Goal: Task Accomplishment & Management: Manage account settings

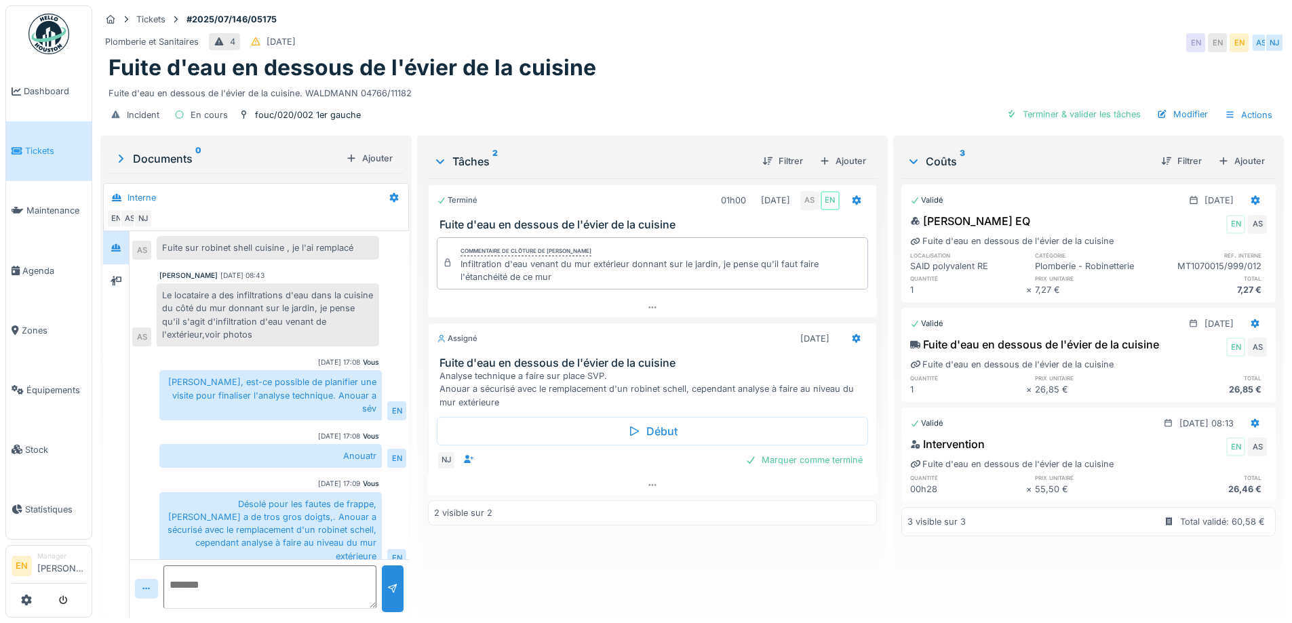
scroll to position [64, 0]
drag, startPoint x: 766, startPoint y: 44, endPoint x: 449, endPoint y: 217, distance: 361.4
click at [766, 47] on div "Plomberie et Sanitaires 4 02/07/2025 EN EN EN AS NJ" at bounding box center [691, 43] width 1183 height 24
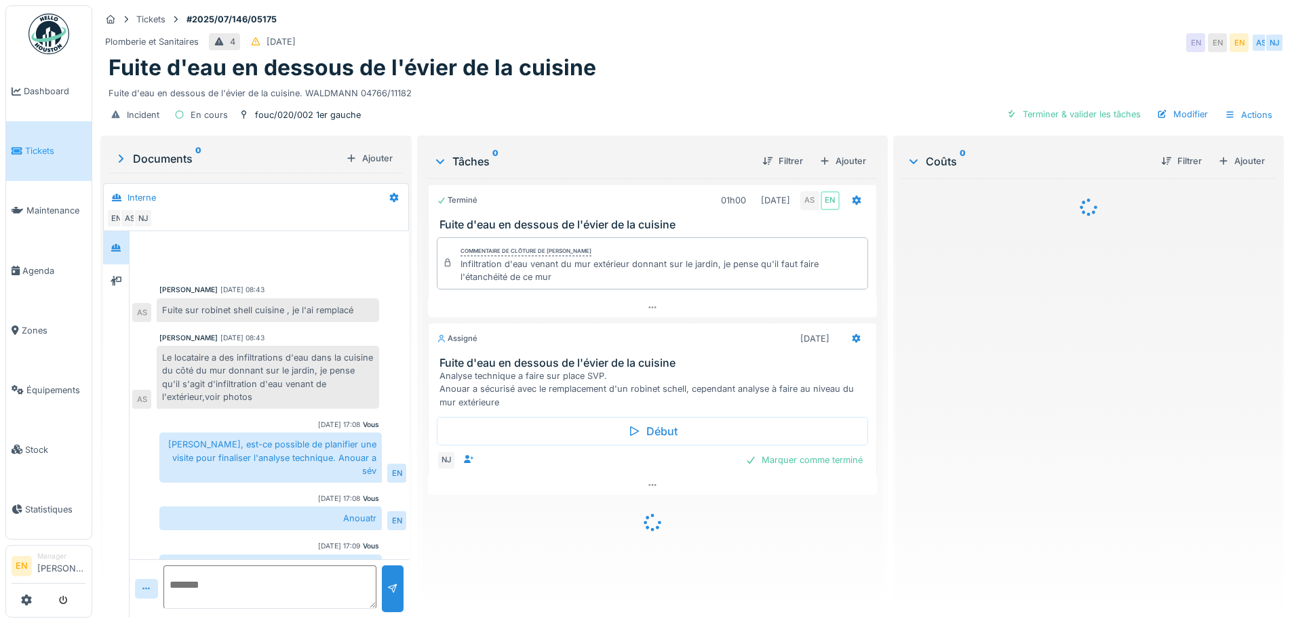
scroll to position [64, 0]
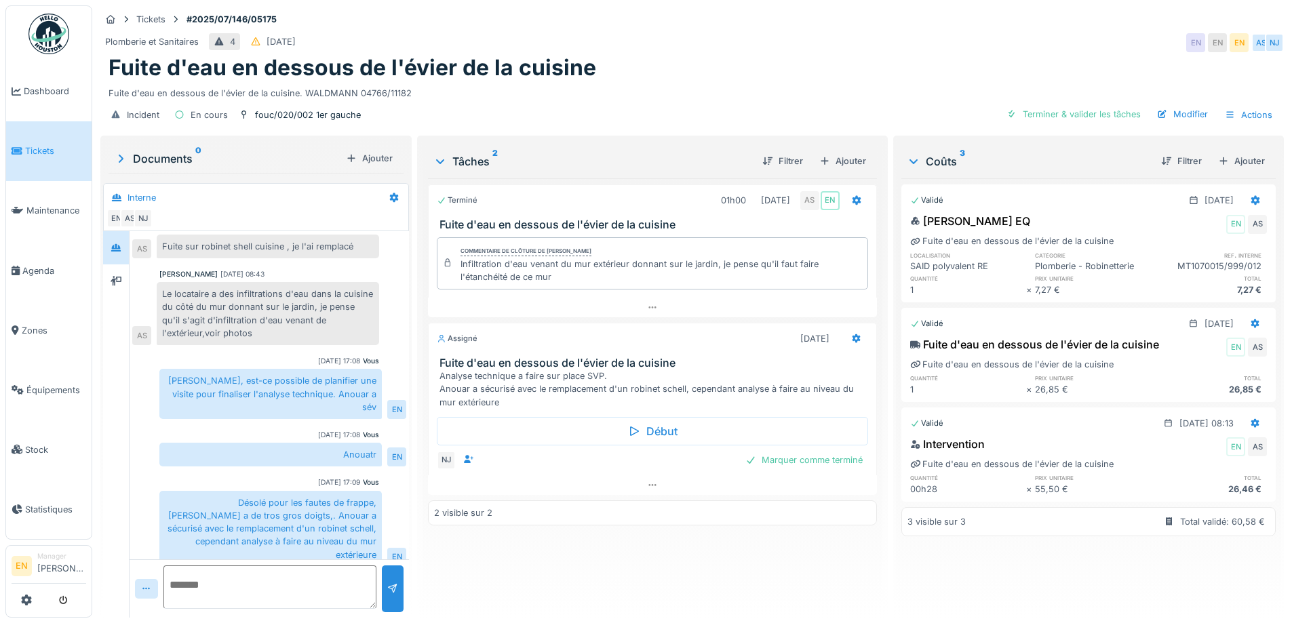
click at [651, 52] on div "Plomberie et Sanitaires 4 02/07/2025 EN EN EN AS NJ" at bounding box center [691, 43] width 1183 height 24
click at [710, 16] on div "Tickets #2025/07/146/05175" at bounding box center [691, 19] width 1183 height 17
click at [721, 76] on div "Fuite d'eau en dessous de l'évier de la cuisine" at bounding box center [691, 68] width 1167 height 26
click at [711, 104] on div "Incident En cours fouc/020/002 1er gauche Terminer & valider les tâches Modifie…" at bounding box center [691, 115] width 1183 height 31
click at [559, 540] on div "Terminé 01h00 01/07/2025 AS EN Fuite d'eau en dessous de l'évier de la cuisine …" at bounding box center [652, 392] width 448 height 429
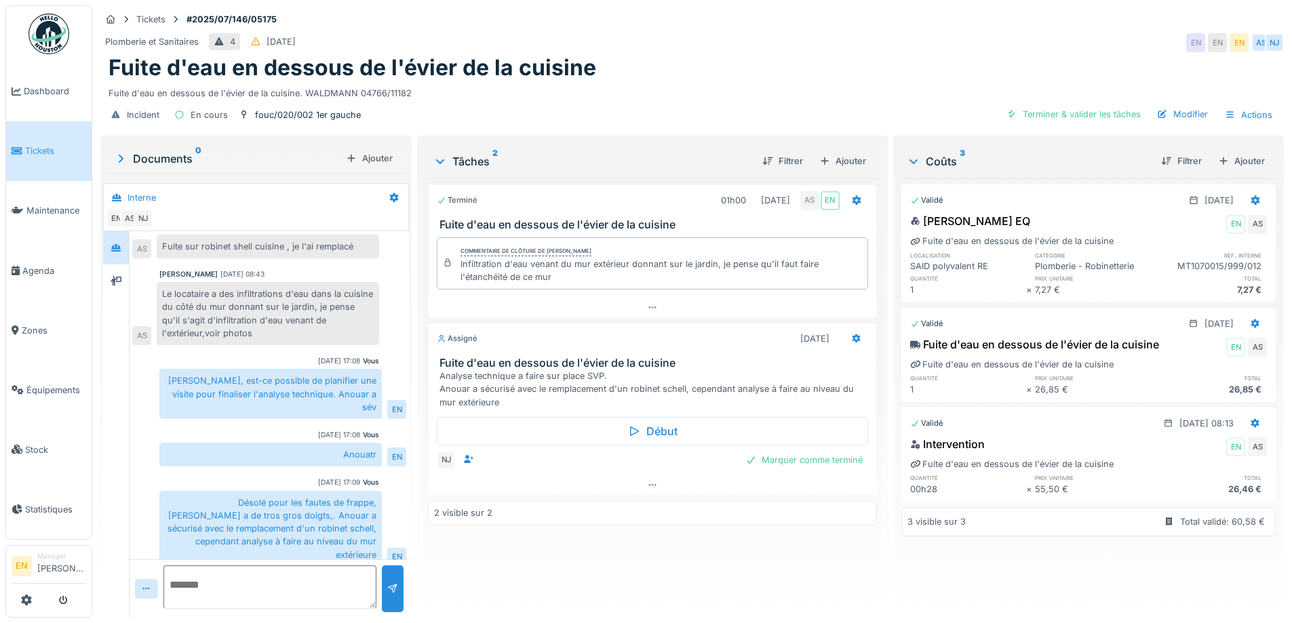
click at [656, 71] on div "Fuite d'eau en dessous de l'évier de la cuisine" at bounding box center [691, 68] width 1167 height 26
click at [666, 58] on div "Fuite d'eau en dessous de l'évier de la cuisine" at bounding box center [691, 68] width 1167 height 26
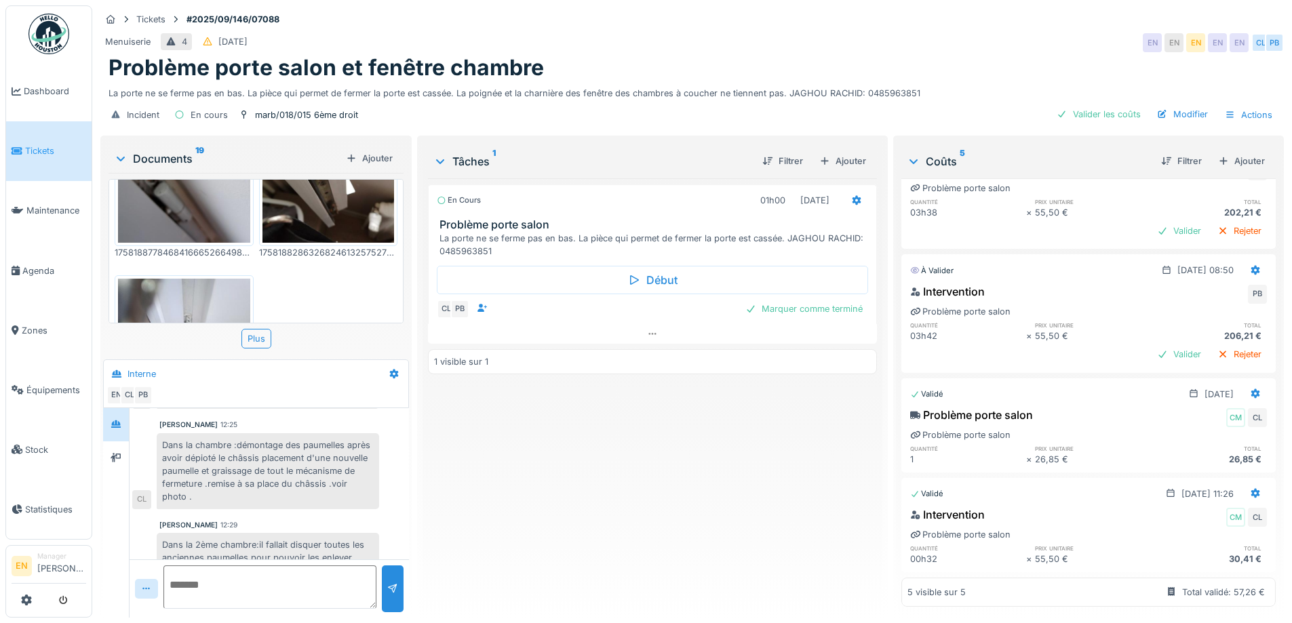
scroll to position [383, 0]
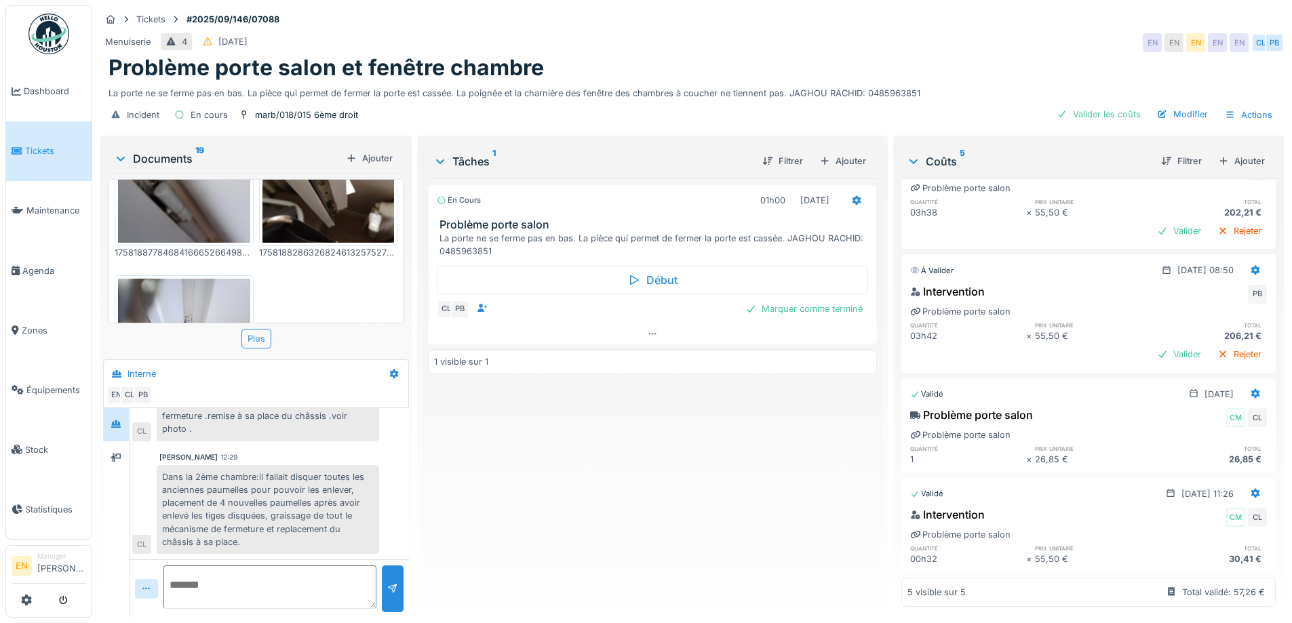
click at [516, 528] on div "En cours 01h00 24/09/2025 Problème porte salon La porte ne se ferme pas en bas.…" at bounding box center [652, 392] width 448 height 429
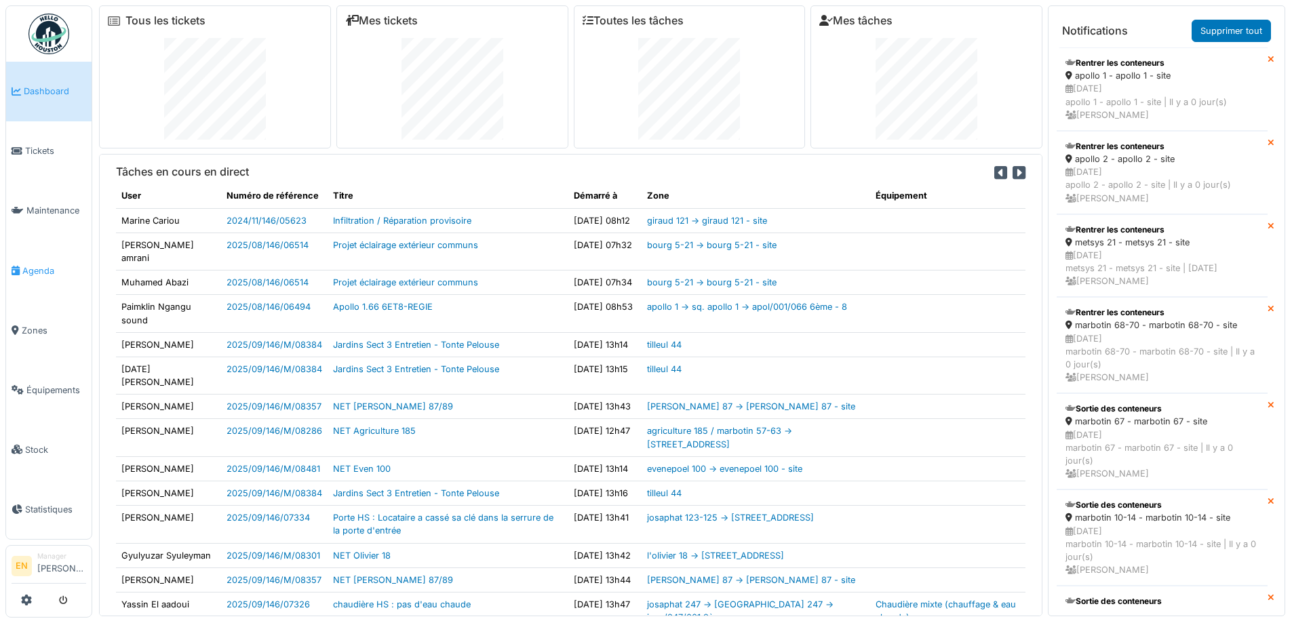
click at [37, 268] on span "Agenda" at bounding box center [54, 270] width 64 height 13
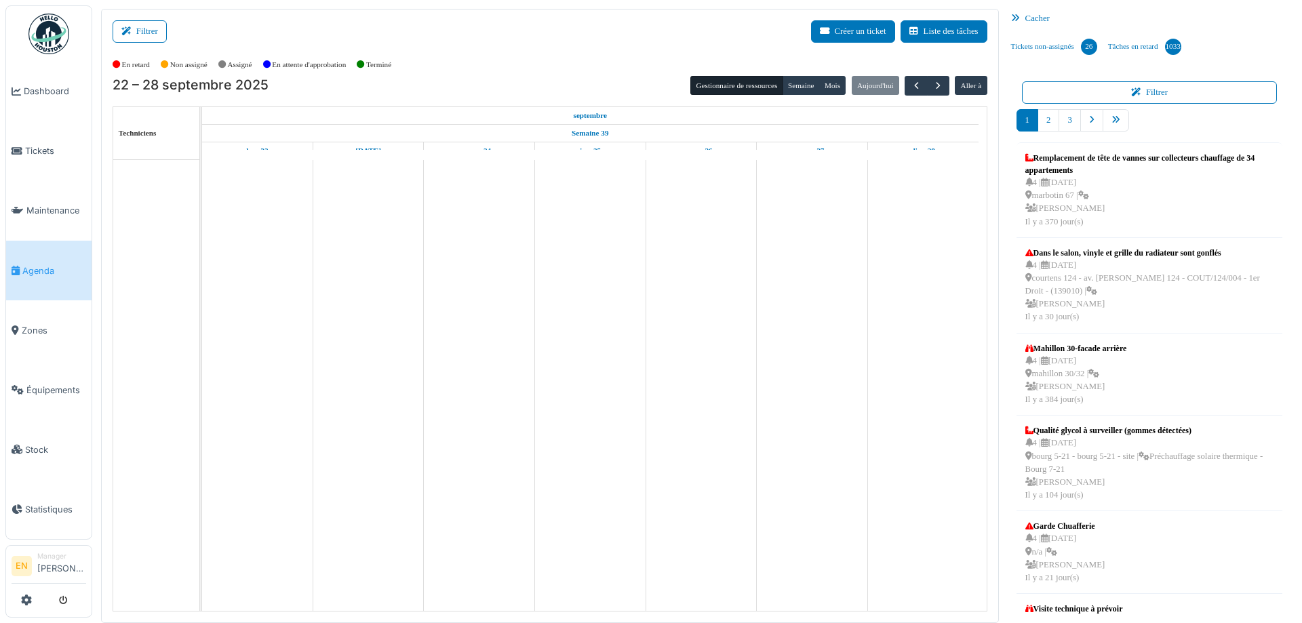
click at [144, 33] on button "Filtrer" at bounding box center [140, 31] width 54 height 22
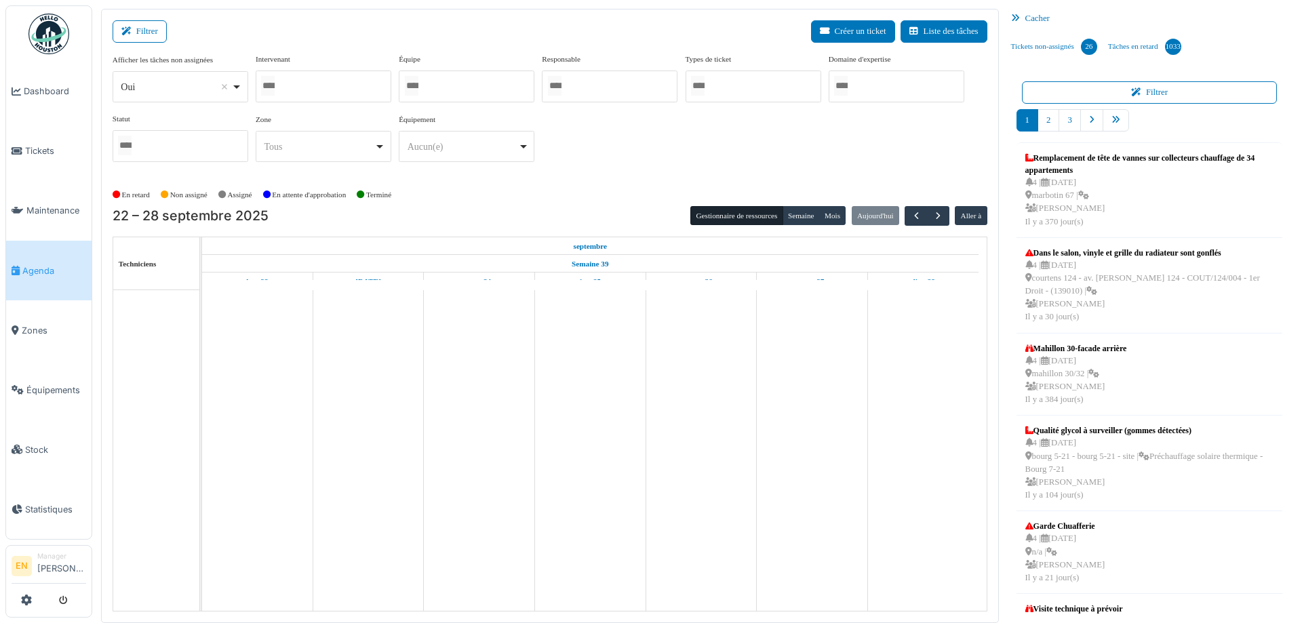
click at [238, 92] on div "Oui Remove item" at bounding box center [180, 87] width 124 height 20
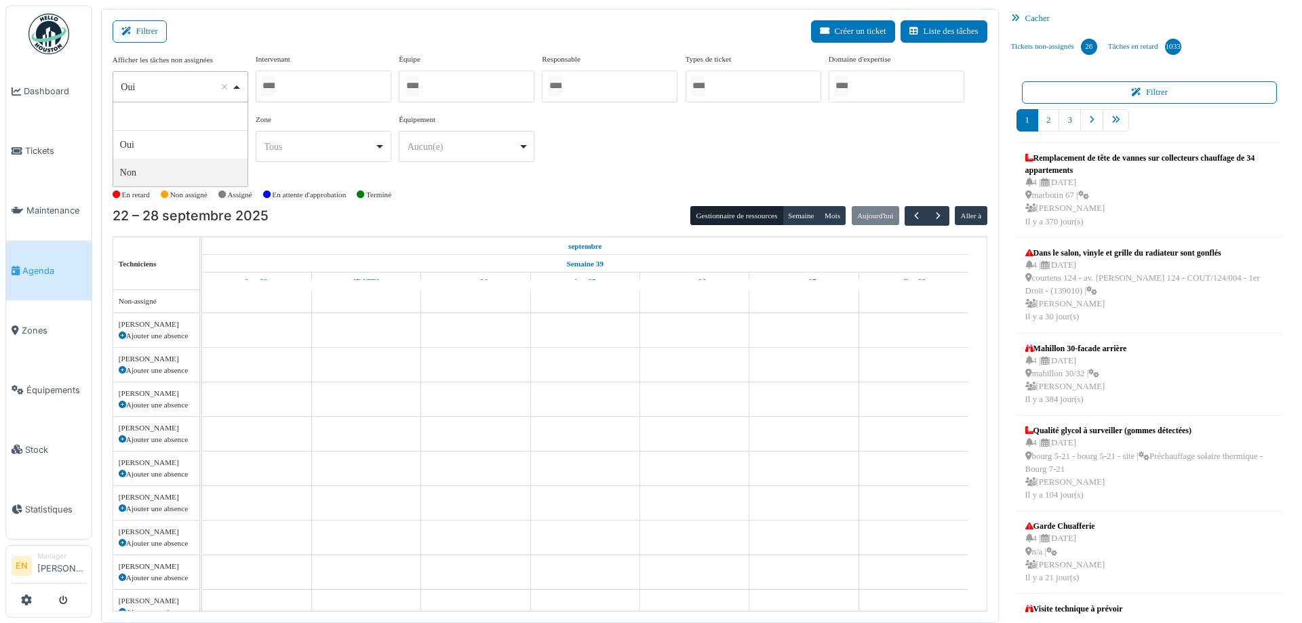
select select "**"
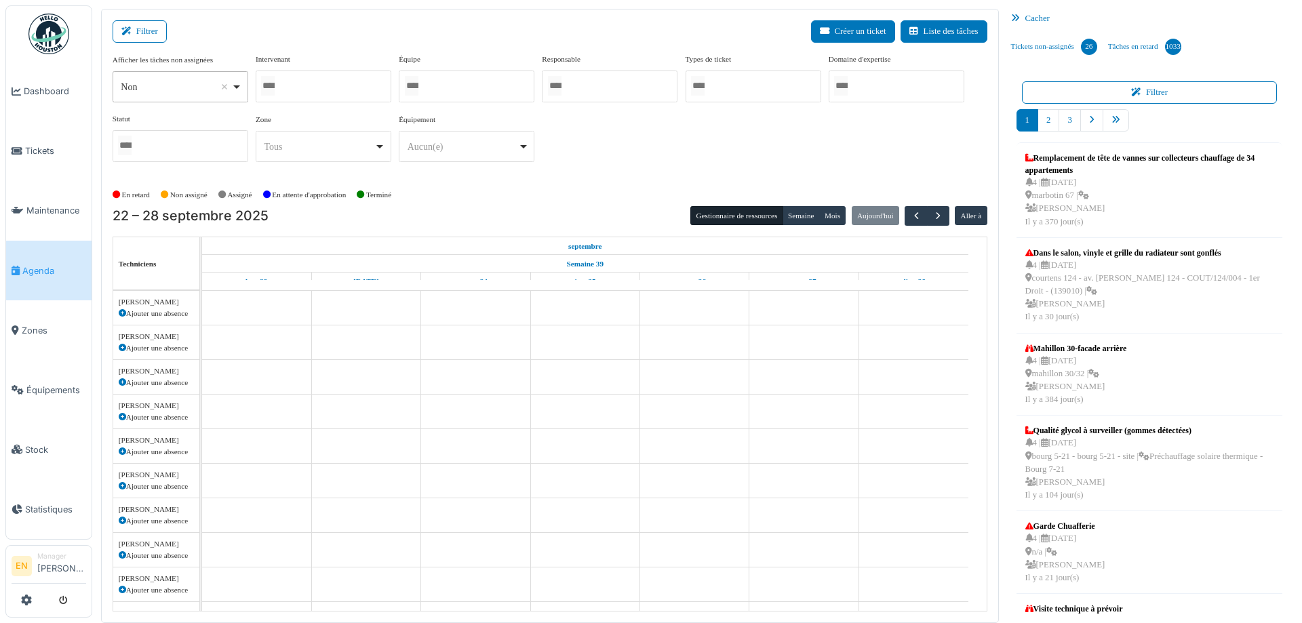
click at [306, 85] on div at bounding box center [324, 87] width 136 height 32
type input "*****"
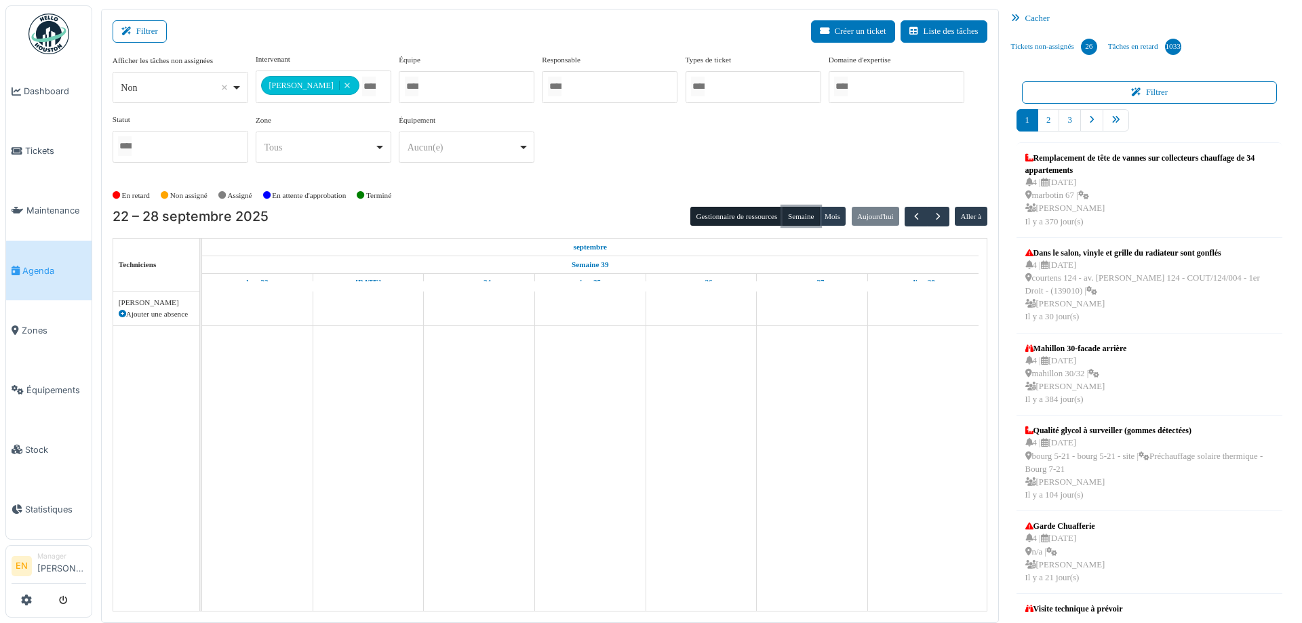
click at [803, 214] on button "Semaine" at bounding box center [801, 216] width 37 height 19
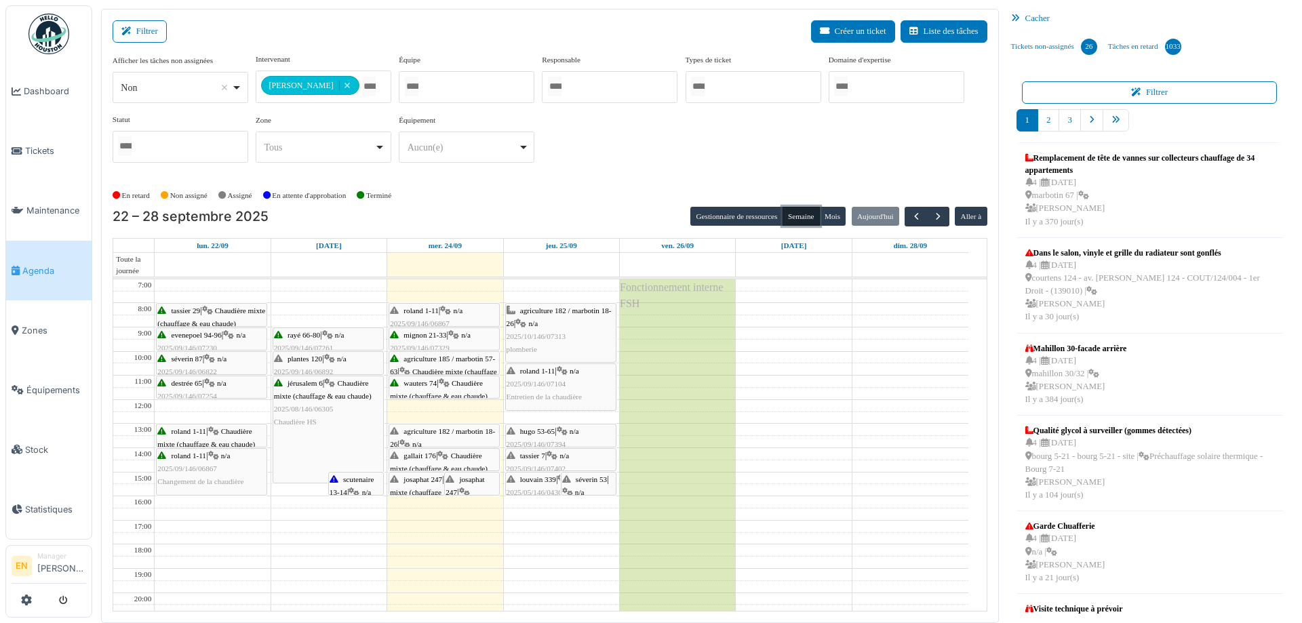
click at [351, 485] on div "scutenaire 13-14 | n/a 2025/09/146/07432 Fuite d’eau plafond dans la salle de b…" at bounding box center [356, 518] width 53 height 91
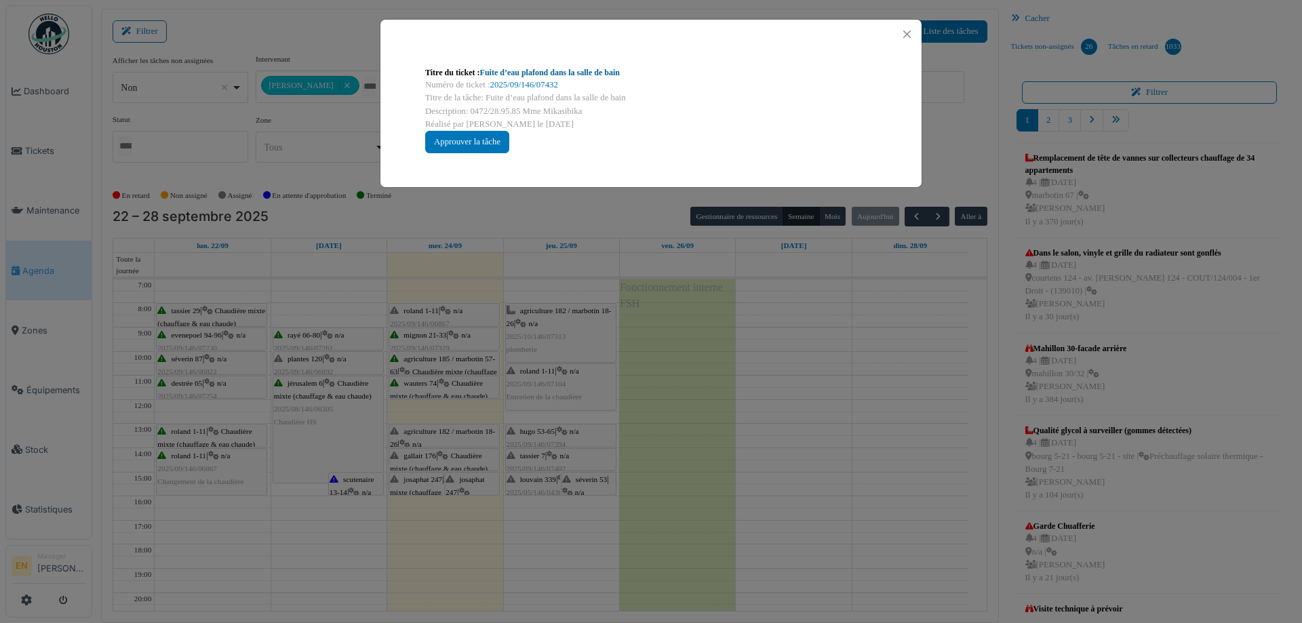
click at [563, 75] on link "Fuite d’eau plafond dans la salle de bain" at bounding box center [550, 72] width 140 height 9
click at [912, 34] on button "Close" at bounding box center [907, 34] width 18 height 18
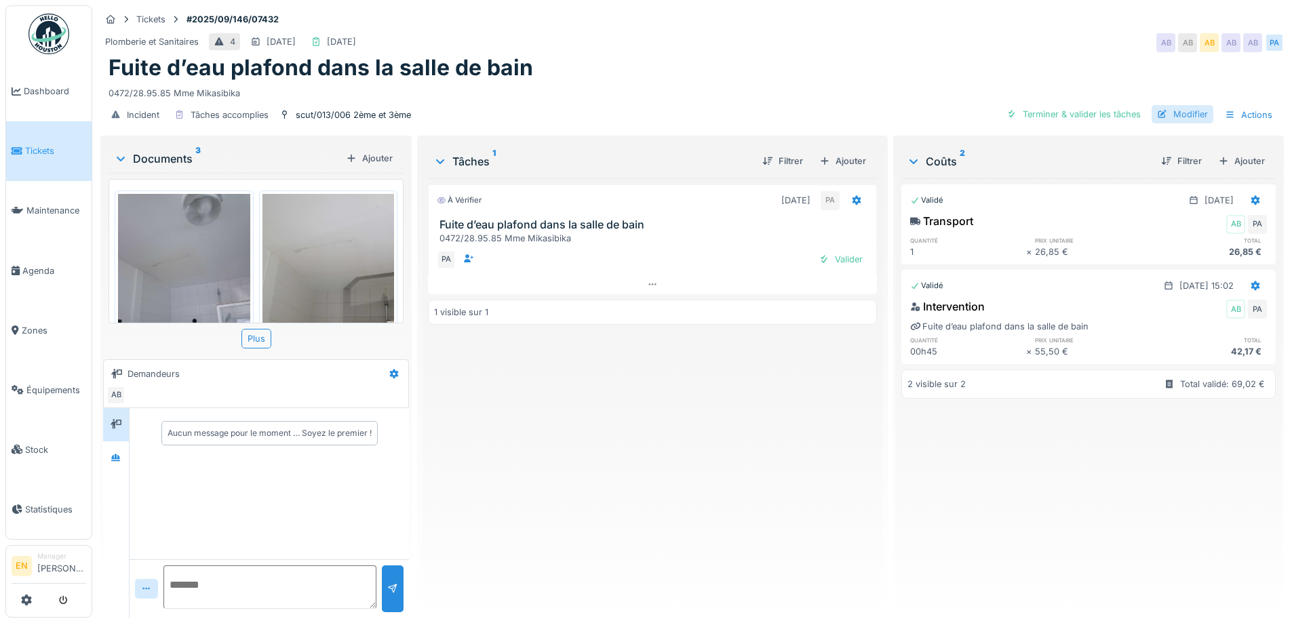
click at [1176, 113] on div "Modifier" at bounding box center [1182, 114] width 62 height 18
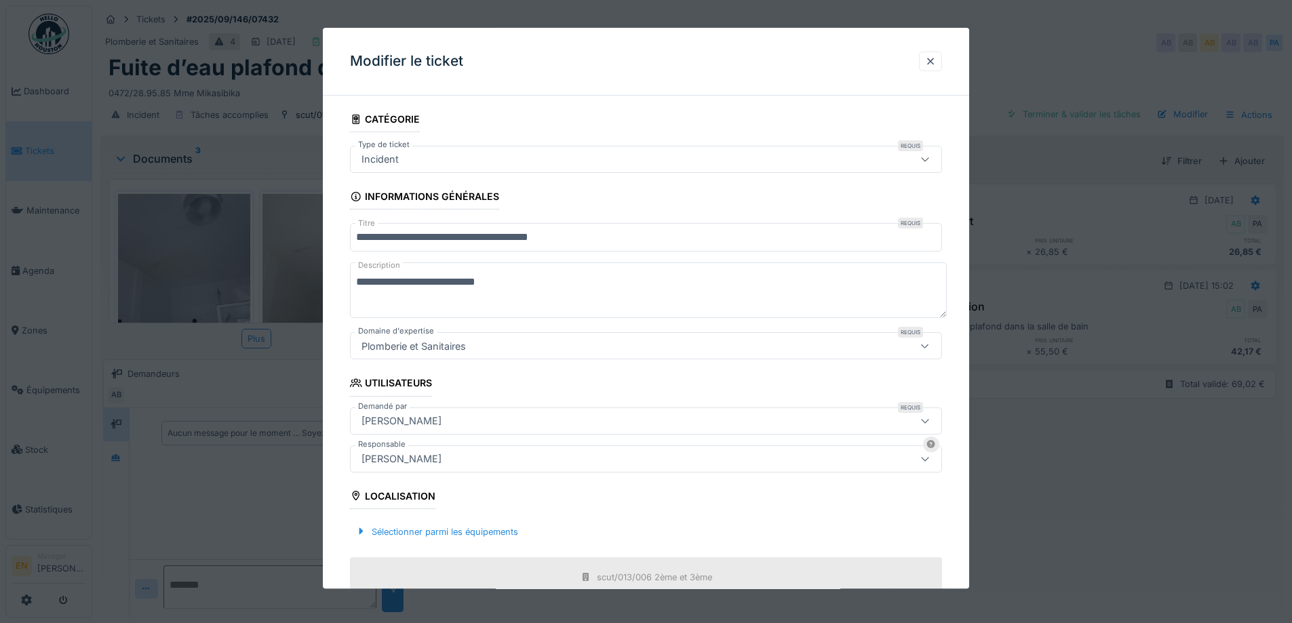
scroll to position [68, 0]
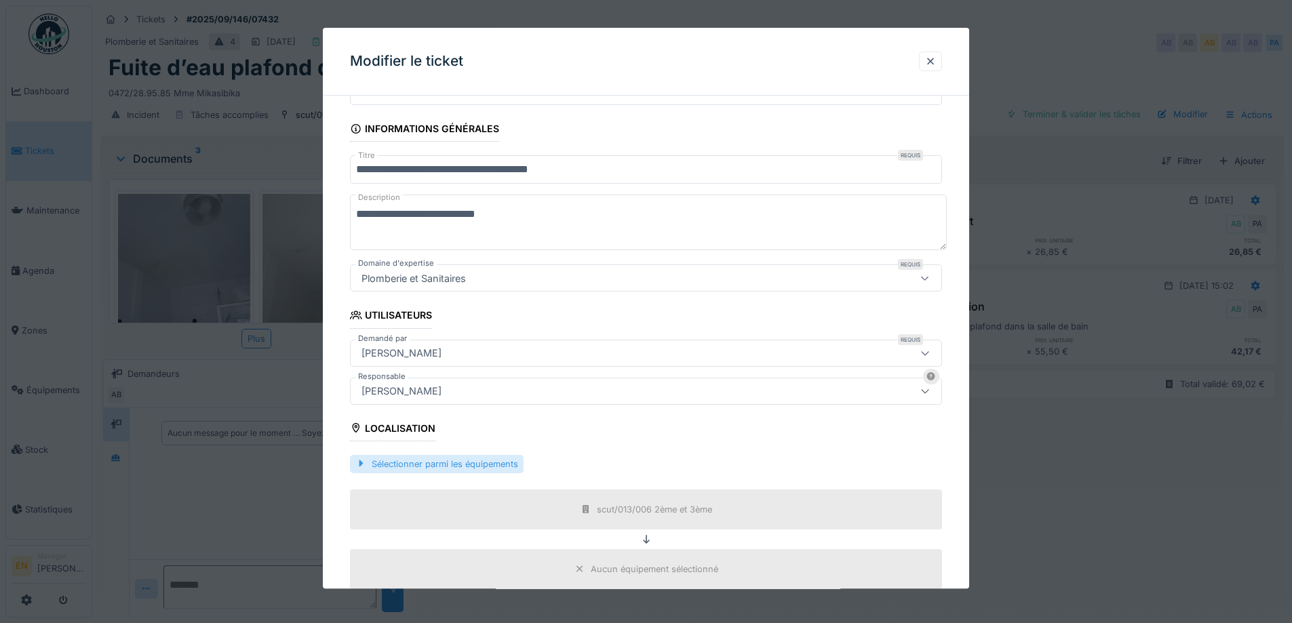
click at [475, 469] on div "Sélectionner parmi les équipements" at bounding box center [437, 464] width 174 height 18
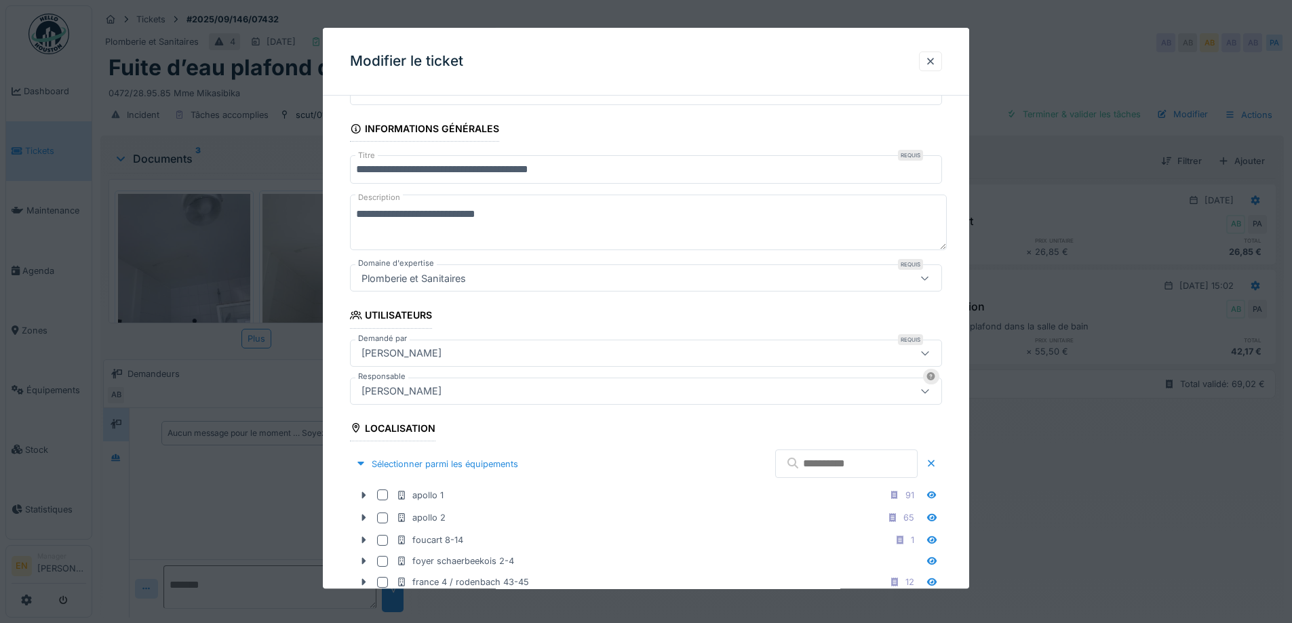
click at [787, 462] on input "text" at bounding box center [846, 464] width 142 height 28
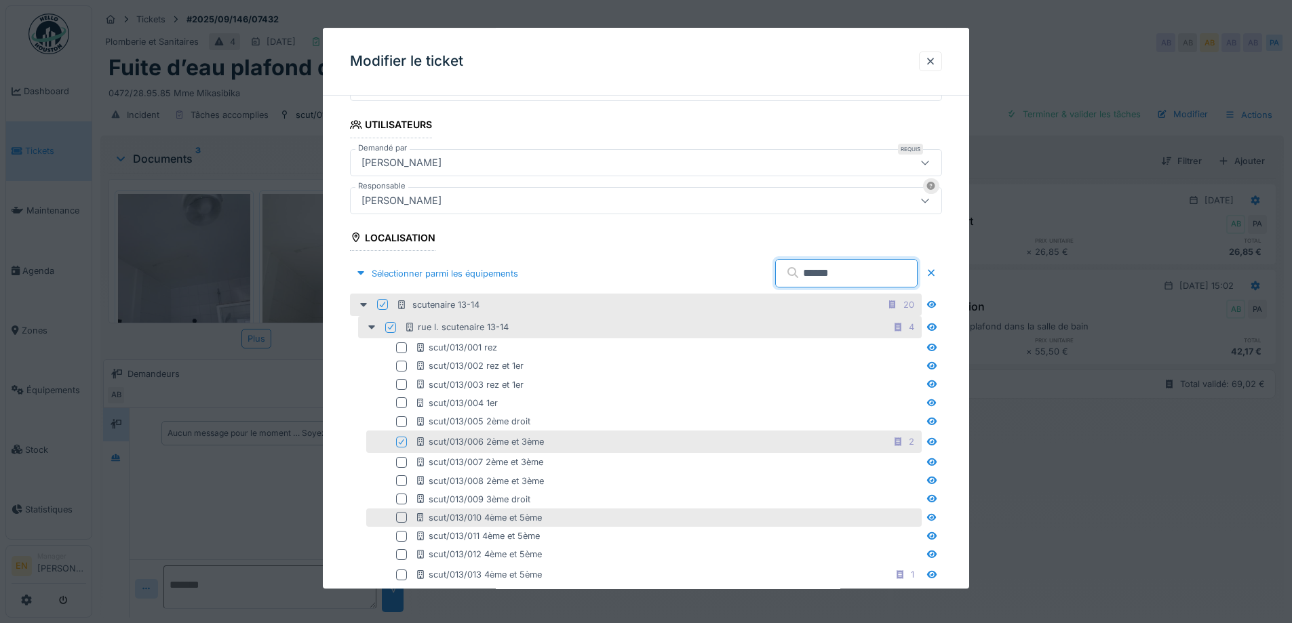
scroll to position [271, 0]
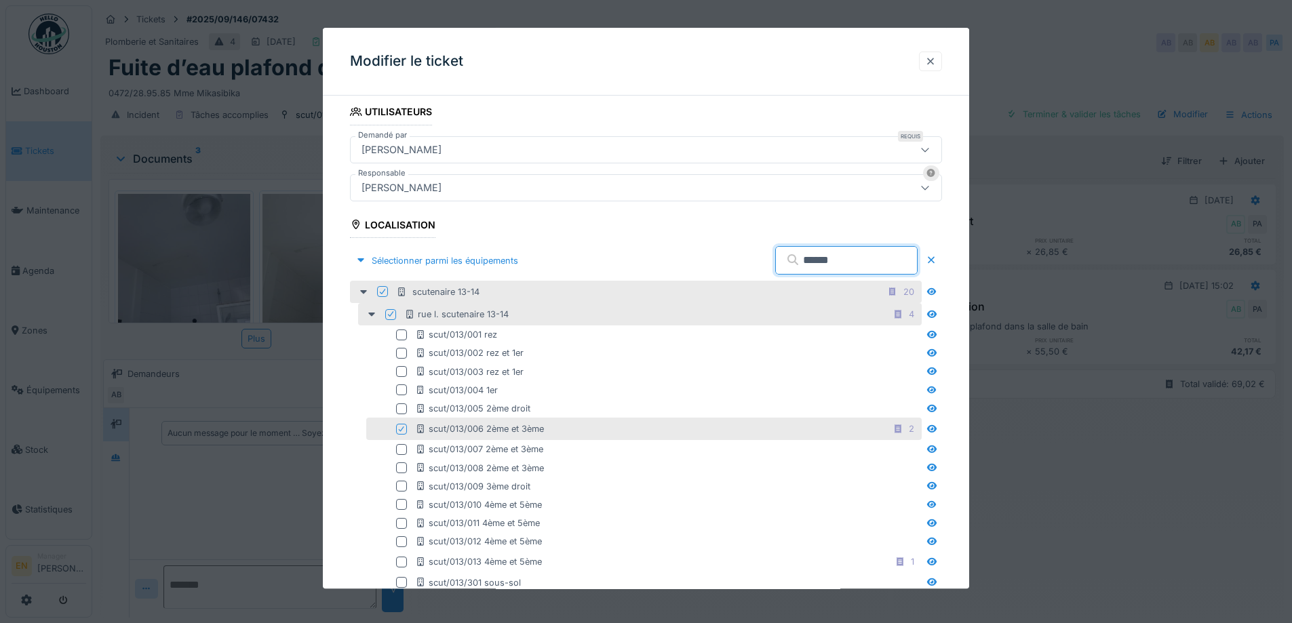
type input "******"
click at [936, 56] on div at bounding box center [930, 61] width 11 height 13
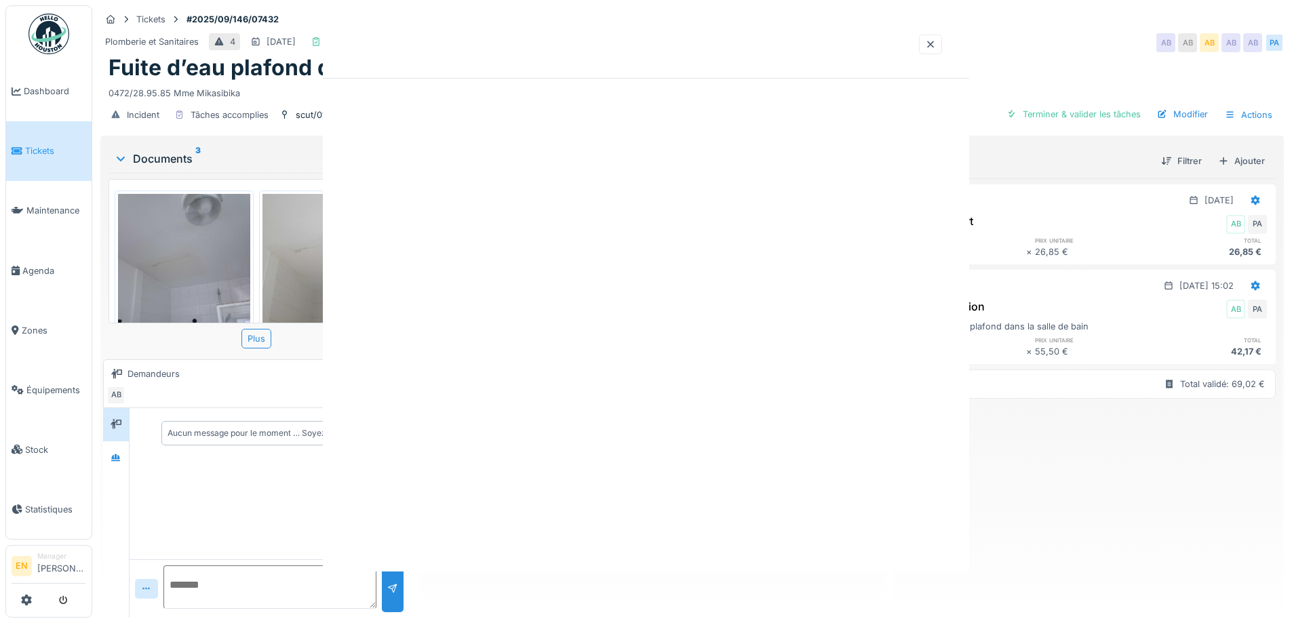
scroll to position [0, 0]
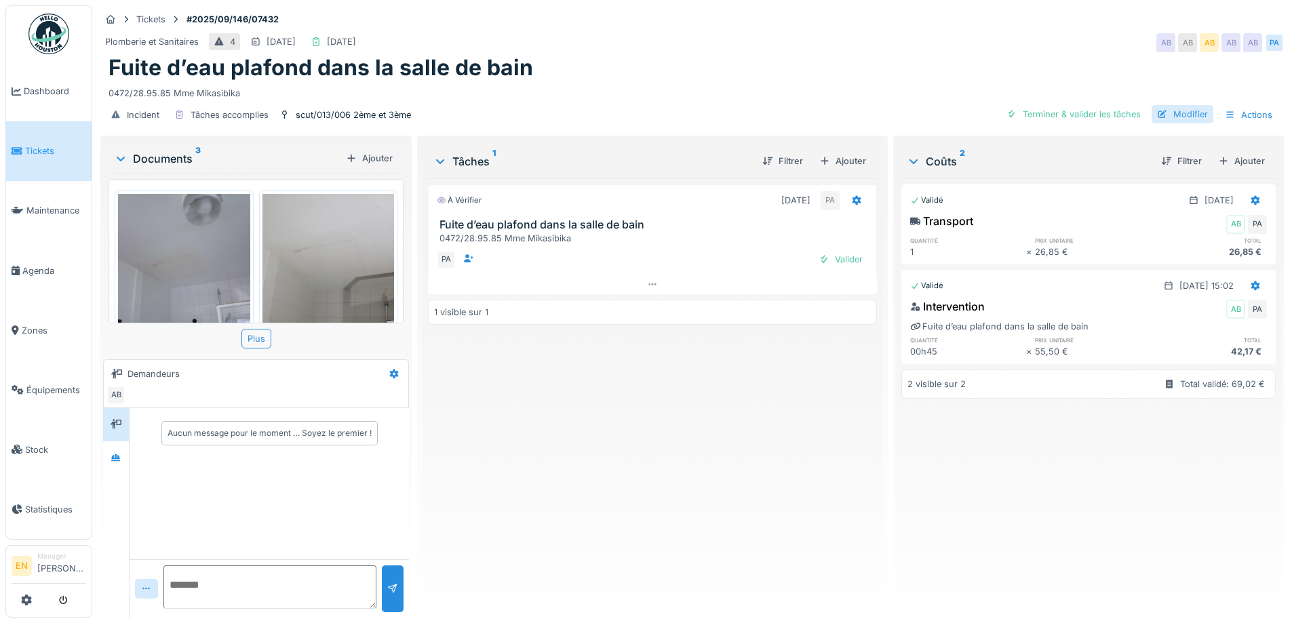
click at [1173, 110] on div "Modifier" at bounding box center [1182, 114] width 62 height 18
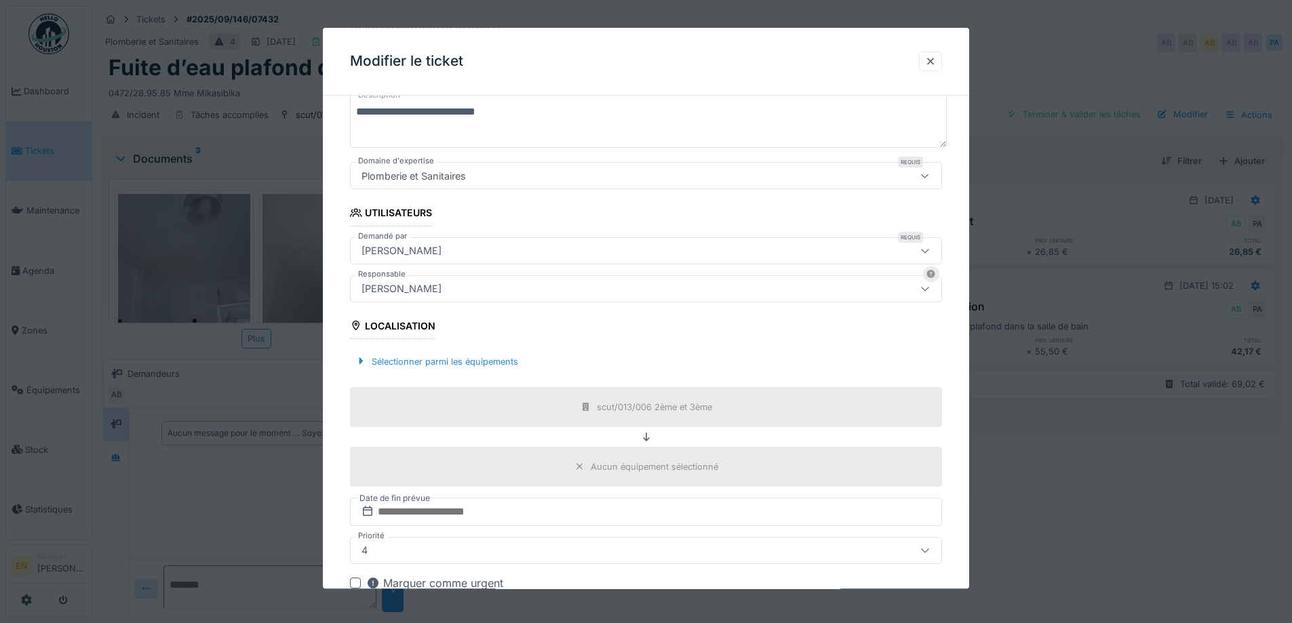
scroll to position [203, 0]
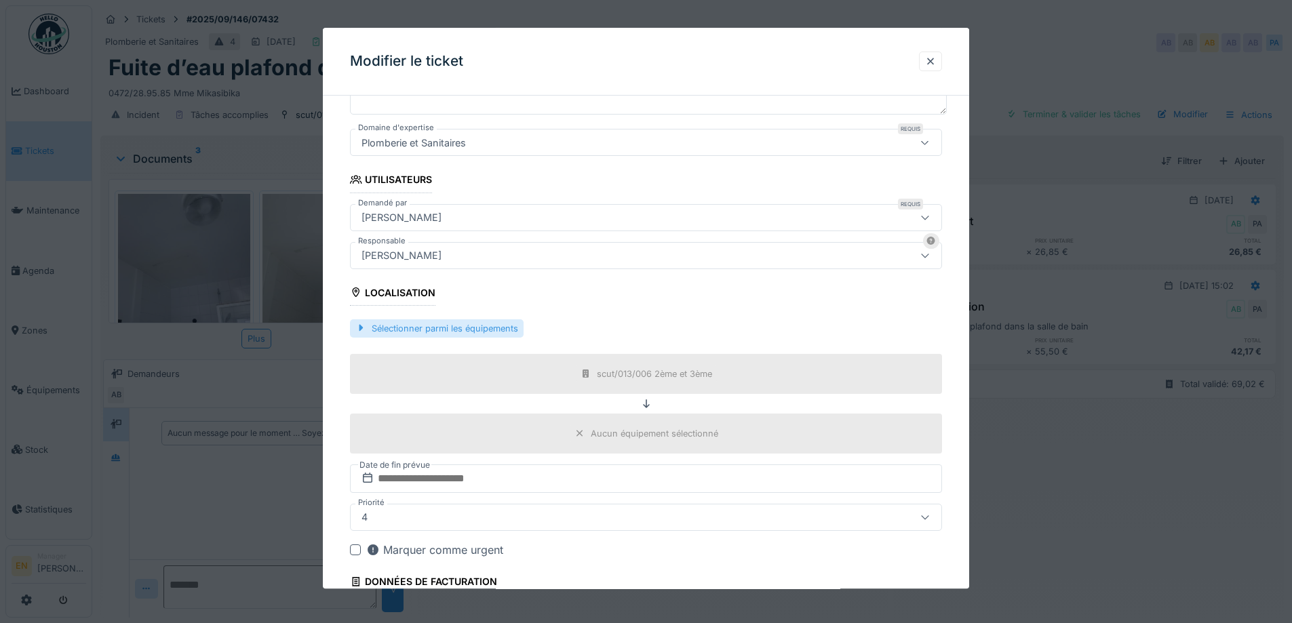
click at [485, 326] on div "Sélectionner parmi les équipements" at bounding box center [437, 328] width 174 height 18
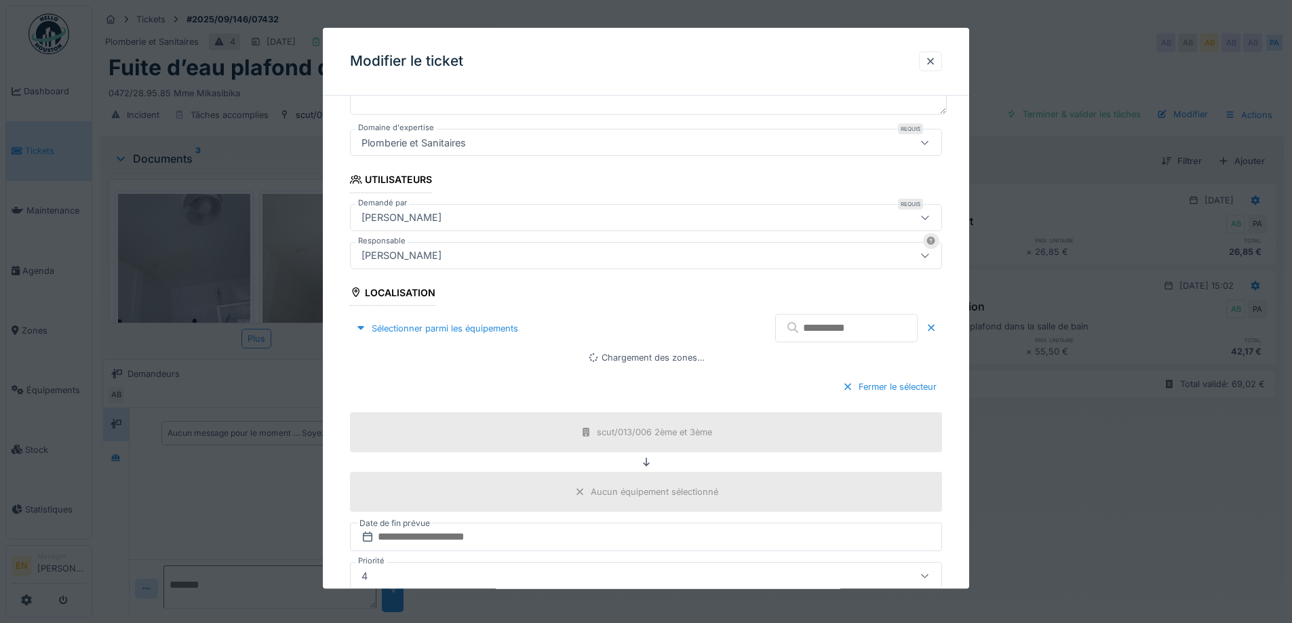
click at [835, 321] on input "text" at bounding box center [846, 329] width 142 height 28
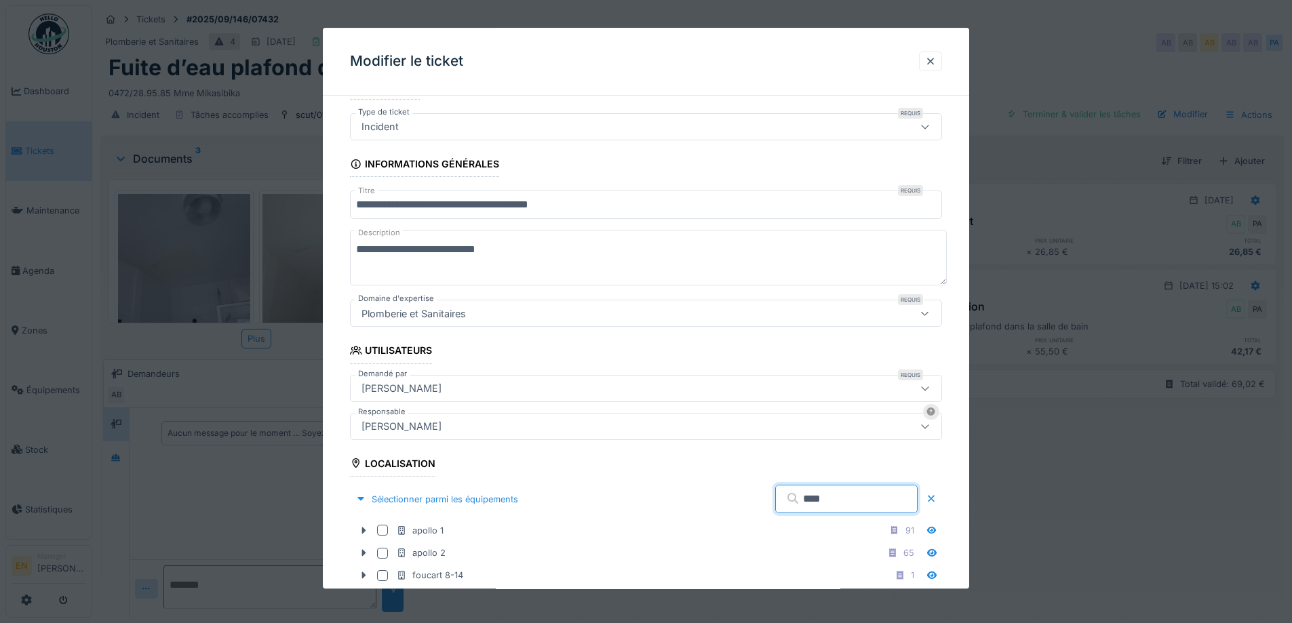
scroll to position [0, 0]
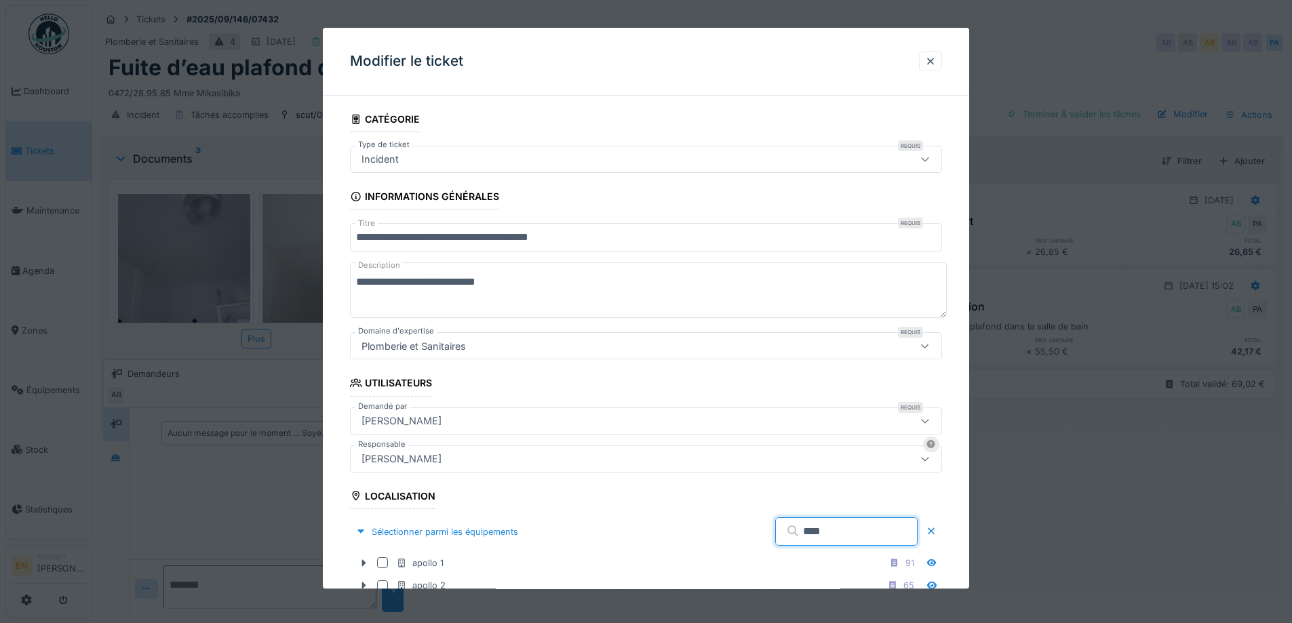
click at [814, 527] on input "****" at bounding box center [846, 532] width 142 height 28
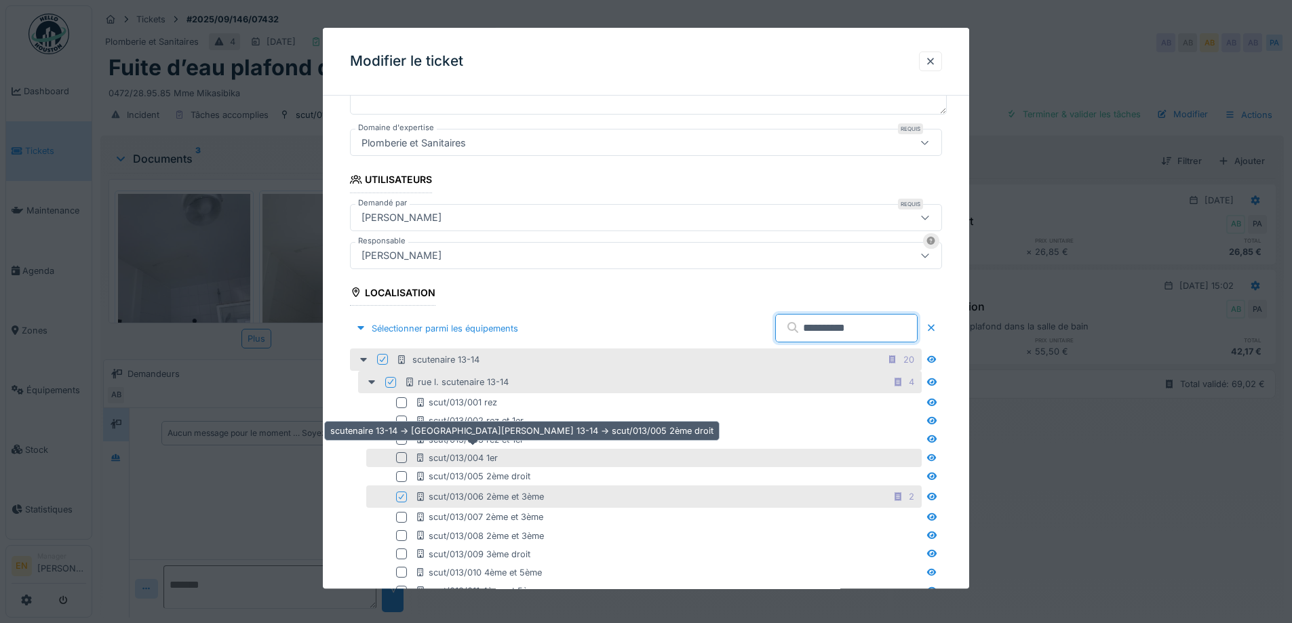
scroll to position [339, 0]
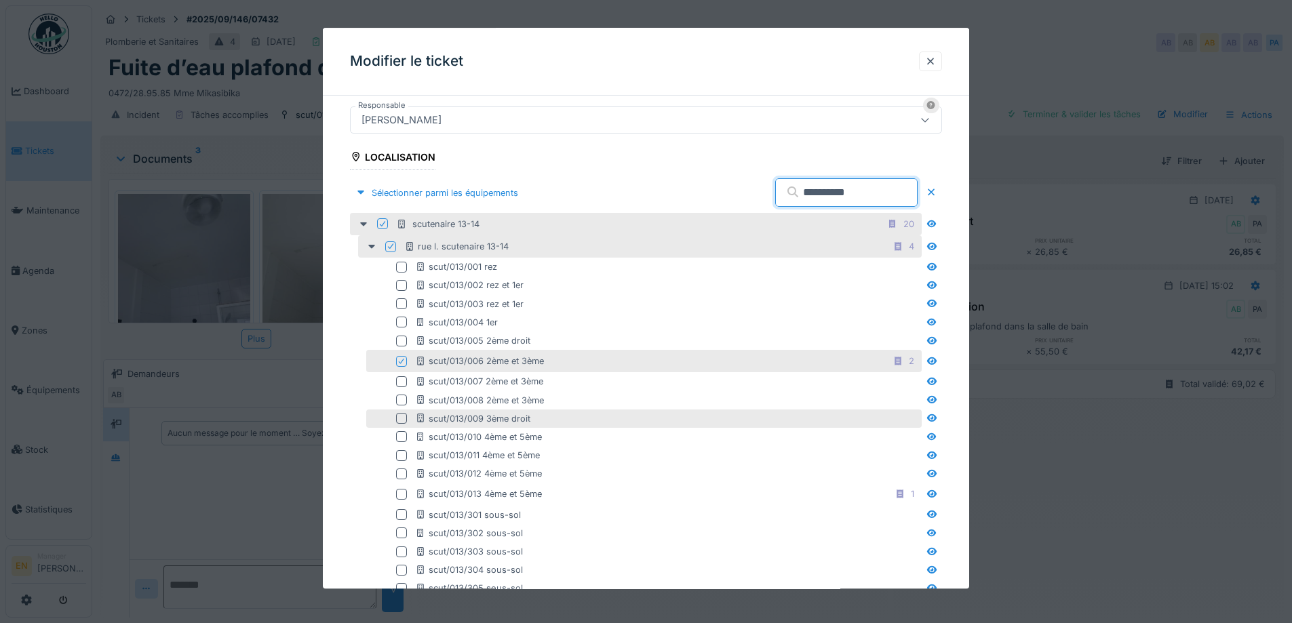
type input "**********"
click at [401, 417] on div at bounding box center [401, 419] width 11 height 11
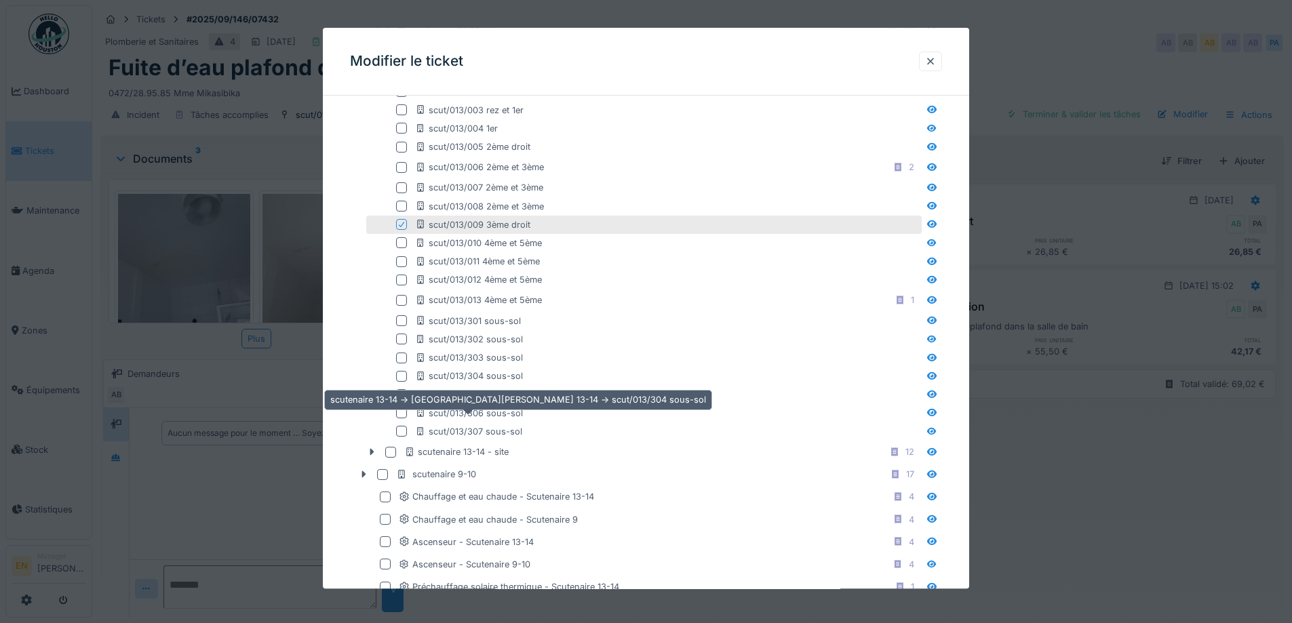
scroll to position [610, 0]
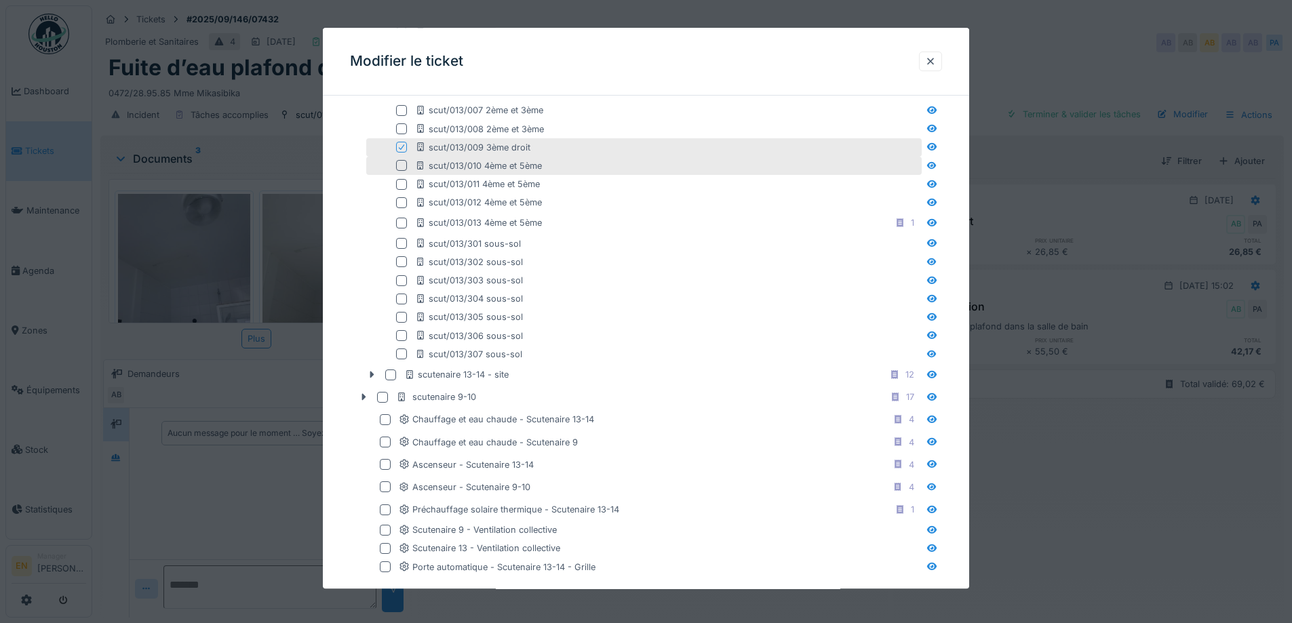
click at [404, 168] on div at bounding box center [401, 166] width 11 height 11
click at [401, 151] on div at bounding box center [401, 147] width 11 height 11
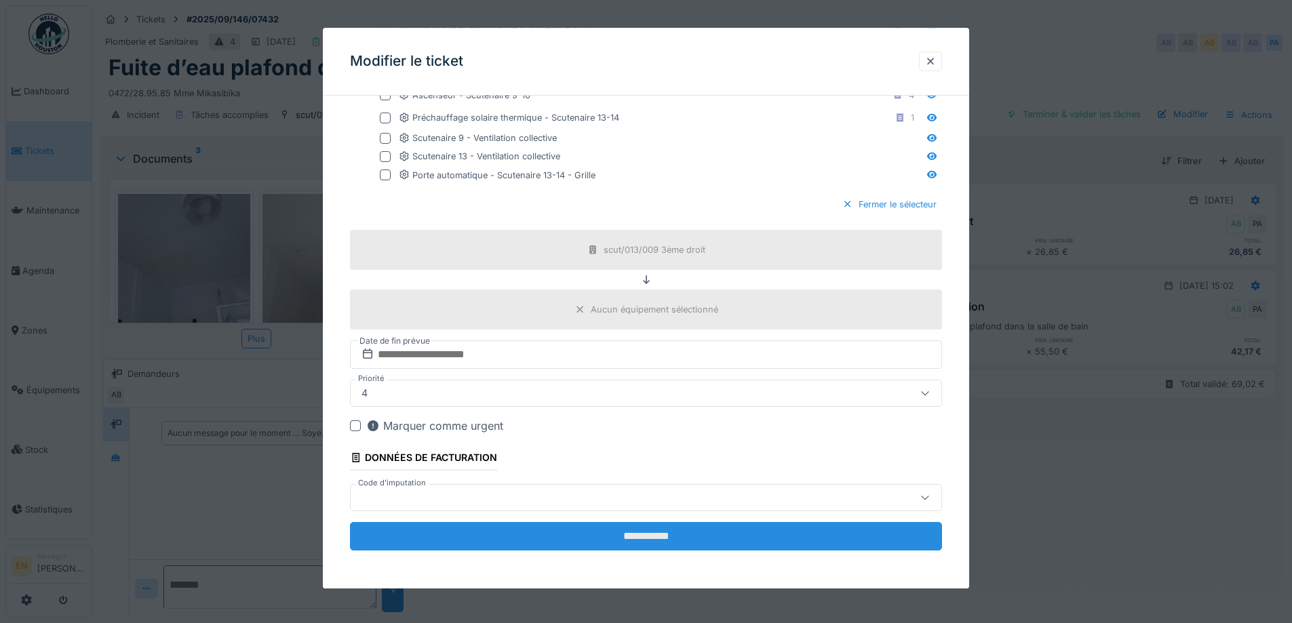
scroll to position [10, 0]
click at [645, 536] on input "**********" at bounding box center [646, 537] width 592 height 28
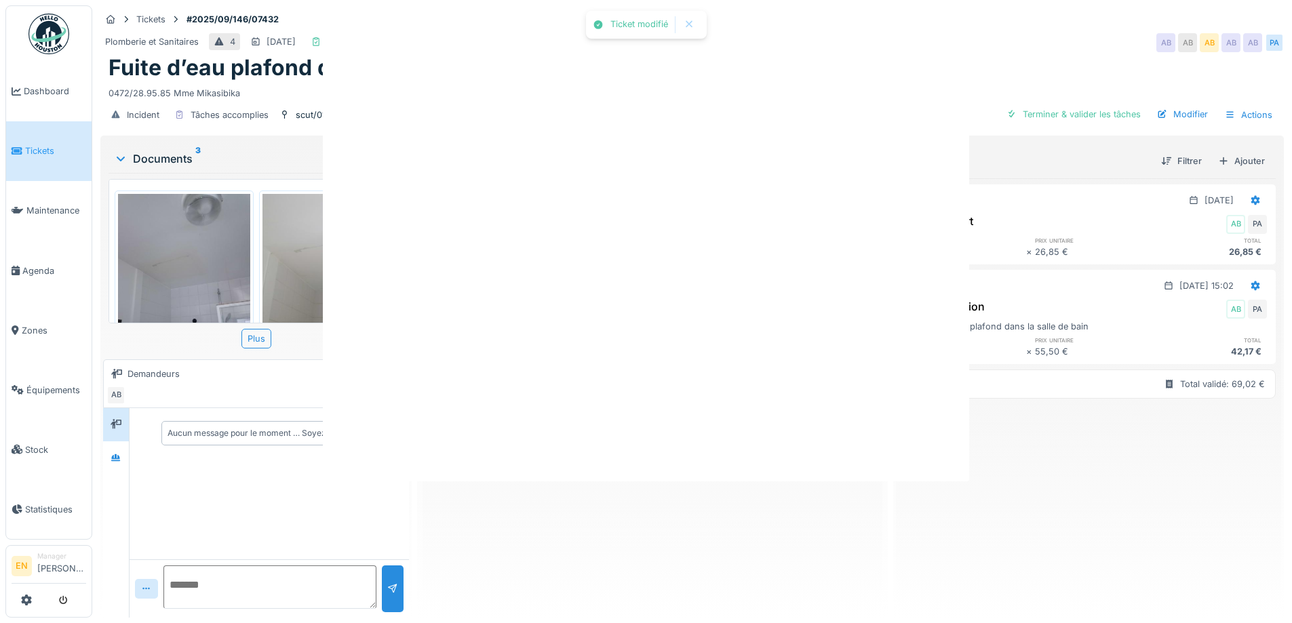
scroll to position [0, 0]
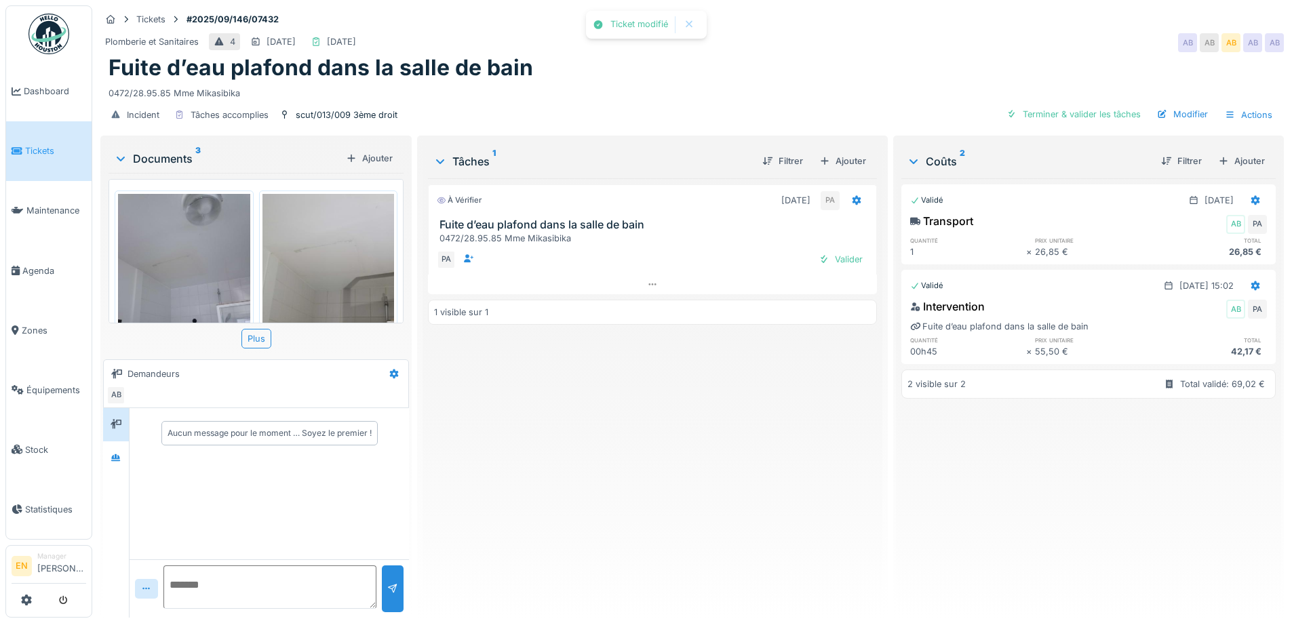
click at [642, 452] on div "À vérifier 23/09/2025 PA Fuite d’eau plafond dans la salle de bain 0472/28.95.8…" at bounding box center [652, 392] width 448 height 429
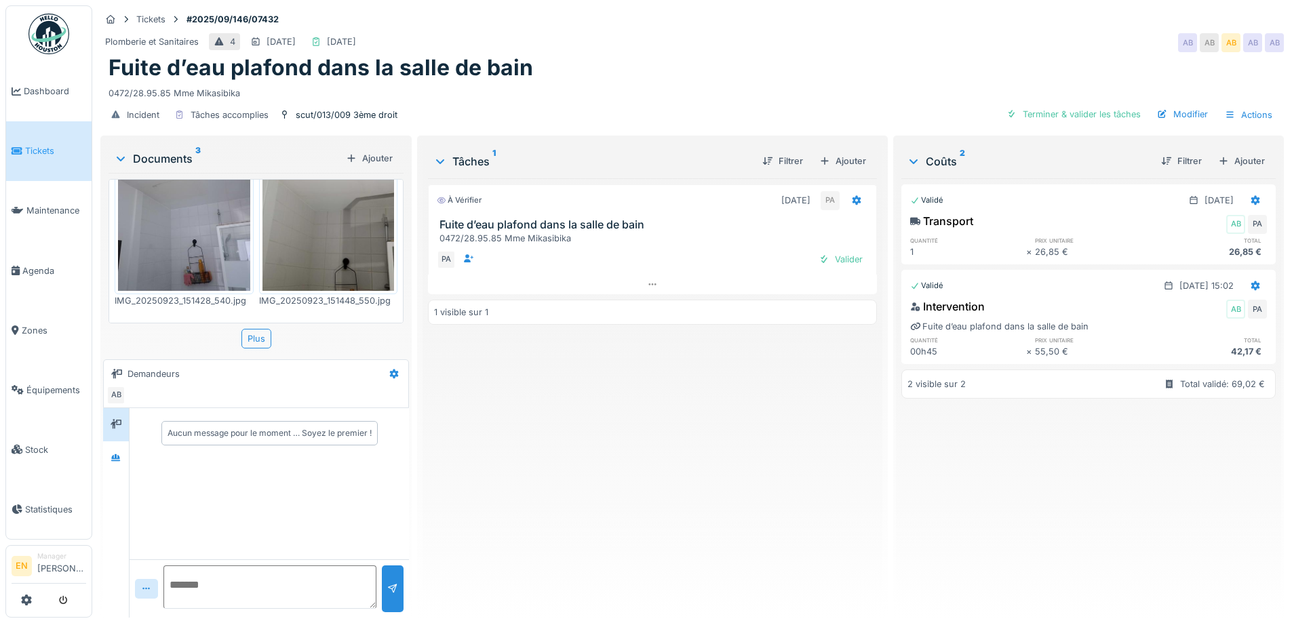
scroll to position [269, 0]
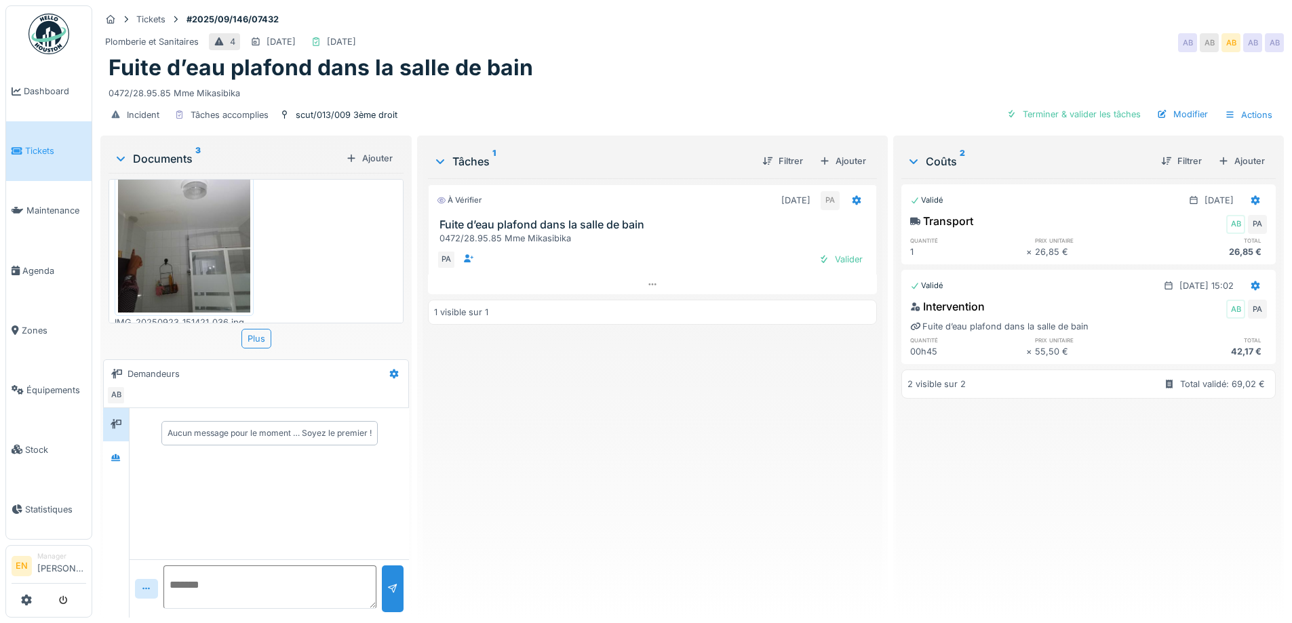
click at [529, 406] on div "À vérifier 23/09/2025 PA Fuite d’eau plafond dans la salle de bain 0472/28.95.8…" at bounding box center [652, 392] width 448 height 429
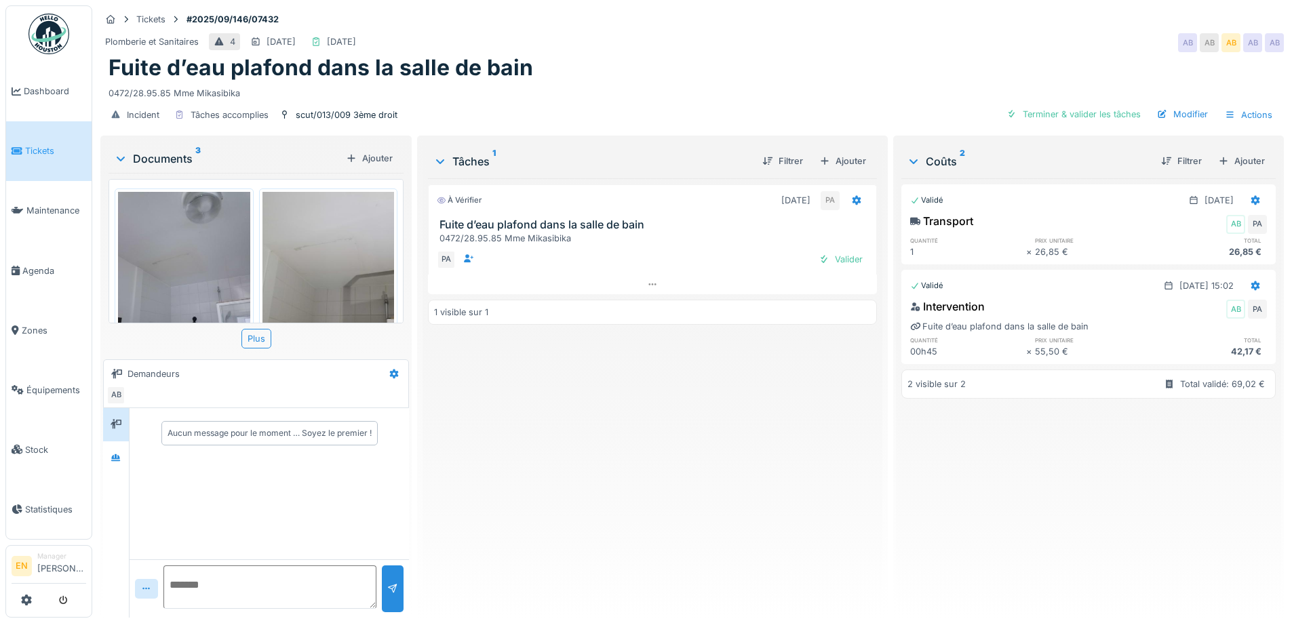
scroll to position [0, 0]
click at [855, 191] on div at bounding box center [856, 201] width 23 height 20
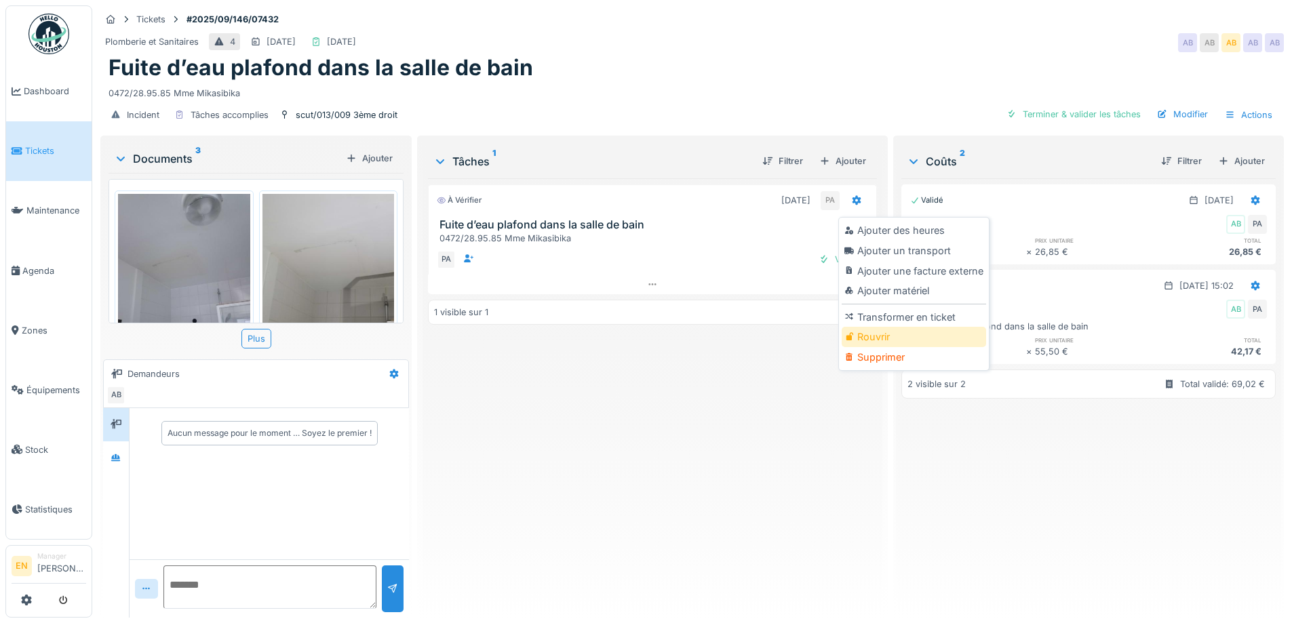
click at [874, 327] on div "Rouvrir" at bounding box center [914, 337] width 144 height 20
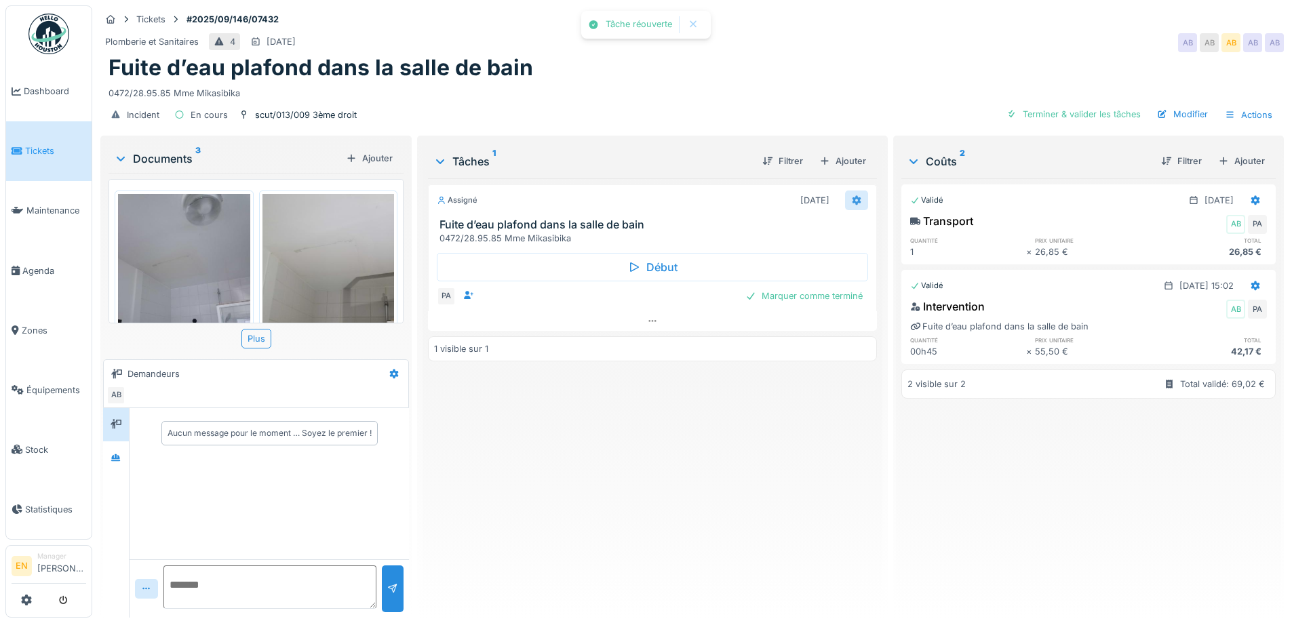
click at [851, 196] on icon at bounding box center [856, 200] width 11 height 9
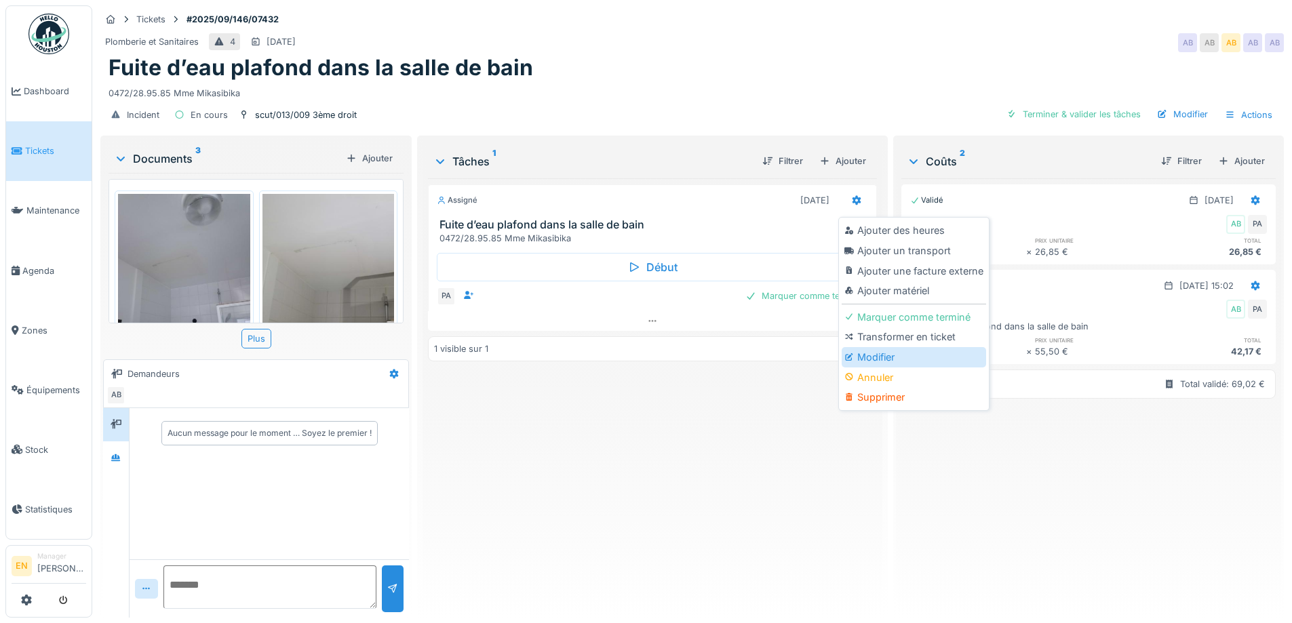
click at [872, 349] on div "Modifier" at bounding box center [914, 357] width 144 height 20
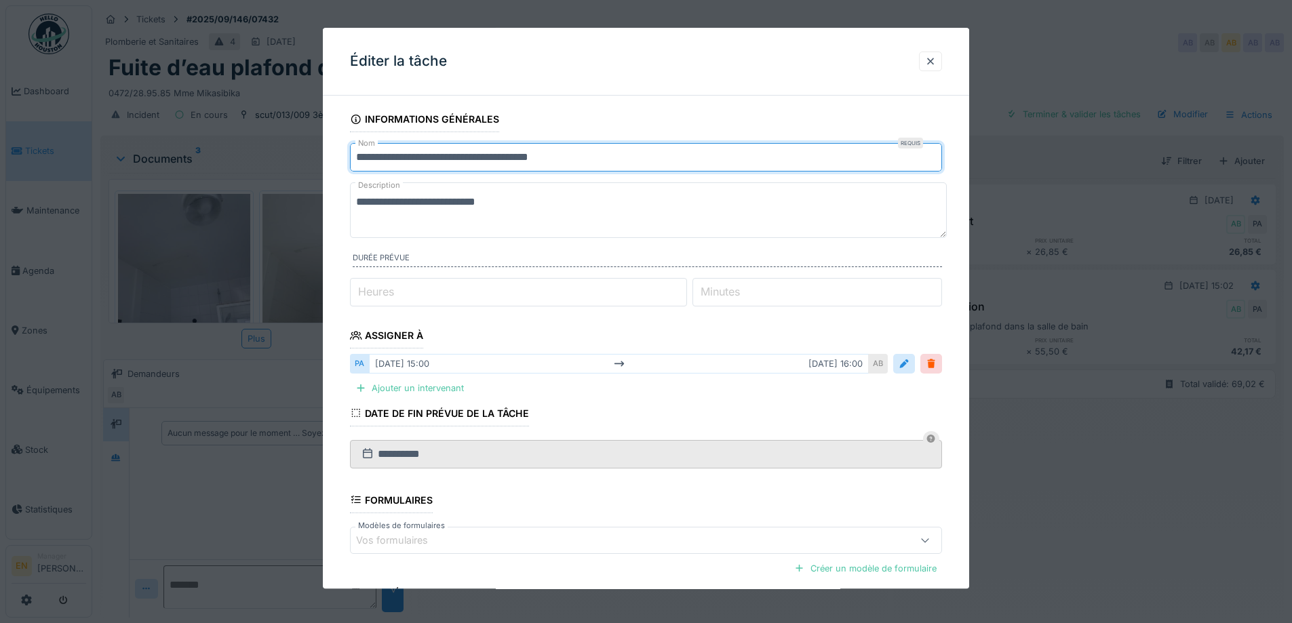
click at [574, 155] on input "**********" at bounding box center [646, 157] width 592 height 28
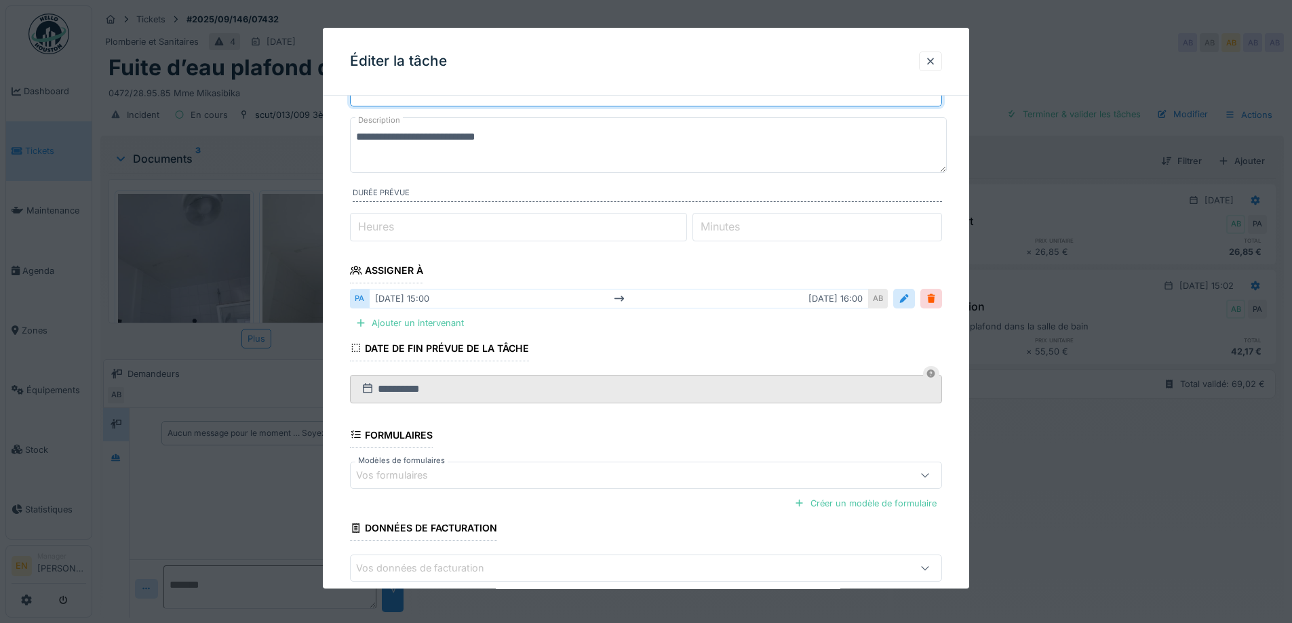
scroll to position [136, 0]
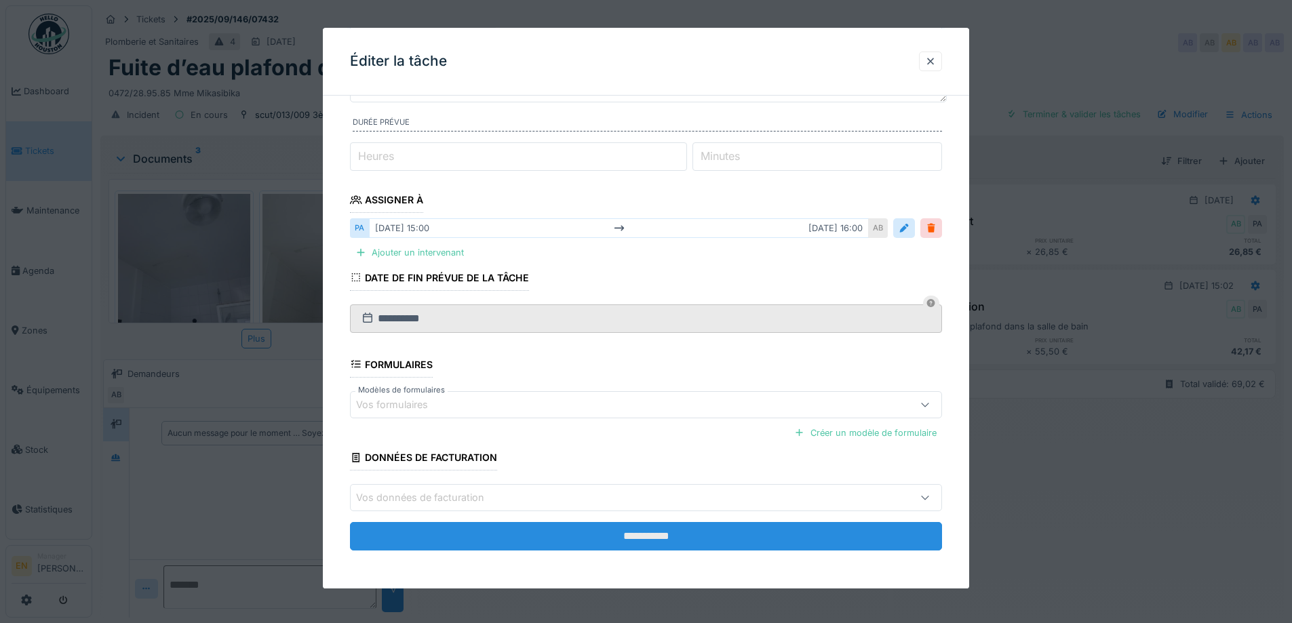
type input "**********"
drag, startPoint x: 658, startPoint y: 540, endPoint x: 642, endPoint y: 534, distance: 17.4
click at [658, 540] on input "**********" at bounding box center [646, 536] width 592 height 28
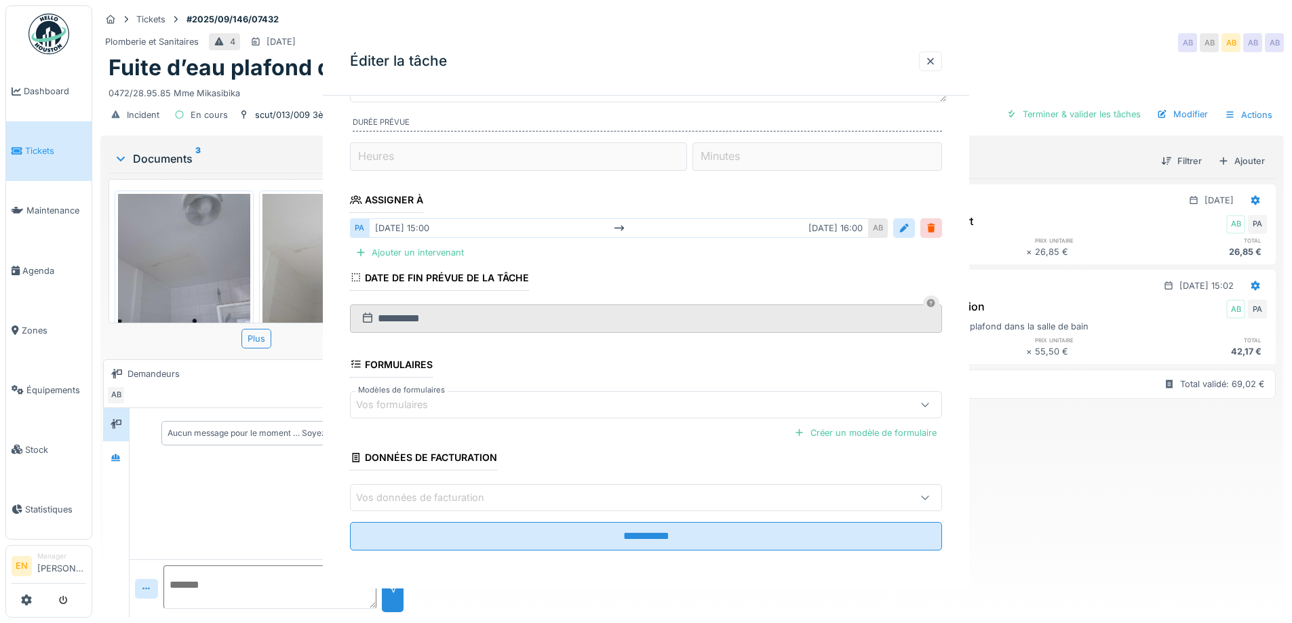
scroll to position [0, 0]
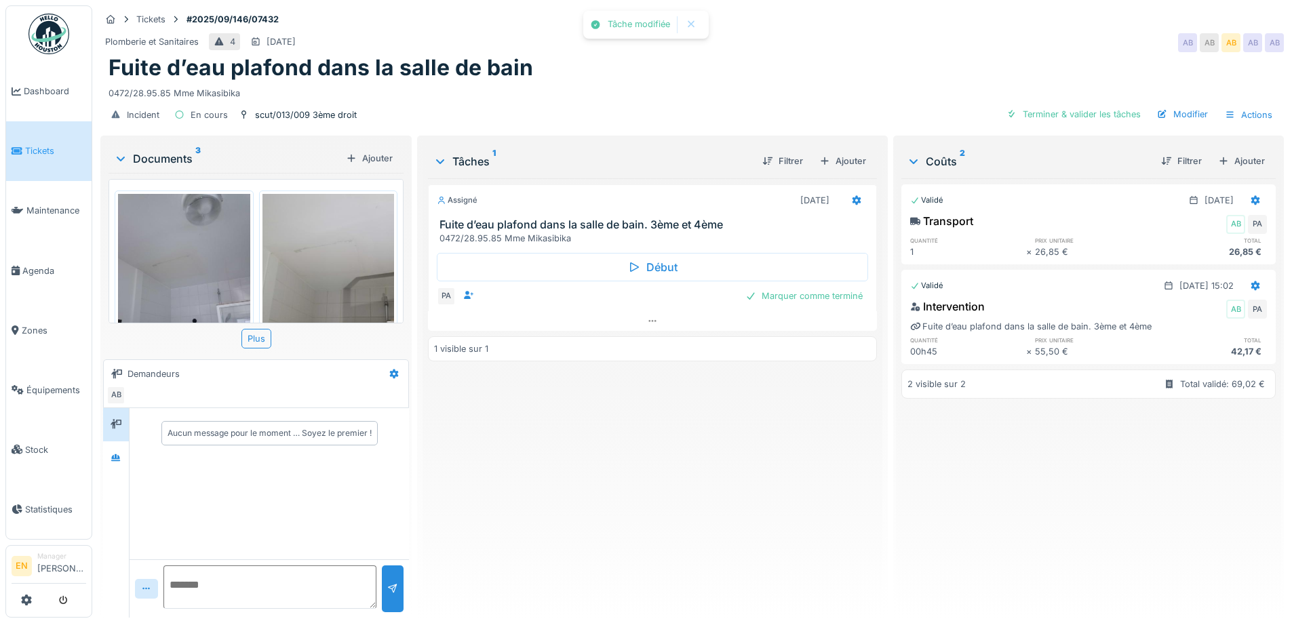
click at [601, 505] on div "Assigné 23/09/2025 Fuite d’eau plafond dans la salle de bain. 3ème et 4ème 0472…" at bounding box center [652, 392] width 448 height 429
click at [599, 456] on div "Assigné 23/09/2025 Fuite d’eau plafond dans la salle de bain. 3ème et 4ème 0472…" at bounding box center [652, 392] width 448 height 429
click at [810, 311] on div at bounding box center [652, 321] width 448 height 20
click at [804, 321] on div "Marquer comme terminé" at bounding box center [804, 324] width 128 height 18
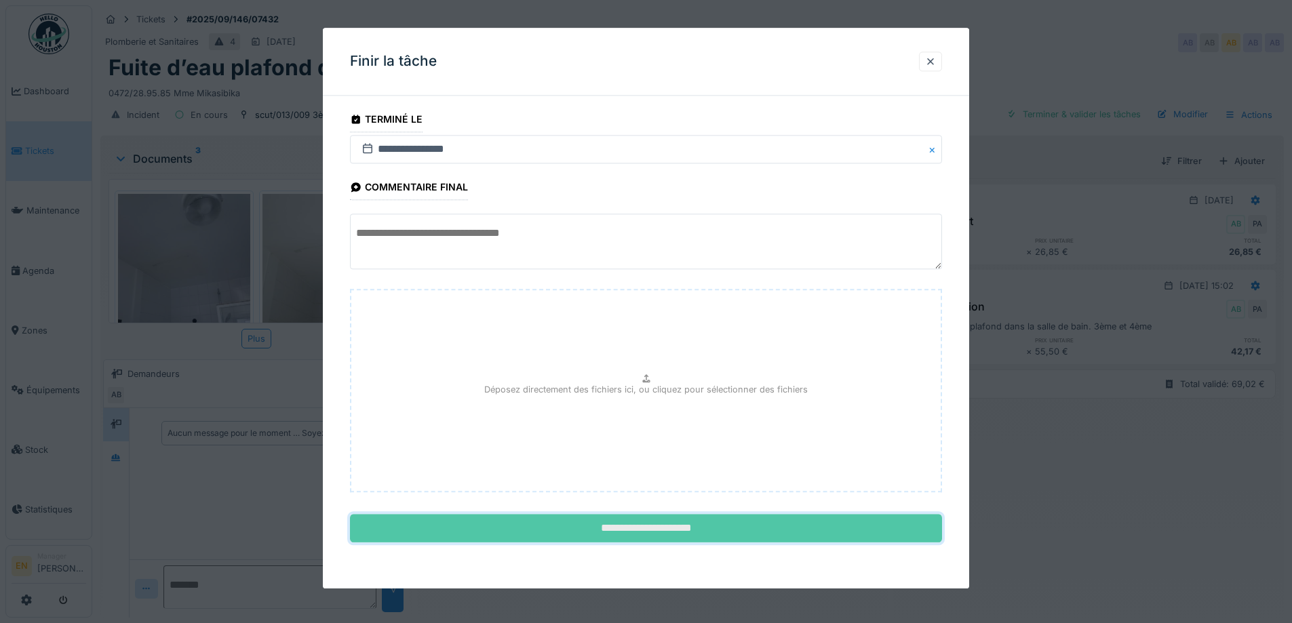
click at [671, 532] on input "**********" at bounding box center [646, 529] width 592 height 28
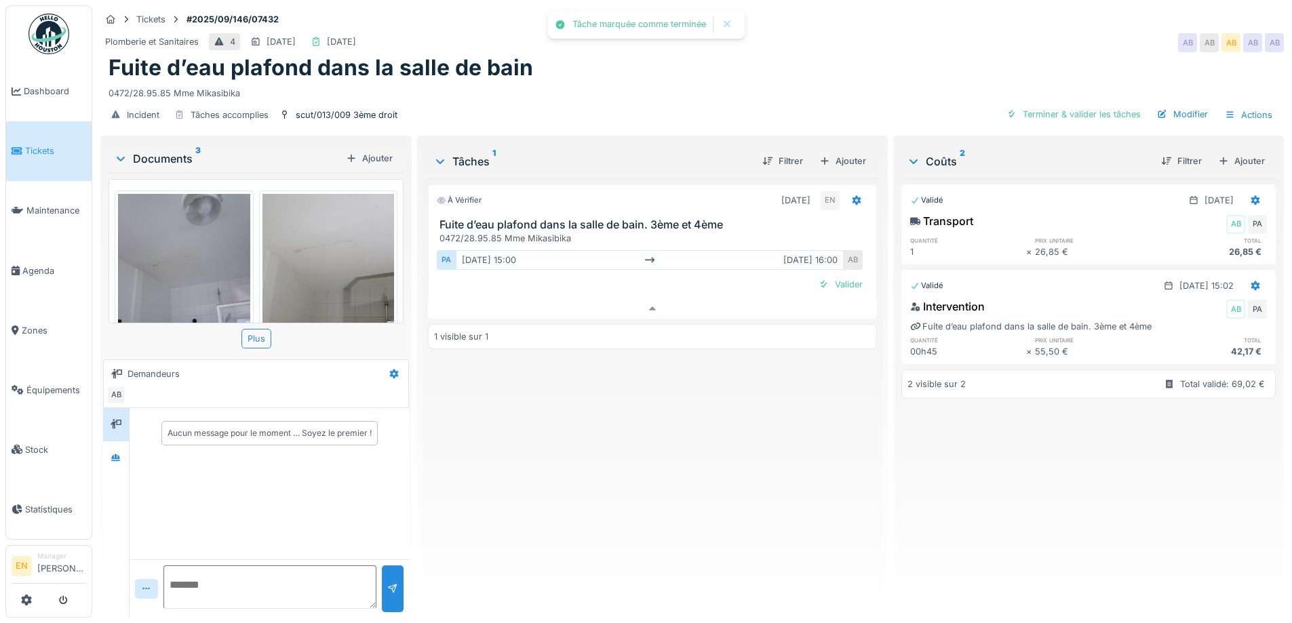
click at [670, 531] on div "À vérifier 23/09/2025 EN Fuite d’eau plafond dans la salle de bain. 3ème et 4èm…" at bounding box center [652, 392] width 448 height 429
click at [852, 275] on div "Valider" at bounding box center [840, 284] width 55 height 18
click at [651, 528] on div "Terminé 23/09/2025 EN EN Fuite d’eau plafond dans la salle de bain. 3ème et 4èm…" at bounding box center [652, 392] width 448 height 429
drag, startPoint x: 769, startPoint y: 23, endPoint x: 798, endPoint y: 45, distance: 36.8
click at [769, 31] on div "Plomberie et Sanitaires 4 28/09/2025 24/09/2025 AB AB AB AB AB" at bounding box center [691, 43] width 1183 height 24
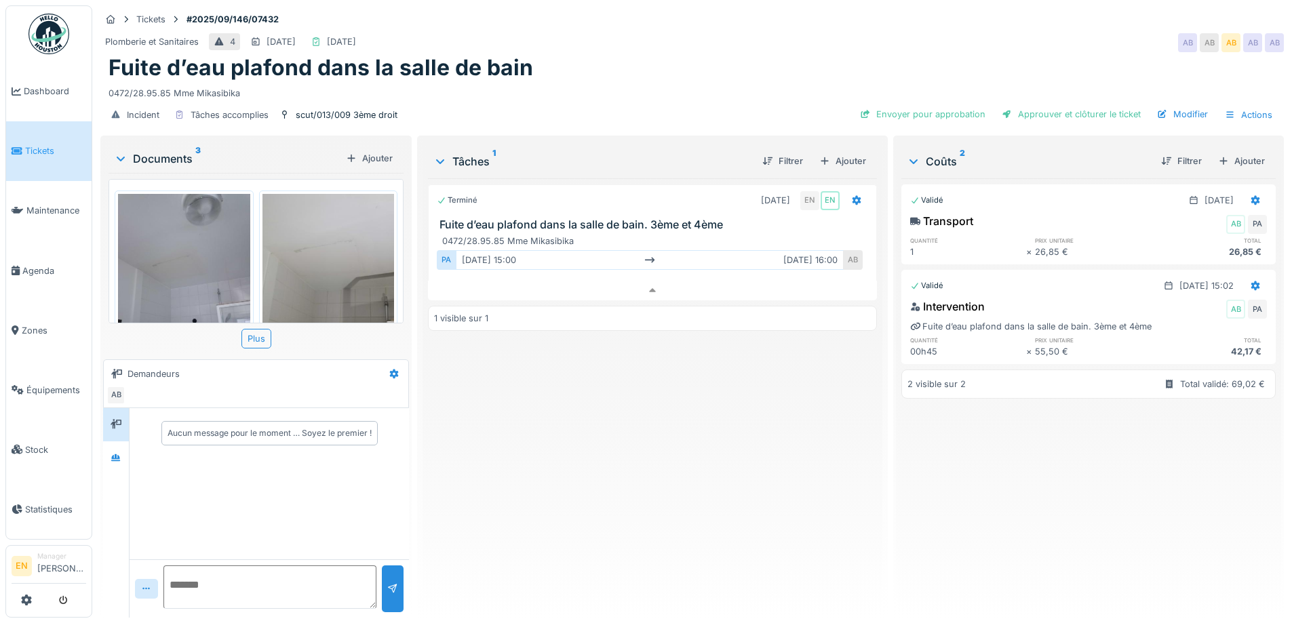
click at [843, 55] on div "Fuite d’eau plafond dans la salle de bain" at bounding box center [691, 68] width 1167 height 26
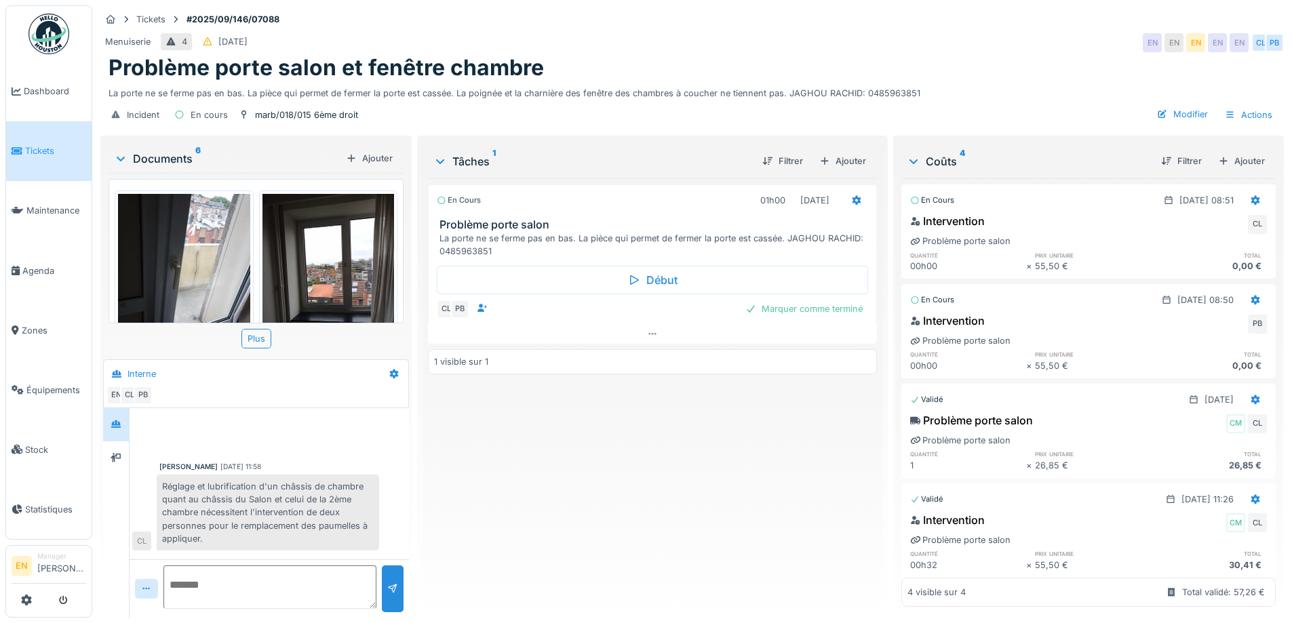
scroll to position [45, 0]
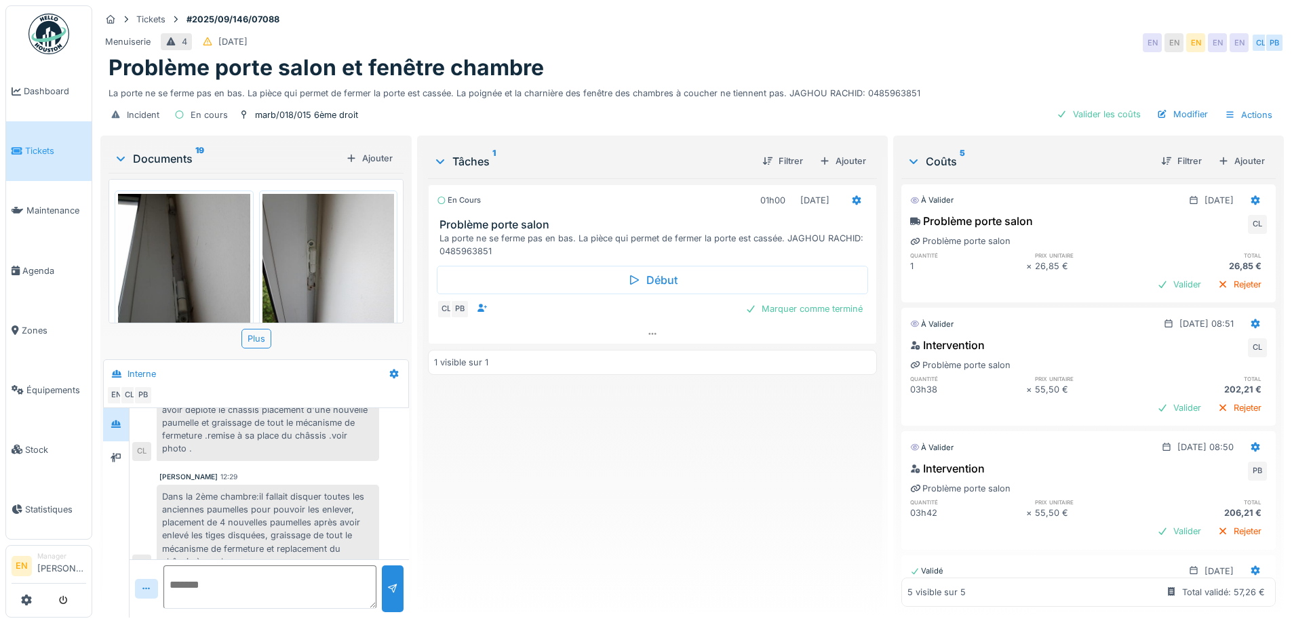
scroll to position [383, 0]
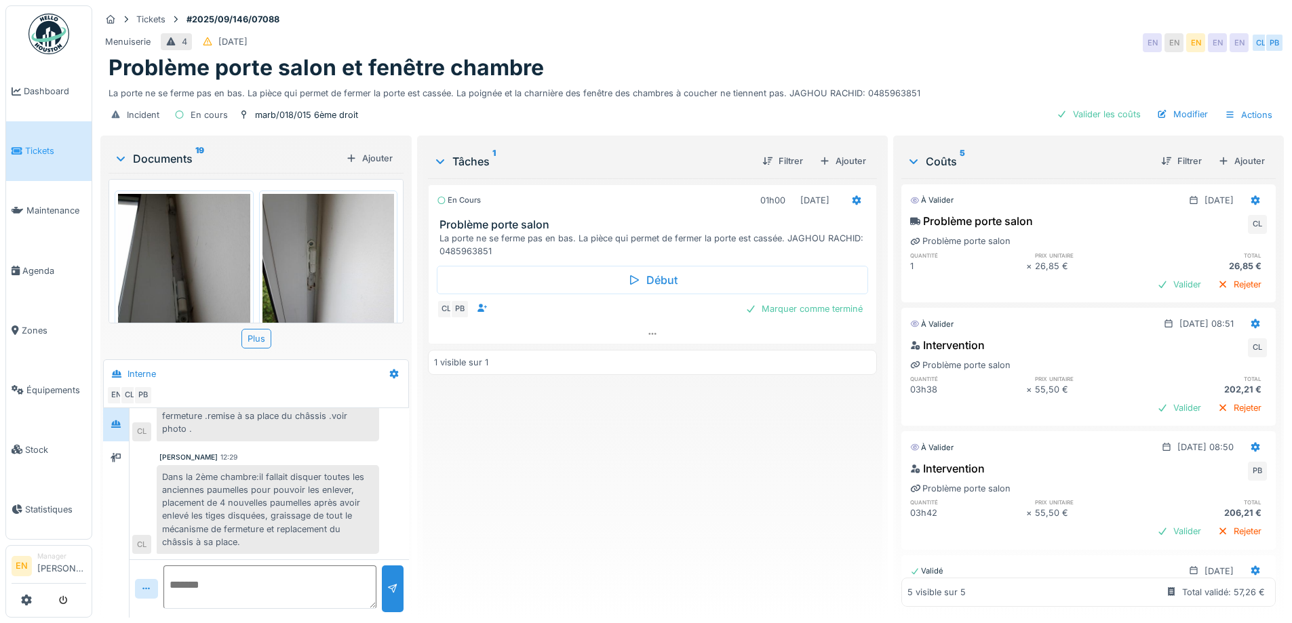
click at [611, 481] on div "En cours 01h00 24/09/2025 Problème porte salon La porte ne se ferme pas en bas.…" at bounding box center [652, 392] width 448 height 429
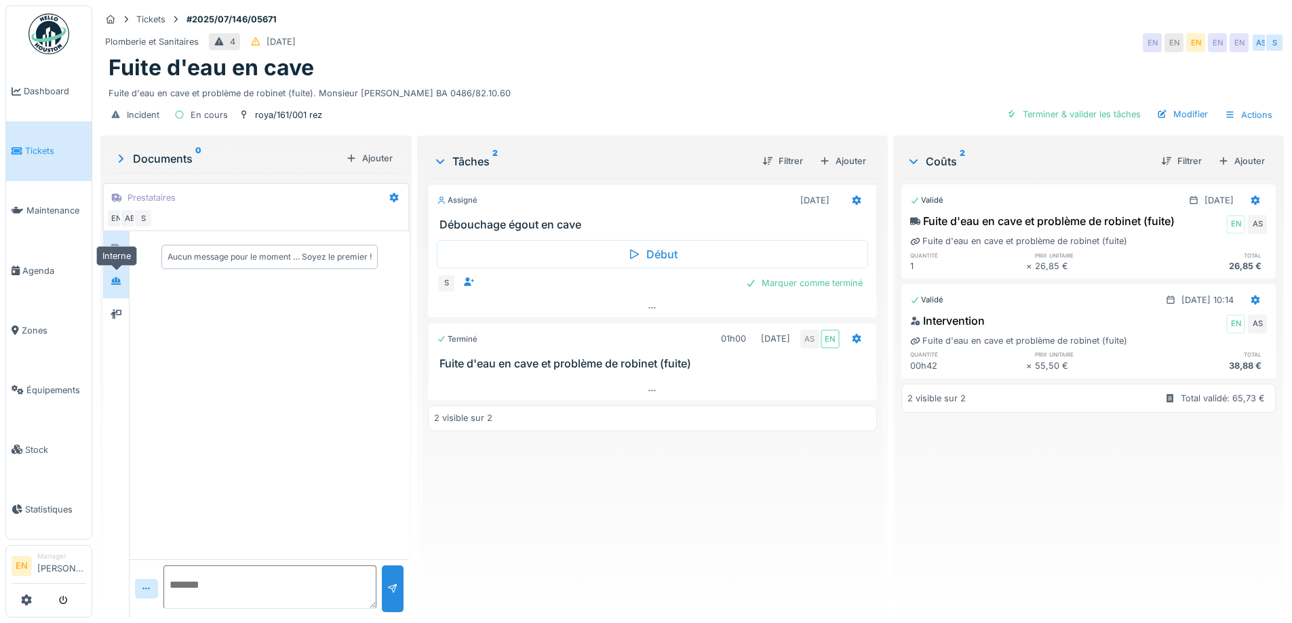
click at [110, 276] on div at bounding box center [116, 281] width 20 height 17
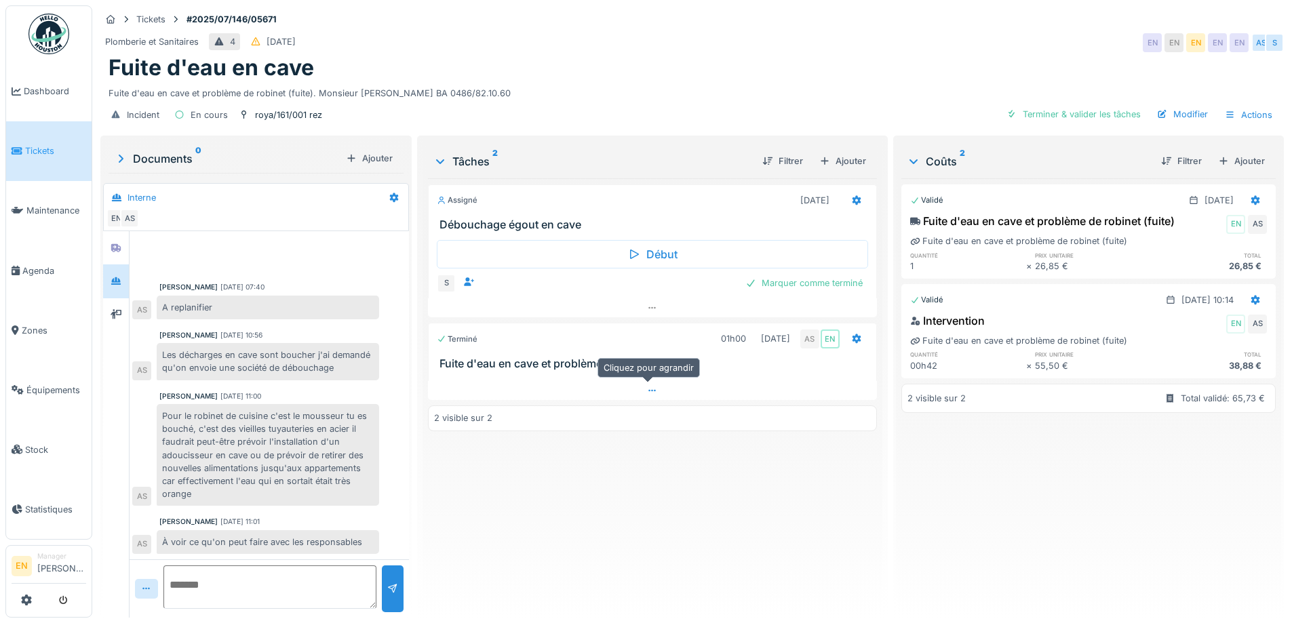
click at [648, 396] on div at bounding box center [652, 391] width 448 height 20
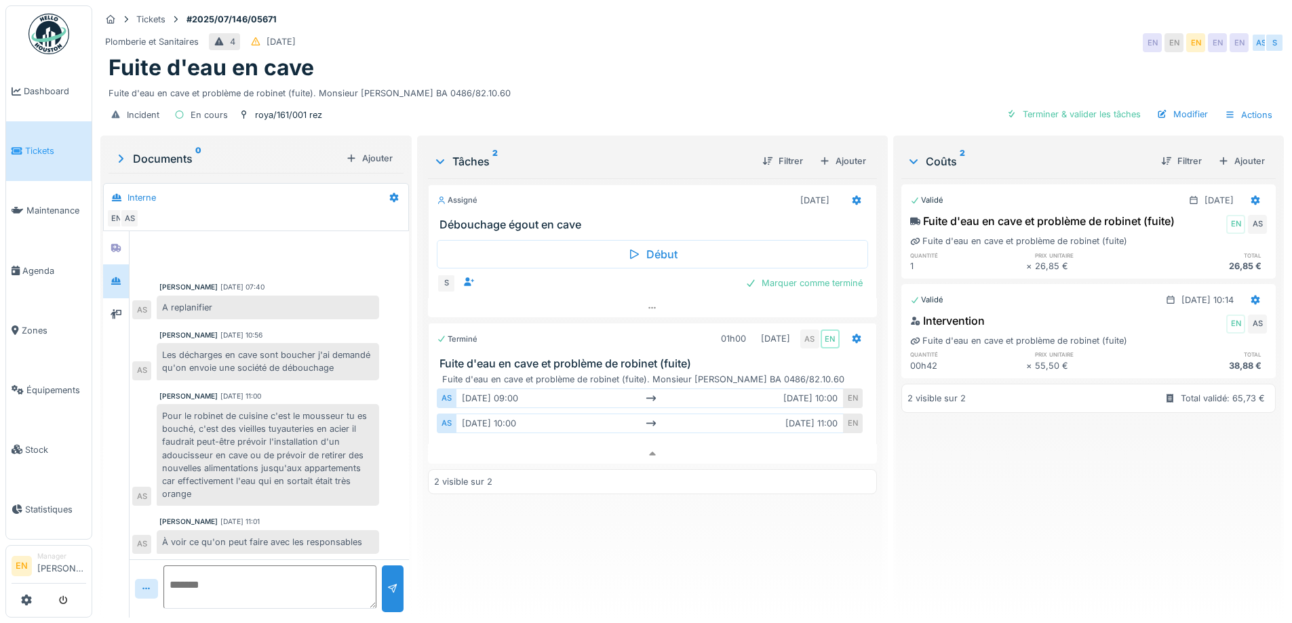
click at [554, 558] on div "Assigné [DATE] Débouchage égout en cave Début S Marquer comme terminé Terminé 0…" at bounding box center [652, 392] width 448 height 429
click at [531, 65] on div "Fuite d'eau en cave" at bounding box center [691, 68] width 1167 height 26
click at [545, 81] on div "Fuite d'eau en cave et problème de robinet (fuite). Monsieur [PERSON_NAME] BA 0…" at bounding box center [691, 90] width 1167 height 18
click at [511, 81] on div "Fuite d'eau en cave et problème de robinet (fuite). Monsieur [PERSON_NAME] BA 0…" at bounding box center [691, 90] width 1167 height 18
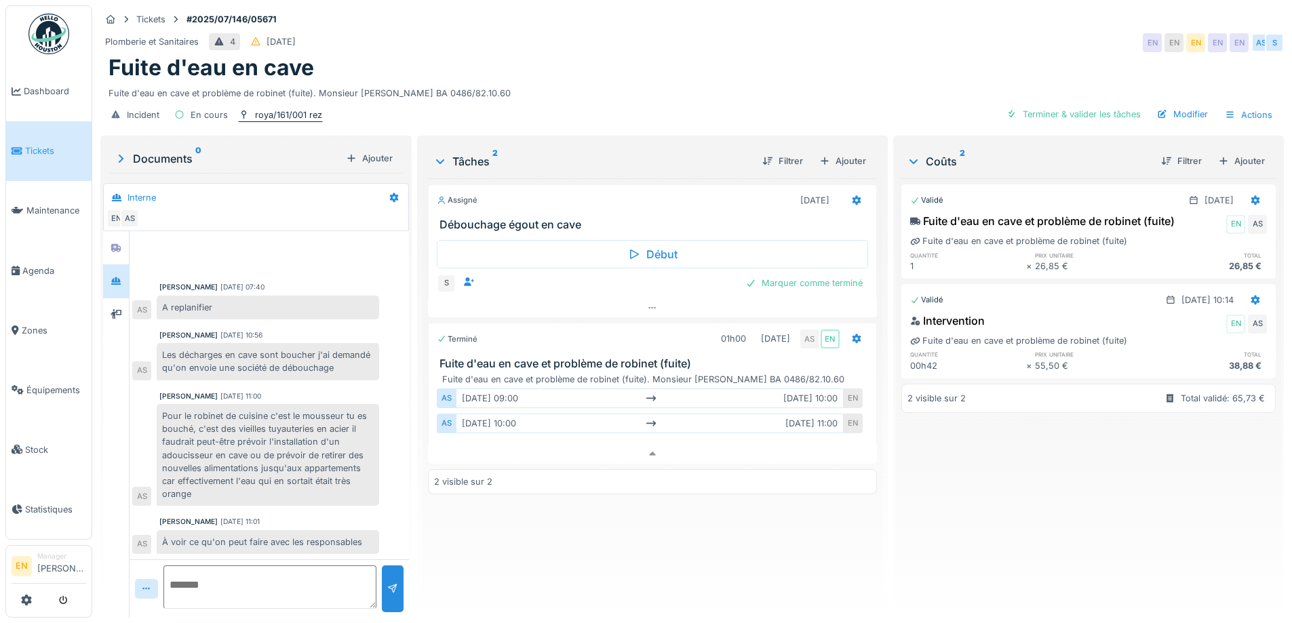
click at [283, 108] on div "roya/161/001 rez" at bounding box center [288, 114] width 67 height 13
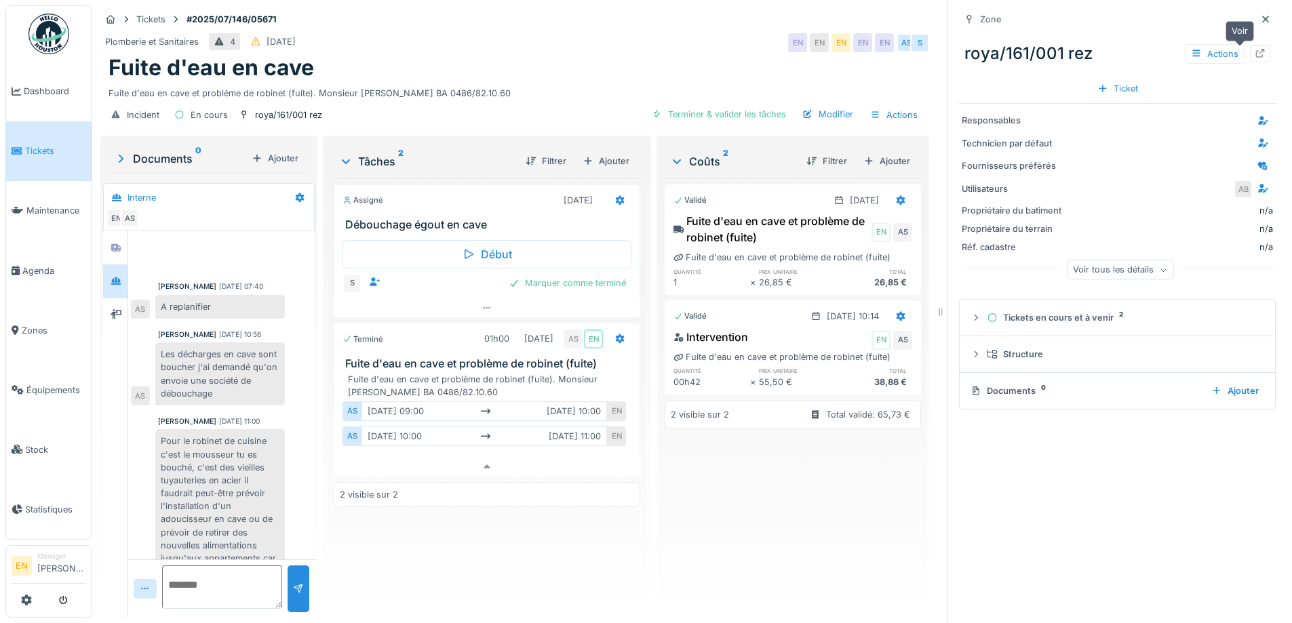
click at [1255, 49] on icon at bounding box center [1260, 53] width 11 height 9
click at [1262, 16] on icon at bounding box center [1265, 19] width 7 height 7
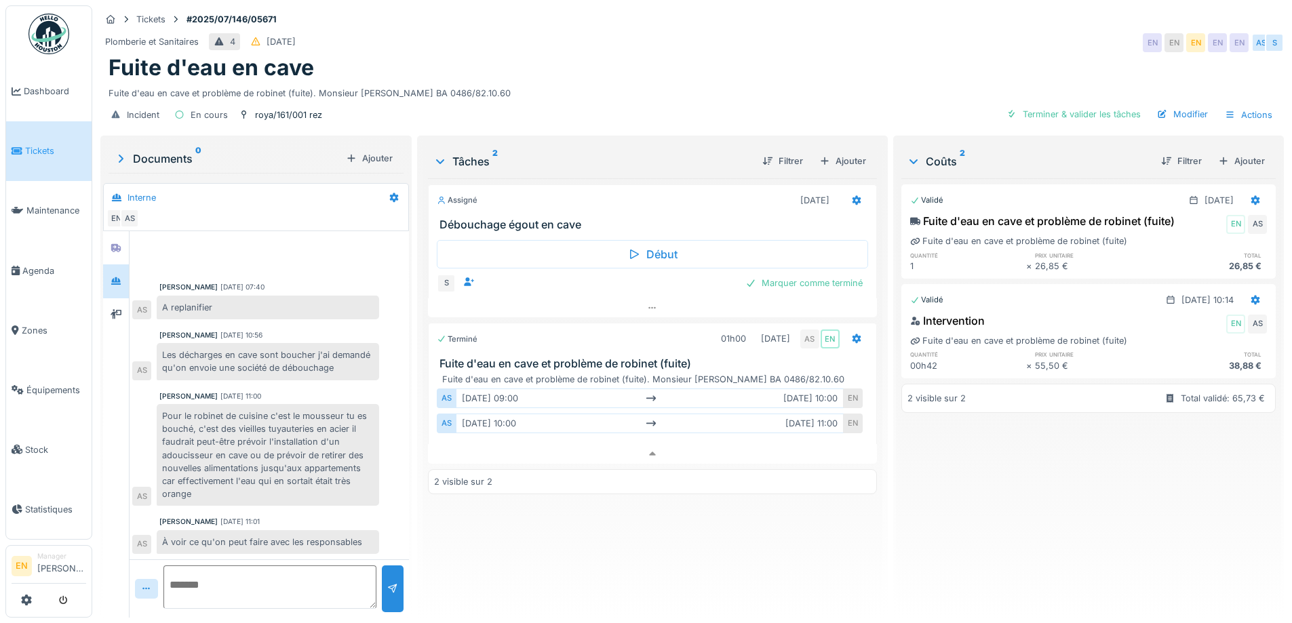
drag, startPoint x: 816, startPoint y: 60, endPoint x: 824, endPoint y: 54, distance: 9.6
click at [816, 60] on div "Fuite d'eau en cave" at bounding box center [691, 68] width 1167 height 26
click at [277, 566] on textarea at bounding box center [269, 587] width 213 height 43
click at [243, 584] on textarea at bounding box center [269, 587] width 213 height 43
click at [260, 571] on textarea at bounding box center [269, 587] width 213 height 43
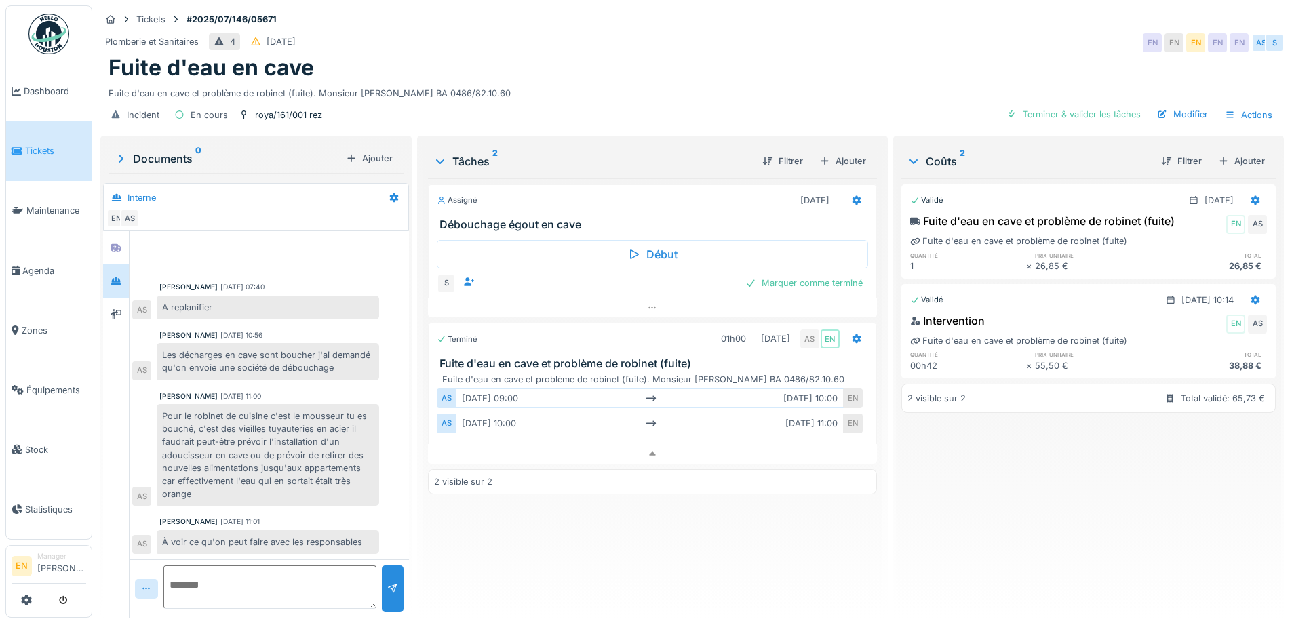
click at [260, 571] on textarea at bounding box center [269, 587] width 213 height 43
click at [517, 572] on div "Assigné [DATE] Débouchage égout en cave Début S Marquer comme terminé Terminé 0…" at bounding box center [652, 392] width 448 height 429
click at [305, 576] on textarea at bounding box center [269, 587] width 213 height 43
type textarea "**********"
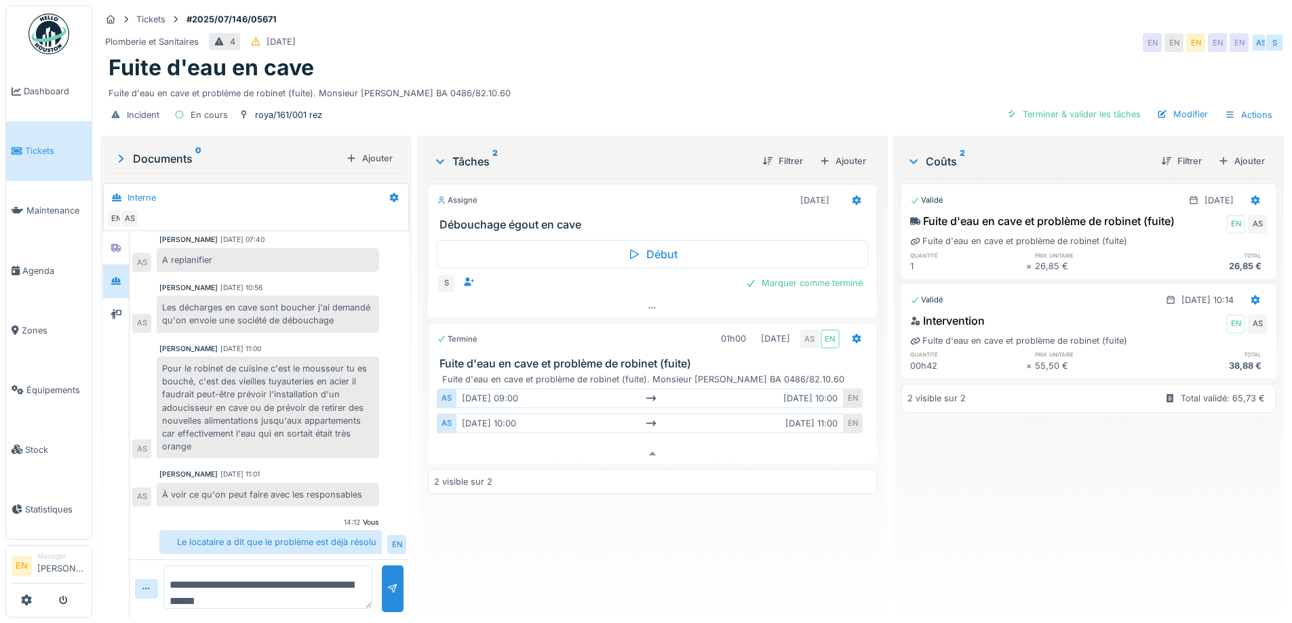
click at [301, 543] on div "[PERSON_NAME] [DATE] 07:40 A replanifier AS [PERSON_NAME] [DATE] 10:56 Les déch…" at bounding box center [269, 370] width 279 height 378
click at [440, 513] on div "Assigné [DATE] Débouchage égout en cave Début S Marquer comme terminé Terminé 0…" at bounding box center [652, 392] width 448 height 429
click at [553, 520] on div "Assigné [DATE] Débouchage égout en cave Début S Marquer comme terminé Terminé 0…" at bounding box center [652, 392] width 448 height 429
click at [383, 531] on div "Le locataire a dit que le problème est déjà résolu EN" at bounding box center [282, 542] width 247 height 24
click at [465, 530] on div "Assigné [DATE] Débouchage égout en cave Début S Marquer comme terminé Terminé 0…" at bounding box center [652, 392] width 448 height 429
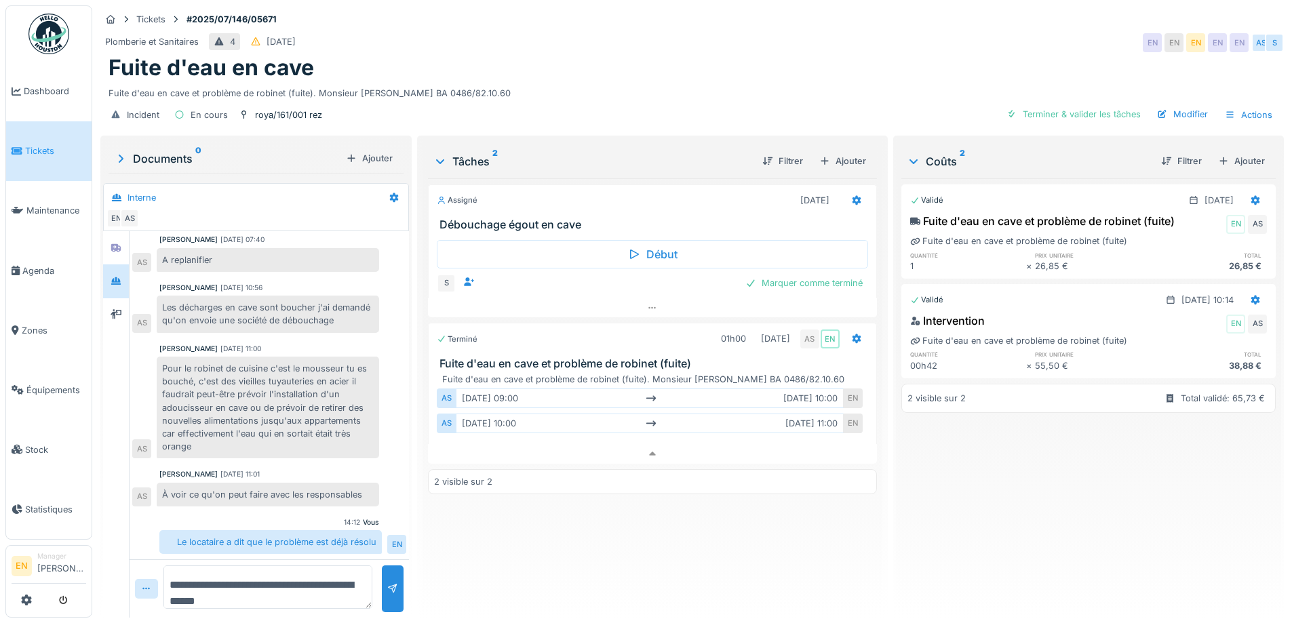
click at [875, 201] on div "Tâches 2 Filtrer Ajouter Assigné [DATE] Débouchage égout en cave Début S Marque…" at bounding box center [651, 375] width 459 height 474
click at [875, 273] on div "Tâches 2 Filtrer Ajouter Assigné [DATE] Débouchage égout en cave Début S Marque…" at bounding box center [651, 375] width 459 height 474
click at [589, 507] on div "Assigné [DATE] Débouchage égout en cave Début S Marquer comme terminé Terminé 0…" at bounding box center [652, 392] width 448 height 429
click at [570, 519] on div "Assigné [DATE] Débouchage égout en cave Début S Marquer comme terminé Terminé 0…" at bounding box center [652, 392] width 448 height 429
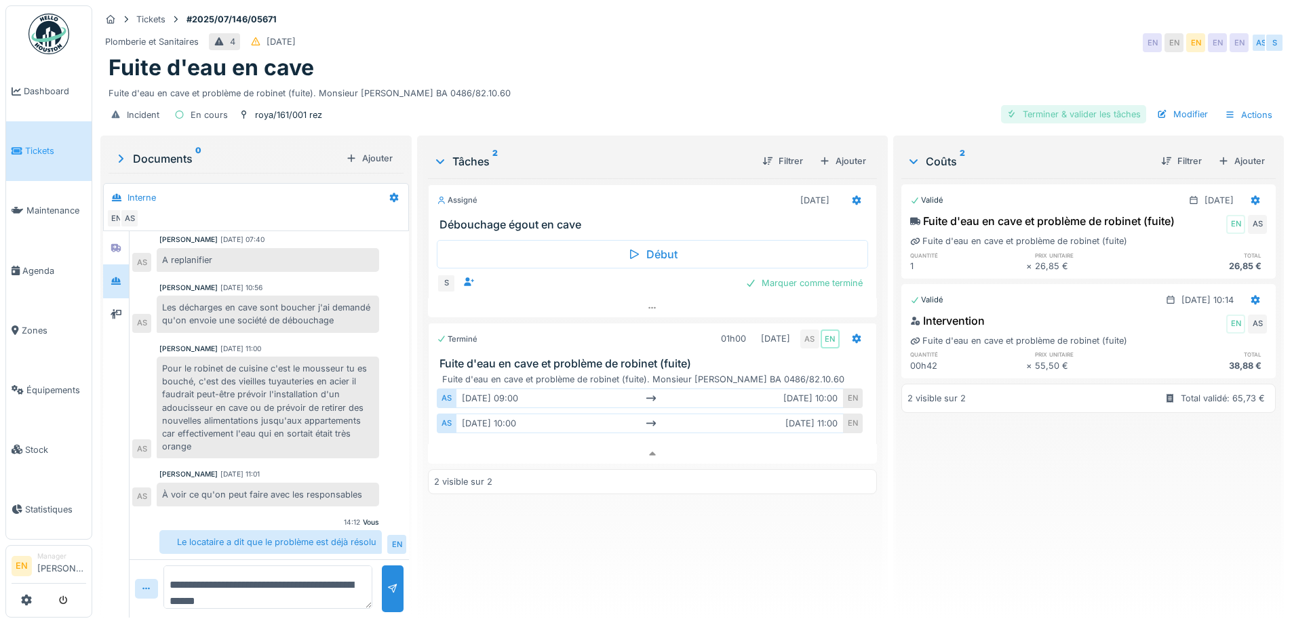
click at [1066, 108] on div "Terminer & valider les tâches" at bounding box center [1073, 114] width 145 height 18
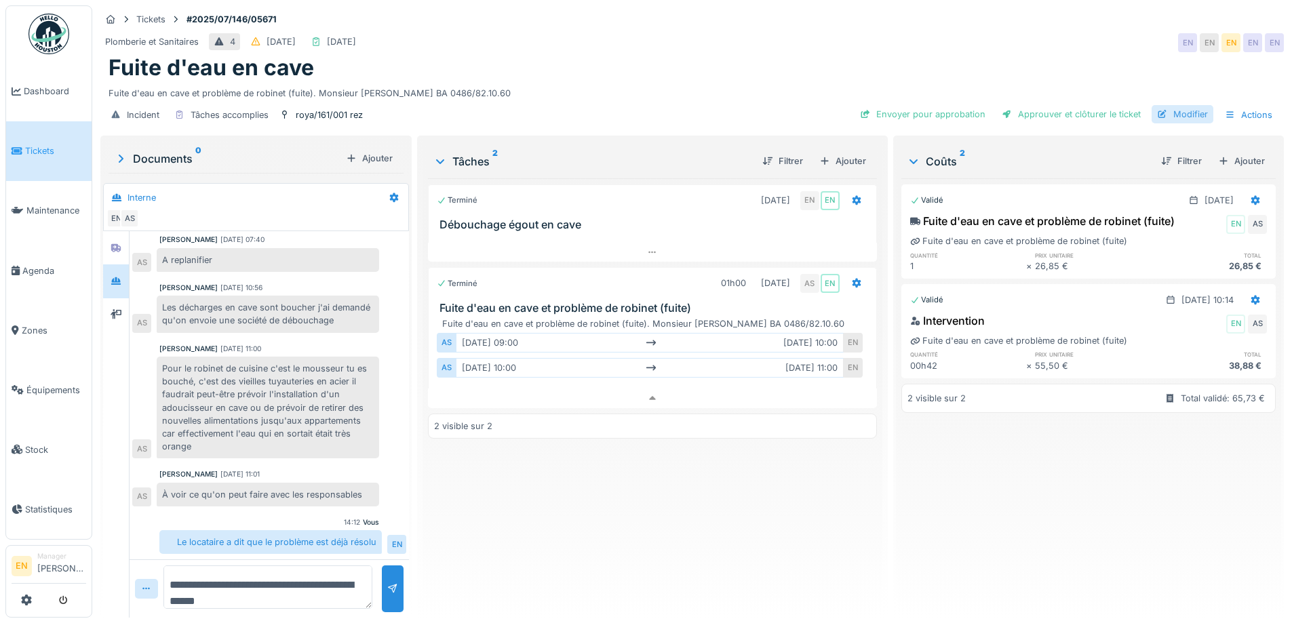
click at [1181, 105] on div "Modifier" at bounding box center [1182, 114] width 62 height 18
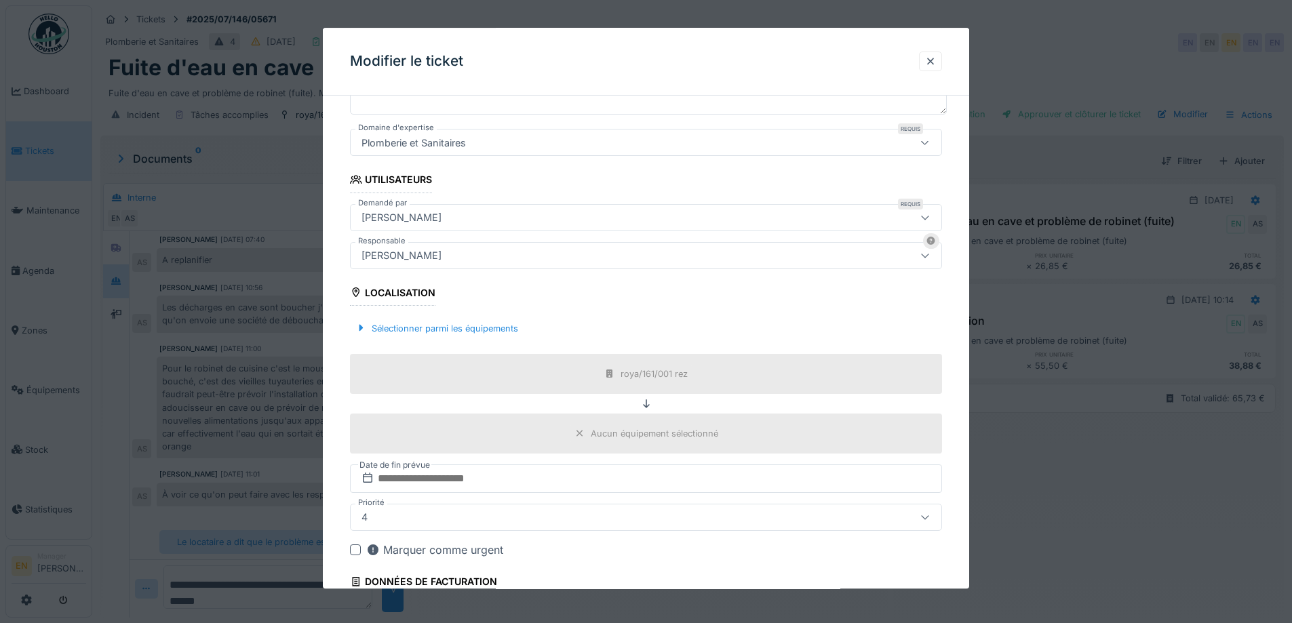
click at [486, 258] on div "[PERSON_NAME]" at bounding box center [611, 255] width 511 height 15
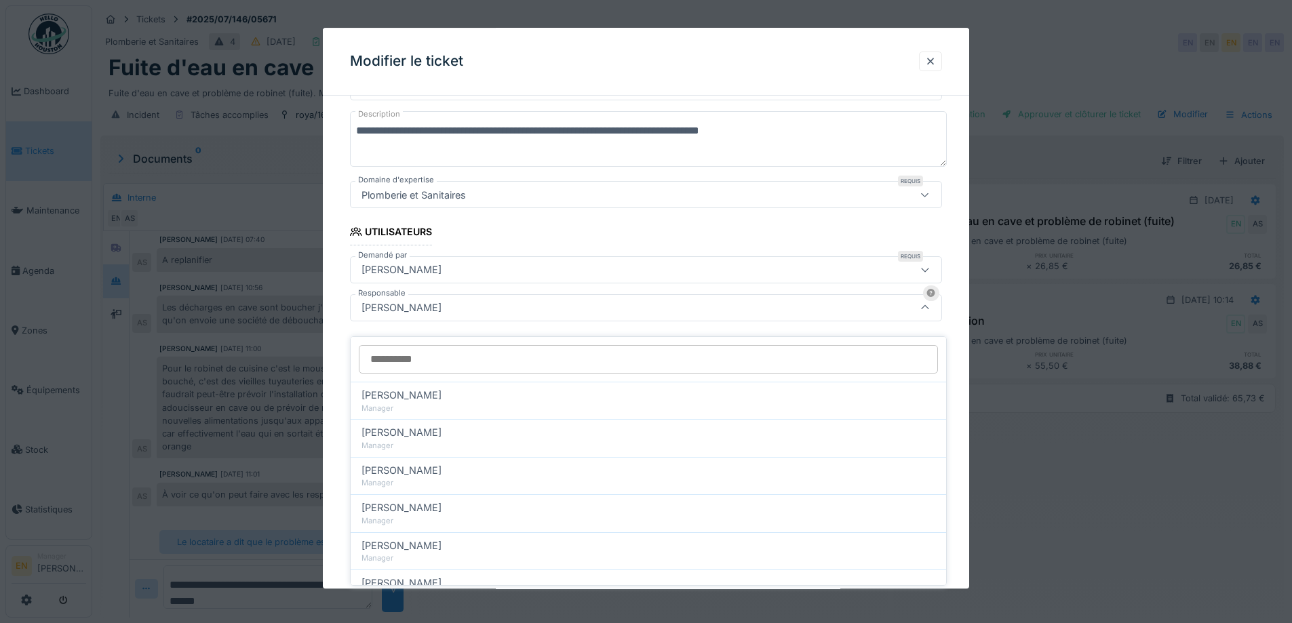
scroll to position [151, 0]
click at [932, 61] on div at bounding box center [930, 61] width 11 height 13
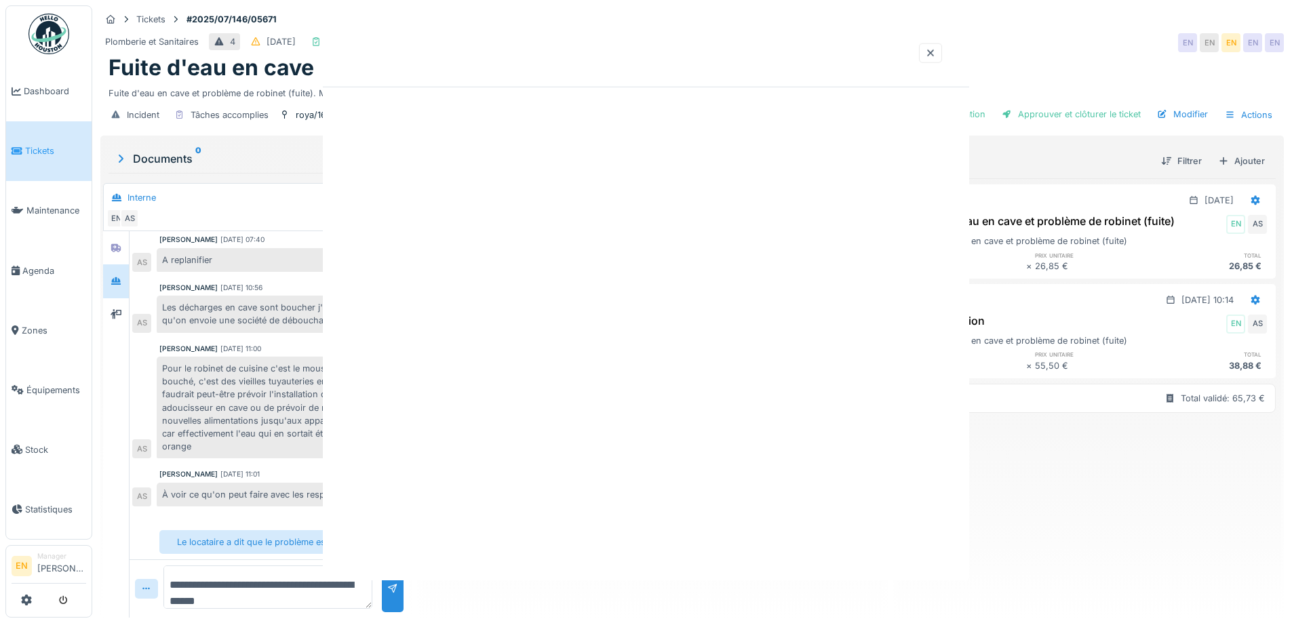
scroll to position [0, 0]
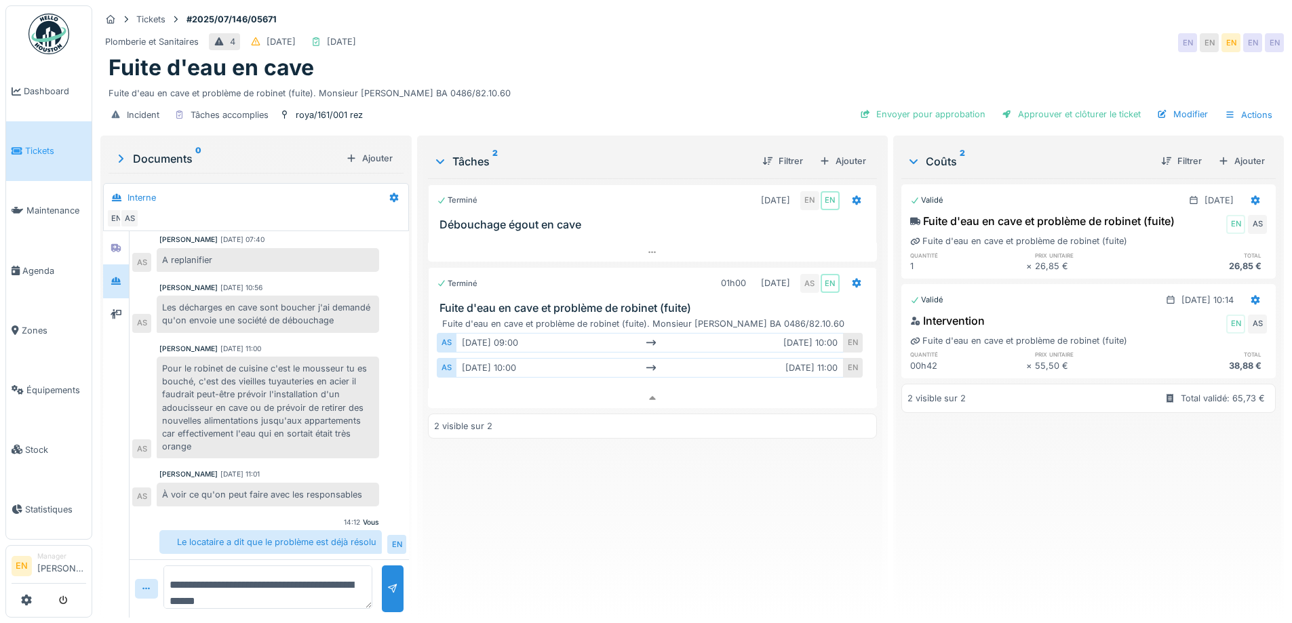
click at [262, 574] on textarea "**********" at bounding box center [267, 587] width 209 height 43
click at [250, 578] on textarea "**********" at bounding box center [267, 587] width 209 height 43
click at [263, 578] on textarea "**********" at bounding box center [267, 587] width 209 height 43
type textarea "*"
click at [1071, 105] on div "Approuver et clôturer le ticket" at bounding box center [1071, 114] width 150 height 18
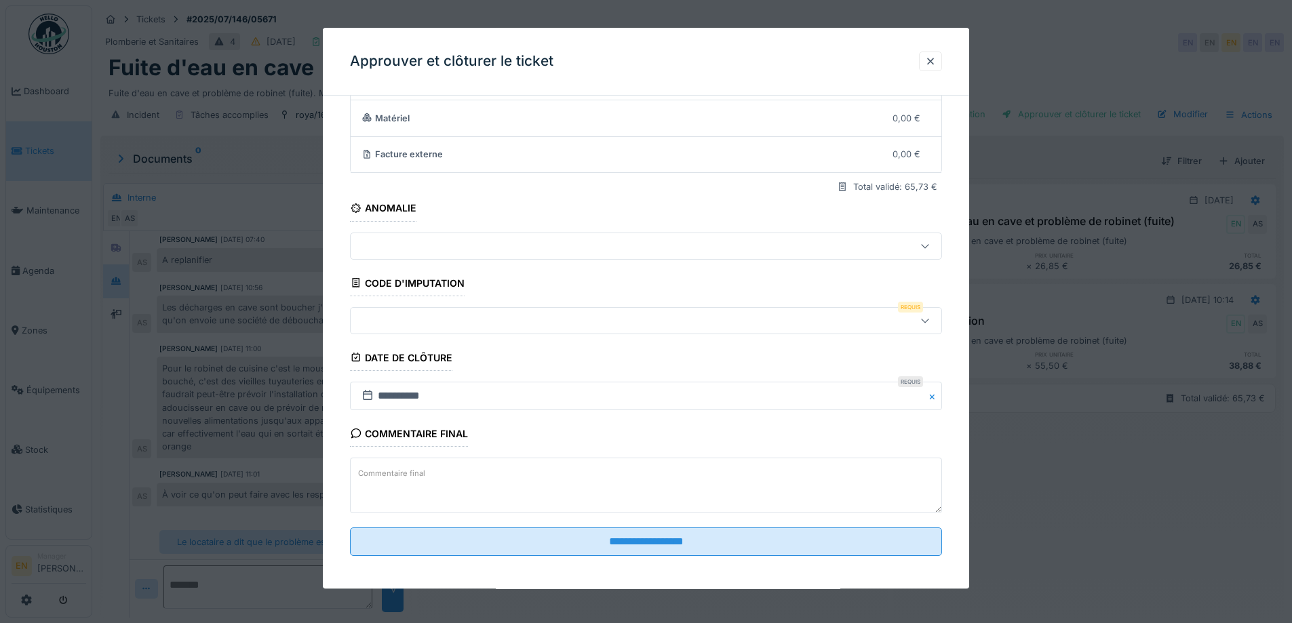
scroll to position [117, 0]
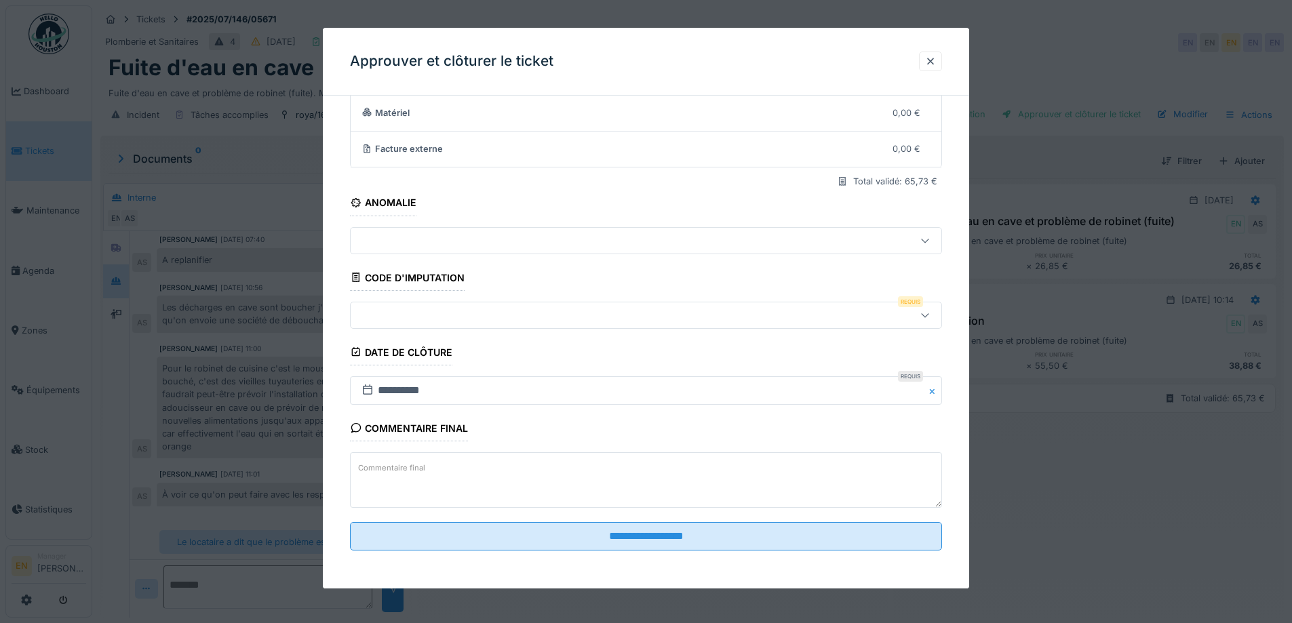
click at [939, 319] on div at bounding box center [925, 315] width 33 height 26
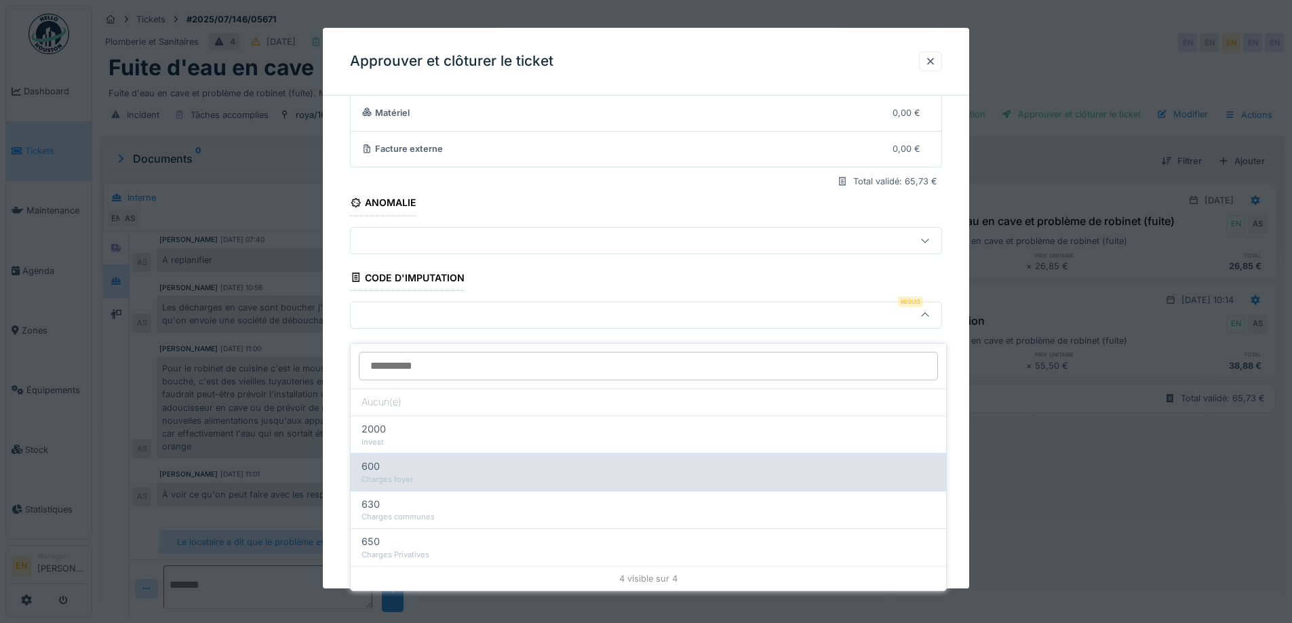
click at [422, 475] on div "600 Charges foyer" at bounding box center [648, 471] width 595 height 37
type input "***"
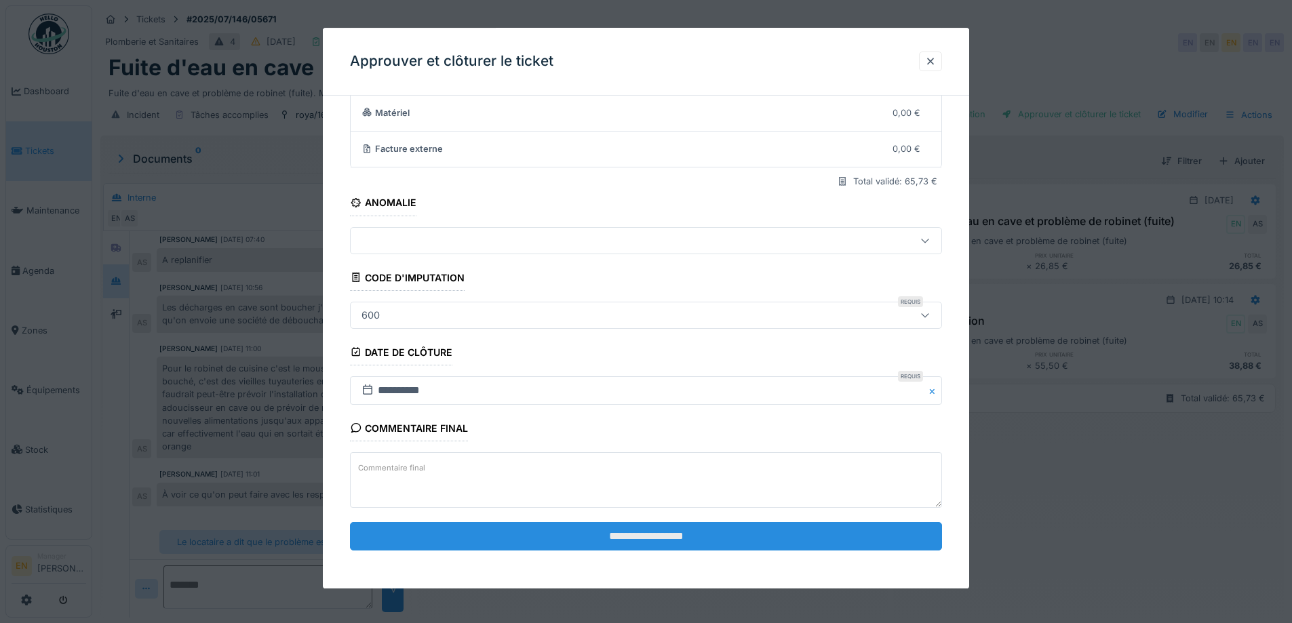
click at [665, 536] on input "**********" at bounding box center [646, 536] width 592 height 28
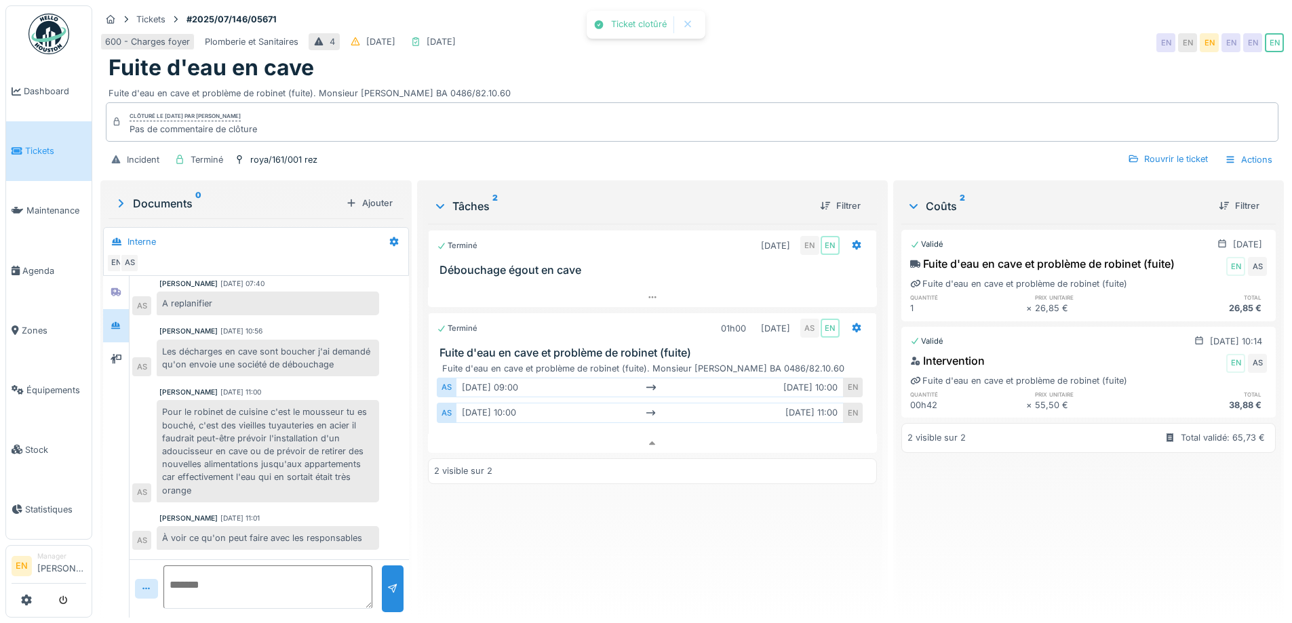
scroll to position [96, 0]
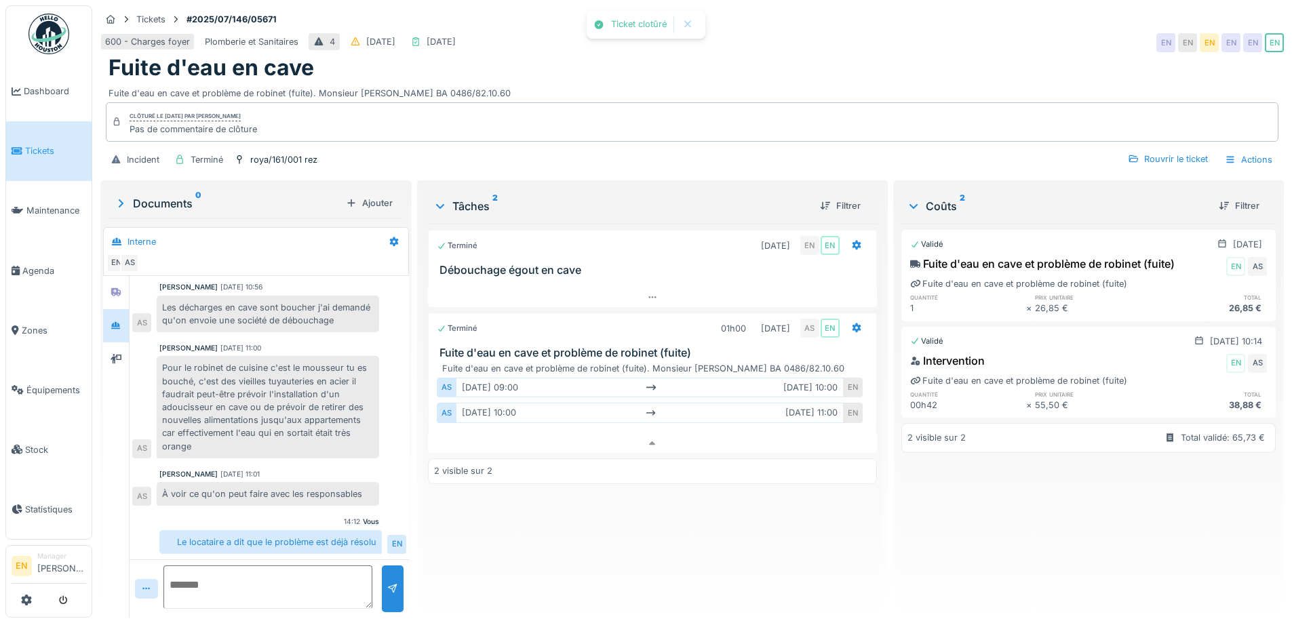
click at [683, 528] on div "Terminé [DATE] EN EN Débouchage égout en cave Terminé 01h00 [DATE] AS EN Fuite …" at bounding box center [652, 415] width 448 height 383
click at [54, 35] on img at bounding box center [48, 34] width 41 height 41
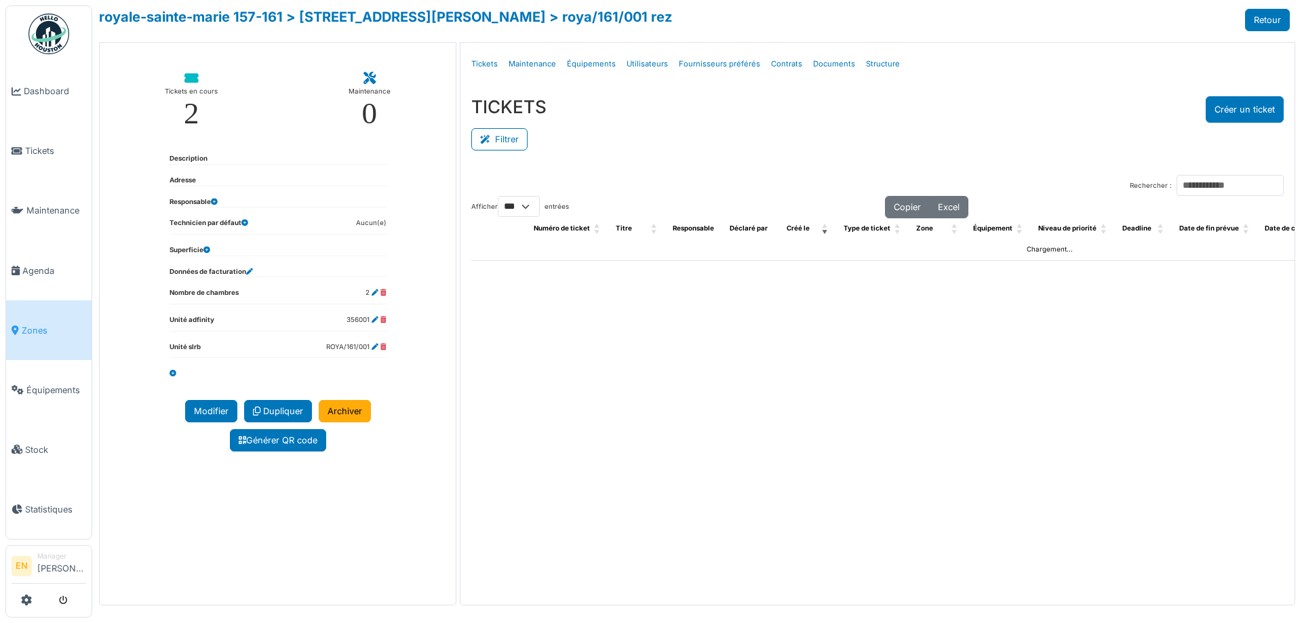
select select "***"
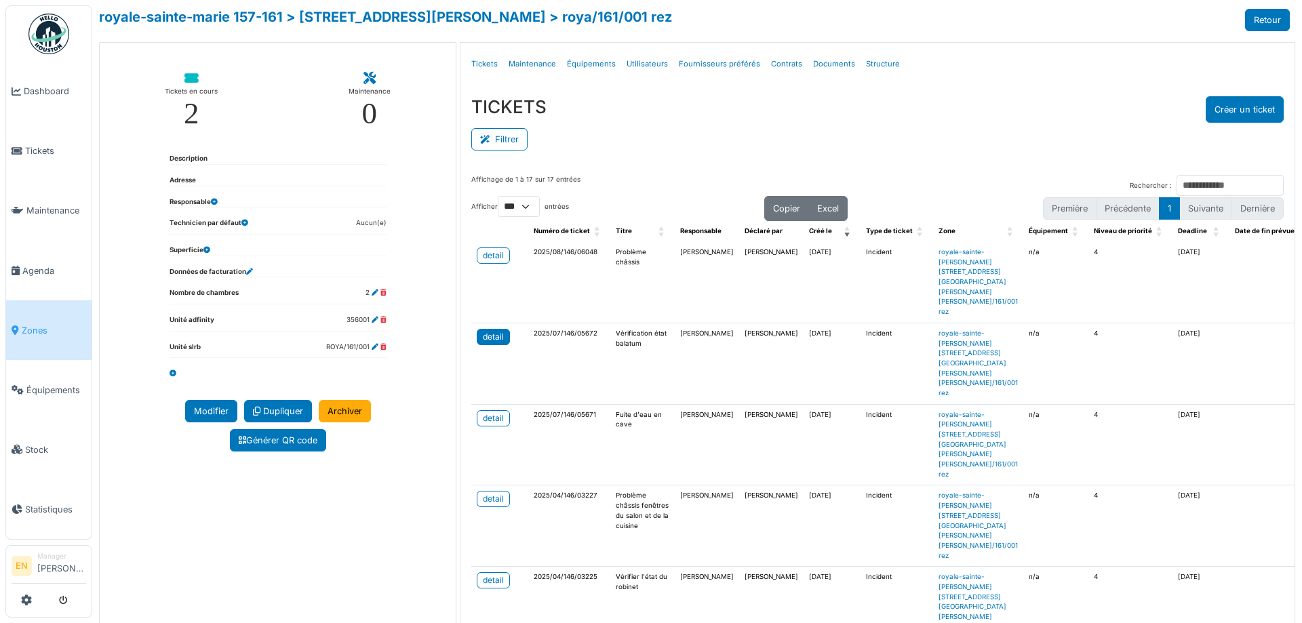
click at [489, 343] on div "detail" at bounding box center [493, 337] width 21 height 12
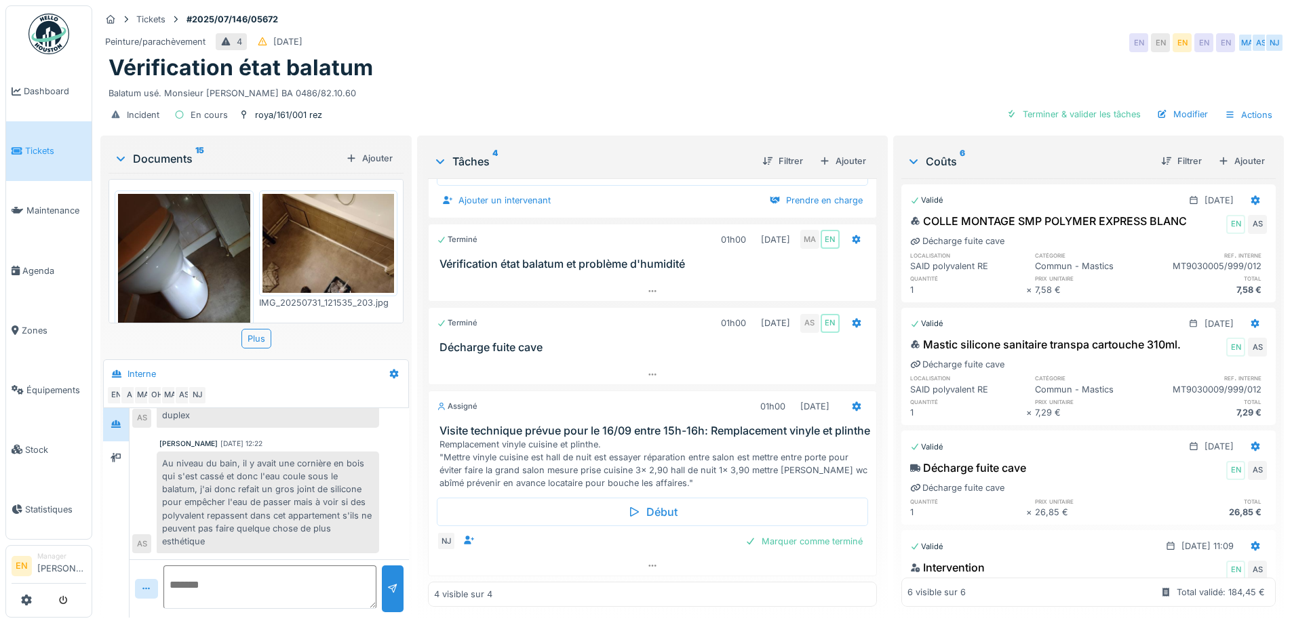
scroll to position [10, 0]
click at [647, 561] on icon at bounding box center [652, 565] width 11 height 9
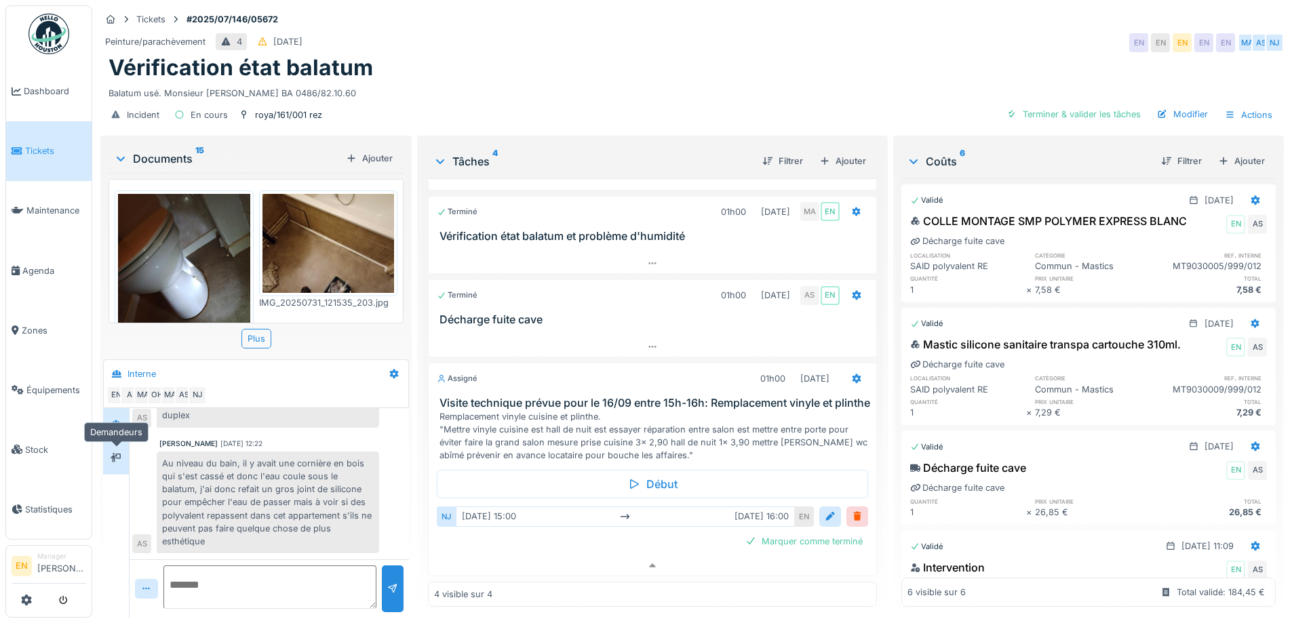
click at [110, 450] on div at bounding box center [116, 458] width 20 height 17
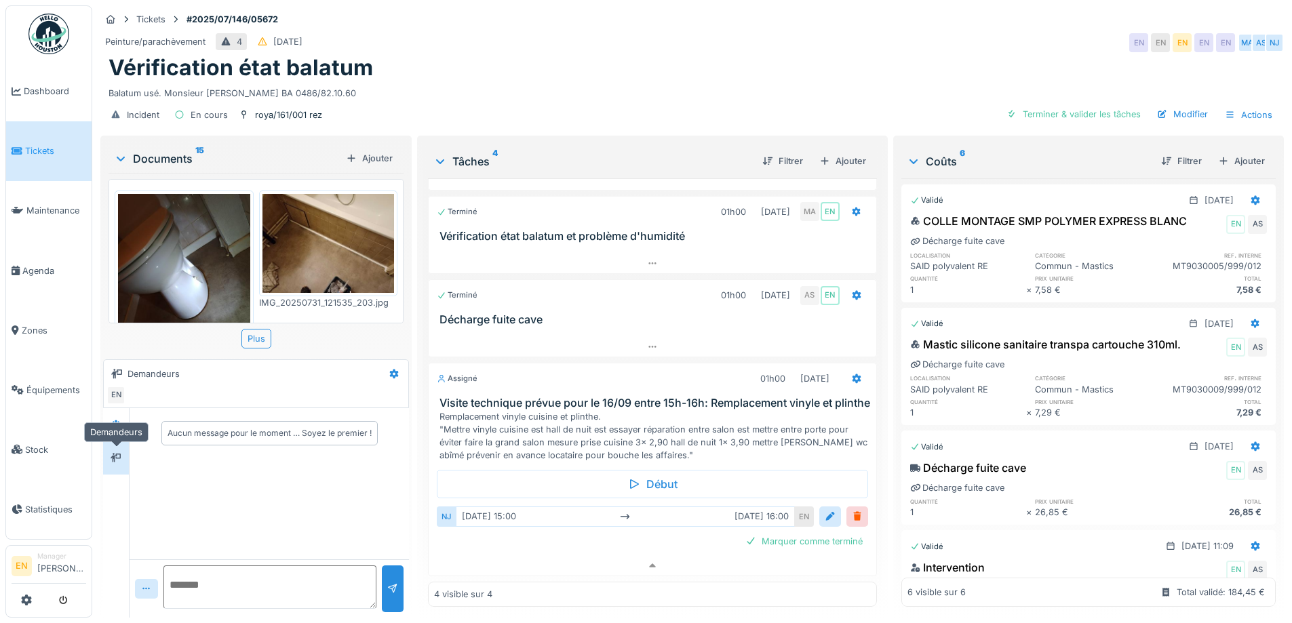
scroll to position [0, 0]
click at [121, 420] on icon at bounding box center [116, 424] width 11 height 9
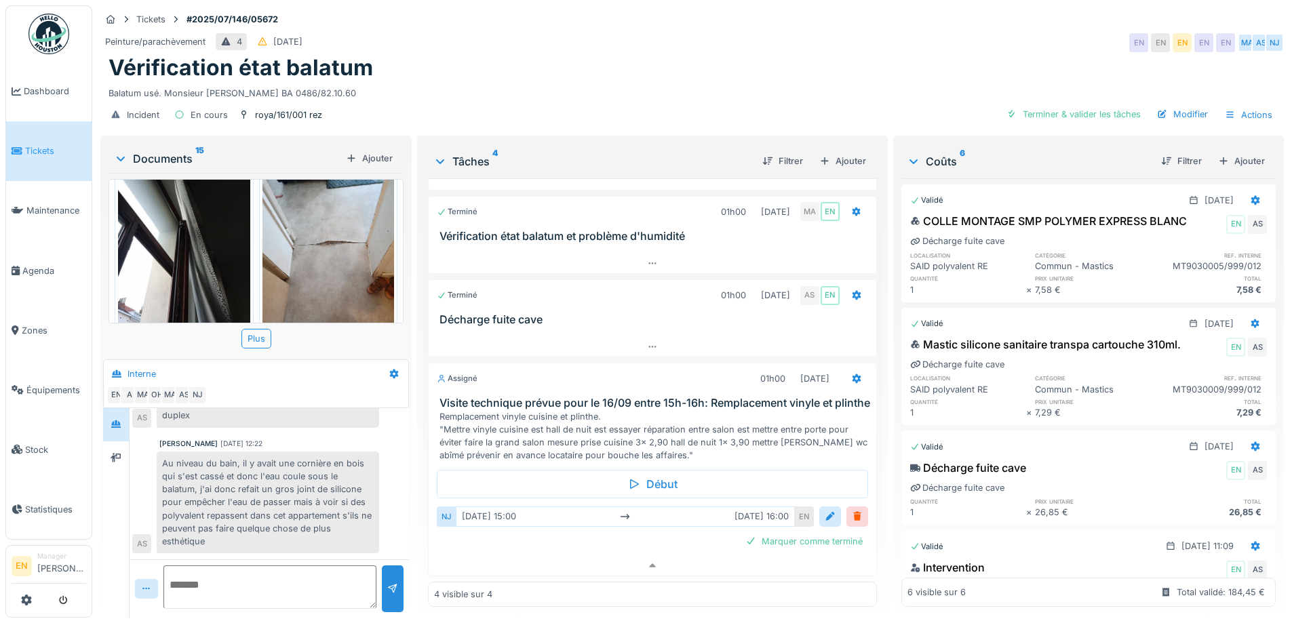
scroll to position [869, 0]
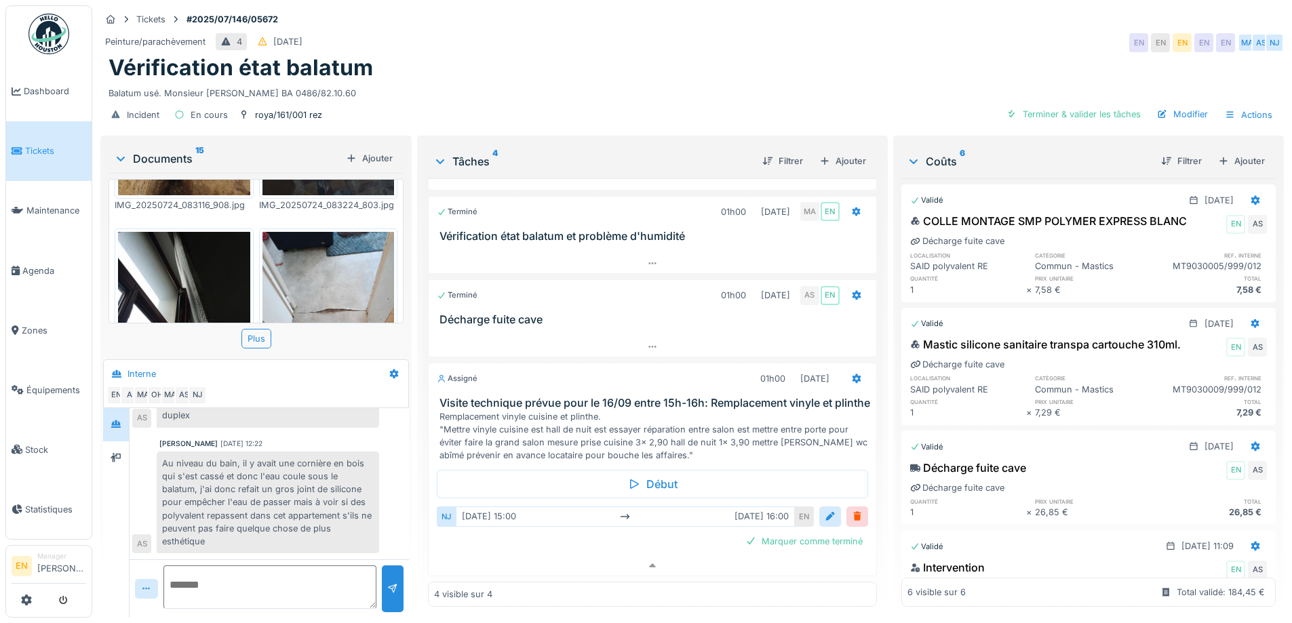
click at [357, 252] on img at bounding box center [328, 320] width 132 height 176
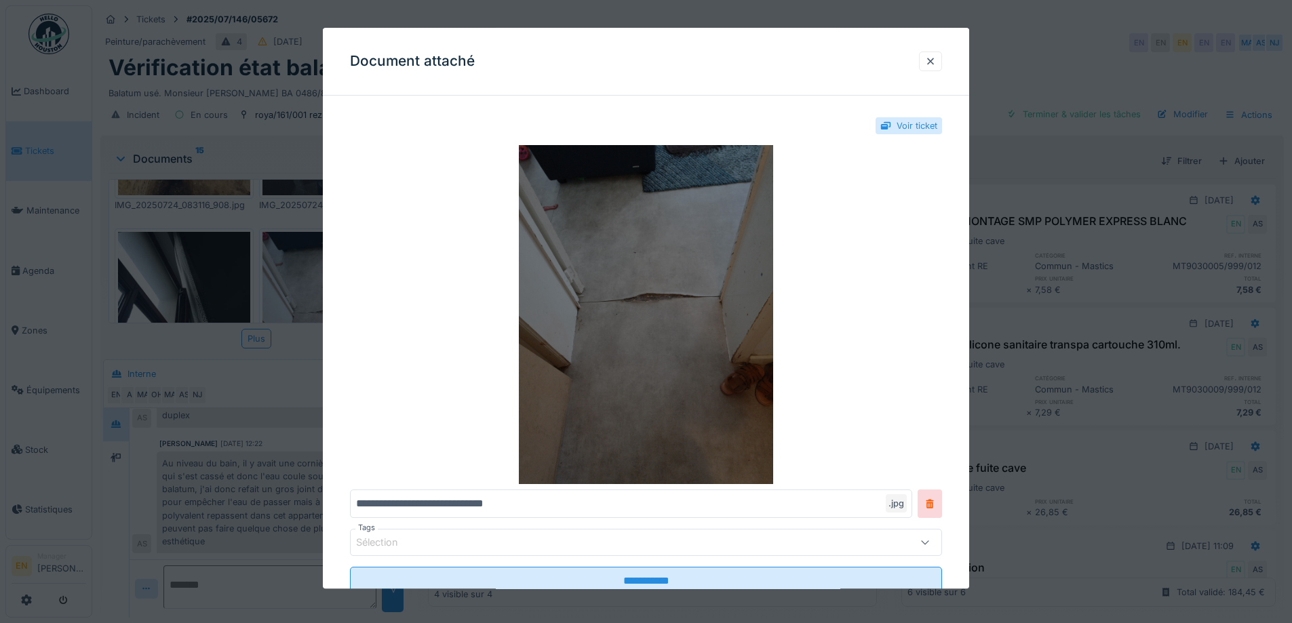
click at [733, 294] on img at bounding box center [646, 315] width 592 height 339
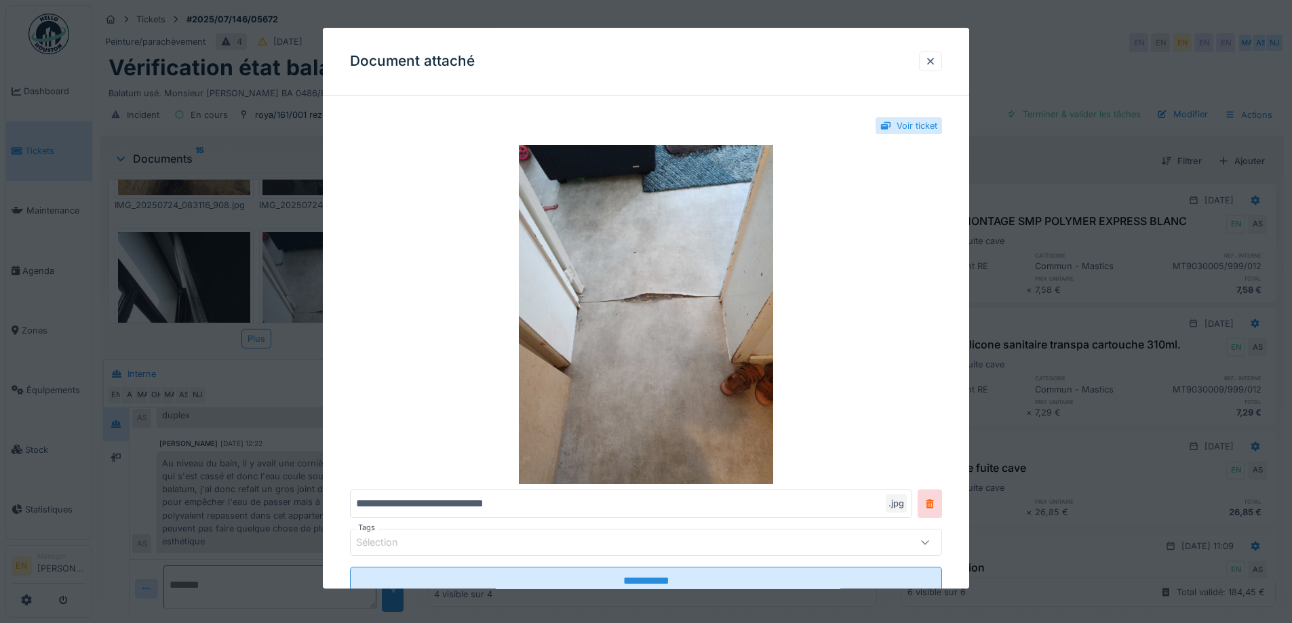
drag, startPoint x: 941, startPoint y: 61, endPoint x: 835, endPoint y: 27, distance: 111.7
click at [941, 61] on div at bounding box center [930, 62] width 23 height 20
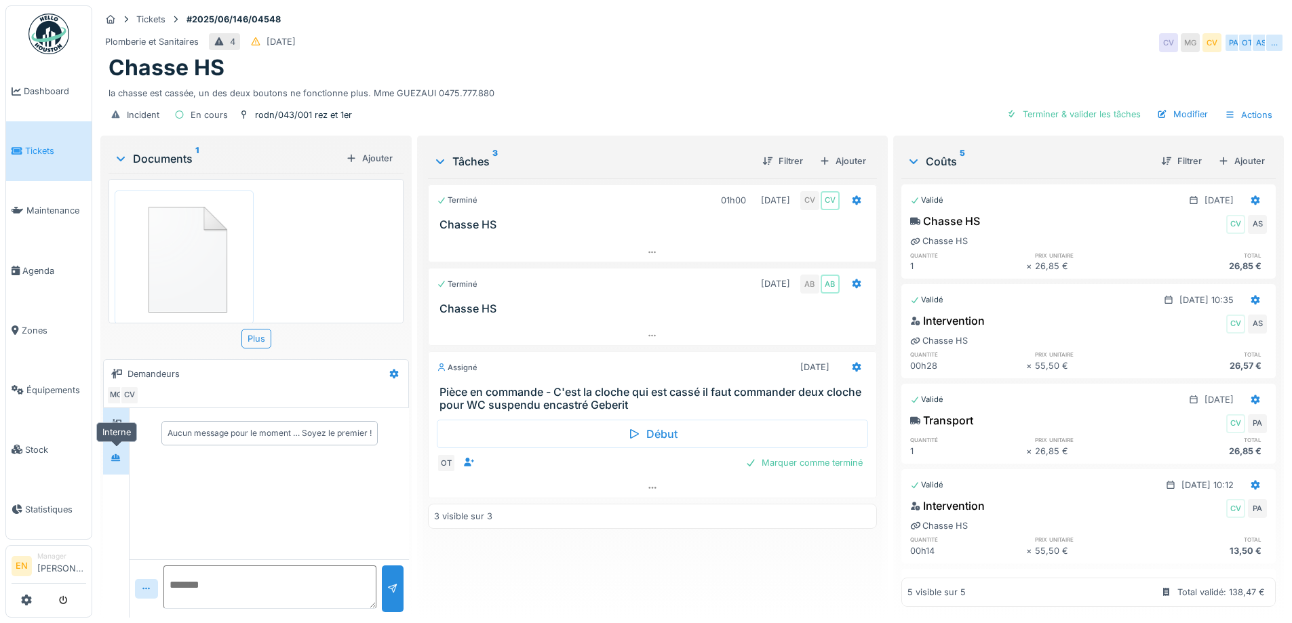
click at [115, 456] on icon at bounding box center [116, 458] width 11 height 9
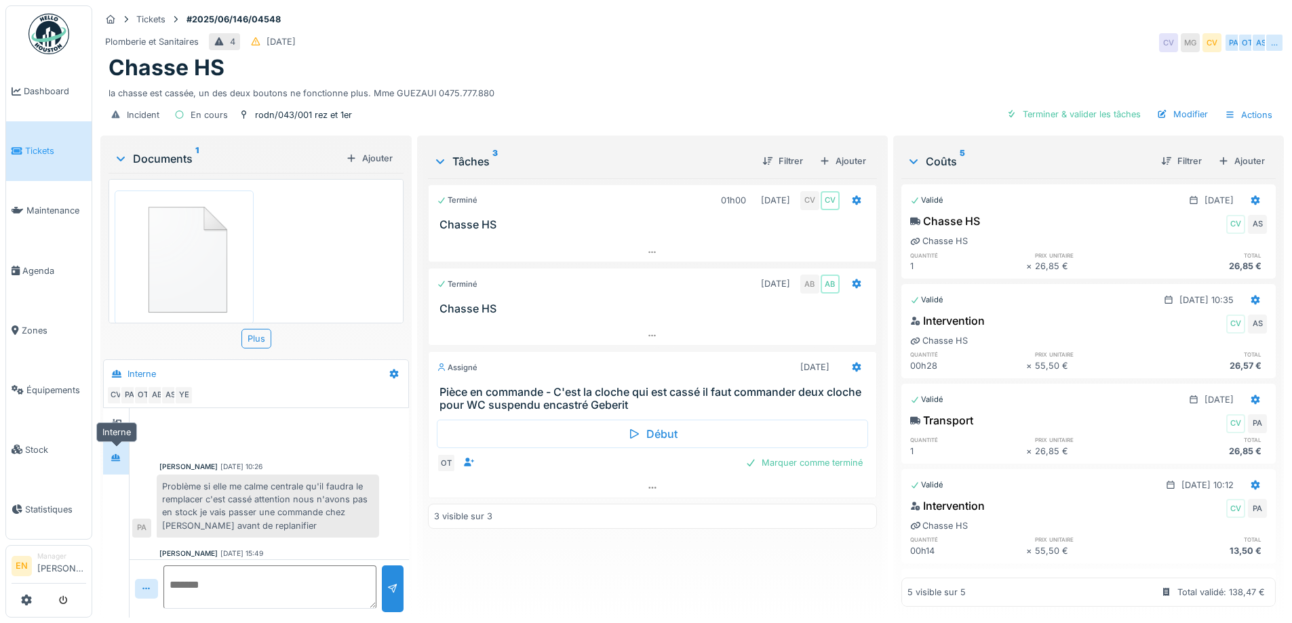
scroll to position [427, 0]
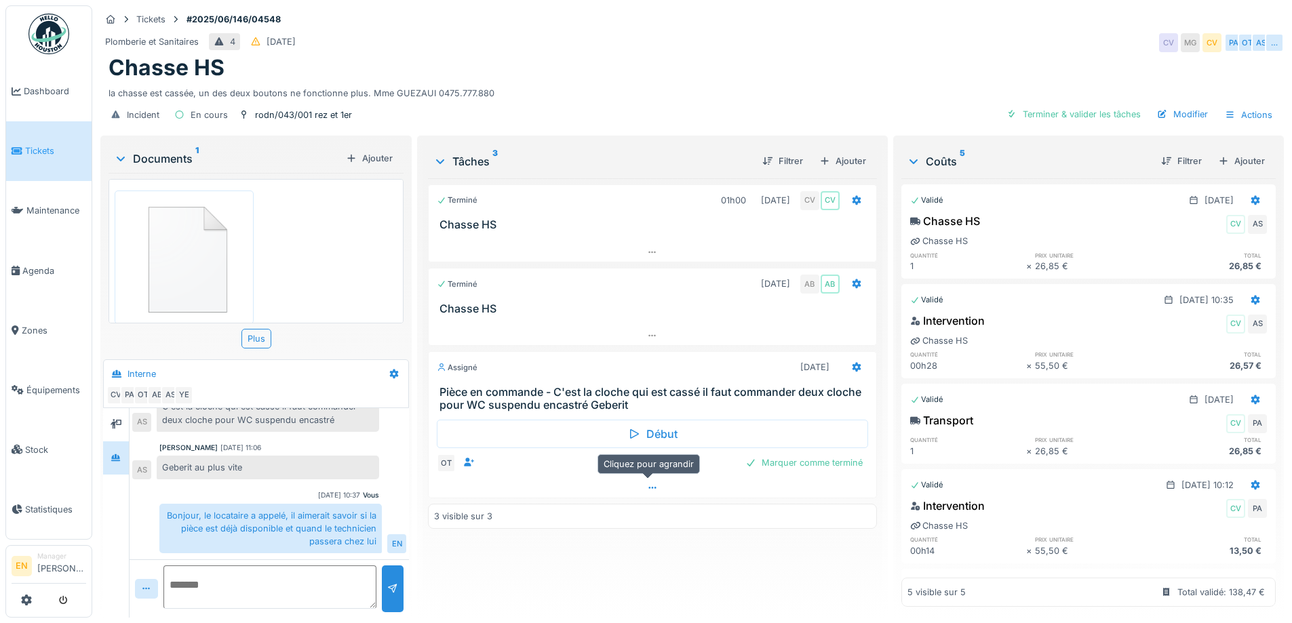
click at [636, 488] on div at bounding box center [652, 488] width 447 height 20
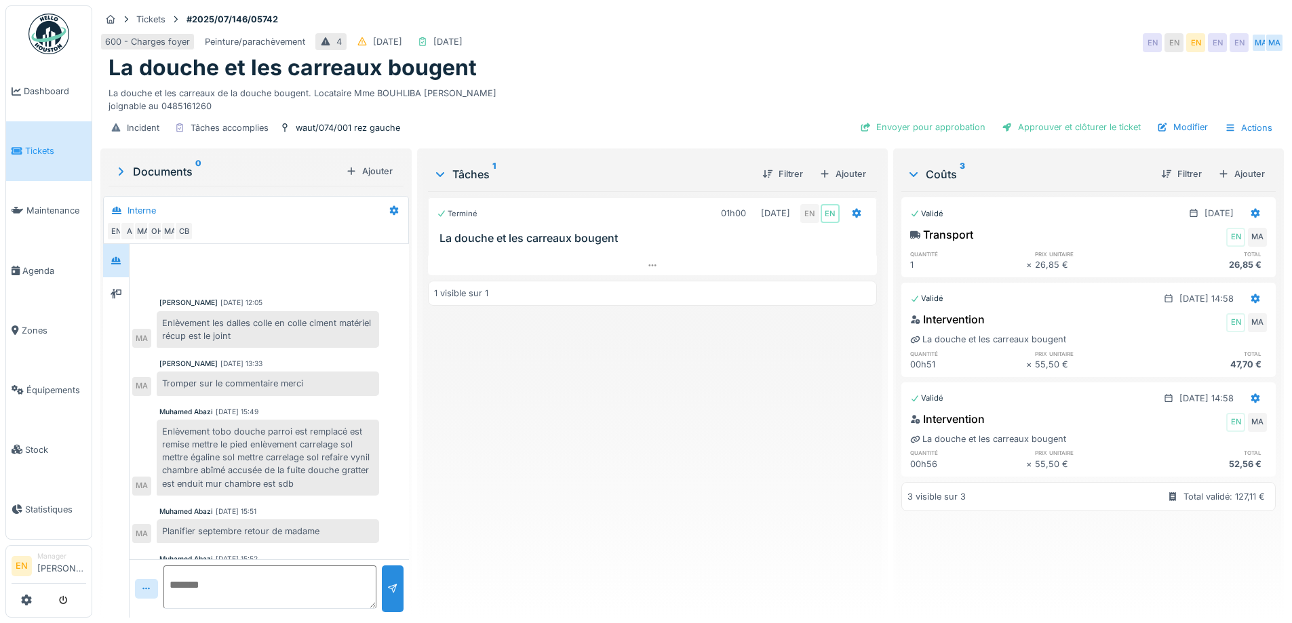
click at [783, 55] on div "La douche et les carreaux bougent" at bounding box center [691, 68] width 1167 height 26
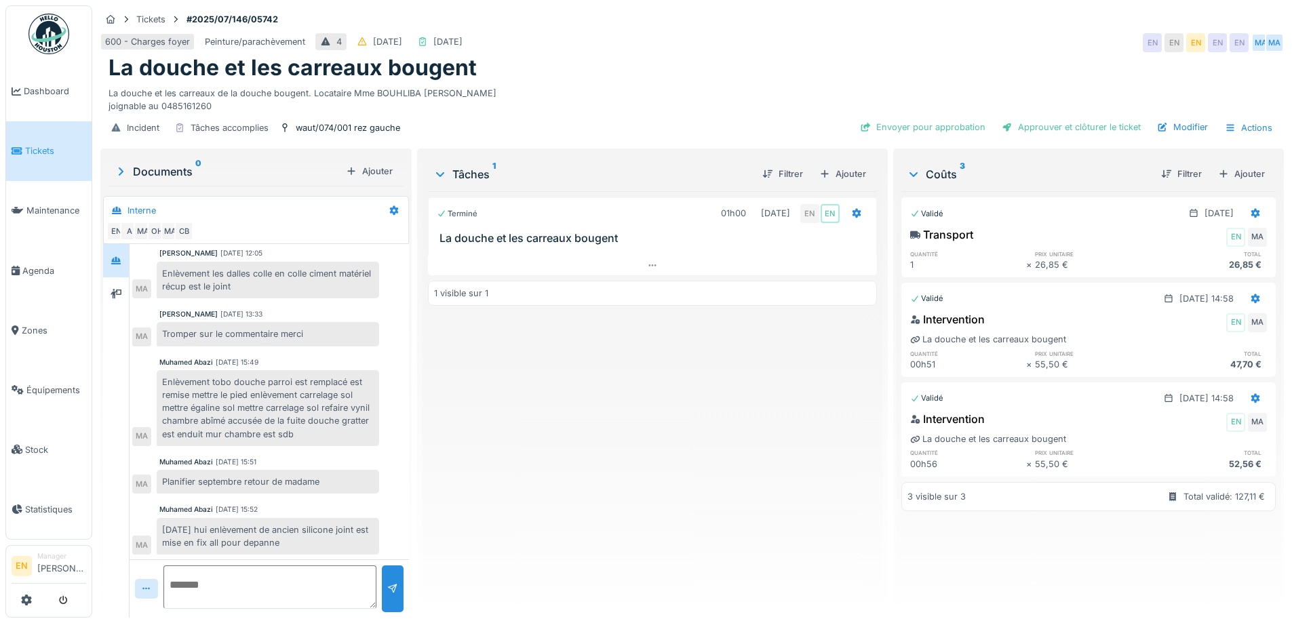
scroll to position [51, 0]
click at [563, 512] on div "Terminé 01h00 [DATE] EN EN [GEOGRAPHIC_DATA] et les carreaux bougent 1 visible …" at bounding box center [652, 399] width 448 height 416
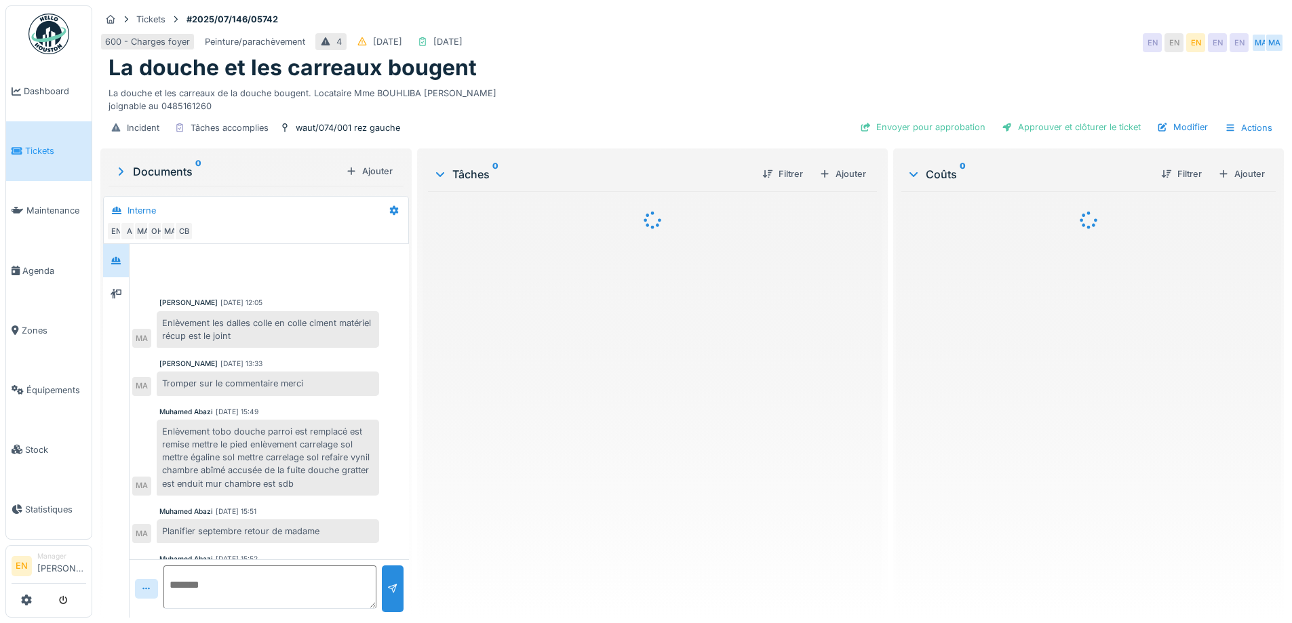
scroll to position [51, 0]
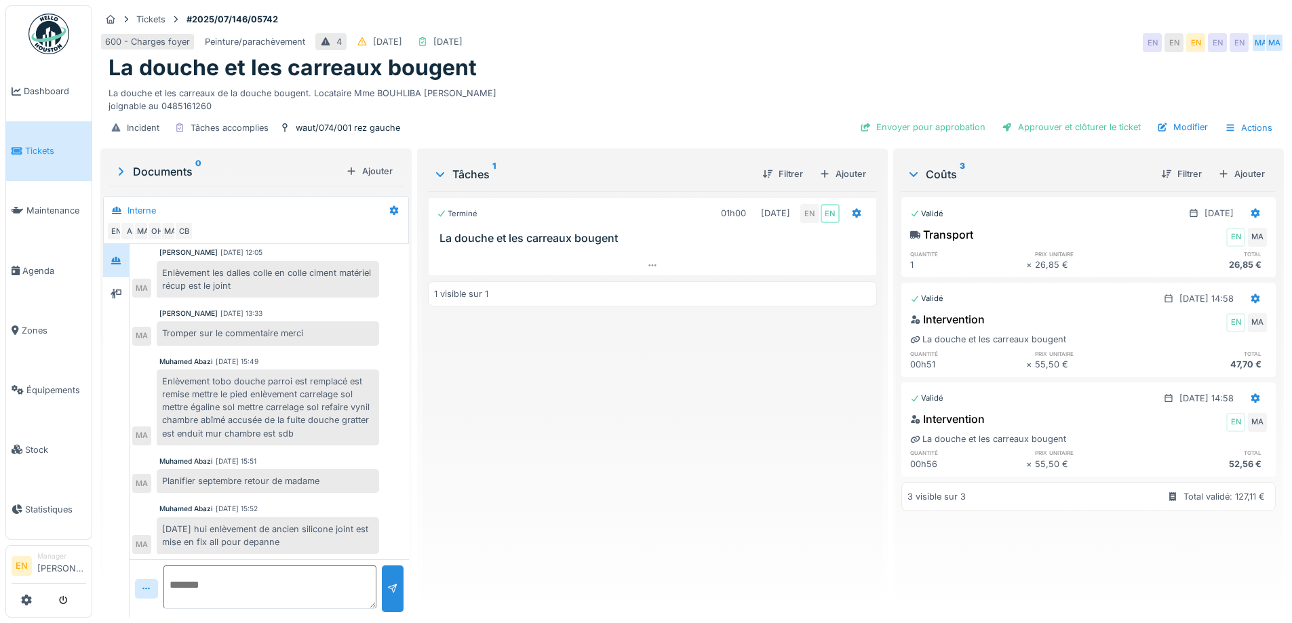
click at [694, 444] on div "Terminé 01h00 [DATE] EN EN [GEOGRAPHIC_DATA] et les carreaux bougent 1 visible …" at bounding box center [652, 399] width 448 height 416
click at [797, 484] on div "Terminé 01h00 [DATE] EN EN [GEOGRAPHIC_DATA] et les carreaux bougent 1 visible …" at bounding box center [652, 399] width 448 height 416
drag, startPoint x: 724, startPoint y: 410, endPoint x: 867, endPoint y: 240, distance: 222.8
click at [744, 399] on div "Terminé 01h00 [DATE] EN EN [GEOGRAPHIC_DATA] et les carreaux bougent 1 visible …" at bounding box center [652, 399] width 448 height 416
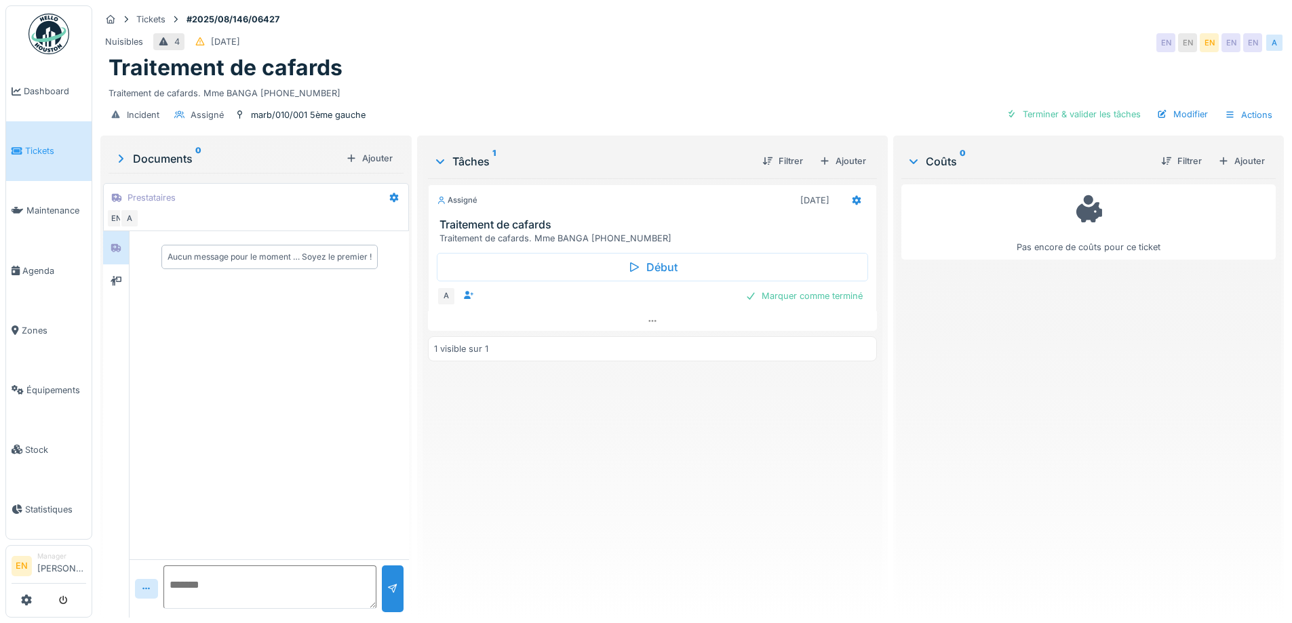
click at [526, 95] on div "Traitement de cafards. Mme BANGA [PHONE_NUMBER]" at bounding box center [691, 90] width 1167 height 18
click at [650, 320] on icon at bounding box center [652, 321] width 11 height 9
click at [604, 462] on div "Assigné [DATE] Traitement de cafards Traitement de cafards. Mme BANGA [PHONE_NU…" at bounding box center [652, 392] width 448 height 429
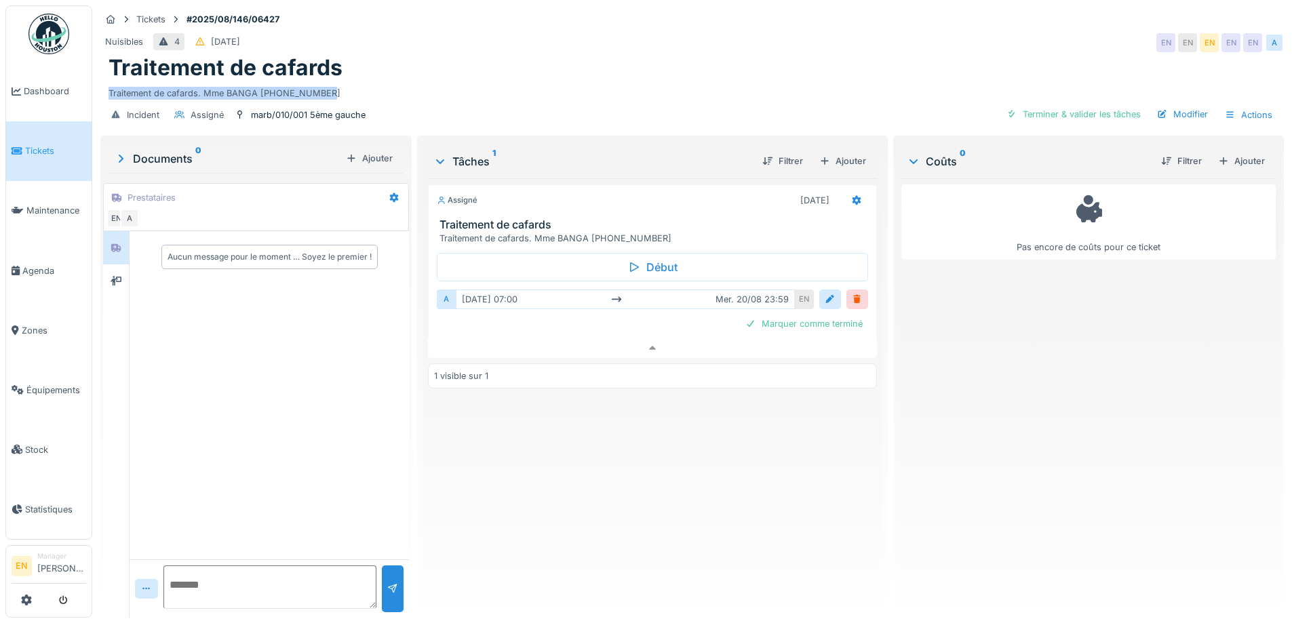
click at [438, 73] on div "Traitement de cafards Traitement de cafards. Mme BANGA [PHONE_NUMBER]" at bounding box center [691, 77] width 1183 height 45
click at [731, 490] on div "Assigné 20/08/2025 Traitement de cafards Traitement de cafards. Mme BANGA 0471.…" at bounding box center [652, 392] width 448 height 429
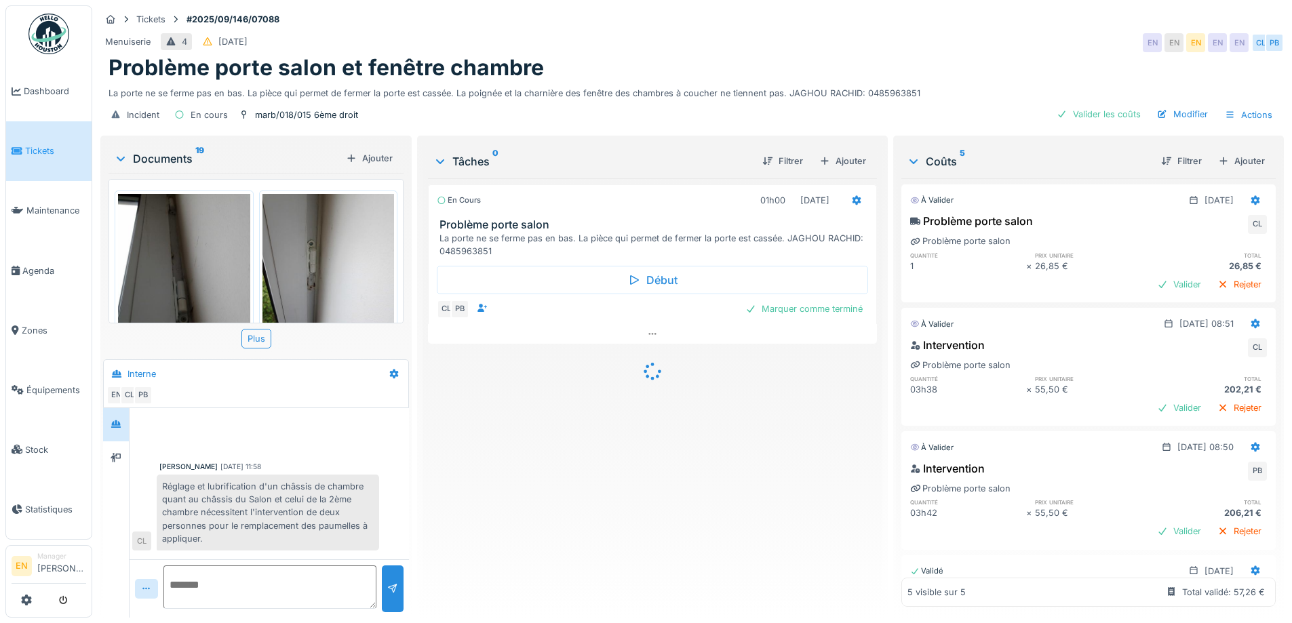
scroll to position [383, 0]
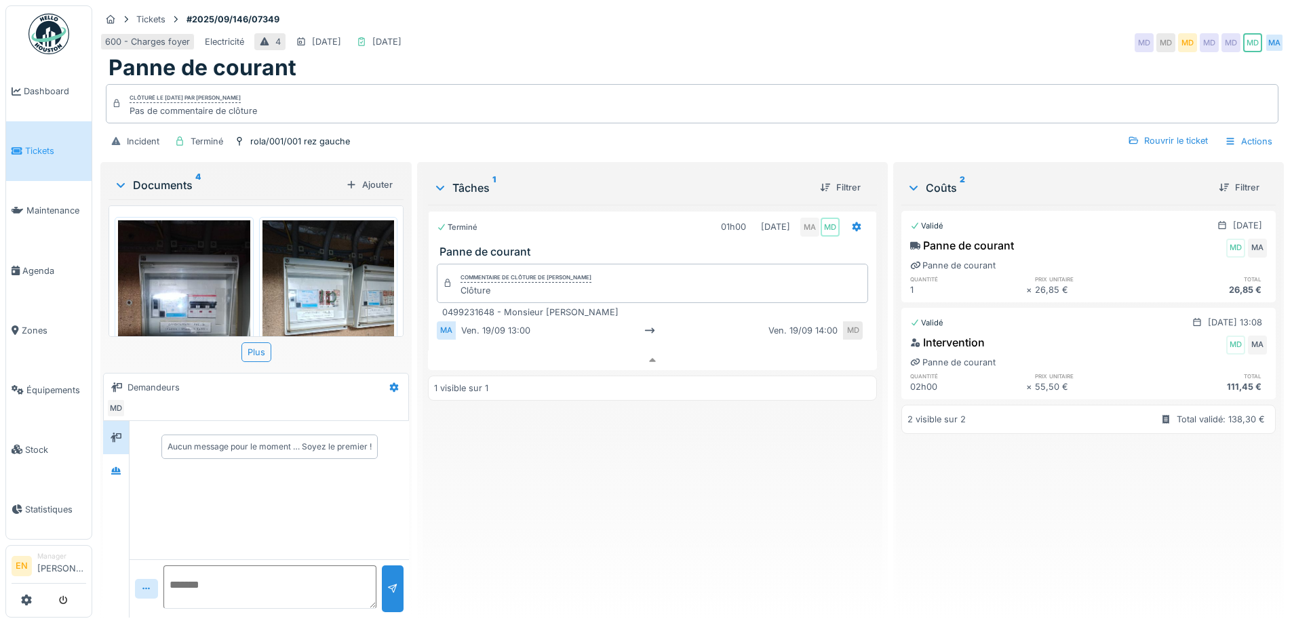
scroll to position [10, 0]
click at [115, 475] on icon at bounding box center [116, 471] width 11 height 9
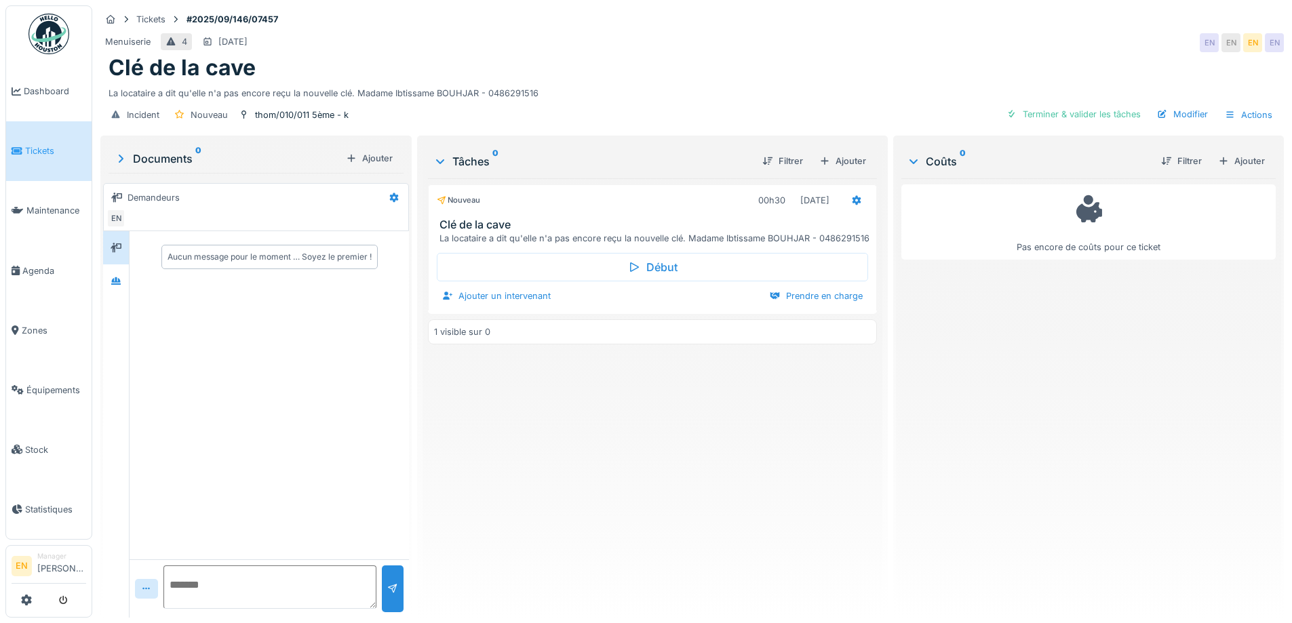
scroll to position [10, 0]
drag, startPoint x: 0, startPoint y: 0, endPoint x: 749, endPoint y: 52, distance: 751.1
click at [749, 55] on div "Clé de la cave" at bounding box center [691, 68] width 1167 height 26
click at [503, 482] on div "Nouveau 00h30 29/09/2025 Clé de la cave La locataire a dit qu'elle n'a pas enco…" at bounding box center [652, 392] width 448 height 429
click at [833, 152] on div "Ajouter" at bounding box center [843, 161] width 58 height 18
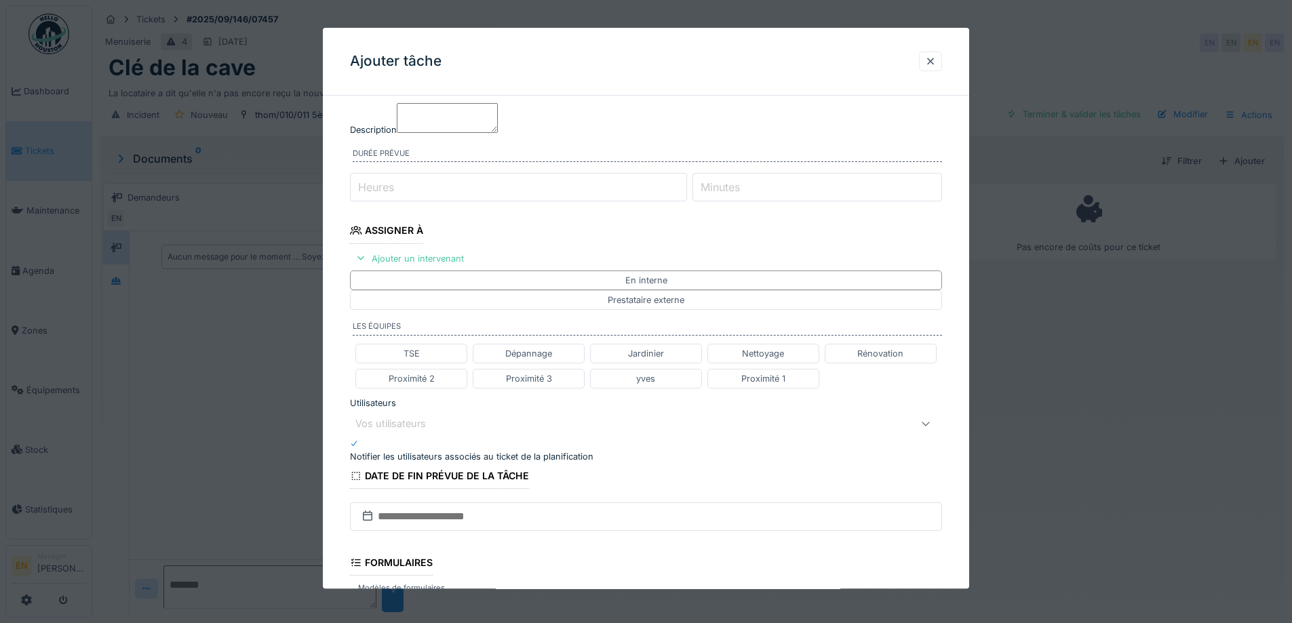
scroll to position [0, 0]
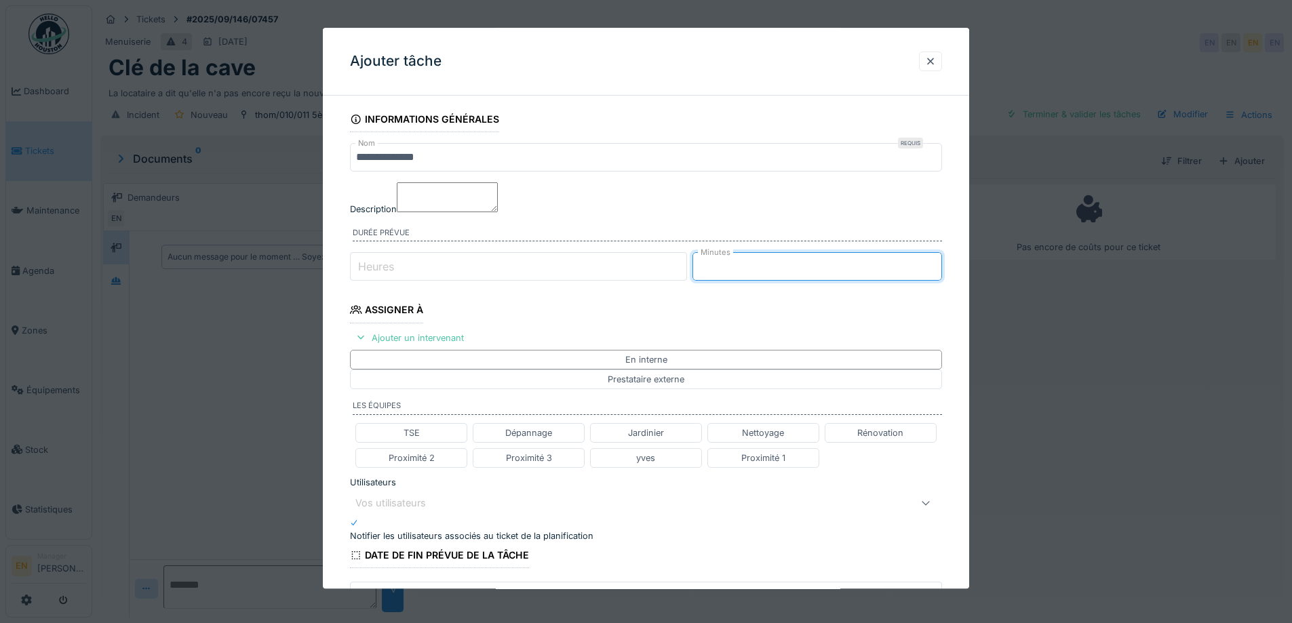
click at [935, 281] on input "**" at bounding box center [817, 267] width 250 height 28
click at [934, 281] on input "**" at bounding box center [817, 267] width 250 height 28
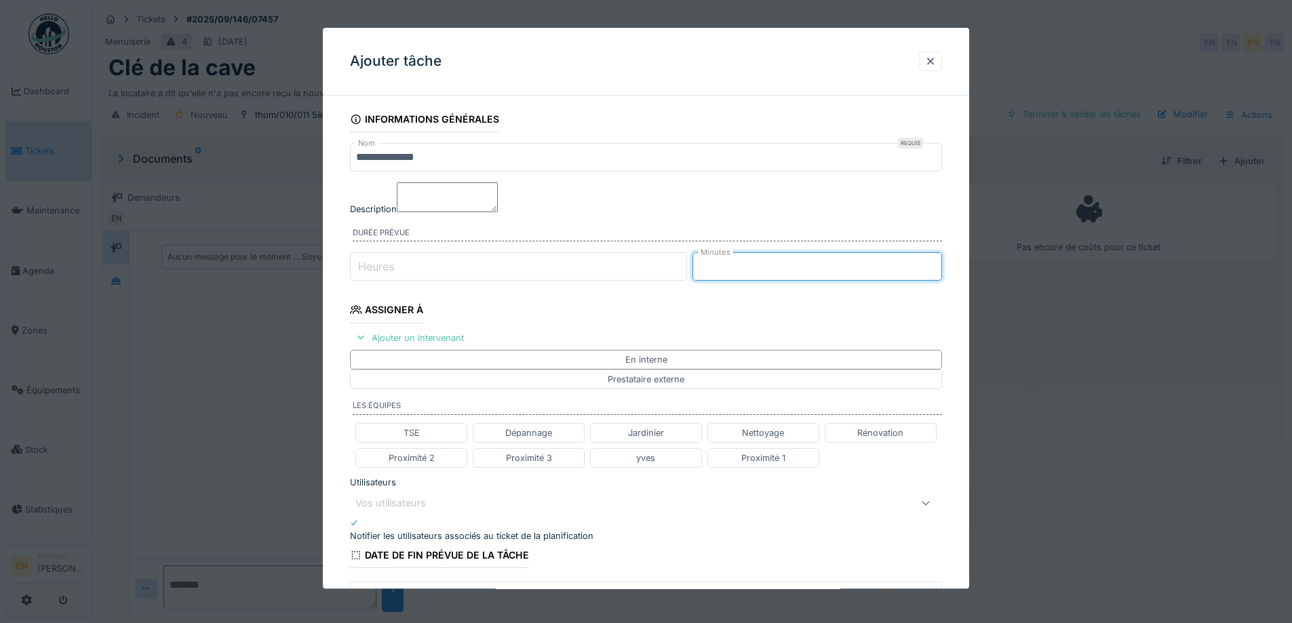
click at [934, 281] on input "**" at bounding box center [817, 267] width 250 height 28
type input "**"
click at [934, 281] on input "**" at bounding box center [817, 267] width 250 height 28
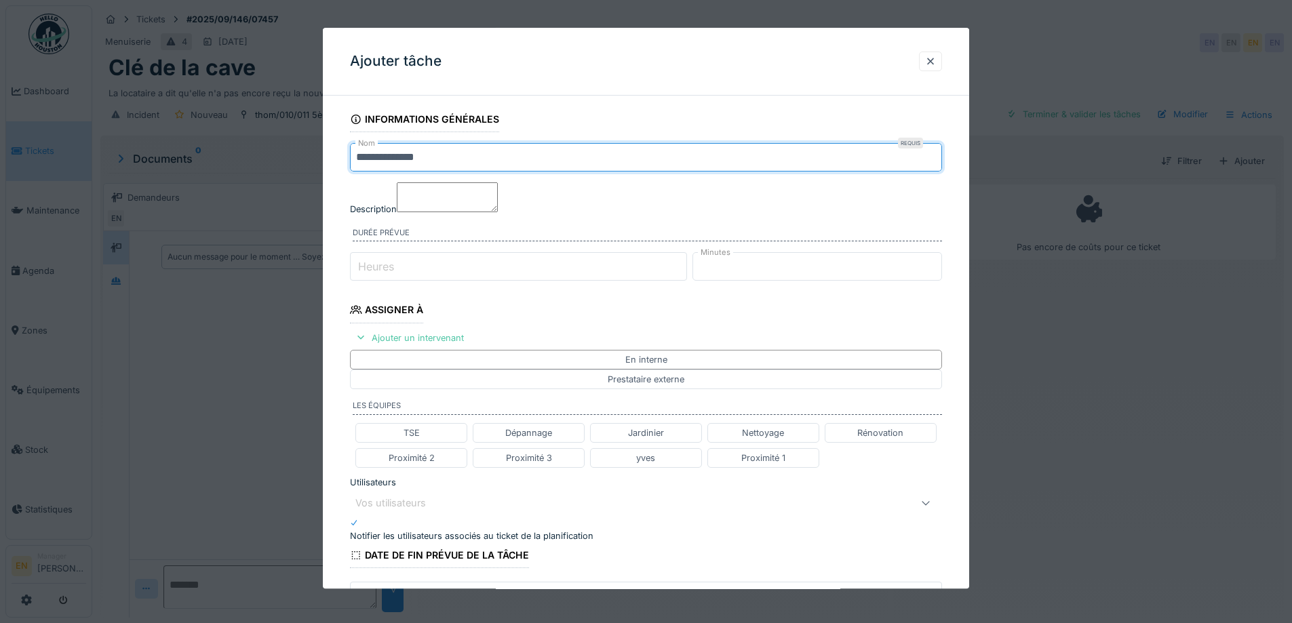
drag, startPoint x: 439, startPoint y: 162, endPoint x: 295, endPoint y: 166, distance: 143.8
click at [295, 166] on div "**********" at bounding box center [692, 311] width 1200 height 623
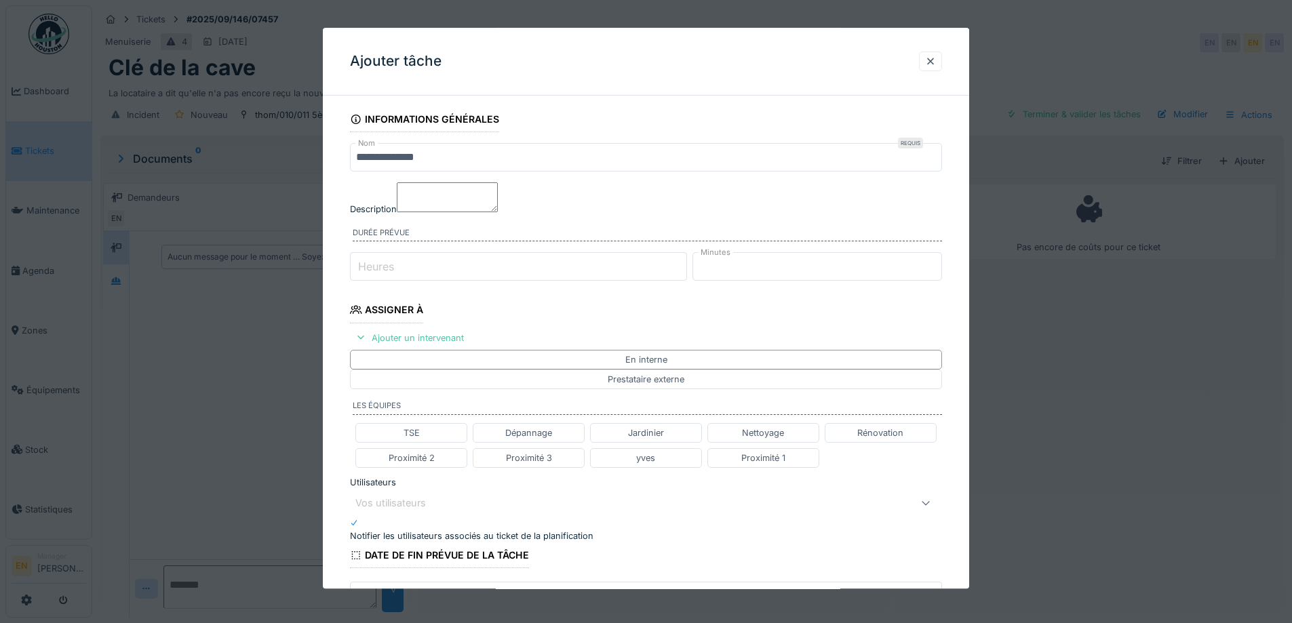
click at [459, 212] on textarea "Description" at bounding box center [447, 197] width 101 height 30
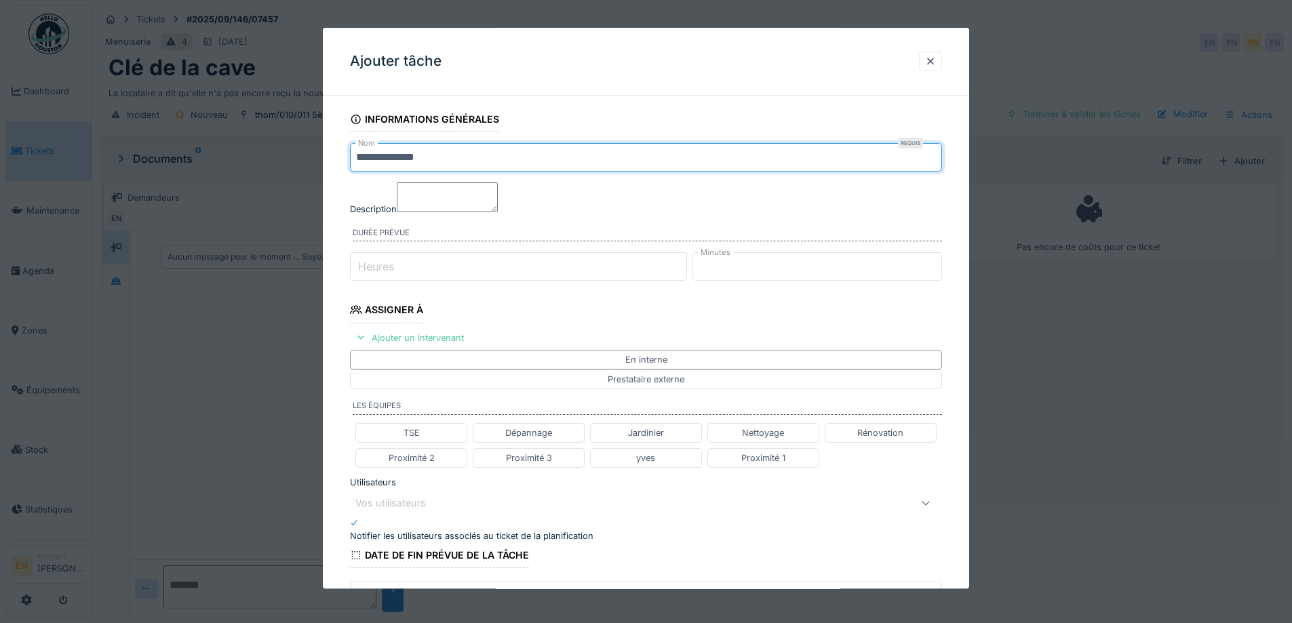
drag, startPoint x: 433, startPoint y: 157, endPoint x: 330, endPoint y: 170, distance: 103.9
click at [330, 170] on div "**********" at bounding box center [646, 485] width 646 height 759
click at [496, 208] on textarea "Description" at bounding box center [447, 197] width 101 height 30
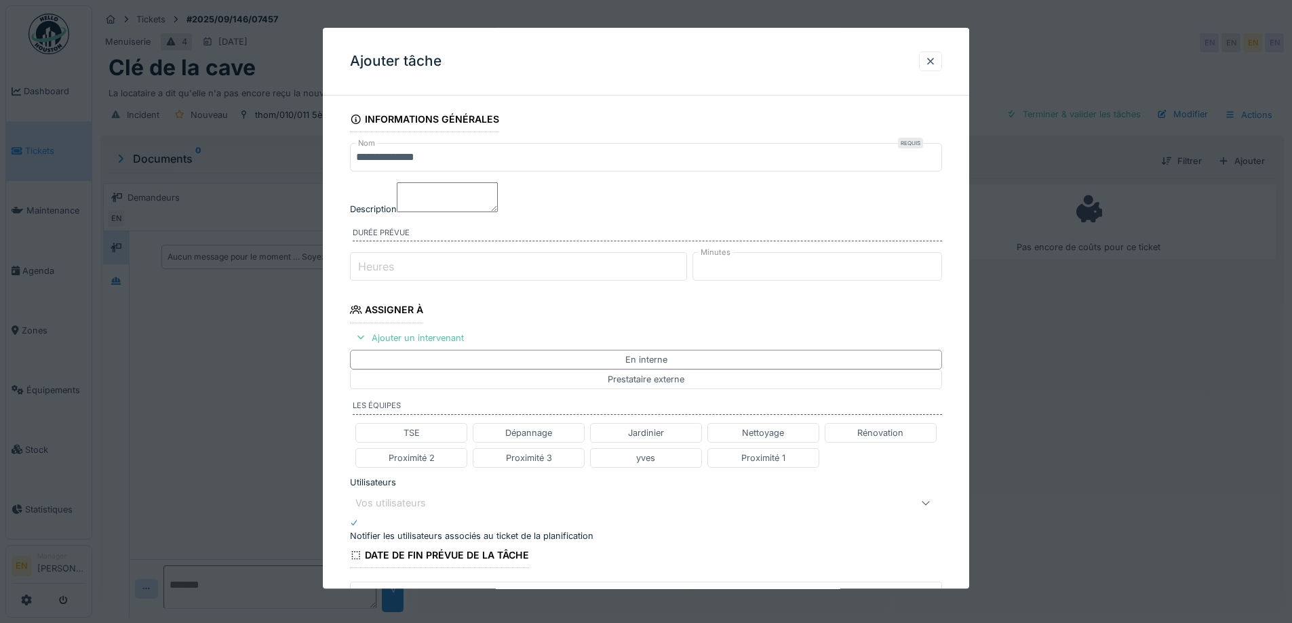
click at [797, 334] on fieldset "**********" at bounding box center [646, 472] width 592 height 732
click at [936, 64] on div at bounding box center [930, 61] width 11 height 13
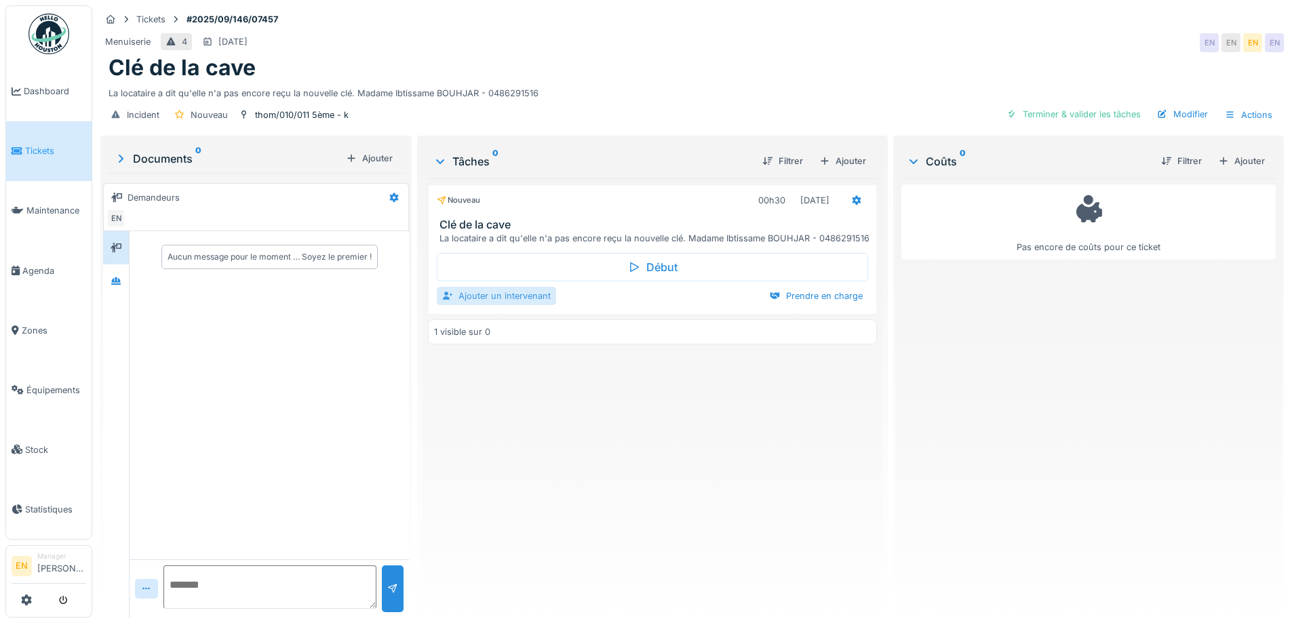
click at [497, 305] on div "Ajouter un intervenant" at bounding box center [496, 296] width 119 height 18
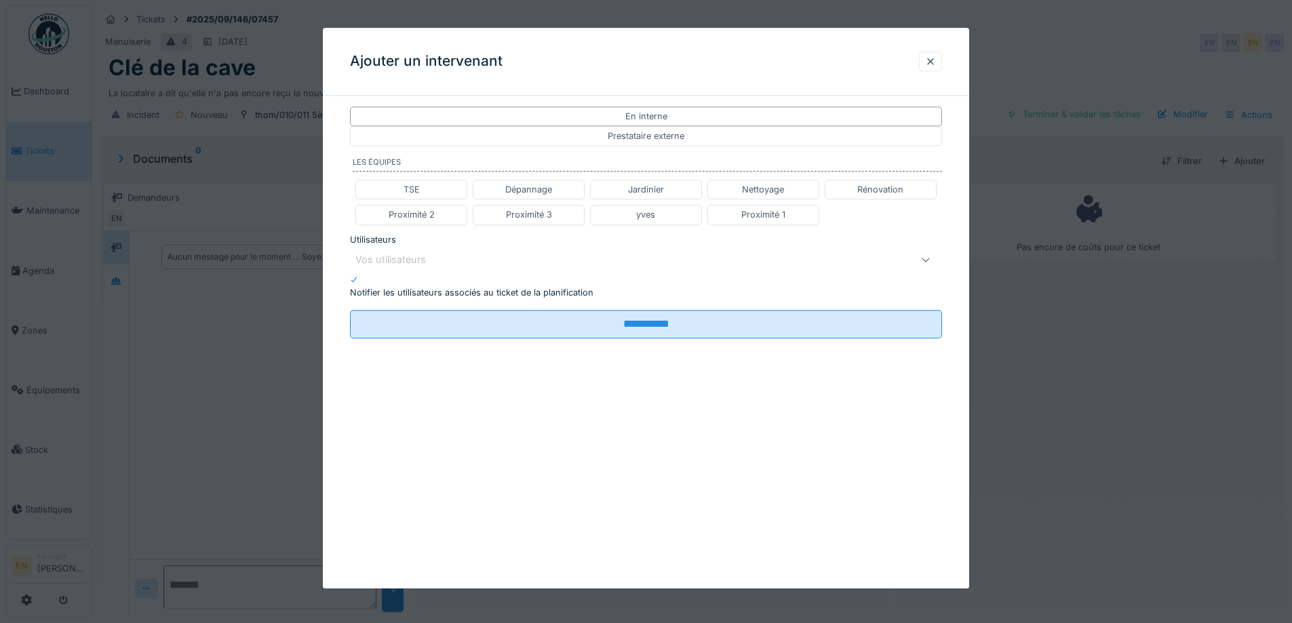
click at [504, 255] on div "Vos utilisateurs" at bounding box center [611, 260] width 512 height 16
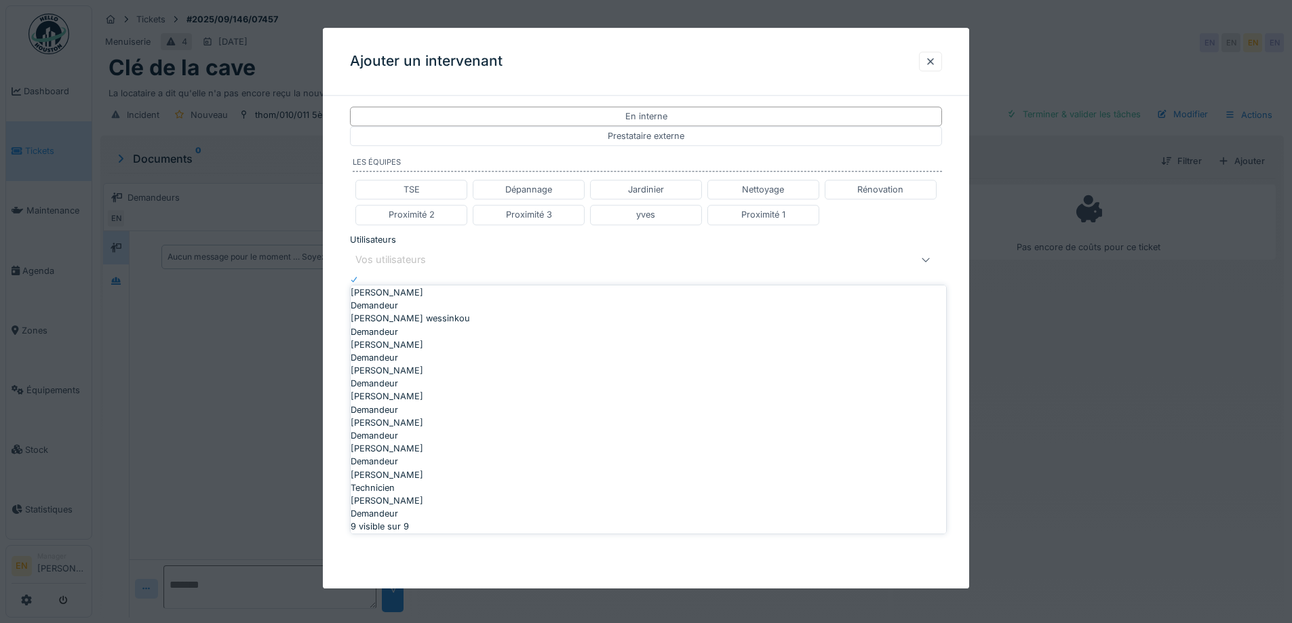
scroll to position [10, 0]
type input "****"
click at [415, 481] on div "Technicien" at bounding box center [648, 487] width 595 height 13
type input "****"
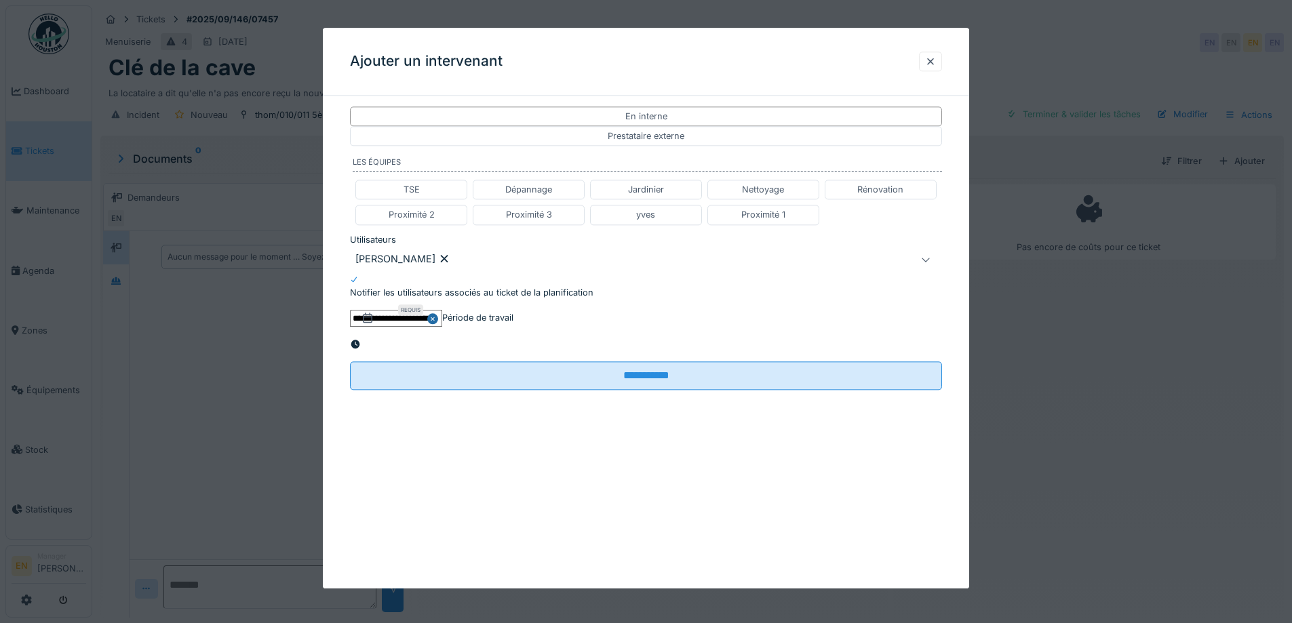
drag, startPoint x: 960, startPoint y: 380, endPoint x: 951, endPoint y: 385, distance: 10.0
click at [960, 381] on div "**********" at bounding box center [646, 266] width 646 height 321
click at [360, 340] on icon at bounding box center [355, 344] width 9 height 9
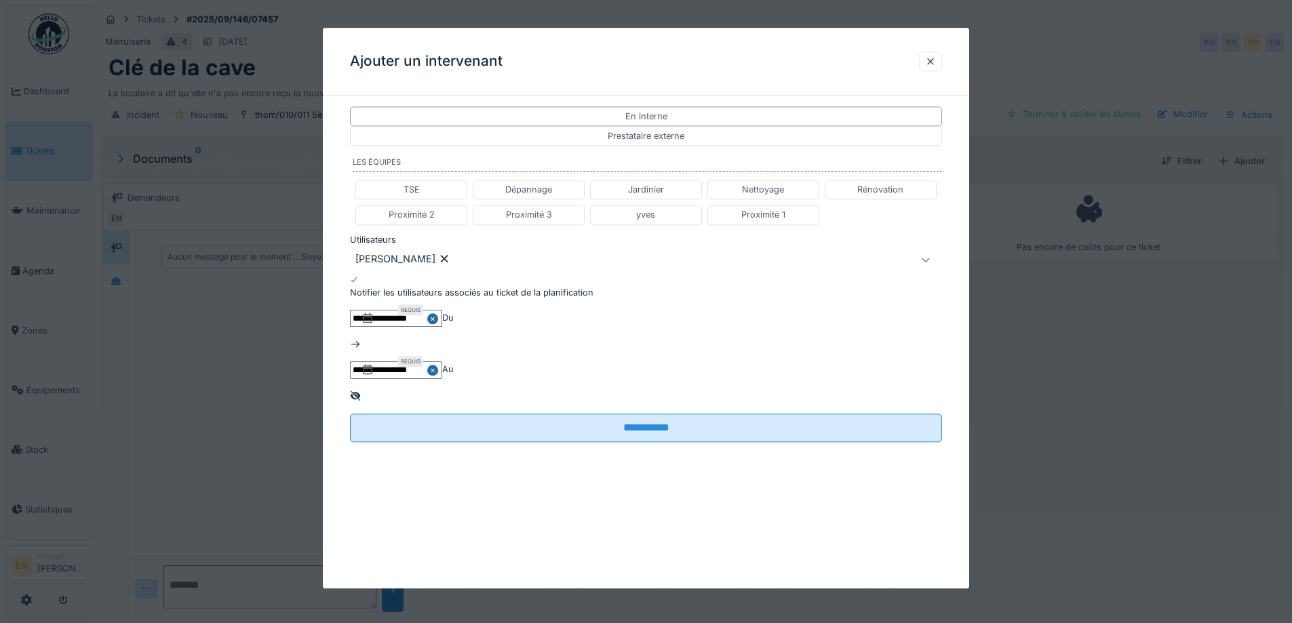
click at [442, 327] on input "**********" at bounding box center [396, 318] width 92 height 17
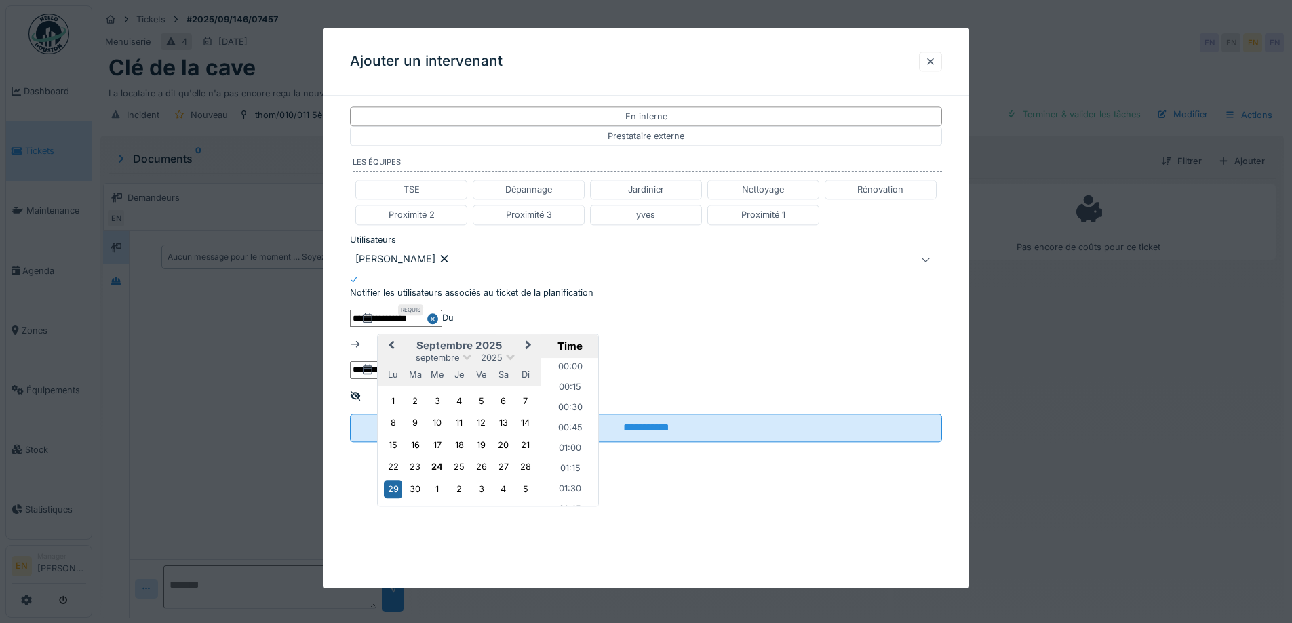
scroll to position [506, 0]
click at [462, 477] on div "25" at bounding box center [459, 467] width 18 height 18
click at [572, 389] on li "13:00" at bounding box center [570, 378] width 58 height 20
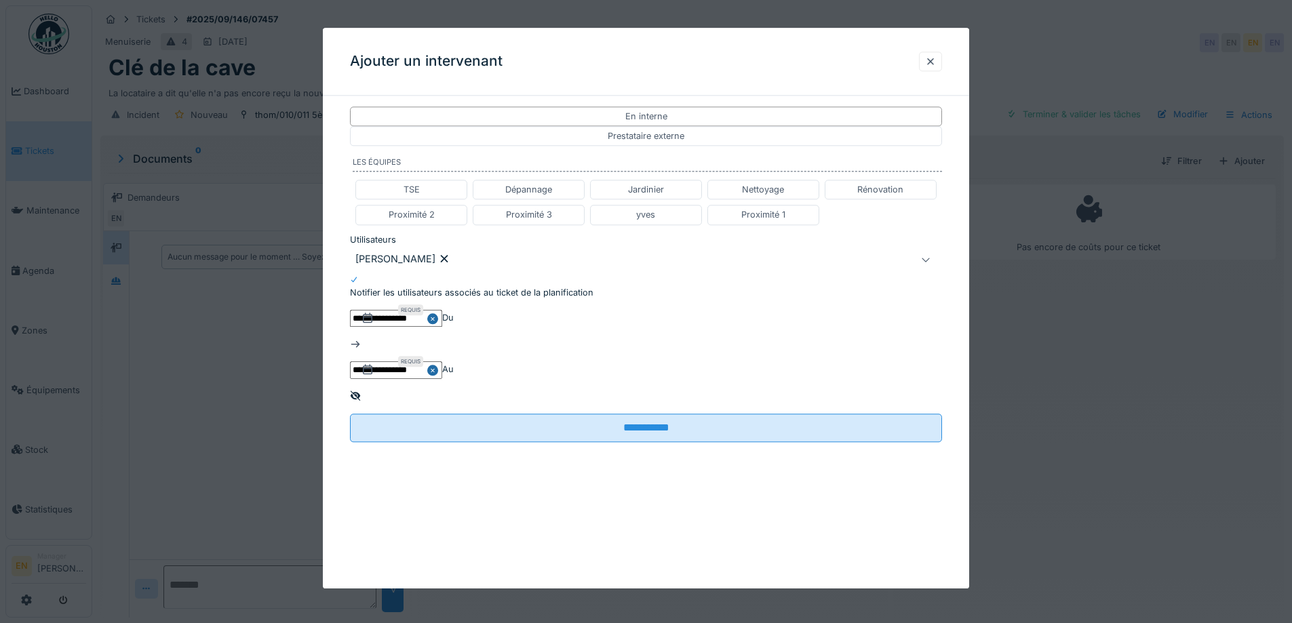
click at [442, 362] on input "**********" at bounding box center [396, 370] width 92 height 17
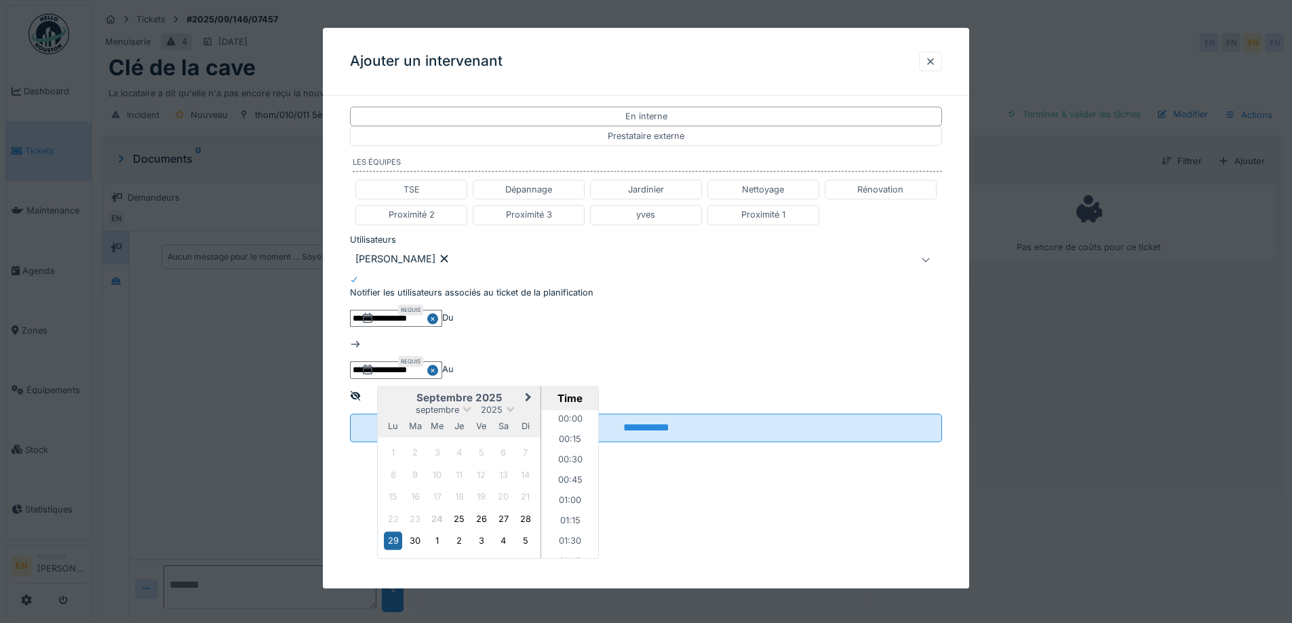
scroll to position [1805, 0]
click at [469, 510] on div "25" at bounding box center [459, 519] width 18 height 18
click at [599, 450] on li "13:30" at bounding box center [570, 460] width 58 height 20
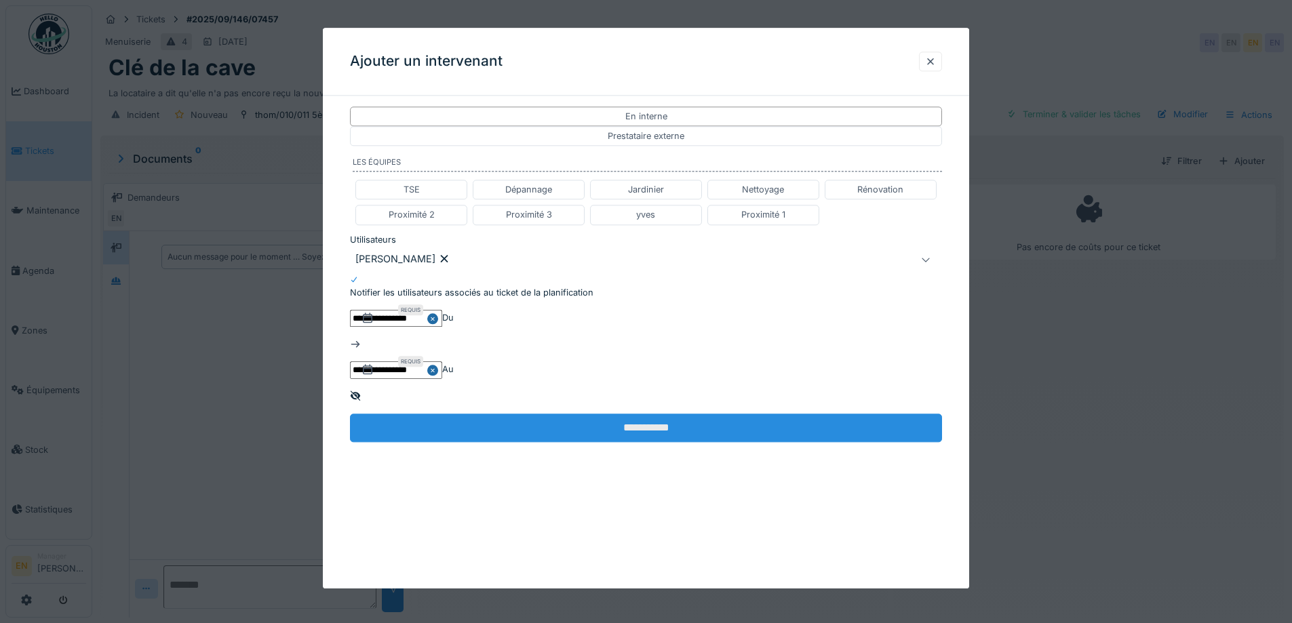
click at [651, 414] on input "**********" at bounding box center [646, 428] width 592 height 28
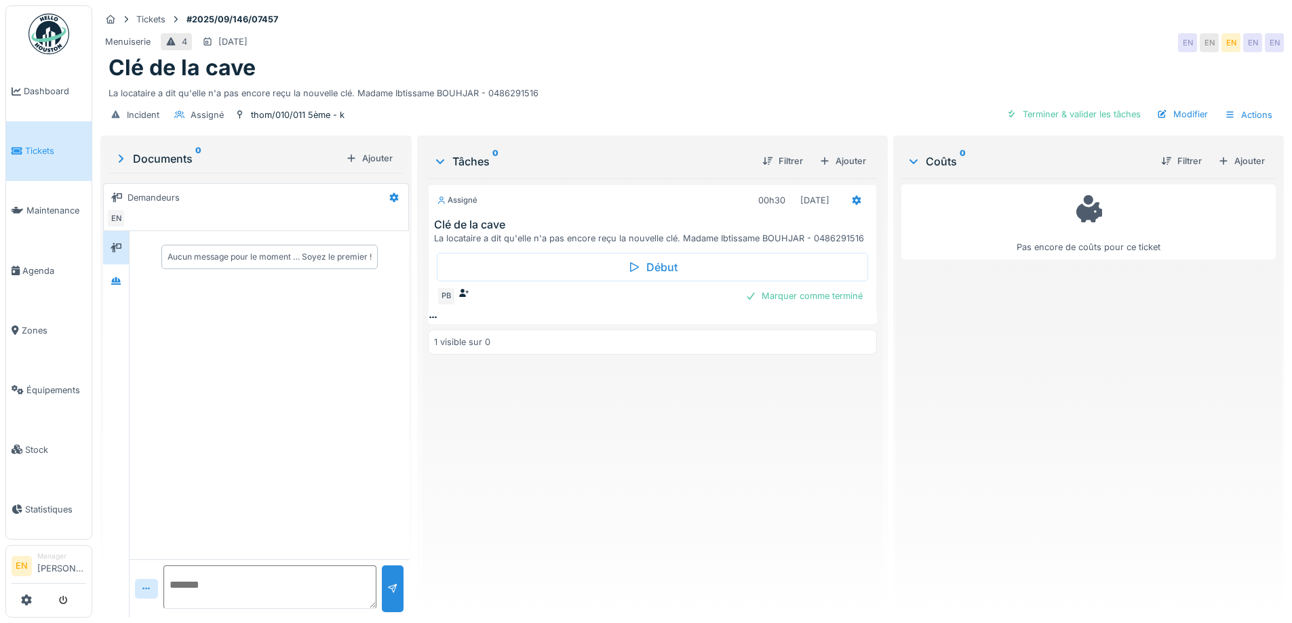
click at [642, 468] on div "Assigné 00h30 25/09/2025 Clé de la cave La locataire a dit qu'elle n'a pas enco…" at bounding box center [652, 392] width 448 height 429
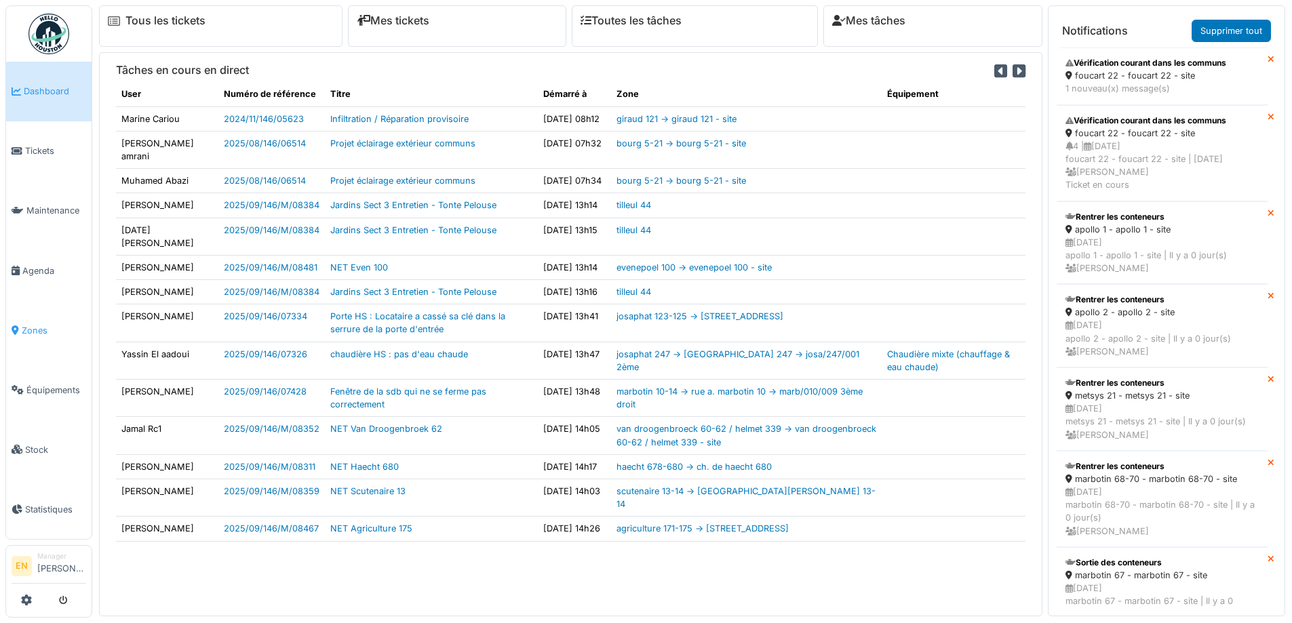
click at [42, 325] on span "Zones" at bounding box center [54, 330] width 64 height 13
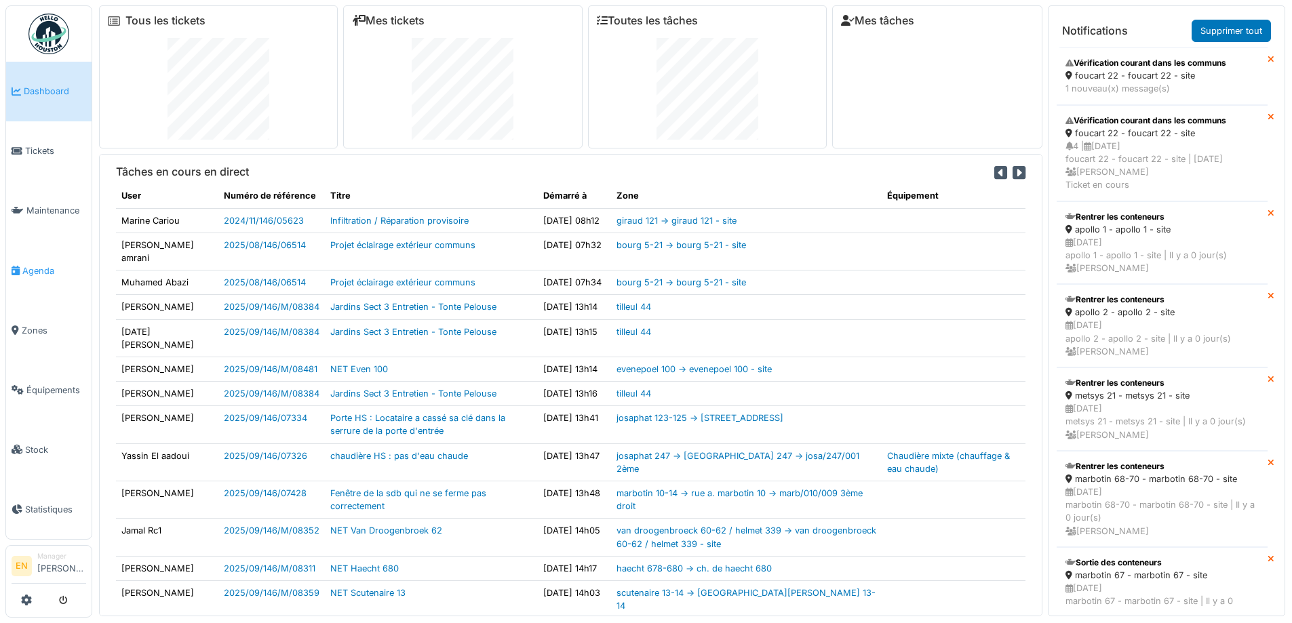
click at [58, 270] on span "Agenda" at bounding box center [54, 270] width 64 height 13
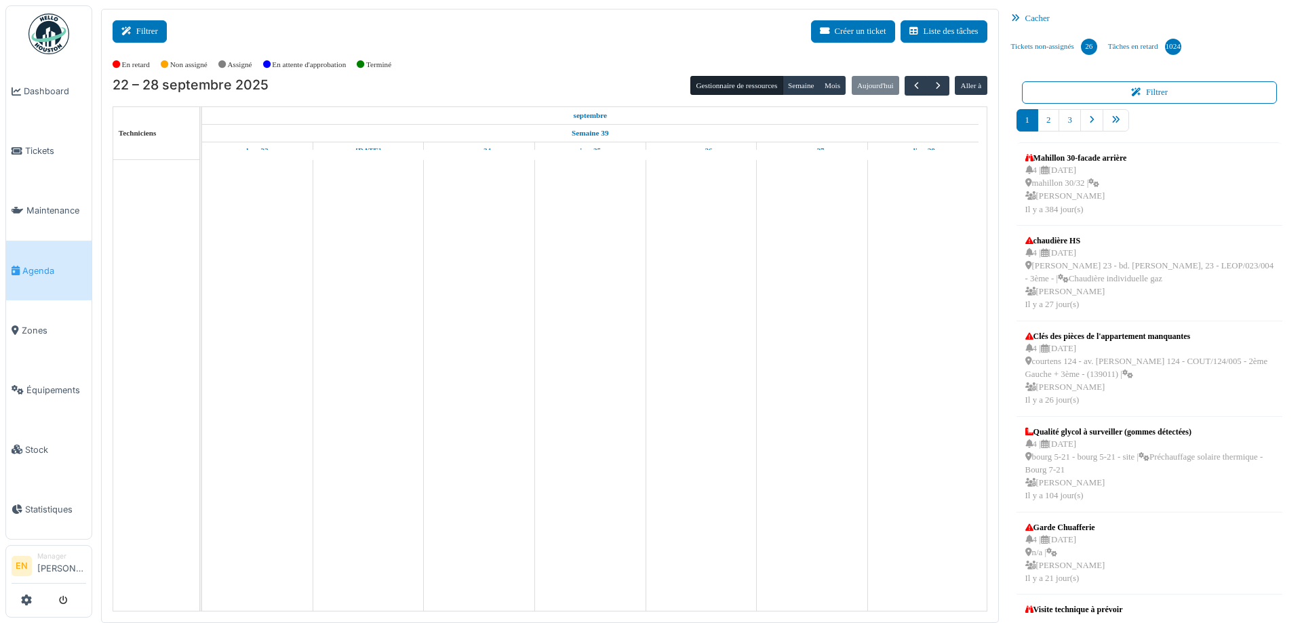
click at [157, 27] on button "Filtrer" at bounding box center [140, 31] width 54 height 22
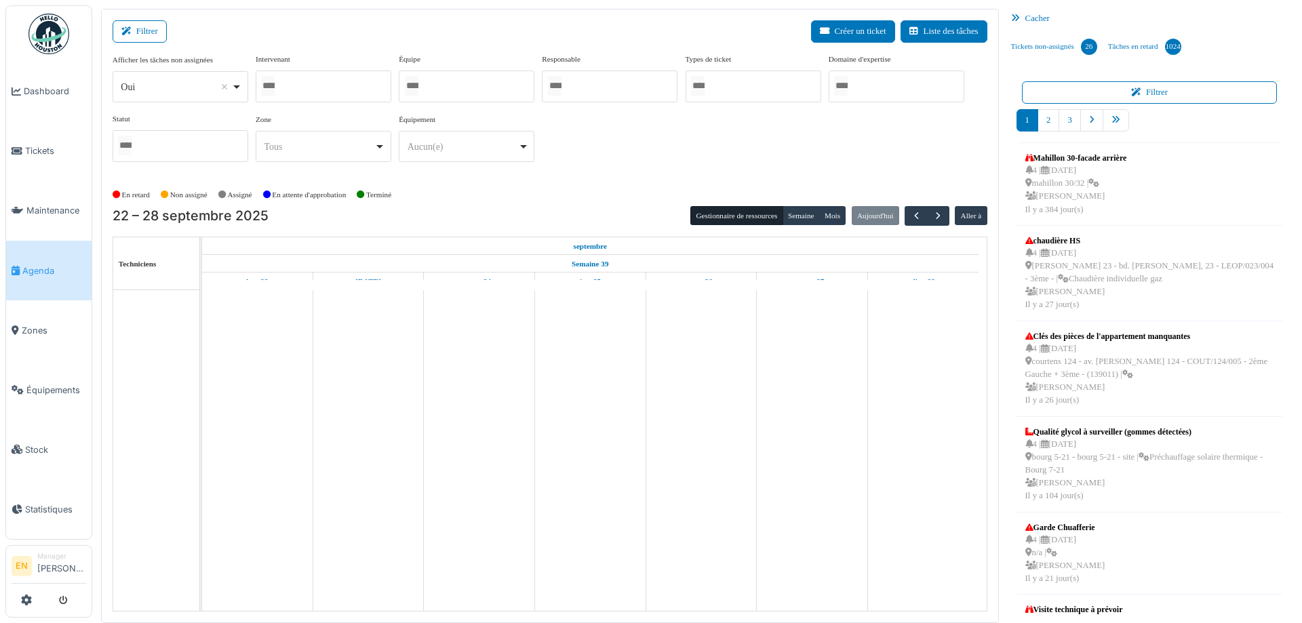
click at [237, 92] on div "Oui Remove item" at bounding box center [180, 87] width 124 height 20
select select "**"
click at [299, 80] on div at bounding box center [324, 87] width 136 height 32
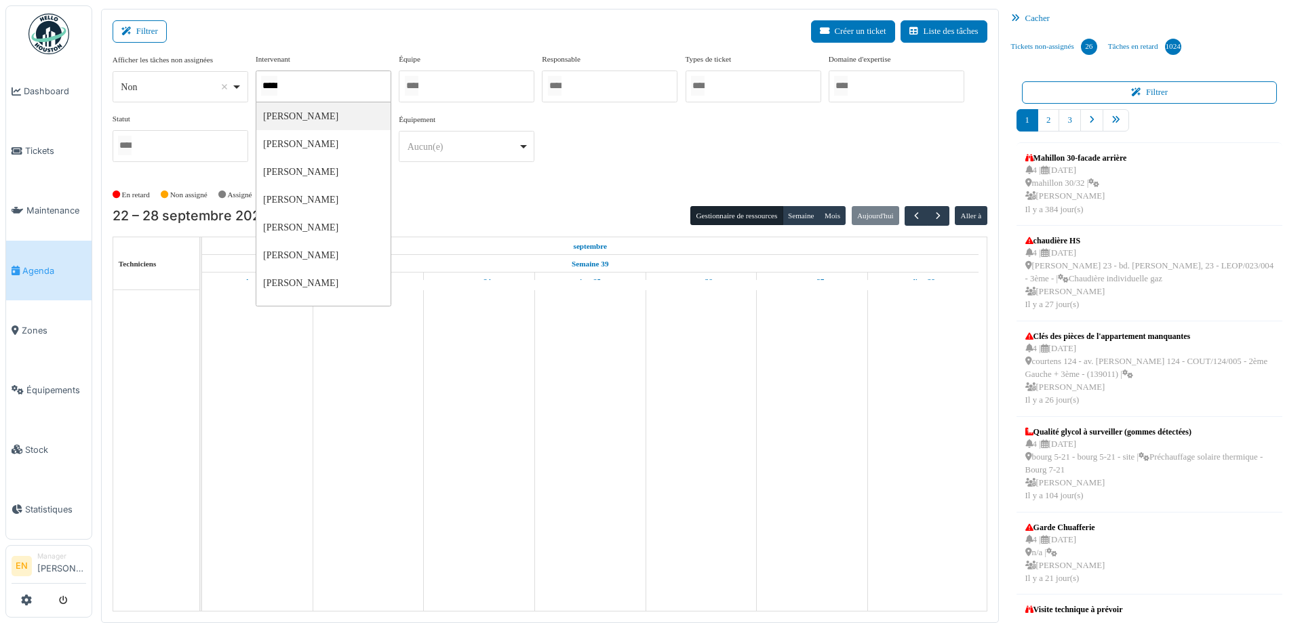
type input "******"
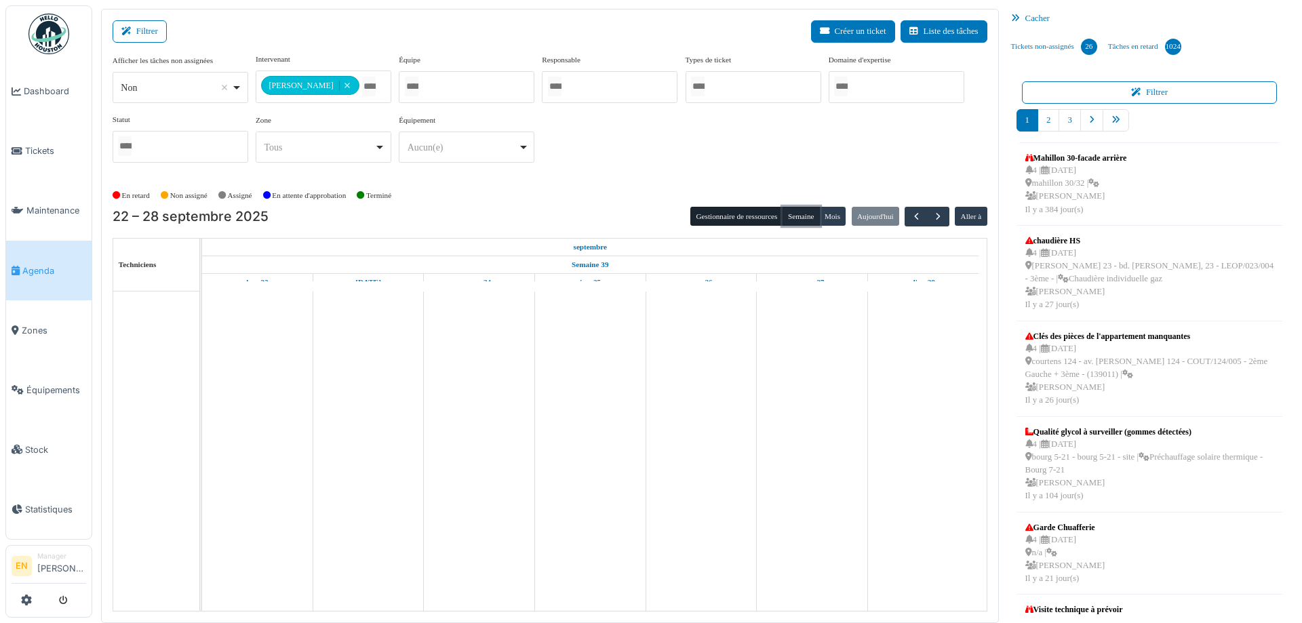
click at [793, 219] on button "Semaine" at bounding box center [801, 216] width 37 height 19
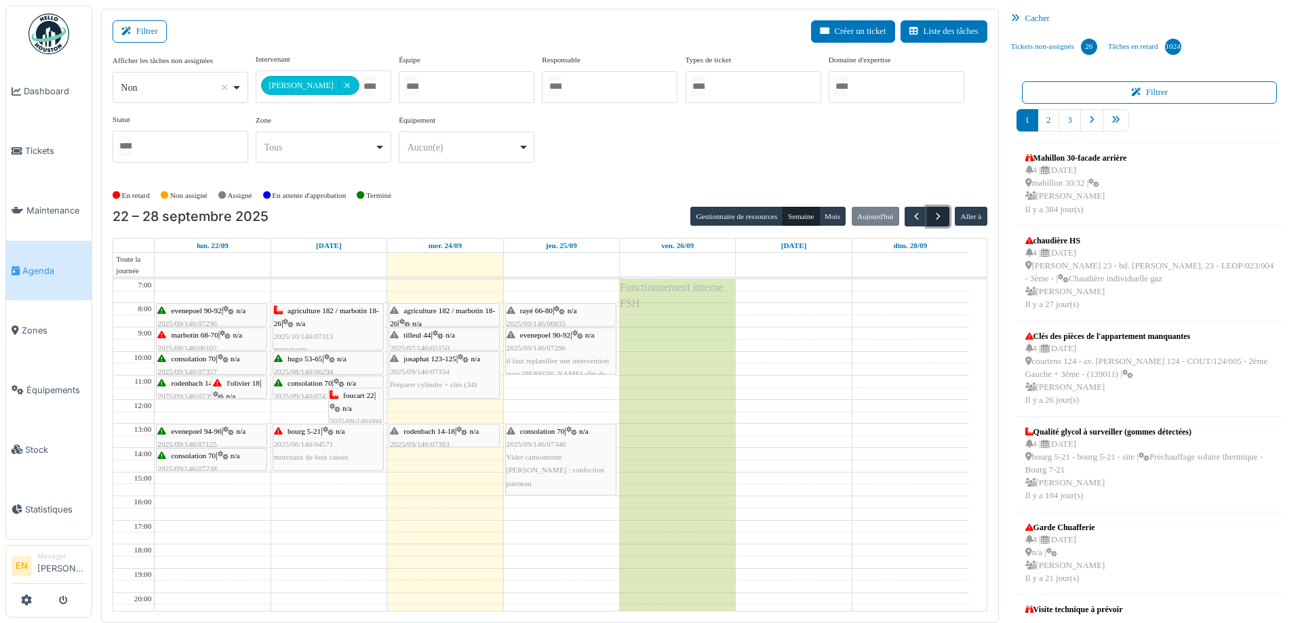
click at [932, 220] on span "button" at bounding box center [938, 217] width 12 height 12
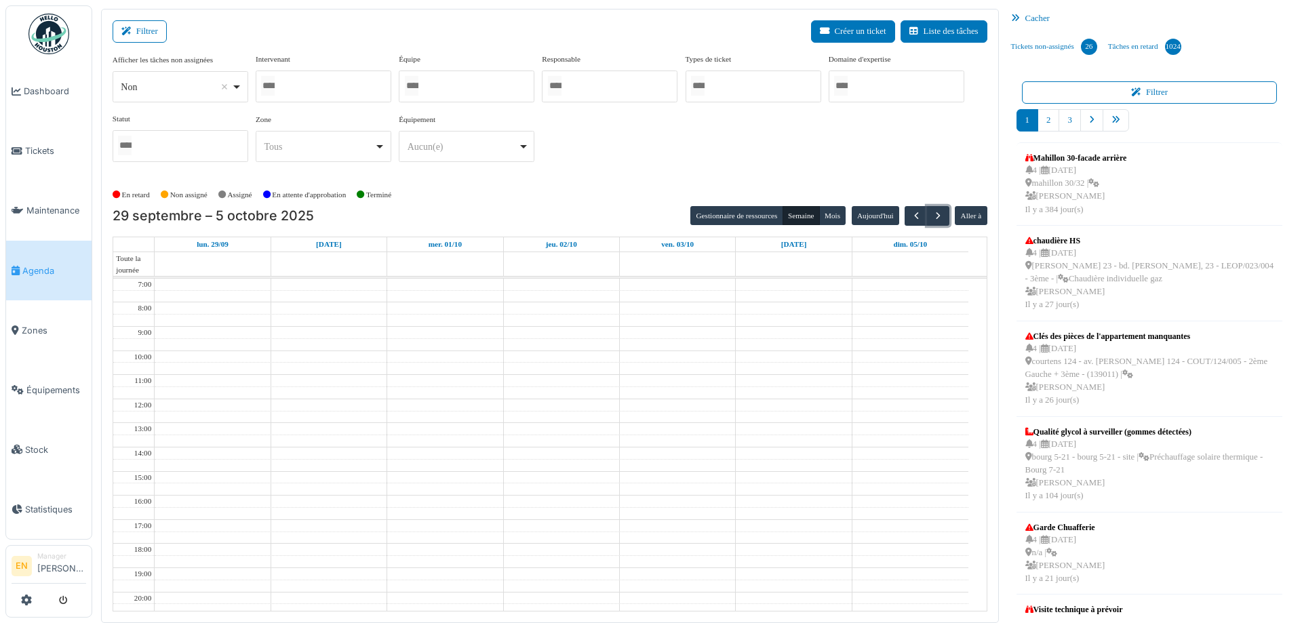
click at [322, 92] on div at bounding box center [324, 87] width 136 height 32
type input "****"
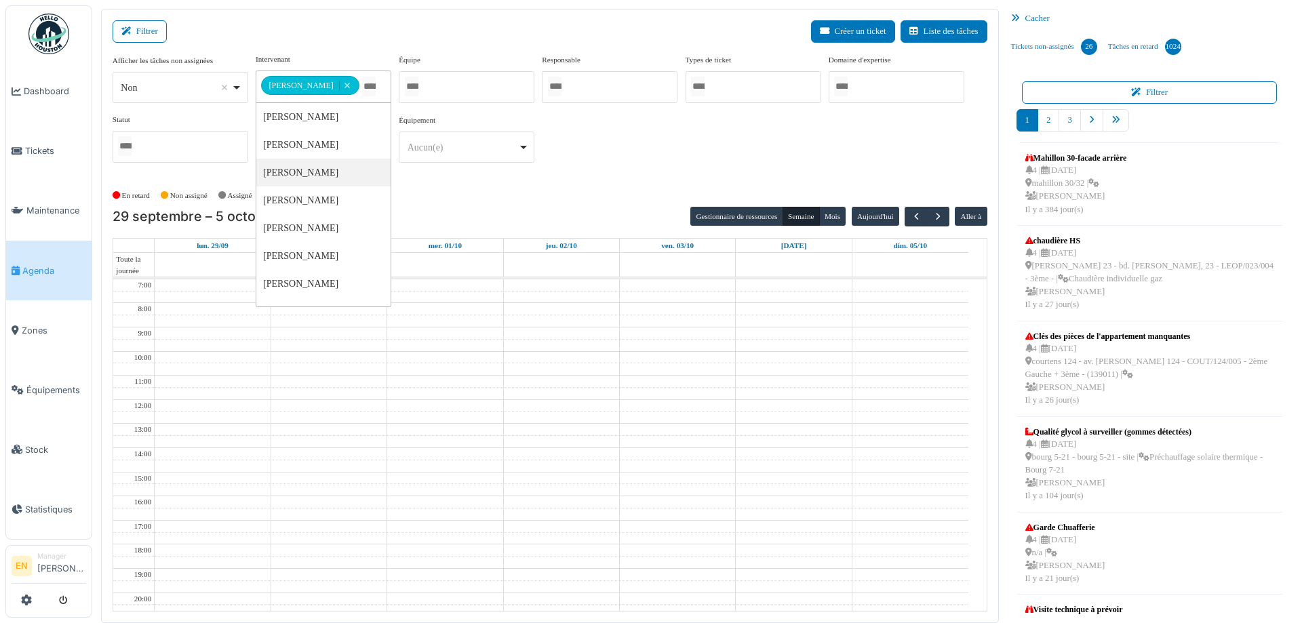
click at [628, 164] on div "**********" at bounding box center [550, 114] width 875 height 120
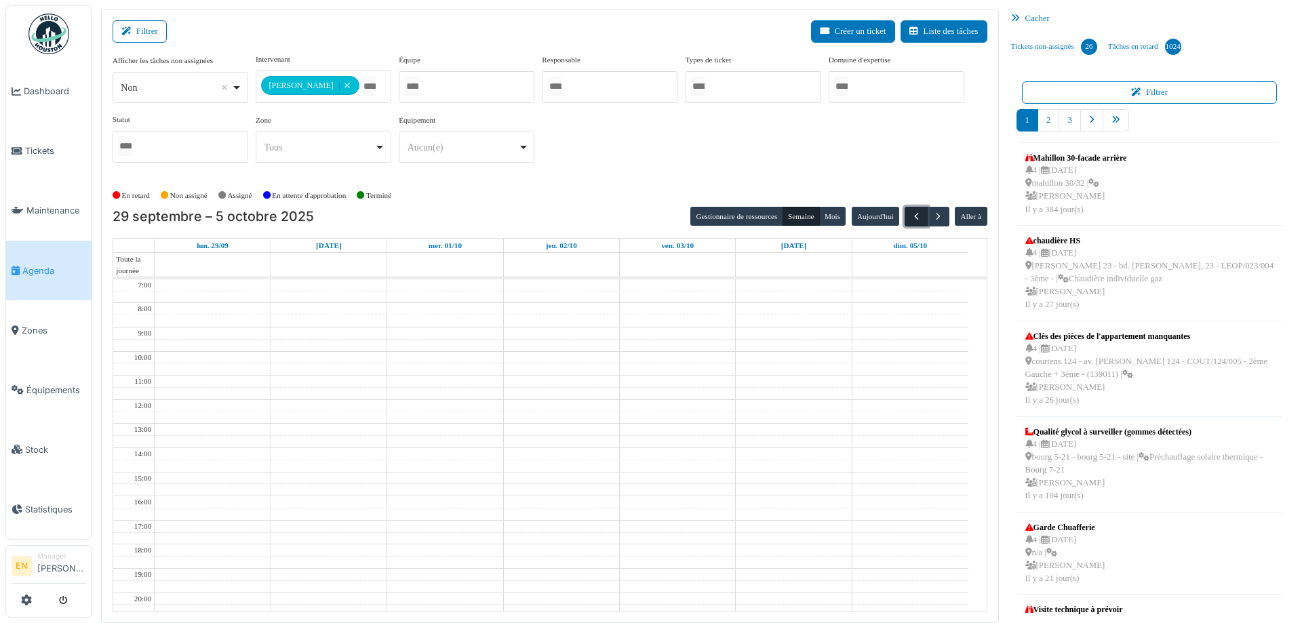
click at [913, 221] on span "button" at bounding box center [917, 217] width 12 height 12
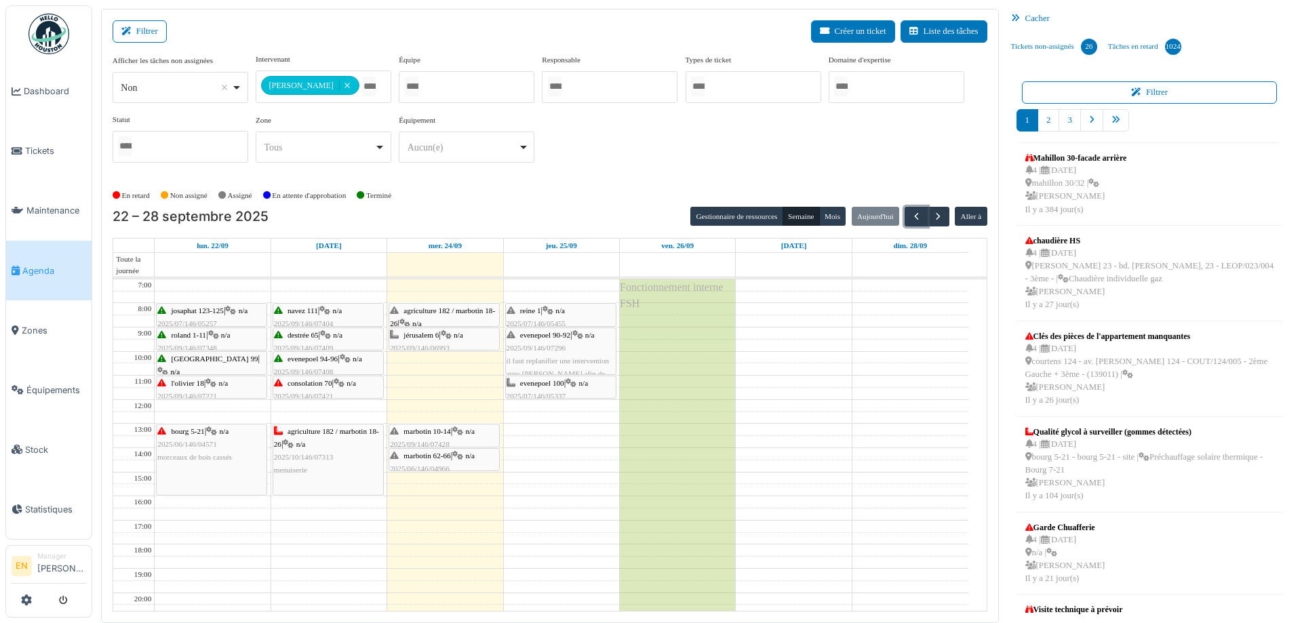
click at [554, 381] on span "evenepoel 100" at bounding box center [542, 383] width 44 height 8
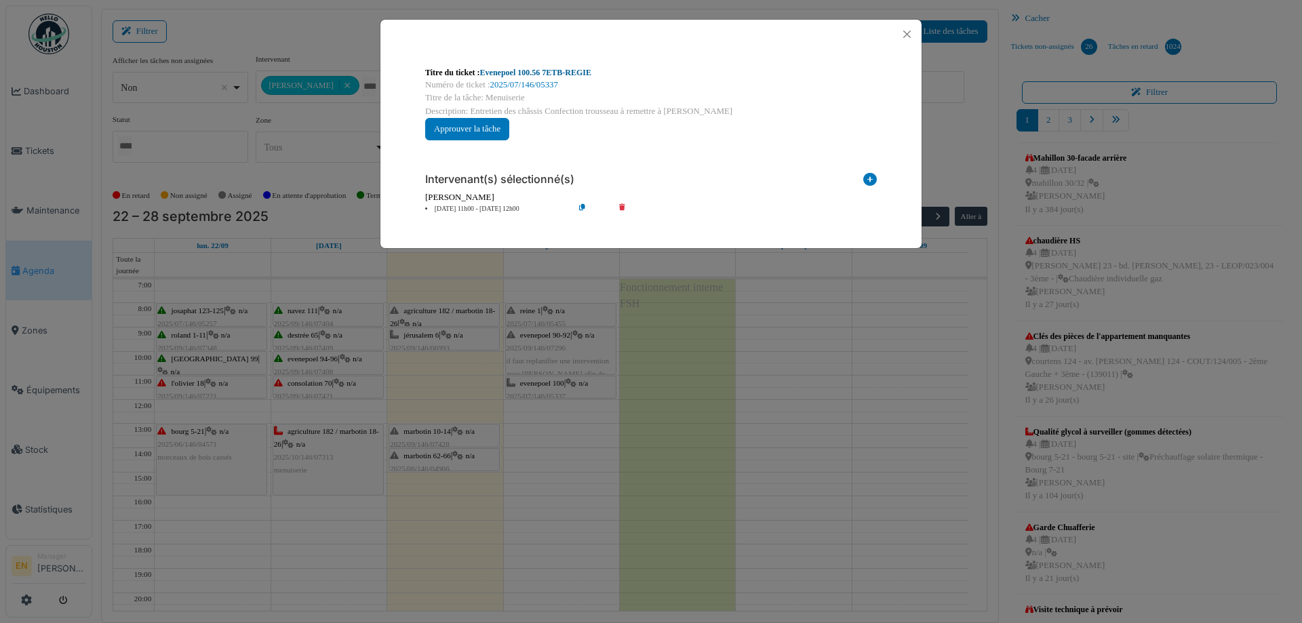
click at [578, 70] on link "Evenepoel 100.56 7ETB-REGIE" at bounding box center [535, 72] width 111 height 9
click at [905, 33] on button "Close" at bounding box center [907, 34] width 18 height 18
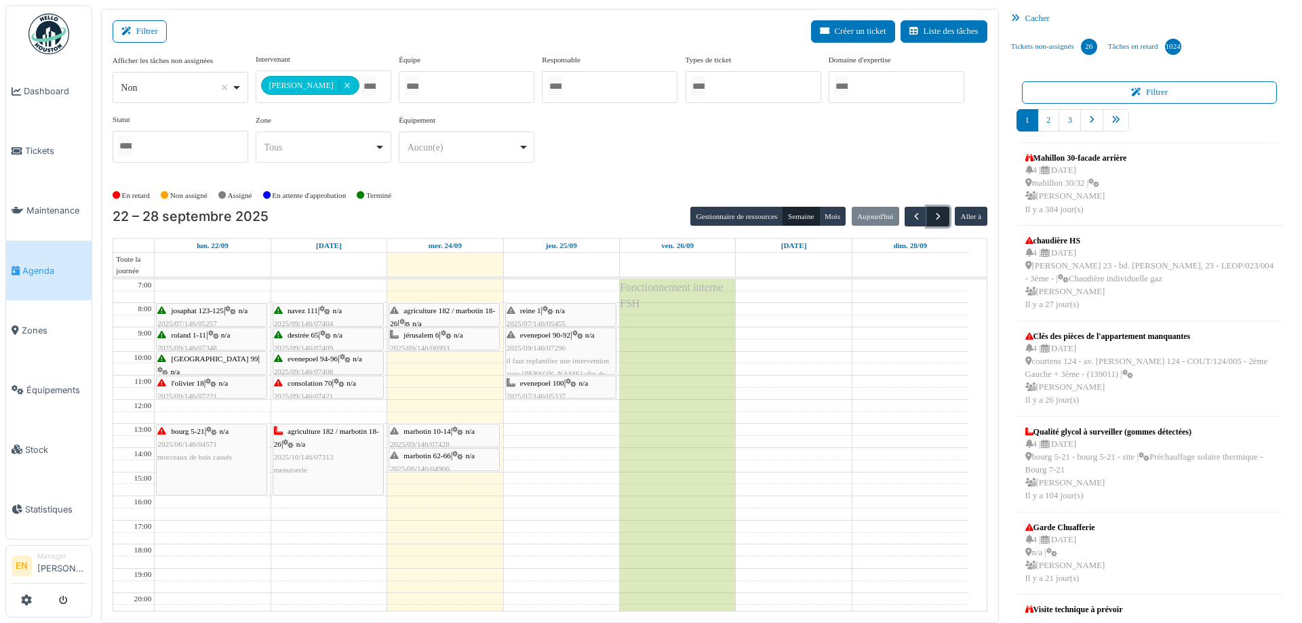
click at [932, 212] on span "button" at bounding box center [938, 217] width 12 height 12
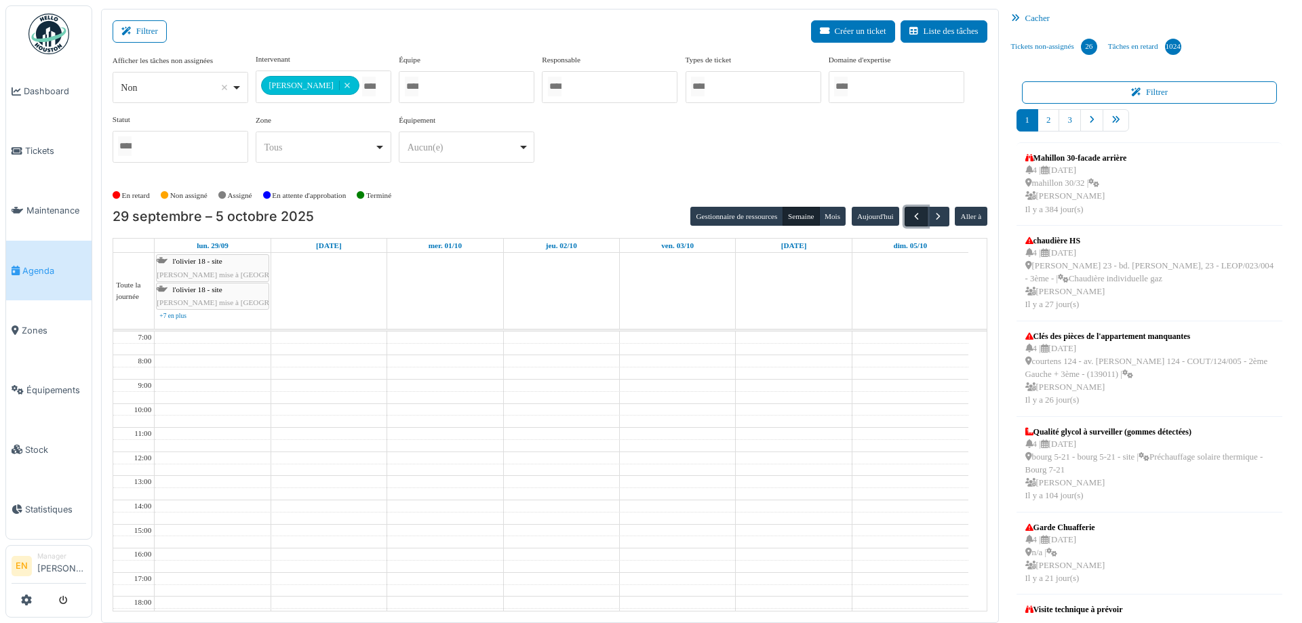
click at [911, 220] on span "button" at bounding box center [917, 217] width 12 height 12
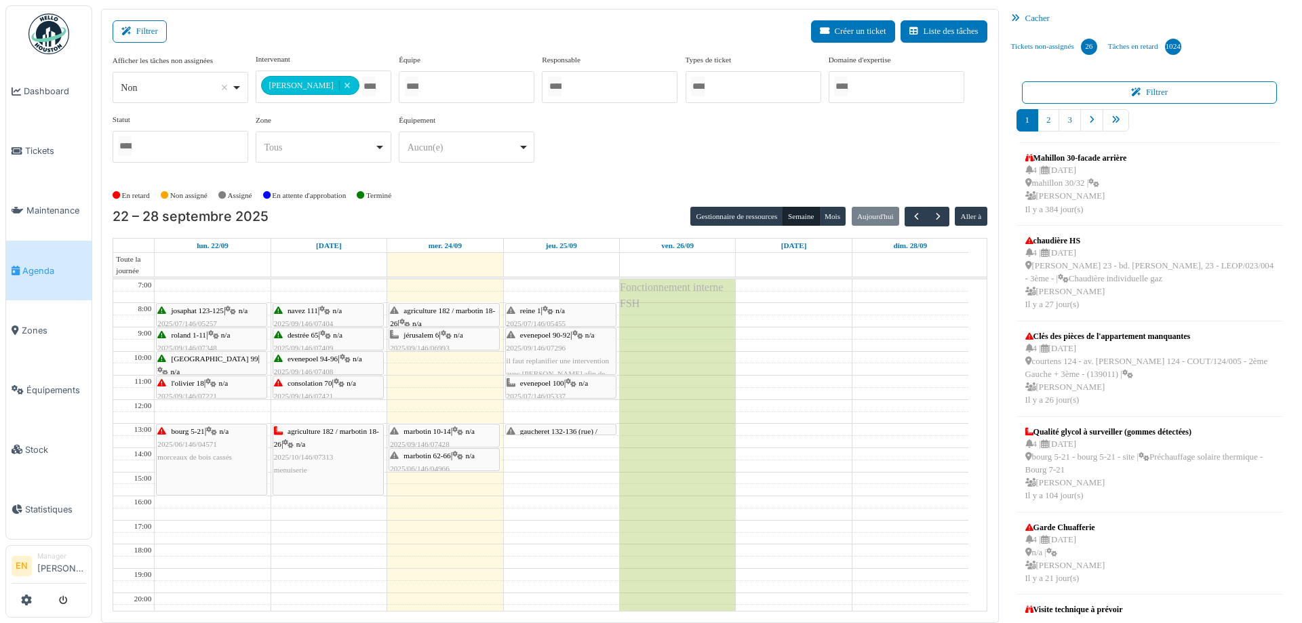
click at [644, 166] on div "**********" at bounding box center [550, 114] width 875 height 120
click at [614, 149] on div "**********" at bounding box center [550, 114] width 875 height 120
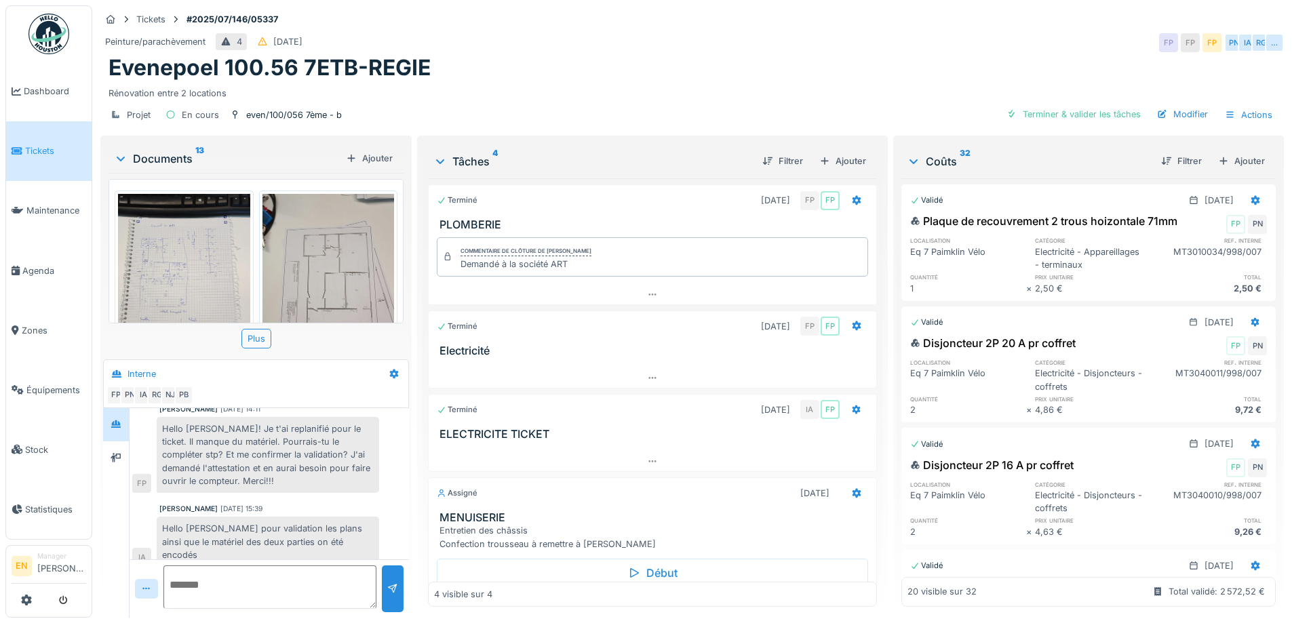
scroll to position [10, 0]
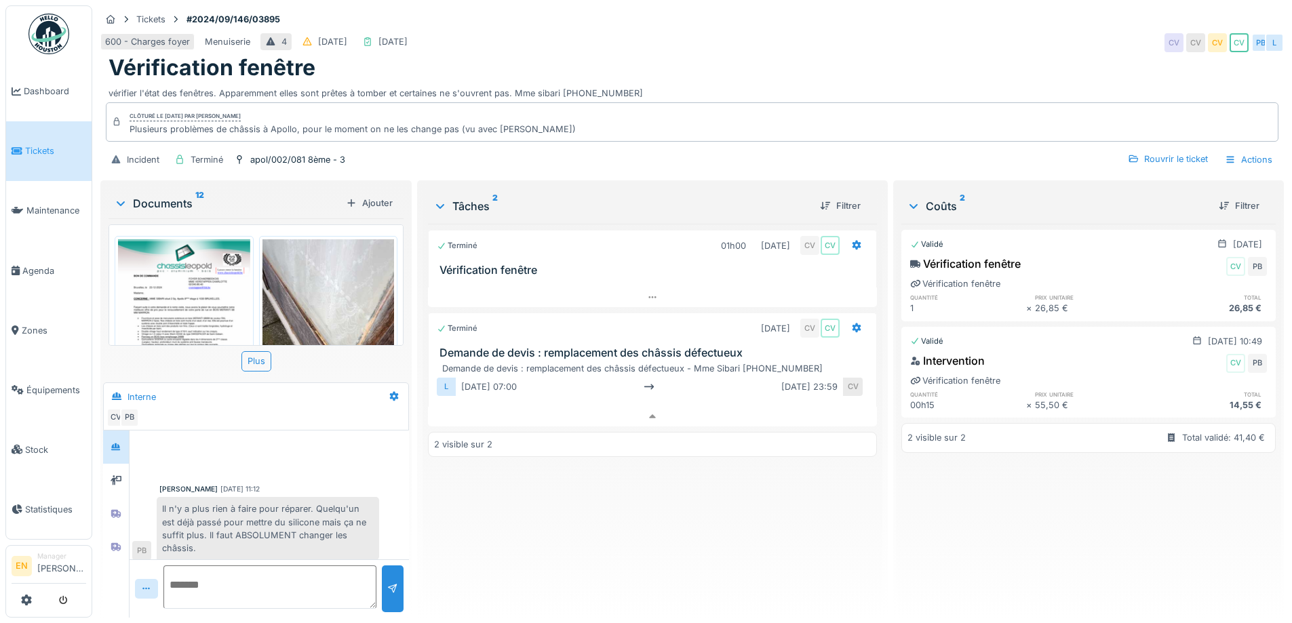
scroll to position [7, 0]
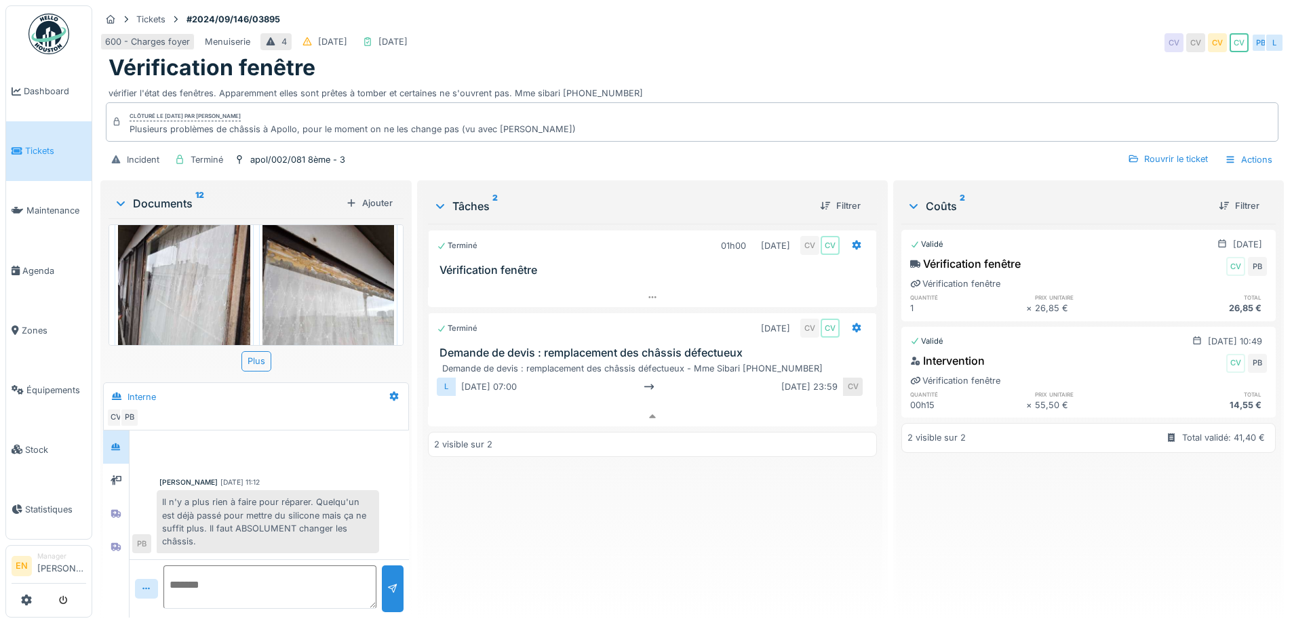
click at [629, 558] on div "Terminé 01h00 [DATE] CV CV Vérification fenêtre Terminé [DATE] CV CV Demande de…" at bounding box center [652, 415] width 448 height 383
click at [846, 60] on div "Vérification fenêtre" at bounding box center [691, 68] width 1167 height 26
drag, startPoint x: 511, startPoint y: 81, endPoint x: 621, endPoint y: 90, distance: 110.2
click at [621, 90] on div "Tickets #2024/09/146/03895 600 - Charges foyer Menuiserie 4 [DATE] [DATE] CV CV…" at bounding box center [692, 91] width 1189 height 172
click at [615, 90] on div "Tickets #2024/09/146/03895 600 - Charges foyer Menuiserie 4 [DATE] [DATE] CV CV…" at bounding box center [692, 91] width 1189 height 172
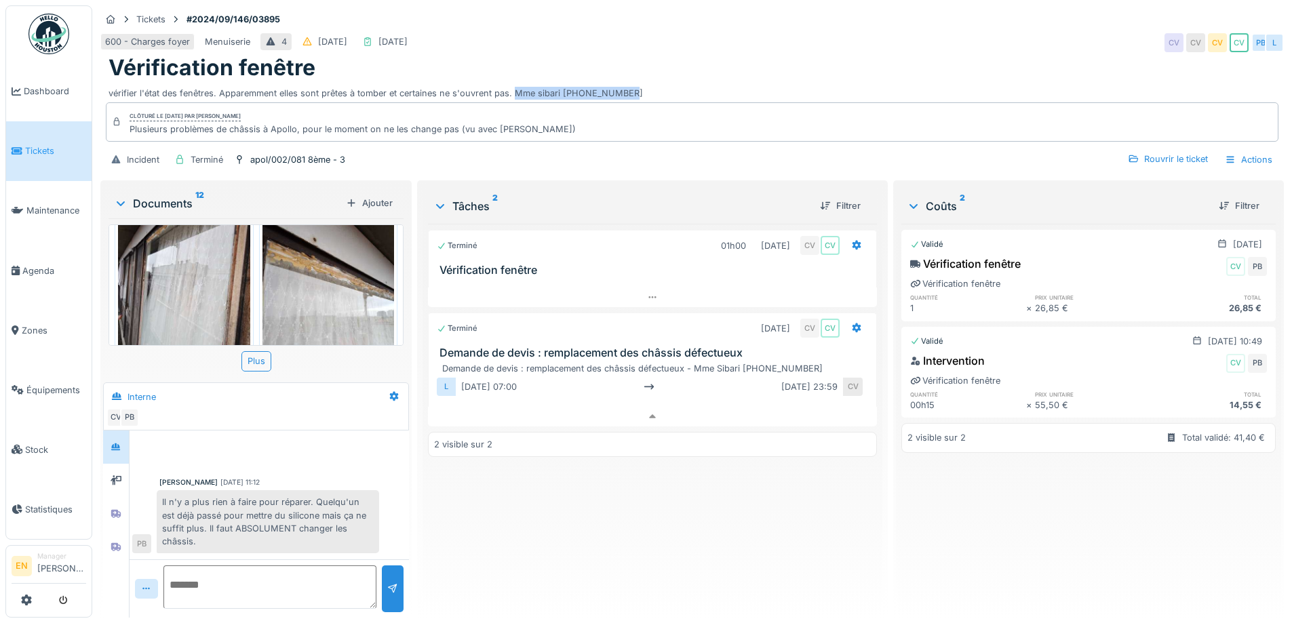
drag, startPoint x: 513, startPoint y: 86, endPoint x: 625, endPoint y: 82, distance: 112.0
click at [625, 82] on div "vérifier l'état des fenêtres. Apparemment elles sont prêtes à tomber et certain…" at bounding box center [691, 90] width 1167 height 18
copy div "Mme sibari [PHONE_NUMBER]"
click at [302, 153] on div "apol/002/081 8ème - 3" at bounding box center [297, 159] width 95 height 13
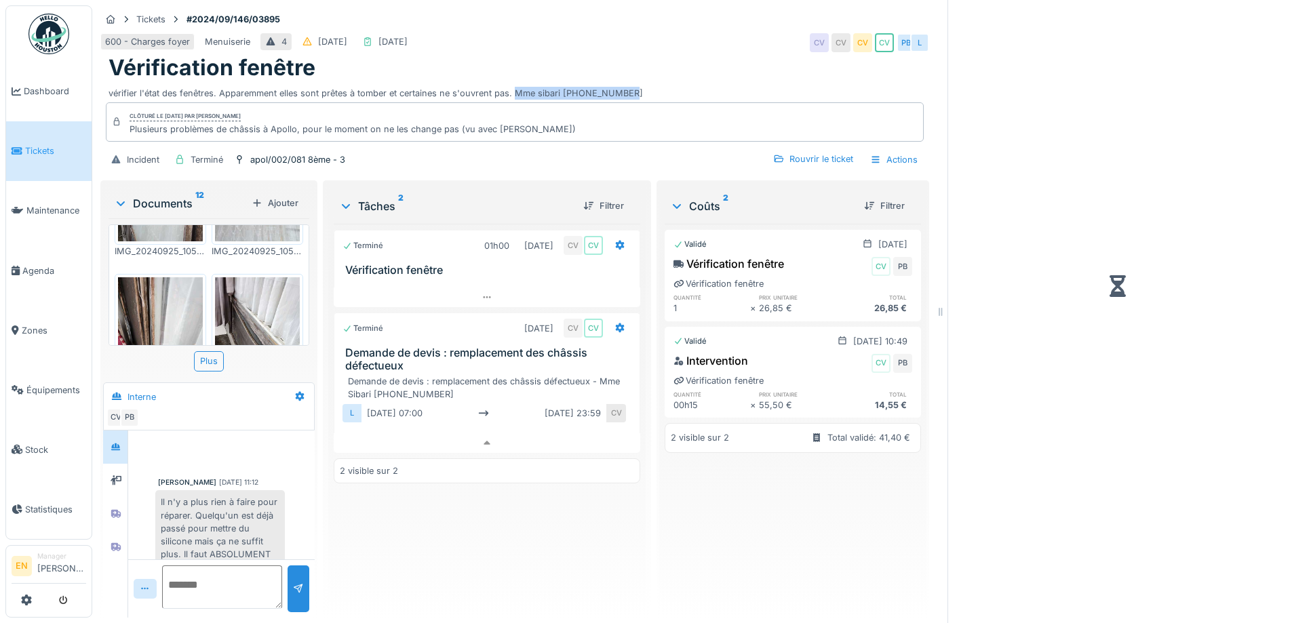
scroll to position [199, 0]
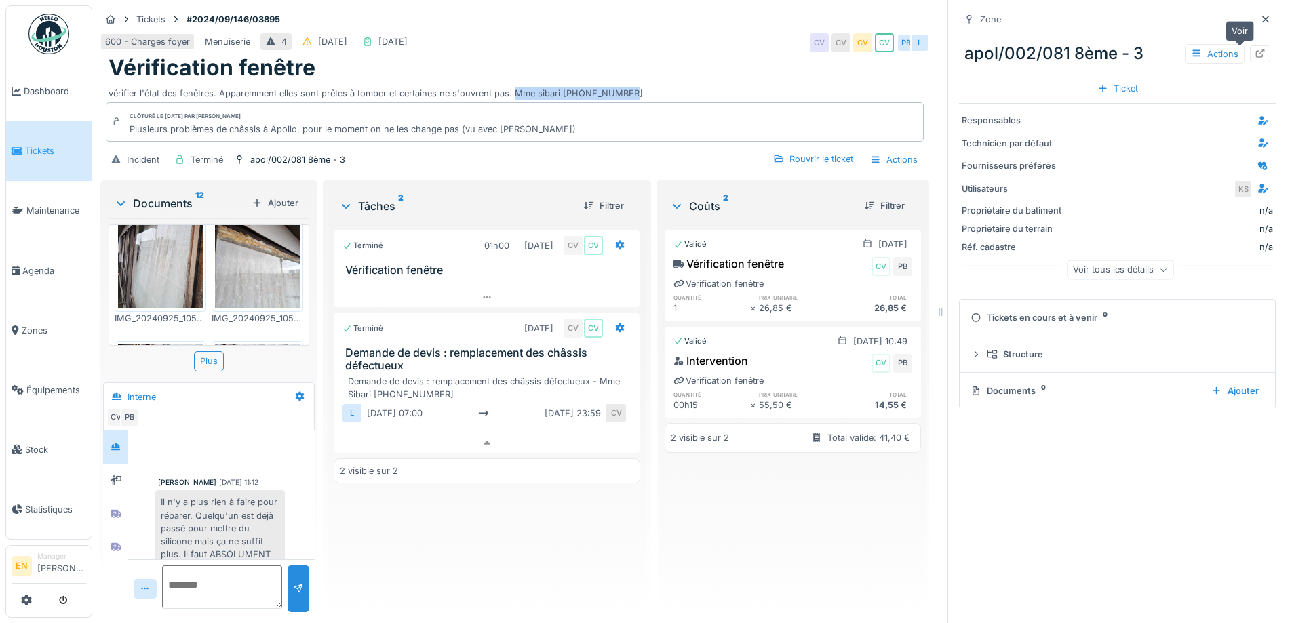
click at [1255, 49] on icon at bounding box center [1260, 53] width 11 height 9
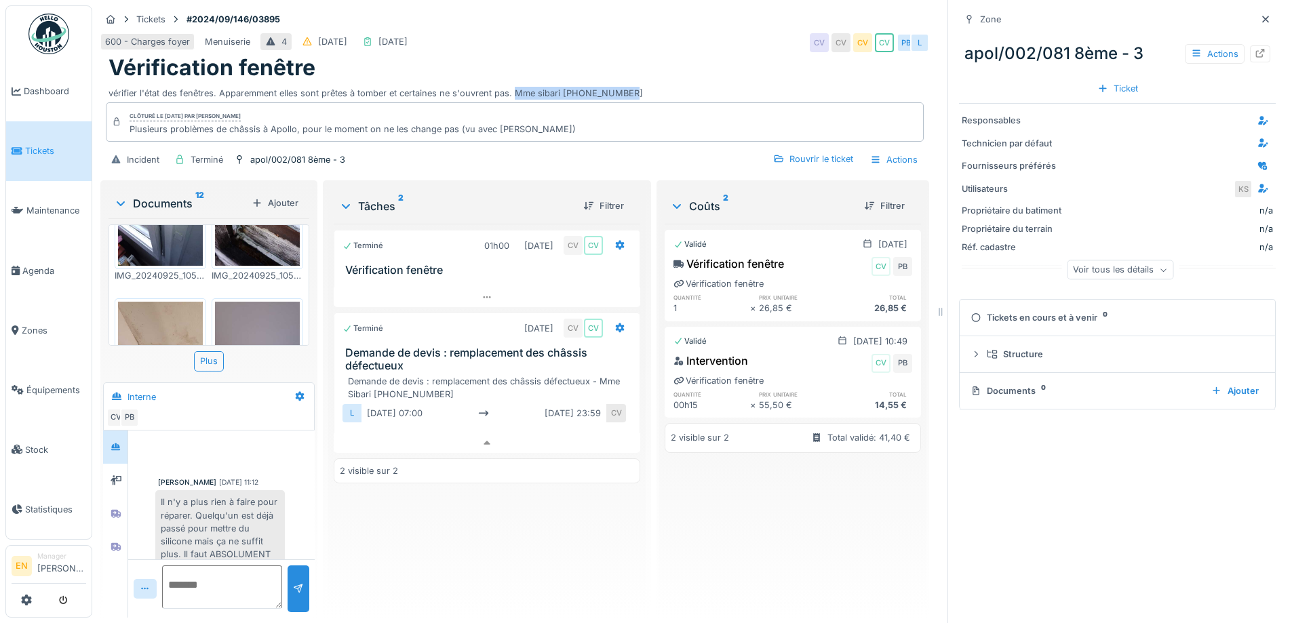
scroll to position [666, 0]
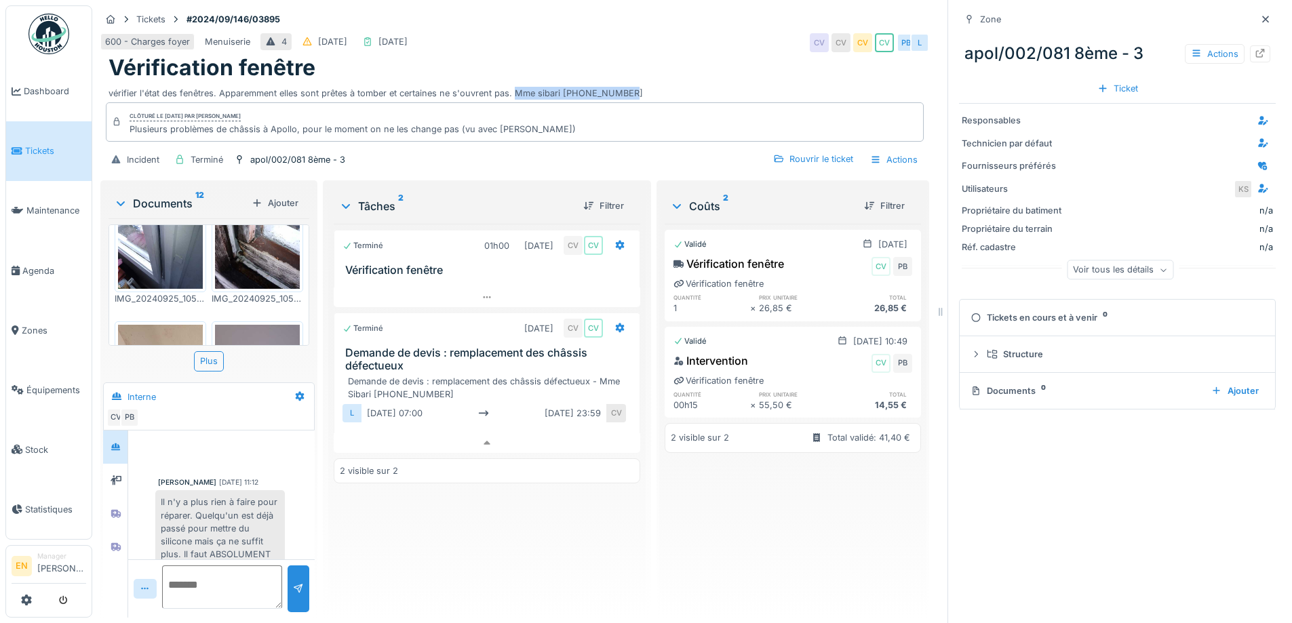
click at [170, 325] on img at bounding box center [160, 381] width 85 height 113
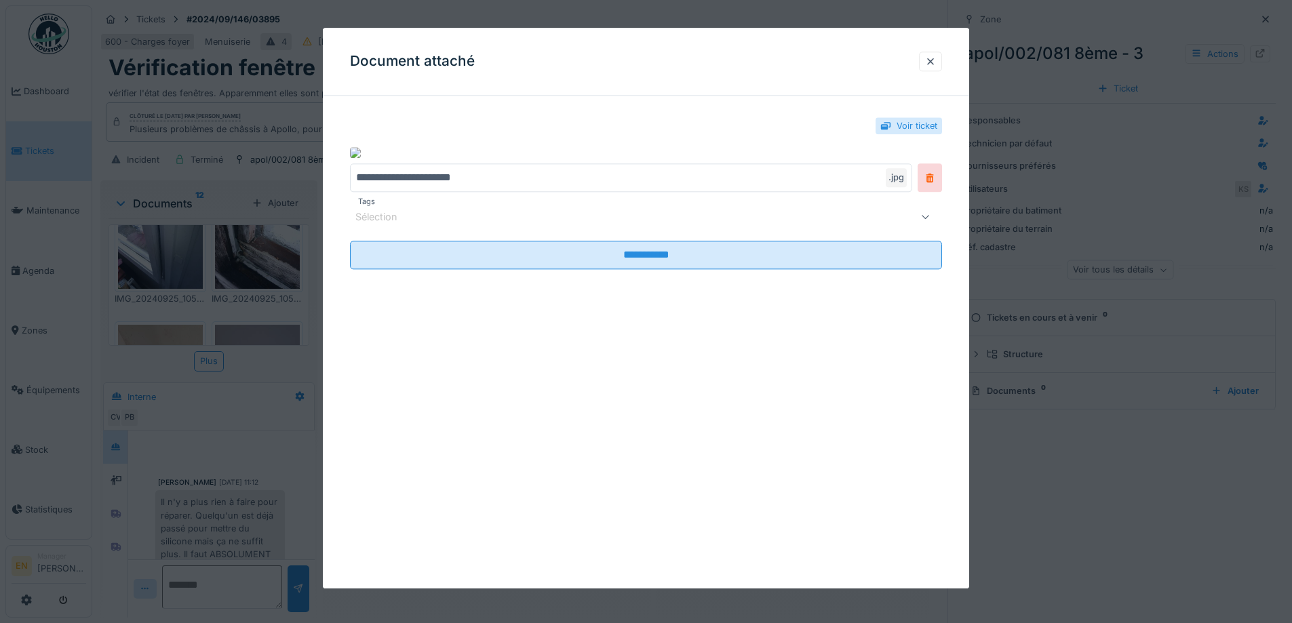
drag, startPoint x: 932, startPoint y: 62, endPoint x: 756, endPoint y: 22, distance: 180.0
click at [930, 59] on div at bounding box center [930, 61] width 11 height 13
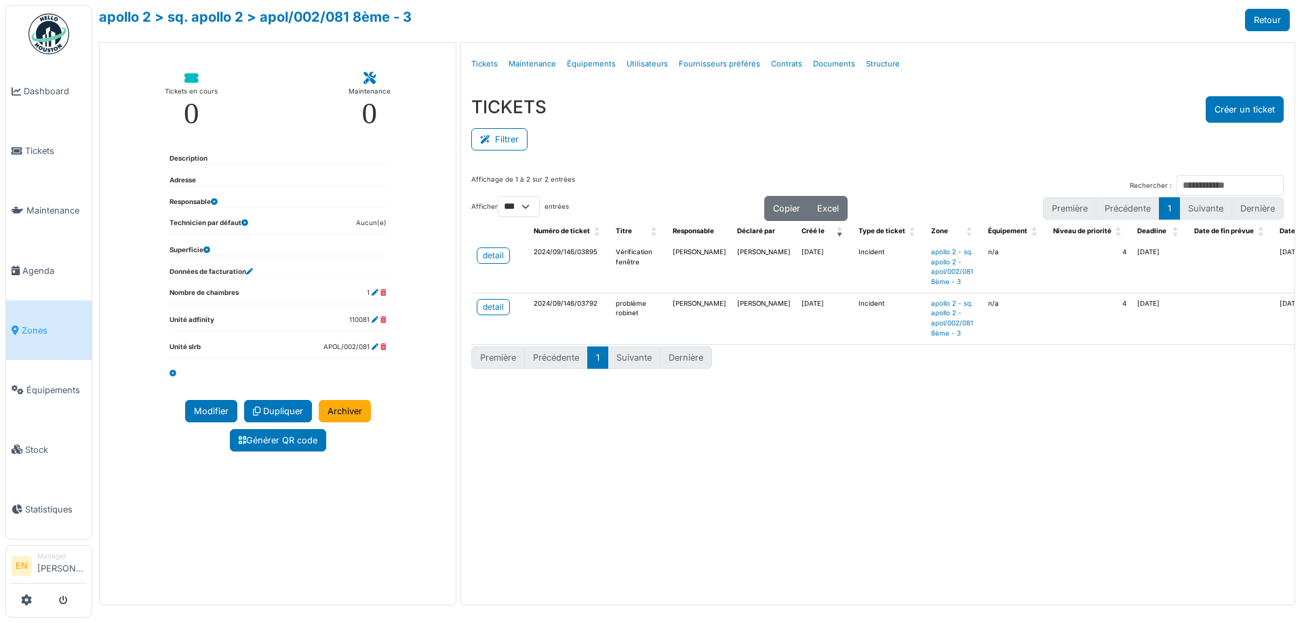
select select "***"
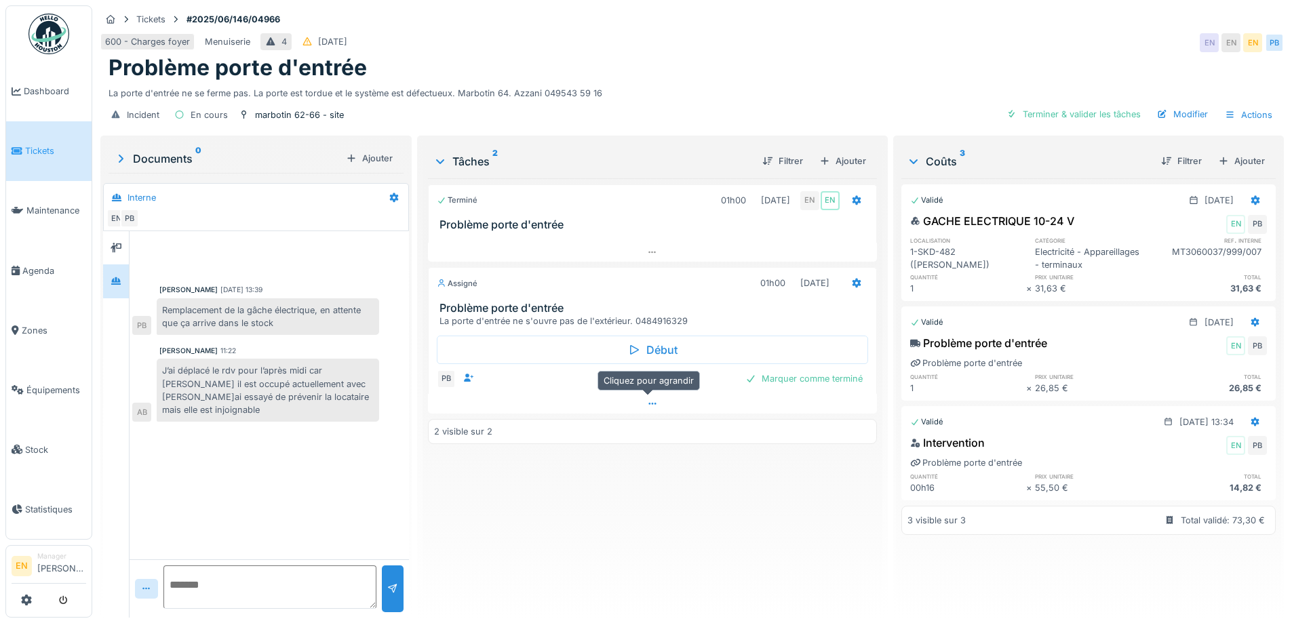
click at [648, 408] on icon at bounding box center [652, 403] width 11 height 9
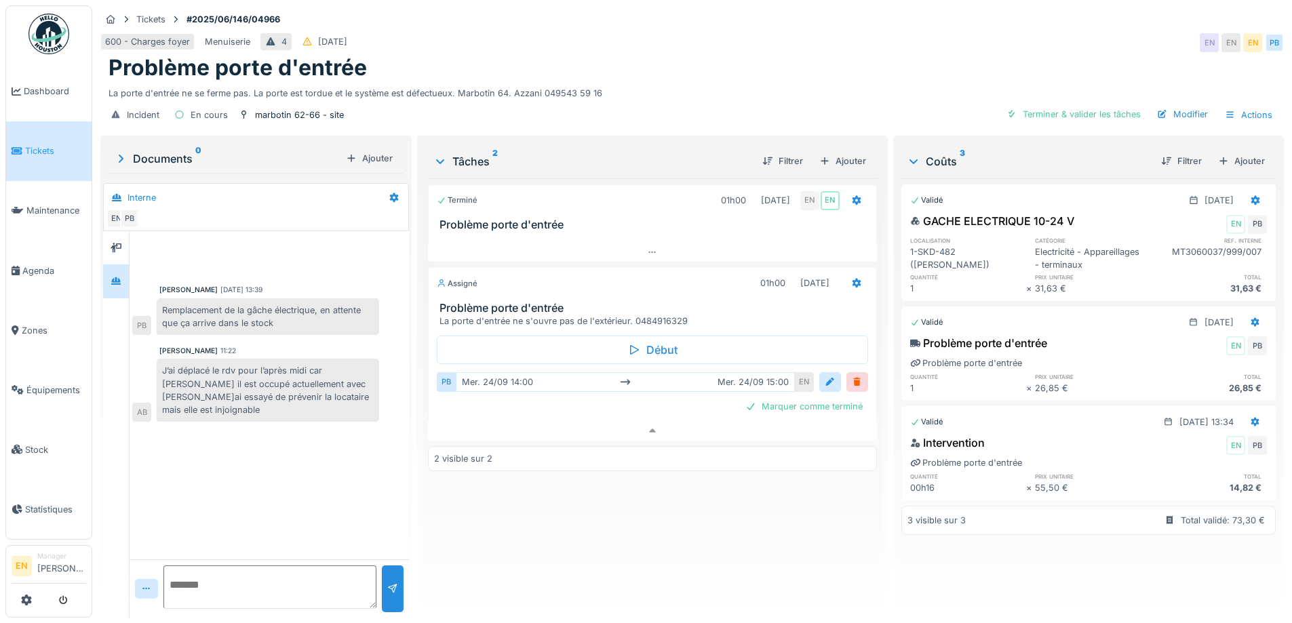
click at [580, 536] on div "Terminé 01h00 [DATE] EN EN Problème porte d'entrée Assigné 01h00 [DATE] Problèm…" at bounding box center [652, 392] width 448 height 429
click at [660, 58] on div "Problème porte d'entrée" at bounding box center [691, 68] width 1167 height 26
click at [235, 571] on textarea at bounding box center [269, 587] width 213 height 43
type textarea "**********"
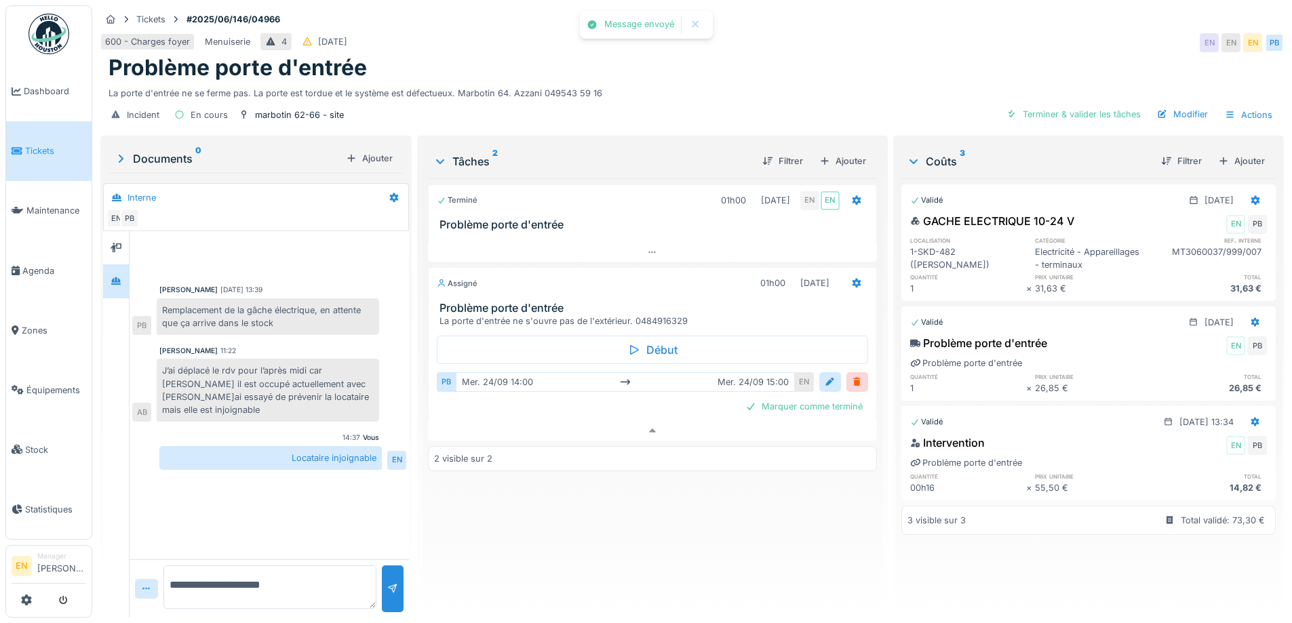
click at [517, 549] on div "Terminé 01h00 [DATE] EN EN Problème porte d'entrée Assigné 01h00 [DATE] Problèm…" at bounding box center [652, 392] width 448 height 429
click at [753, 37] on div "600 - Charges foyer Menuiserie 4 [DATE] EN EN EN PB" at bounding box center [691, 43] width 1183 height 24
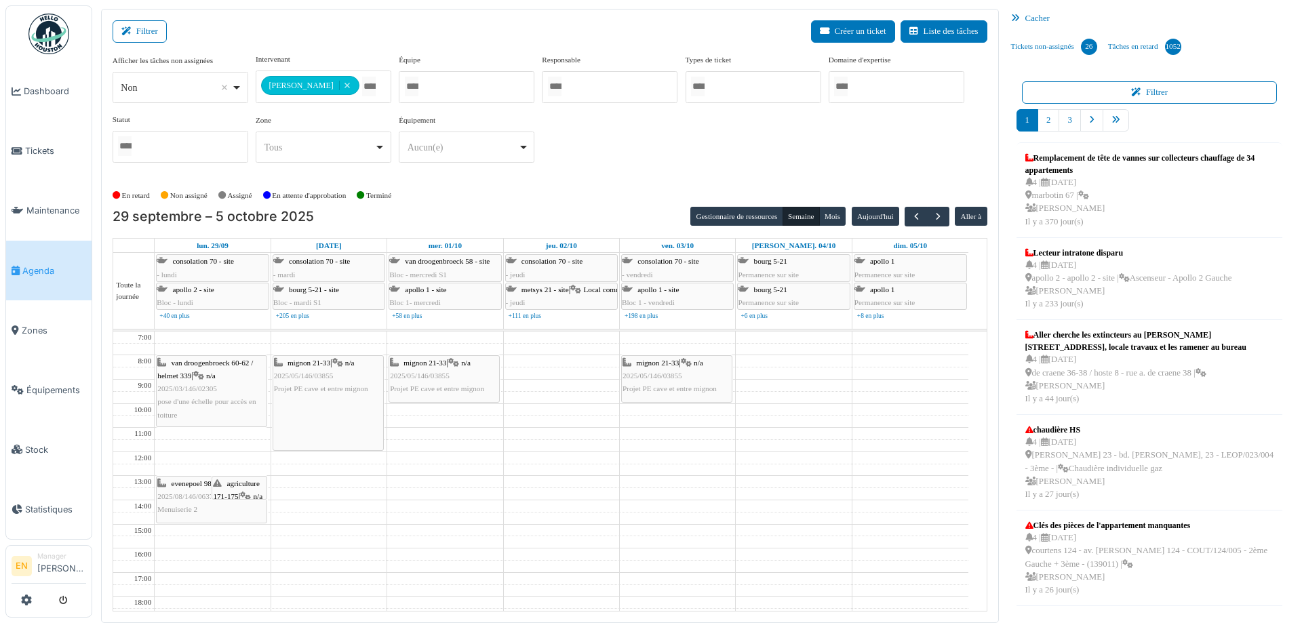
click at [675, 151] on div "**********" at bounding box center [550, 114] width 875 height 120
click at [751, 149] on div "**********" at bounding box center [550, 114] width 875 height 120
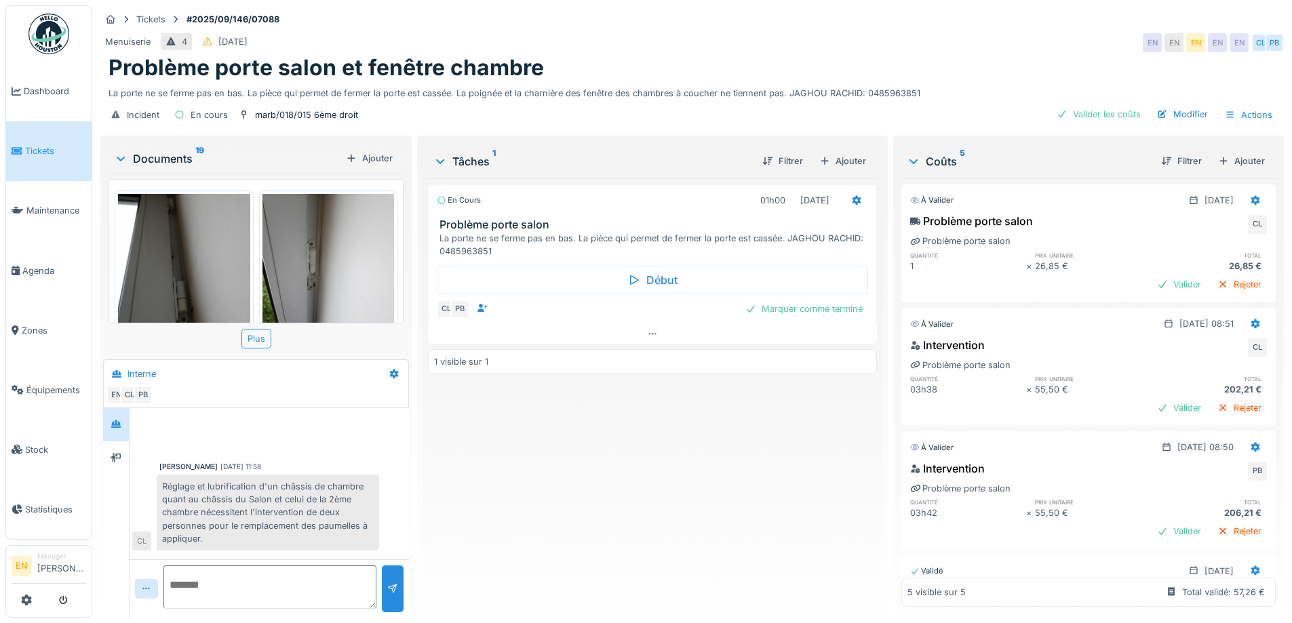
scroll to position [197, 0]
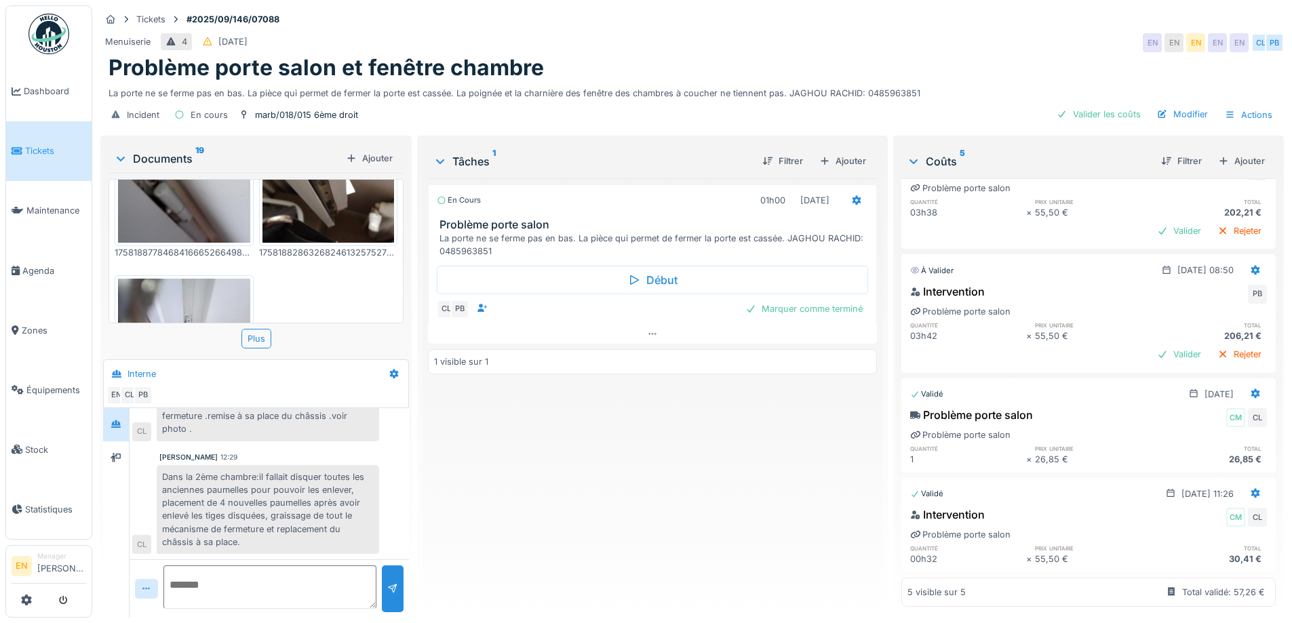
click at [556, 446] on div "En cours 01h00 [DATE] Problème porte salon La porte ne se ferme pas en bas. La …" at bounding box center [652, 392] width 448 height 429
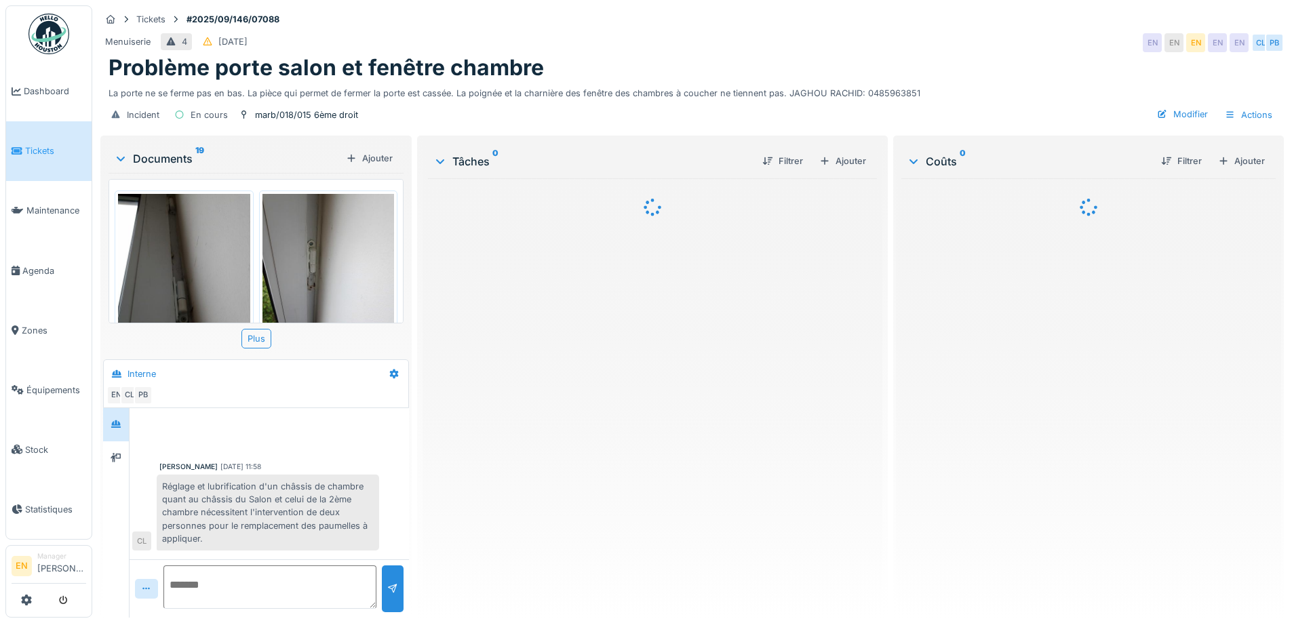
scroll to position [383, 0]
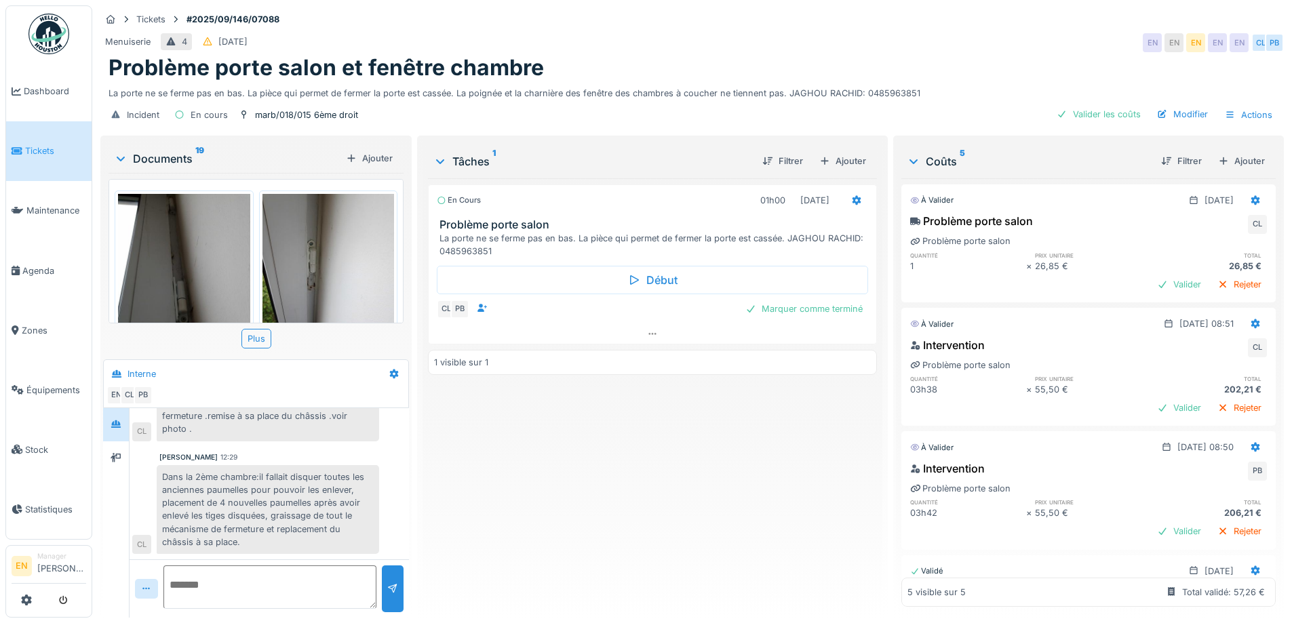
click at [781, 39] on div "Menuiserie 4 [DATE] EN EN EN EN EN CL PB" at bounding box center [691, 43] width 1183 height 24
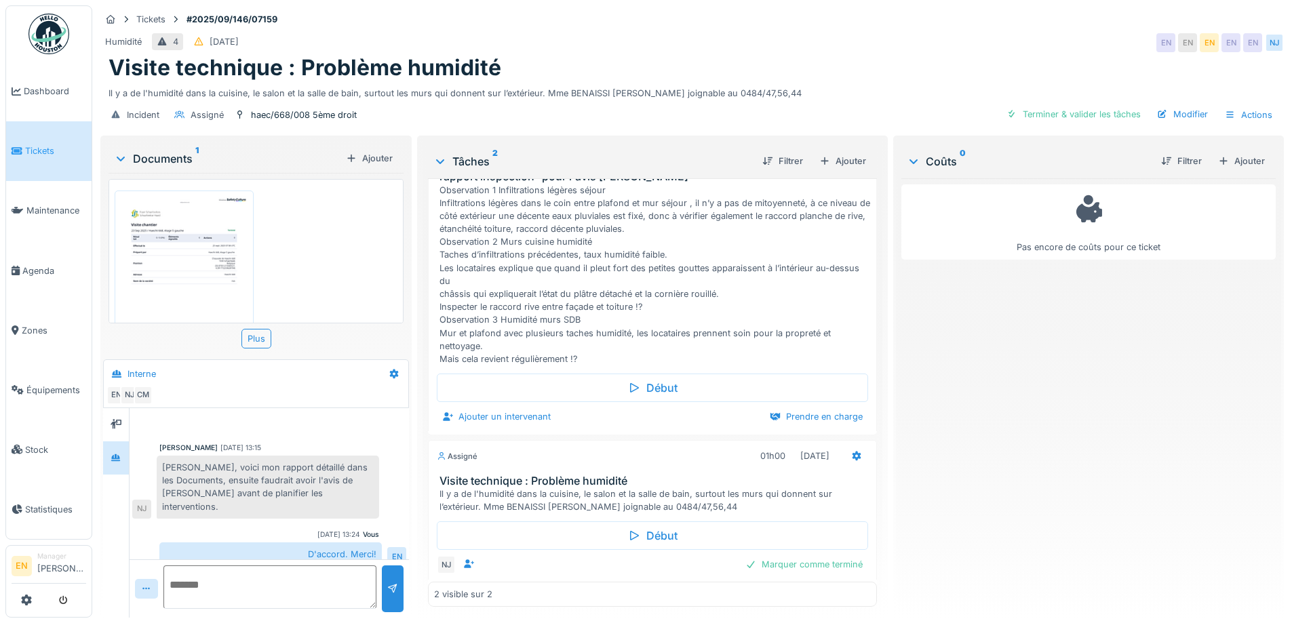
scroll to position [111, 0]
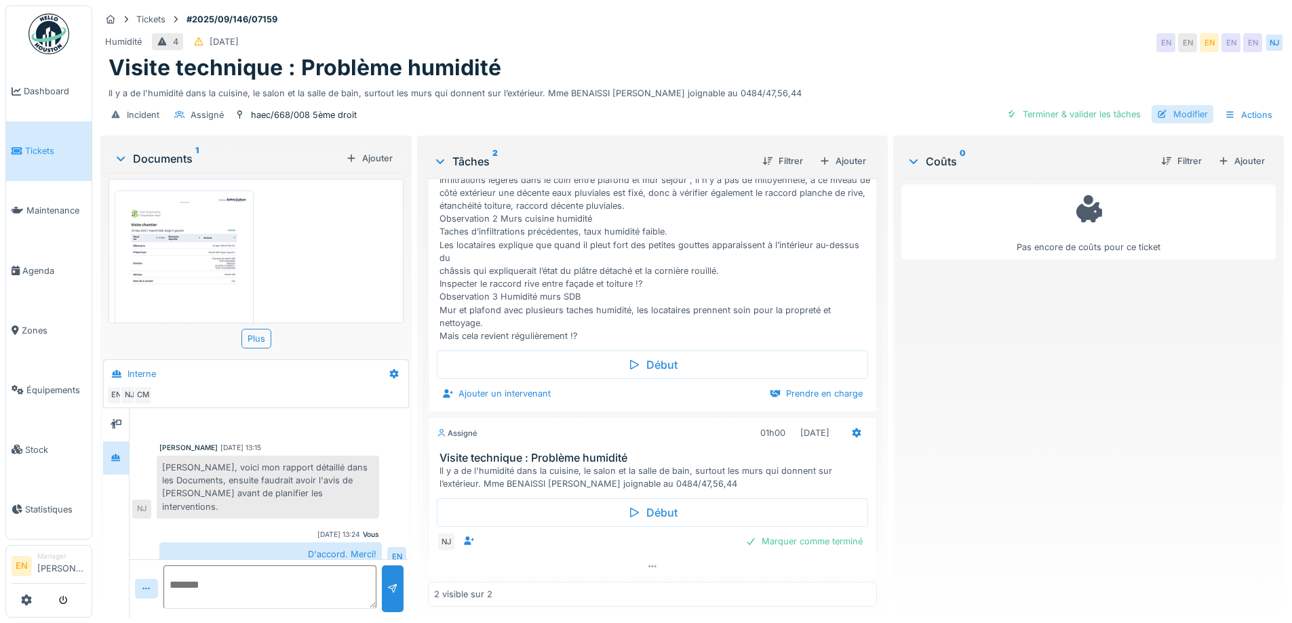
click at [1178, 116] on div "Modifier" at bounding box center [1182, 114] width 62 height 18
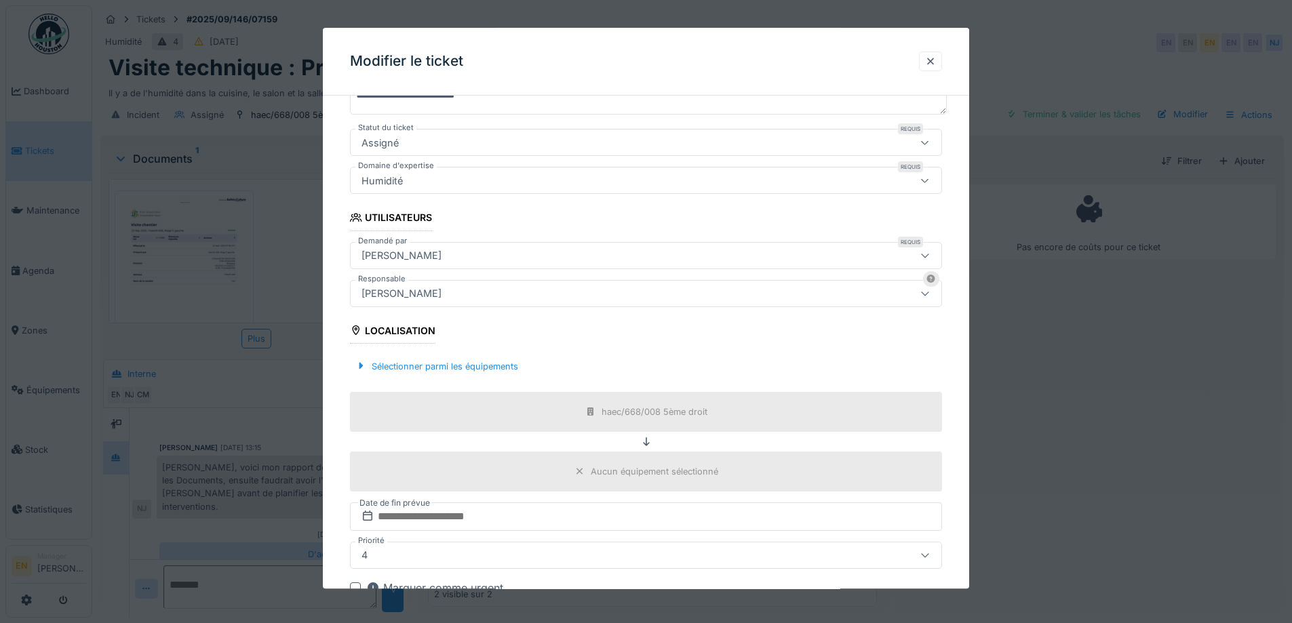
click at [492, 299] on div "[PERSON_NAME]" at bounding box center [611, 293] width 511 height 15
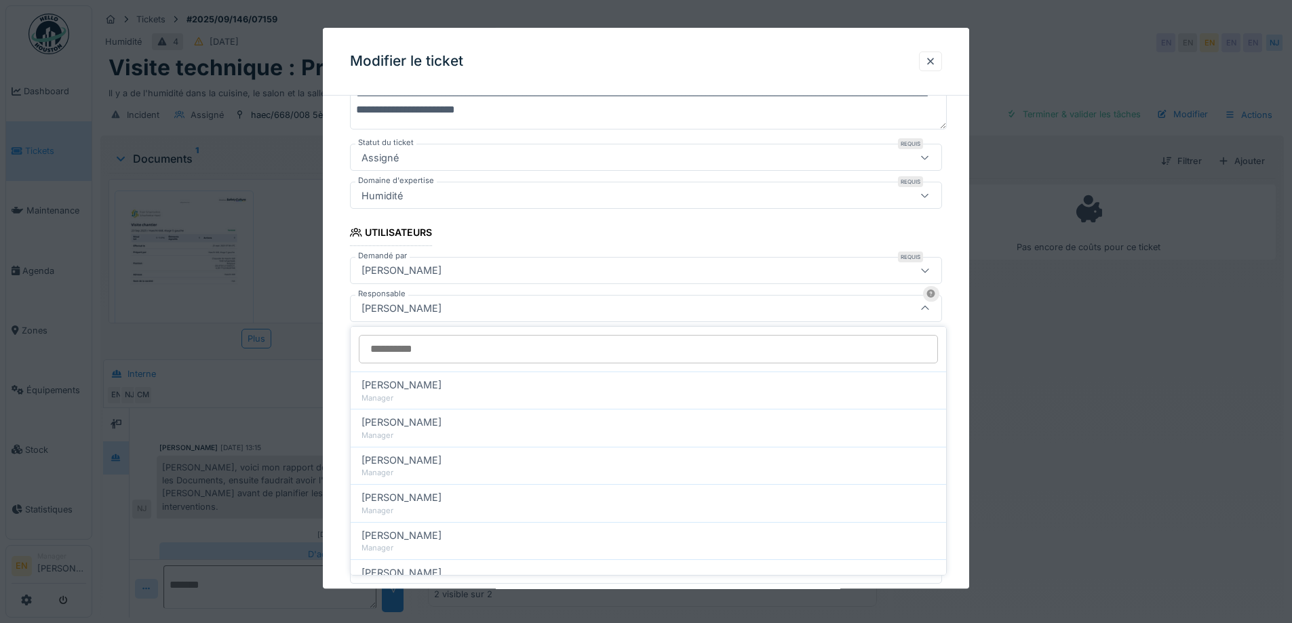
click at [497, 351] on input "Responsable" at bounding box center [648, 349] width 579 height 28
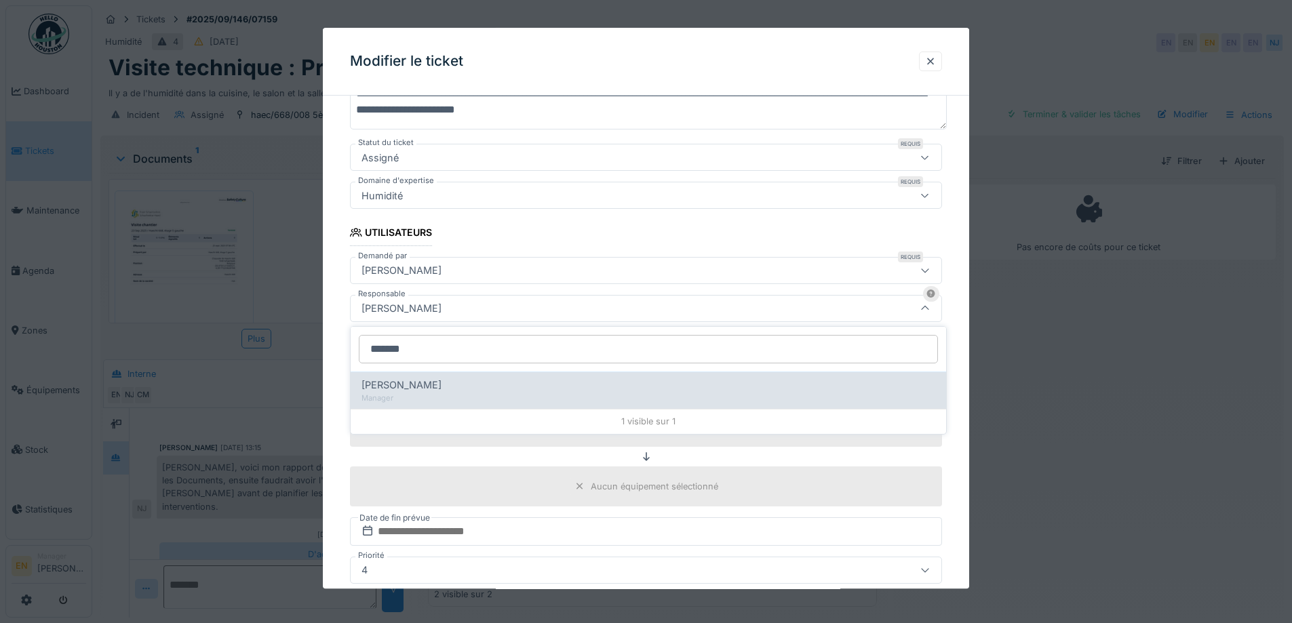
type input "*******"
click at [442, 381] on div "[PERSON_NAME]" at bounding box center [648, 385] width 574 height 15
type input "*****"
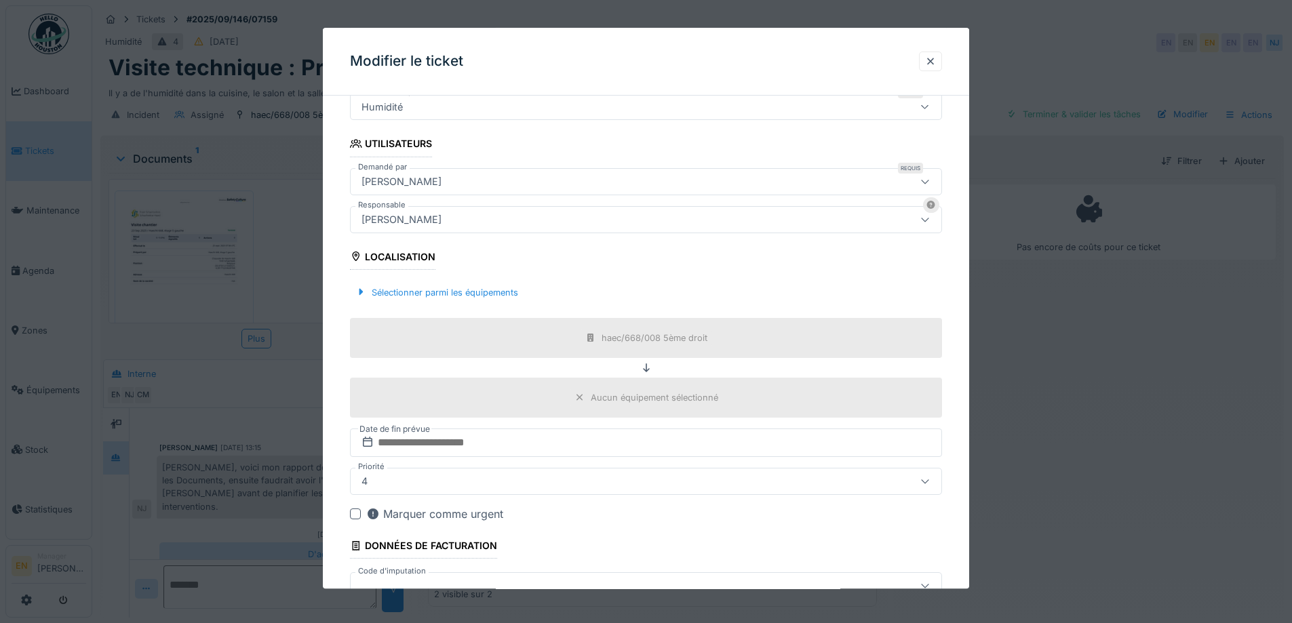
scroll to position [366, 0]
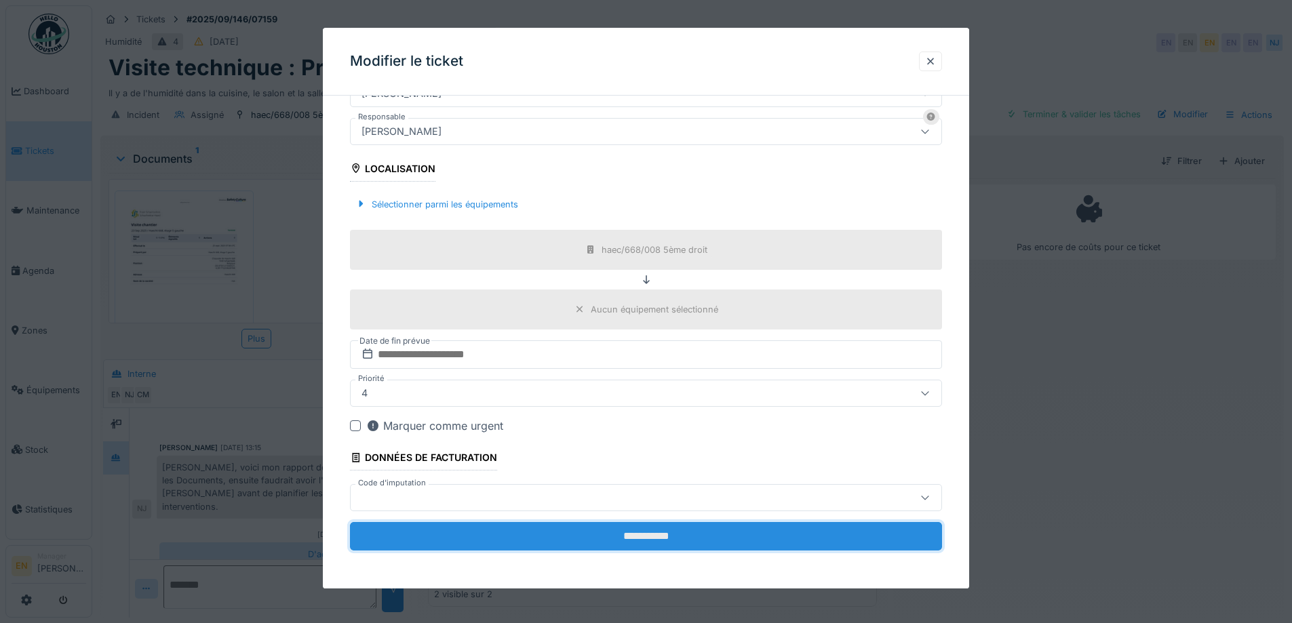
click at [650, 535] on input "**********" at bounding box center [646, 536] width 592 height 28
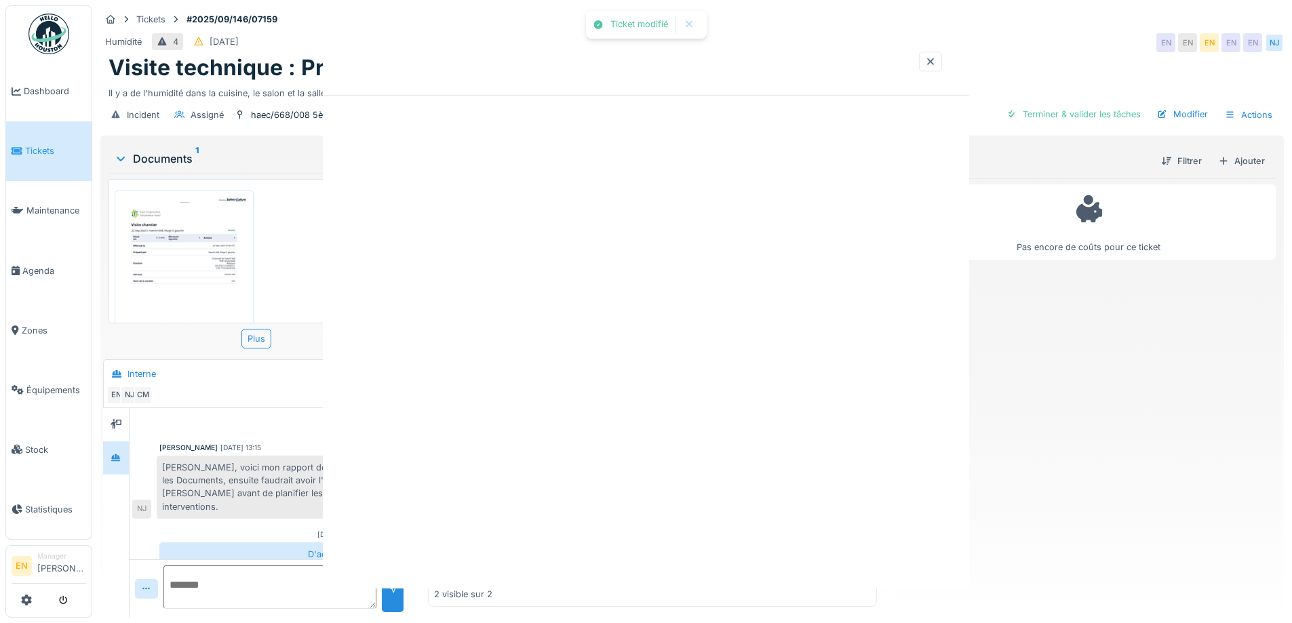
scroll to position [0, 0]
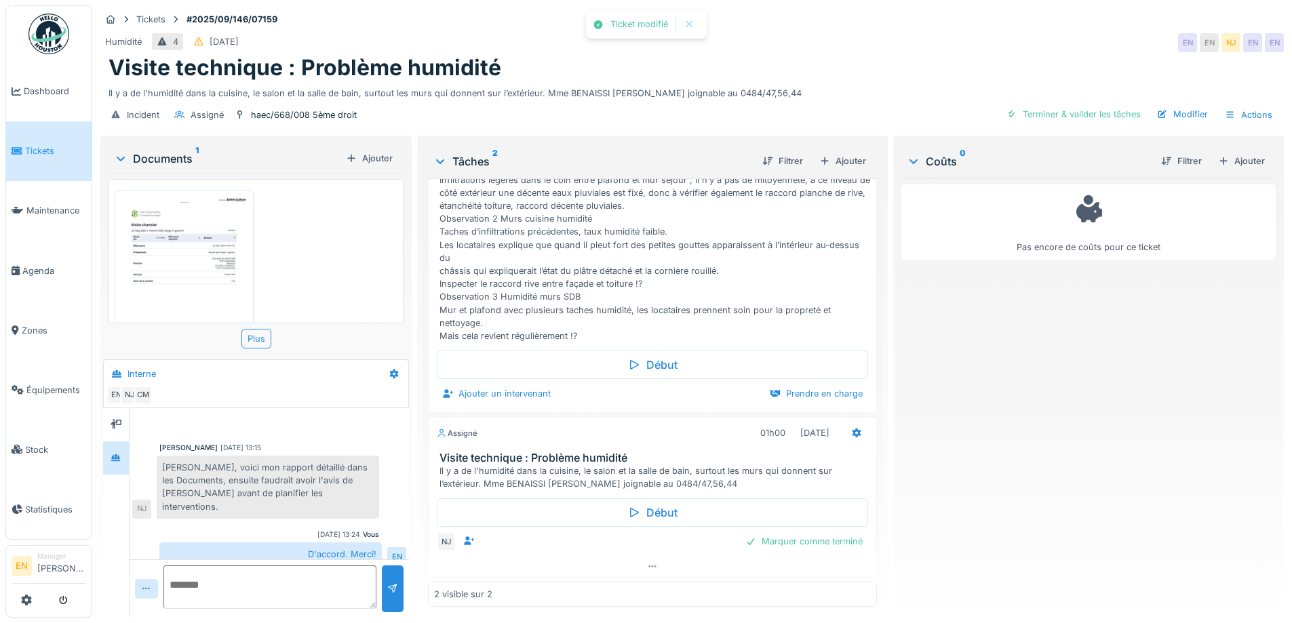
drag, startPoint x: 991, startPoint y: 406, endPoint x: 871, endPoint y: 315, distance: 150.1
click at [989, 406] on div "Pas encore de coûts pour ce ticket" at bounding box center [1088, 392] width 374 height 429
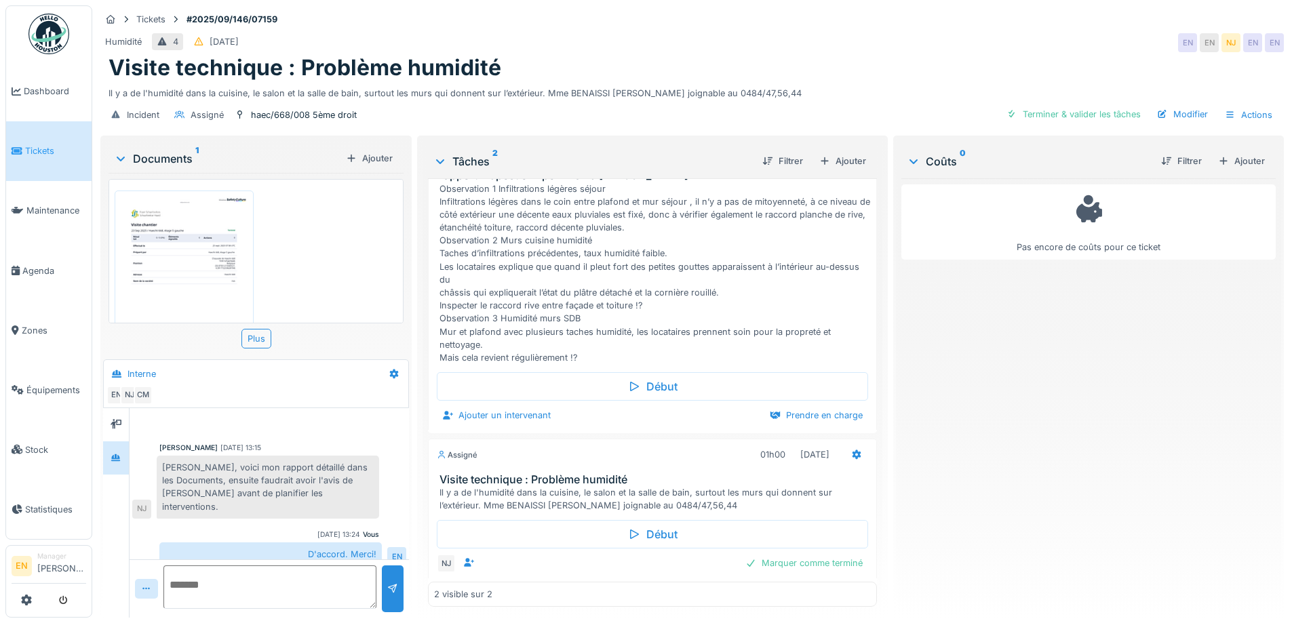
scroll to position [111, 0]
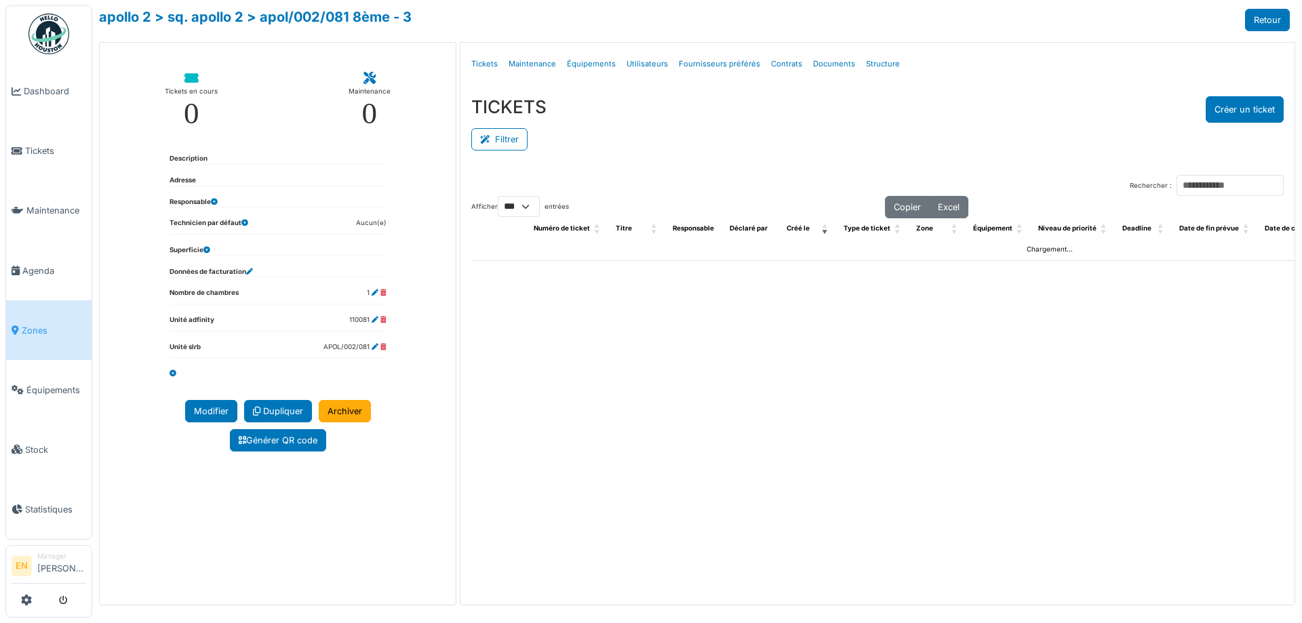
select select "***"
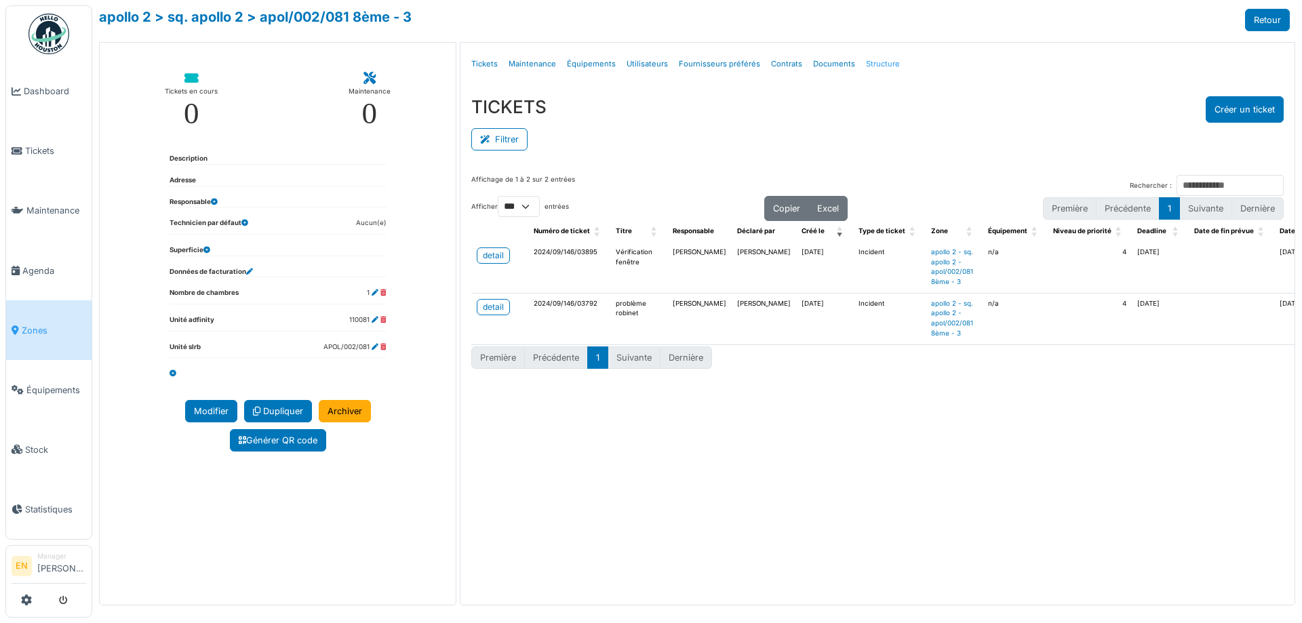
click at [879, 68] on link "Structure" at bounding box center [883, 64] width 45 height 32
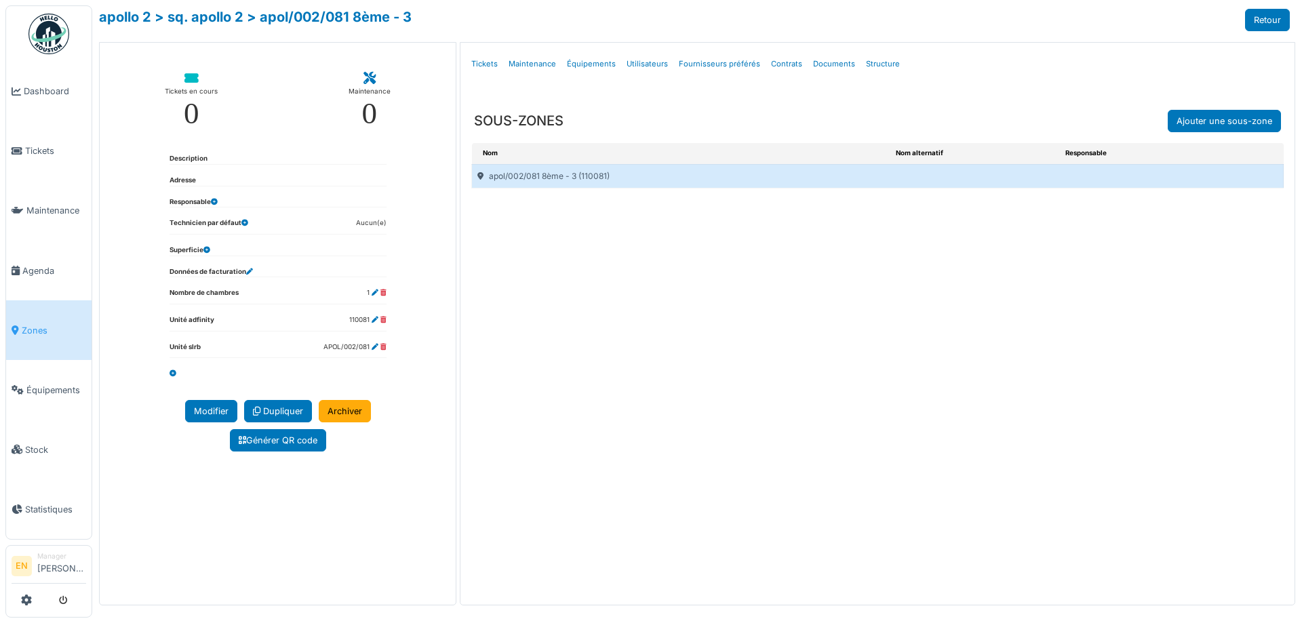
select select "***"
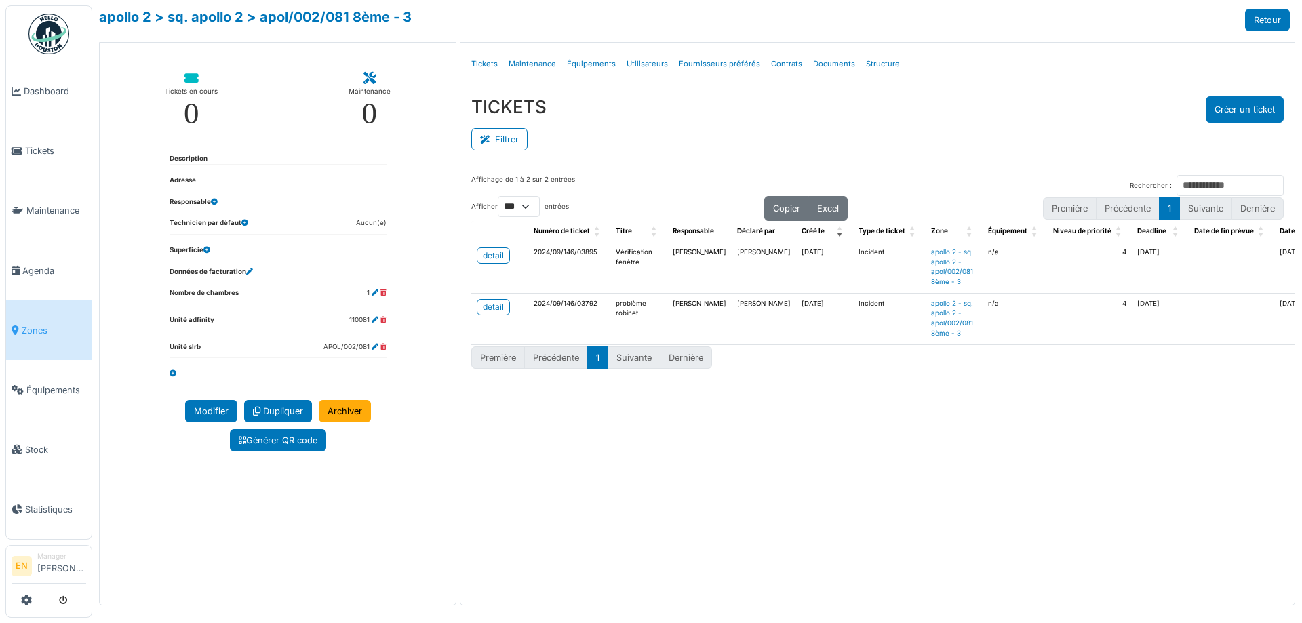
select select "***"
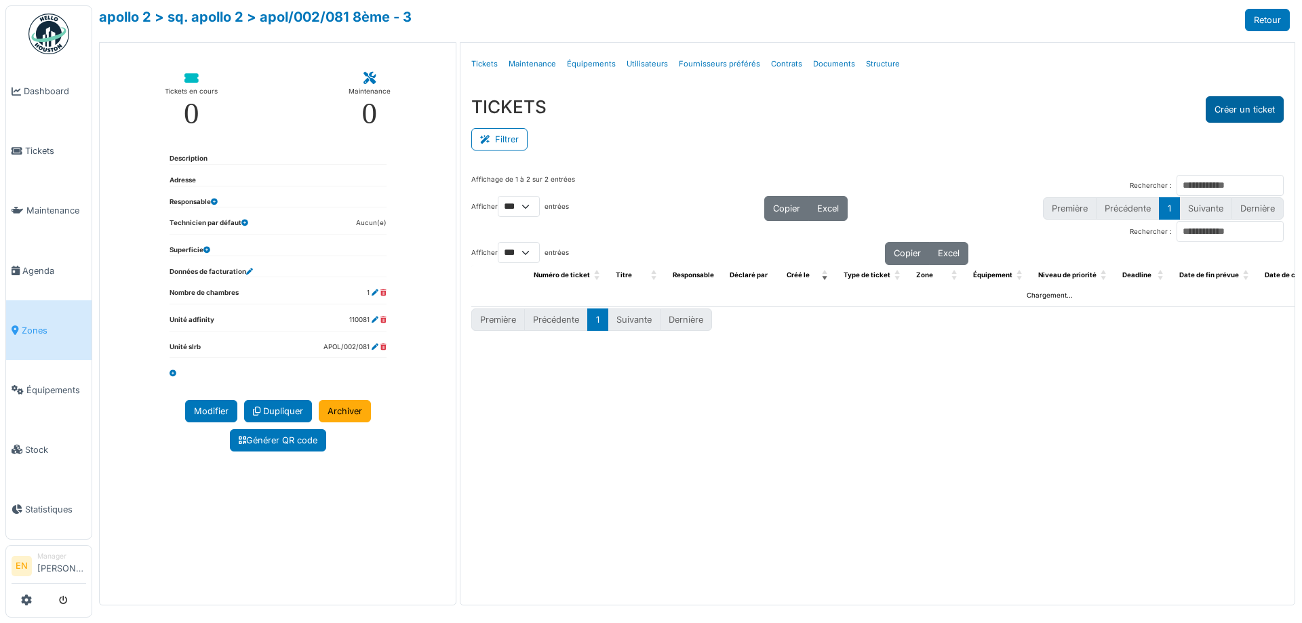
click at [1246, 113] on button "Créer un ticket" at bounding box center [1245, 109] width 78 height 26
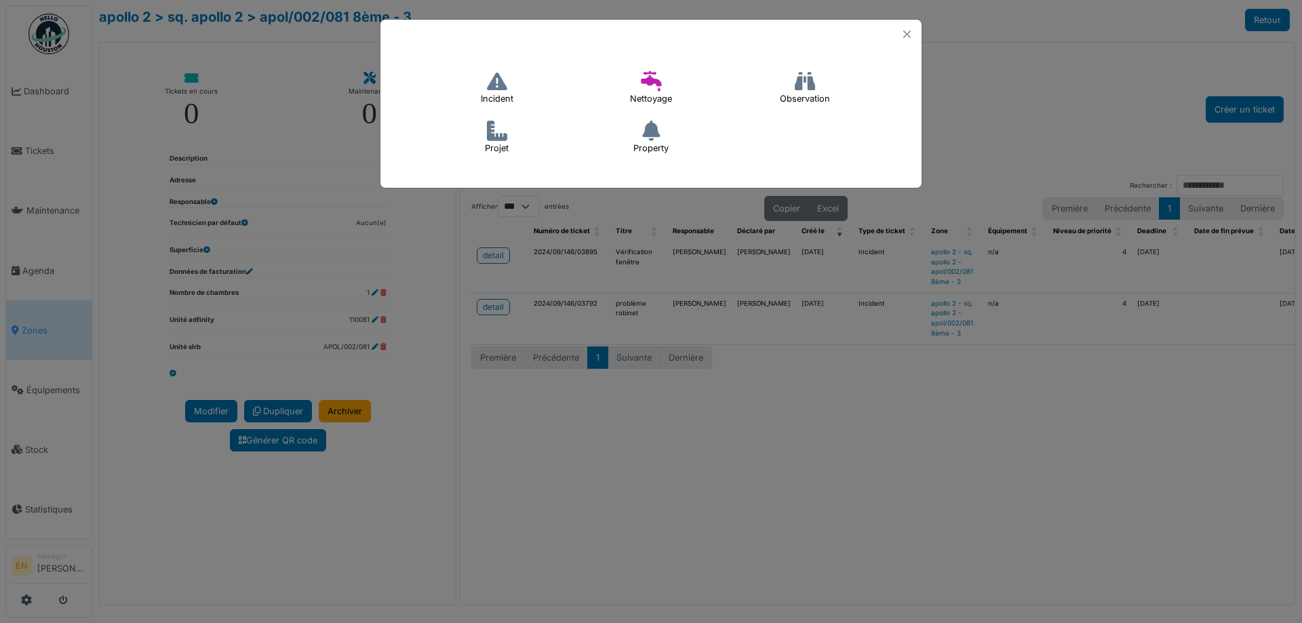
click at [492, 90] on icon at bounding box center [497, 81] width 20 height 20
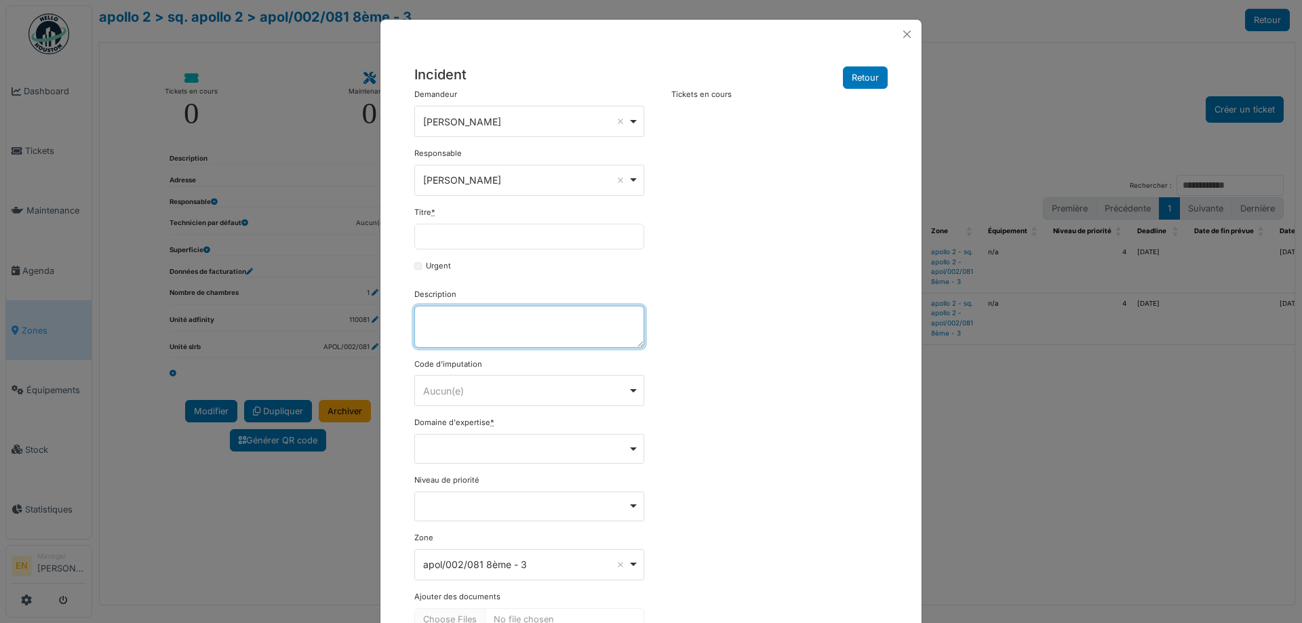
click at [464, 335] on textarea "Description" at bounding box center [529, 327] width 230 height 42
paste textarea "**********"
type textarea "**********"
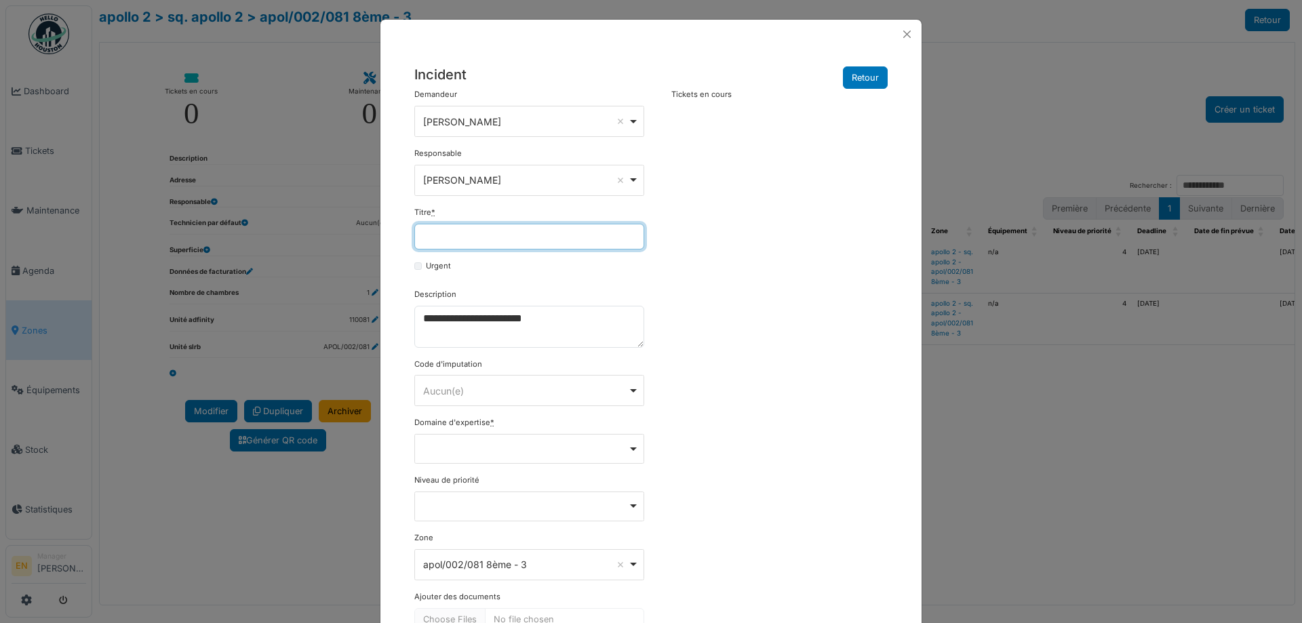
click at [437, 236] on input "Titre *" at bounding box center [529, 237] width 230 height 26
click at [524, 237] on input "**********" at bounding box center [529, 237] width 230 height 26
type input "**********"
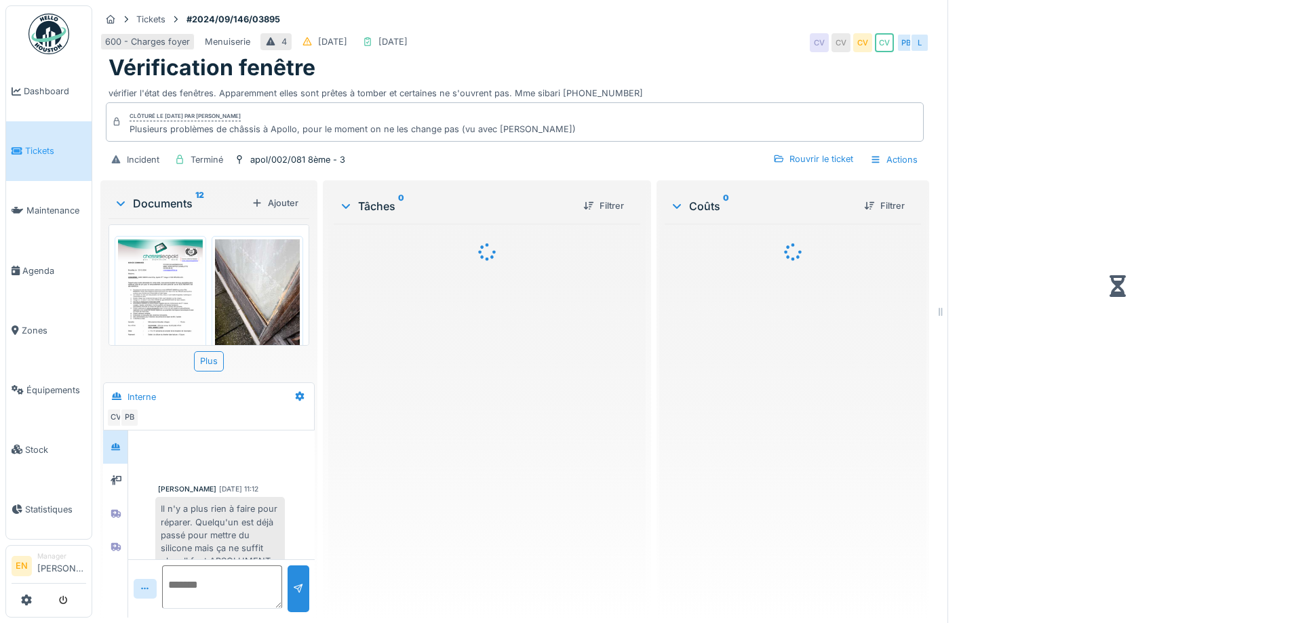
scroll to position [380, 0]
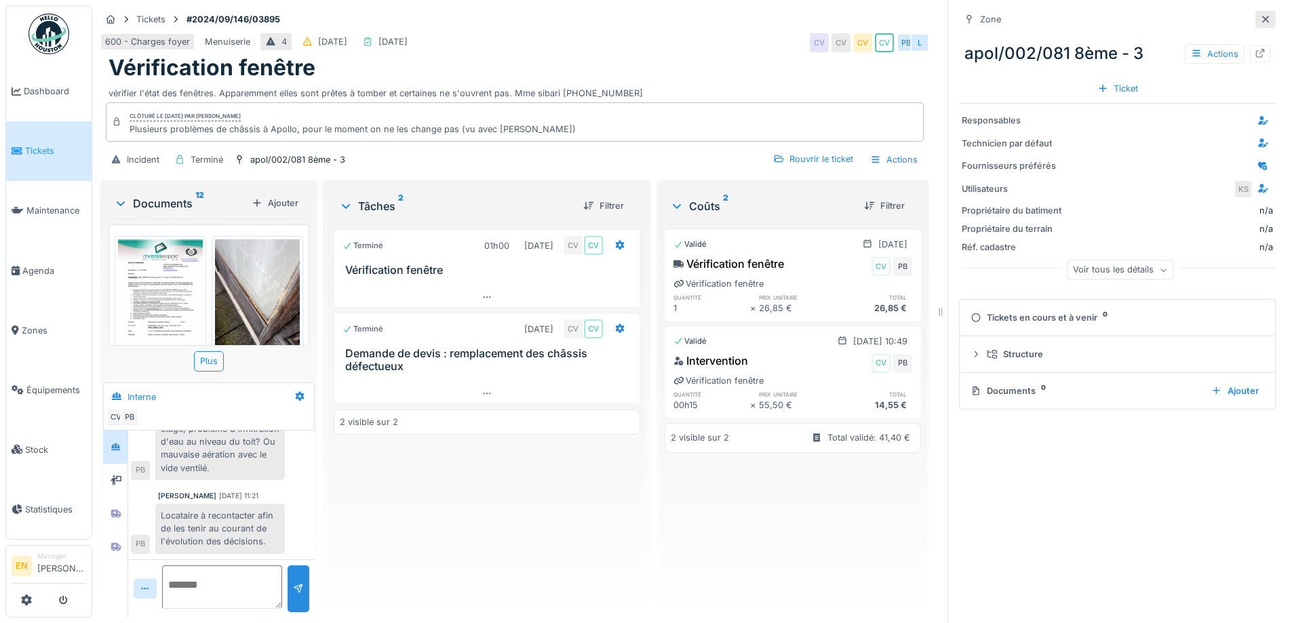
click at [1260, 15] on icon at bounding box center [1265, 19] width 11 height 9
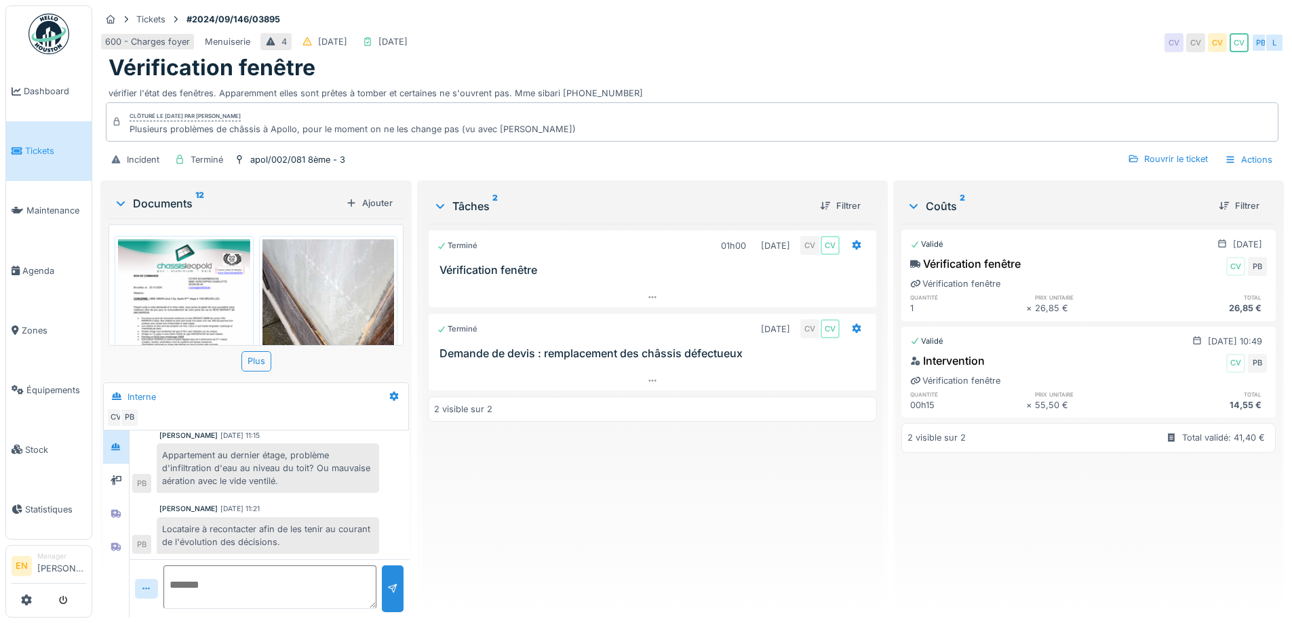
scroll to position [263, 0]
click at [194, 286] on img at bounding box center [184, 332] width 132 height 186
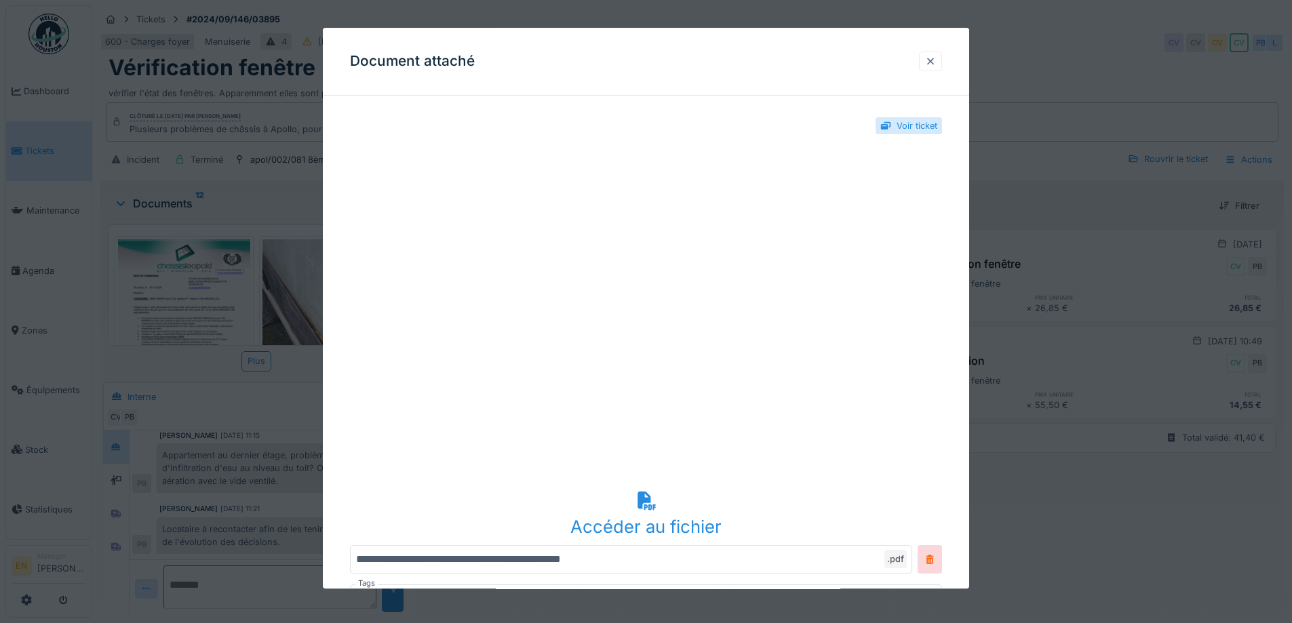
click at [931, 63] on div at bounding box center [930, 61] width 11 height 13
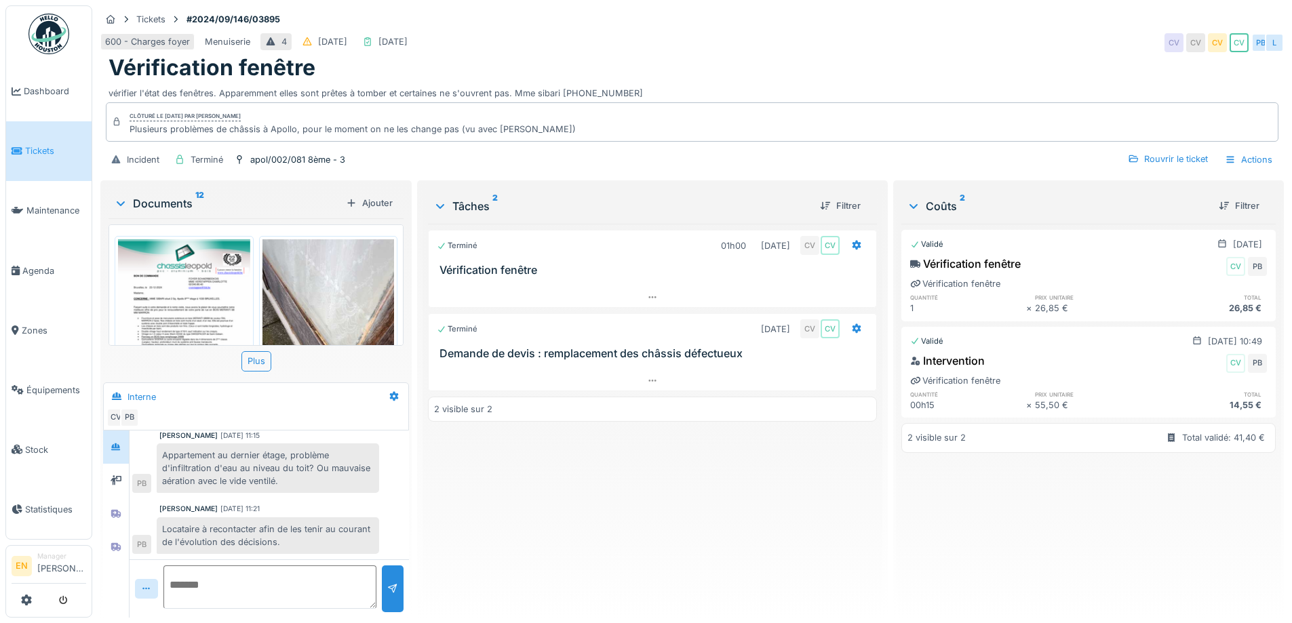
click at [574, 499] on div "Terminé 01h00 [DATE] CV CV Vérification fenêtre Terminé [DATE] CV CV Demande de…" at bounding box center [652, 415] width 448 height 383
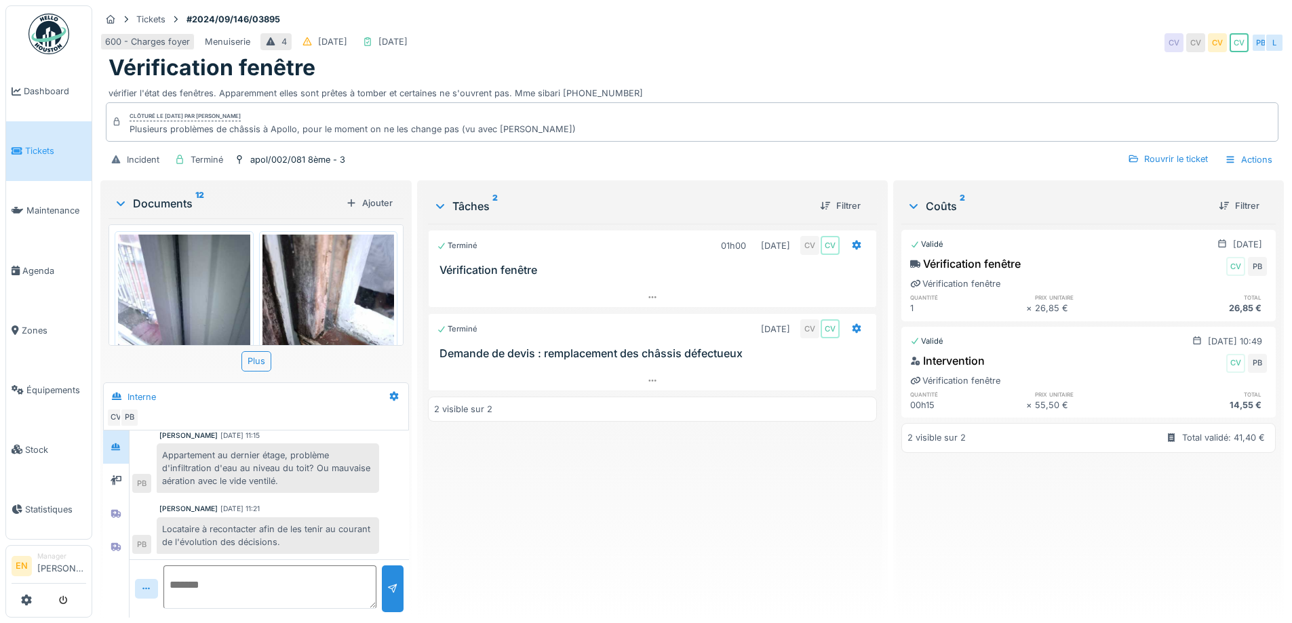
scroll to position [844, 0]
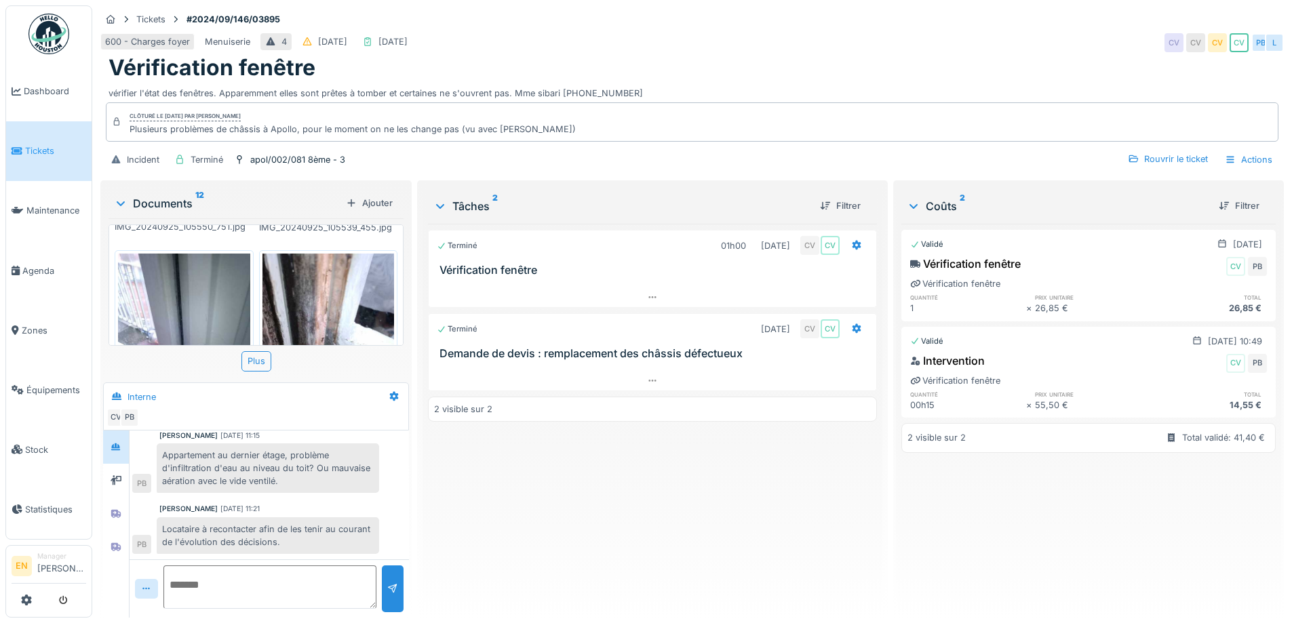
click at [314, 288] on img at bounding box center [328, 342] width 132 height 176
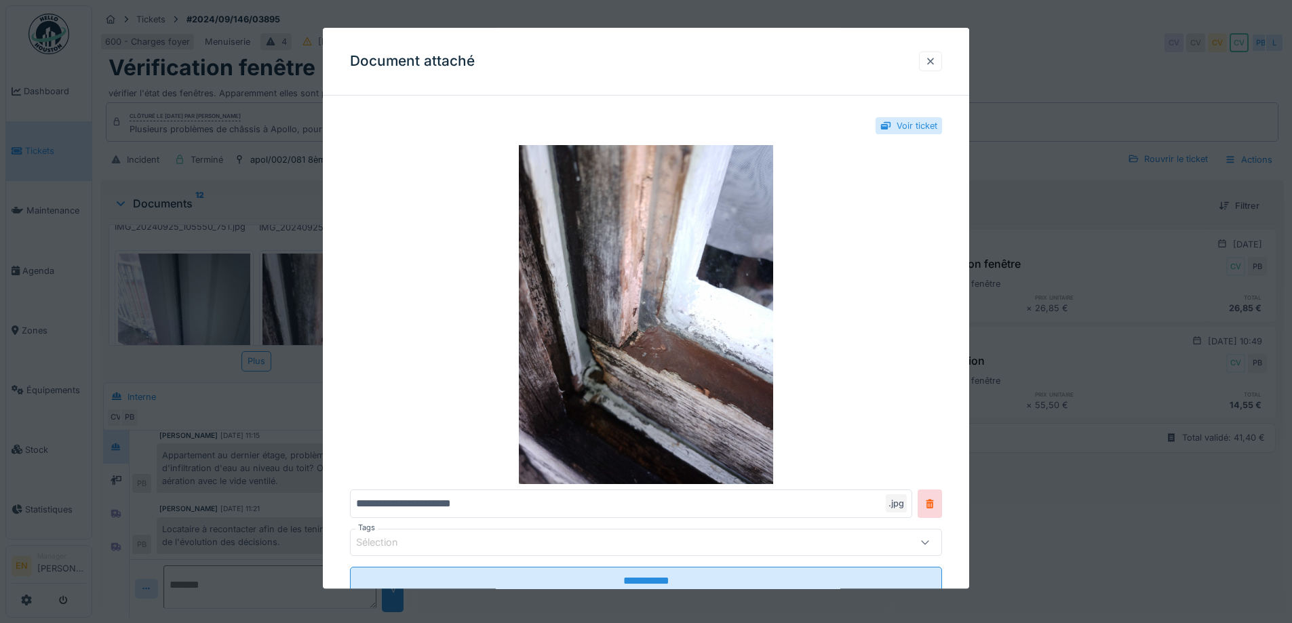
click at [936, 60] on div at bounding box center [930, 61] width 11 height 13
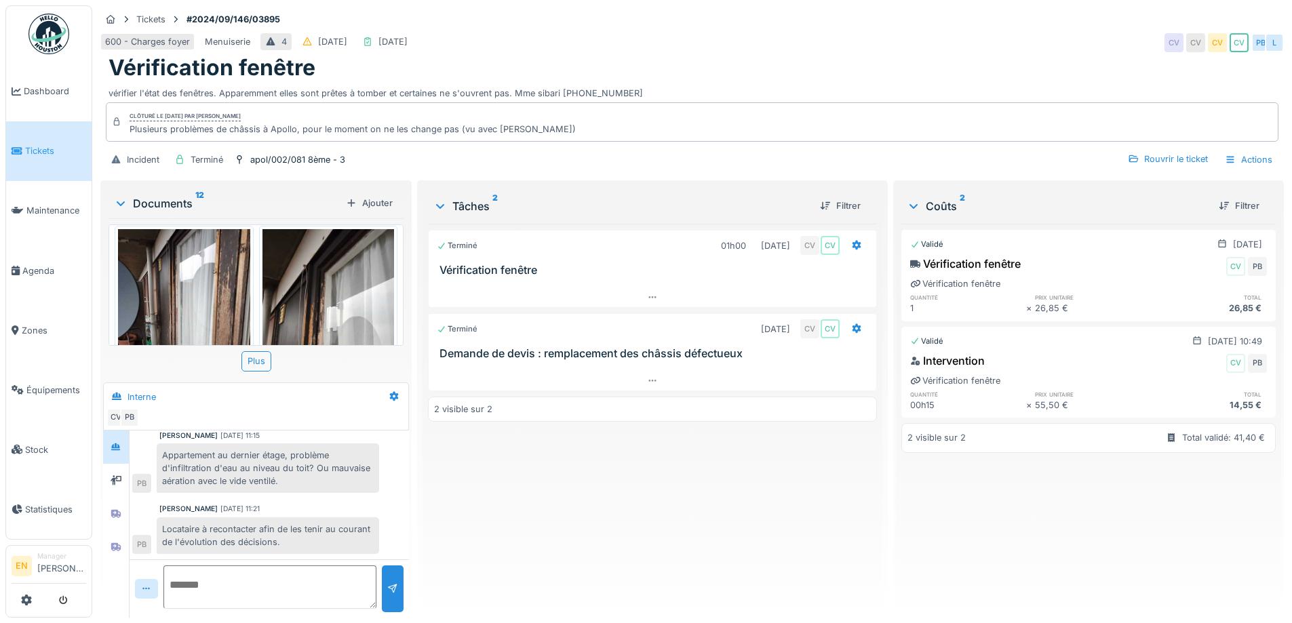
scroll to position [573, 0]
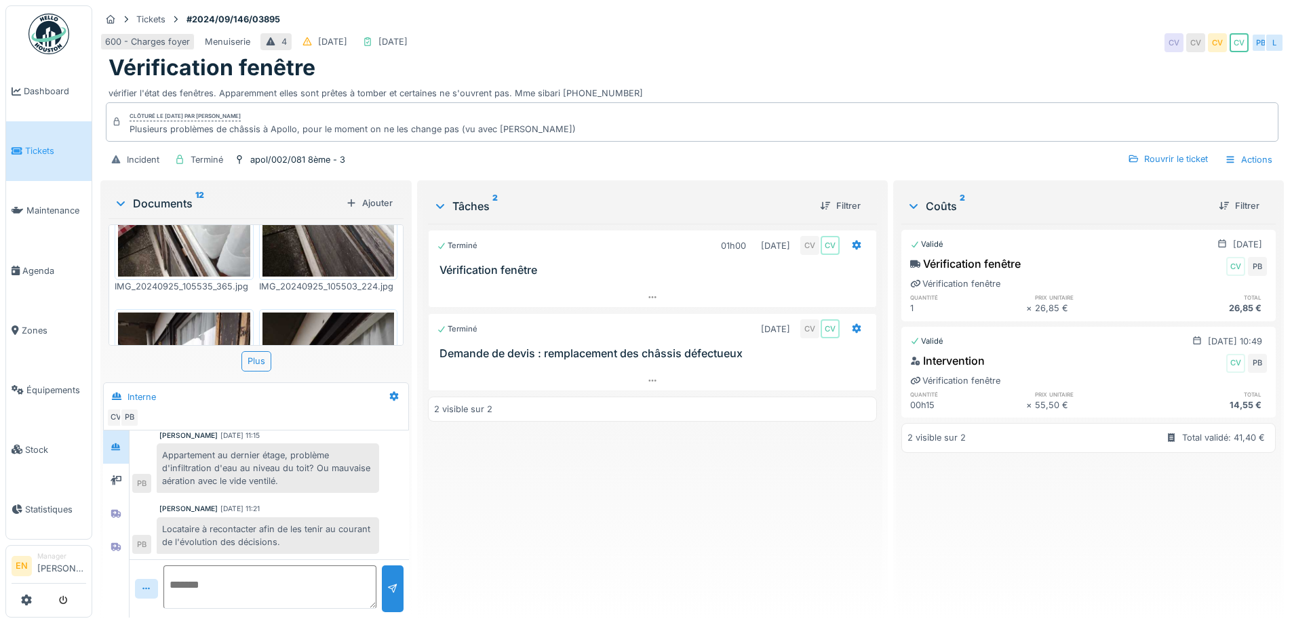
click at [197, 313] on img at bounding box center [184, 401] width 132 height 176
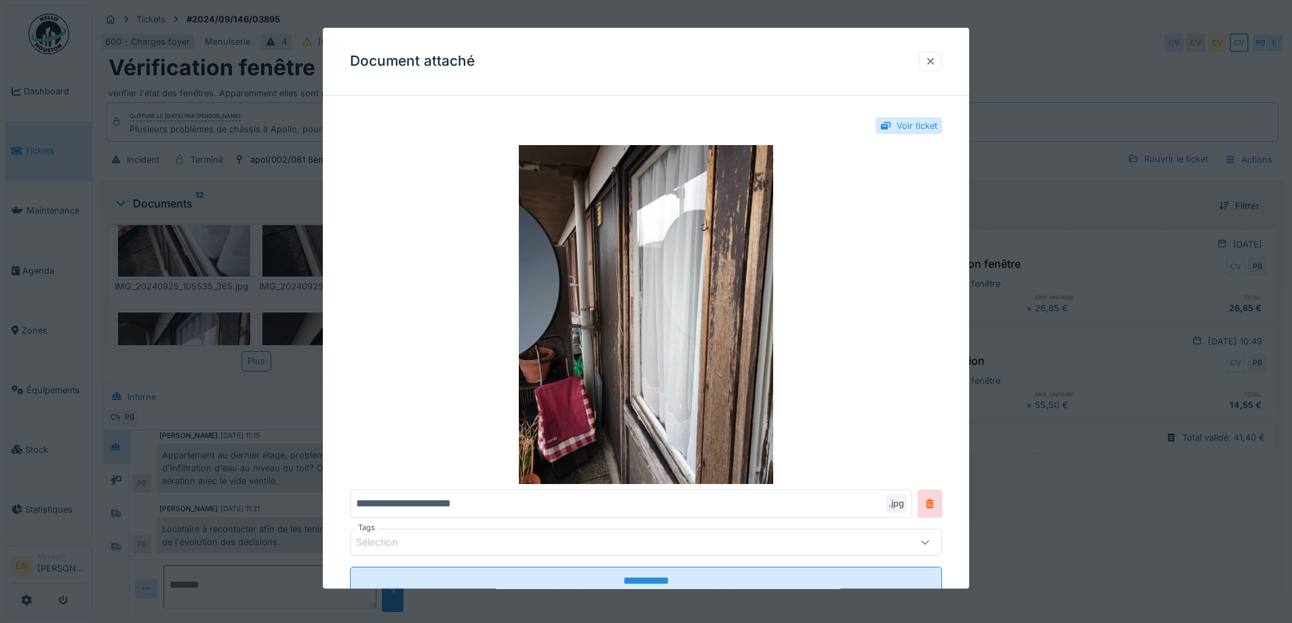
click at [932, 58] on div at bounding box center [930, 61] width 11 height 13
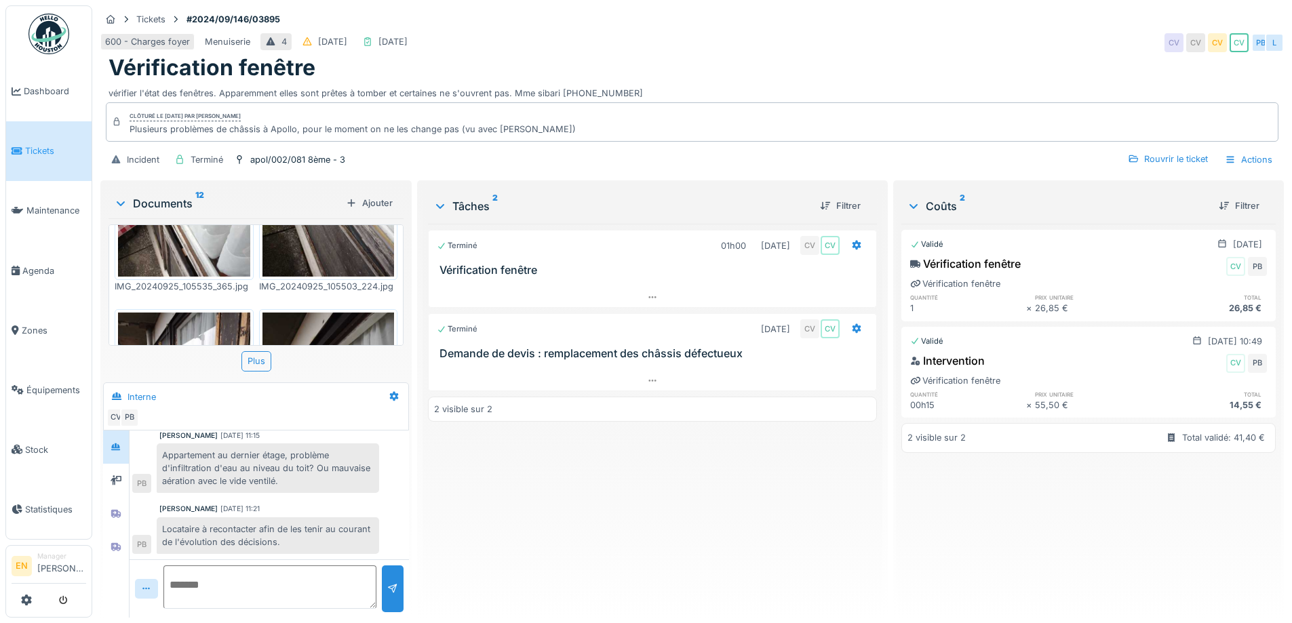
click at [309, 323] on img at bounding box center [328, 401] width 132 height 176
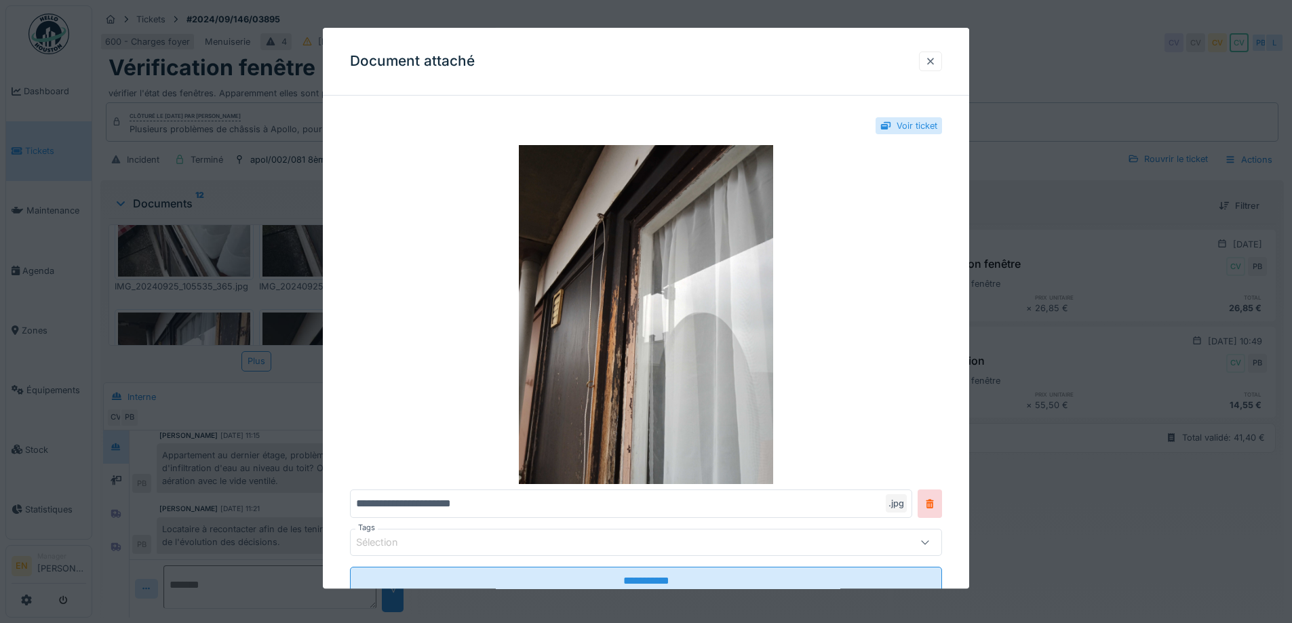
click at [936, 62] on div at bounding box center [930, 61] width 11 height 13
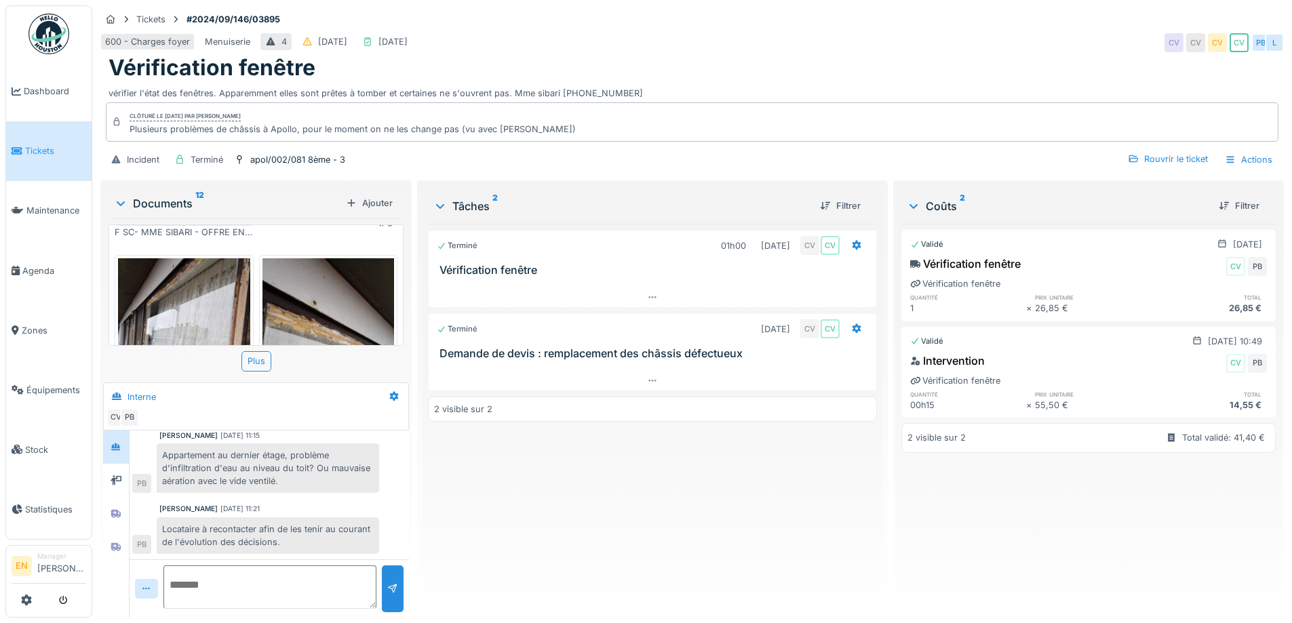
scroll to position [68, 0]
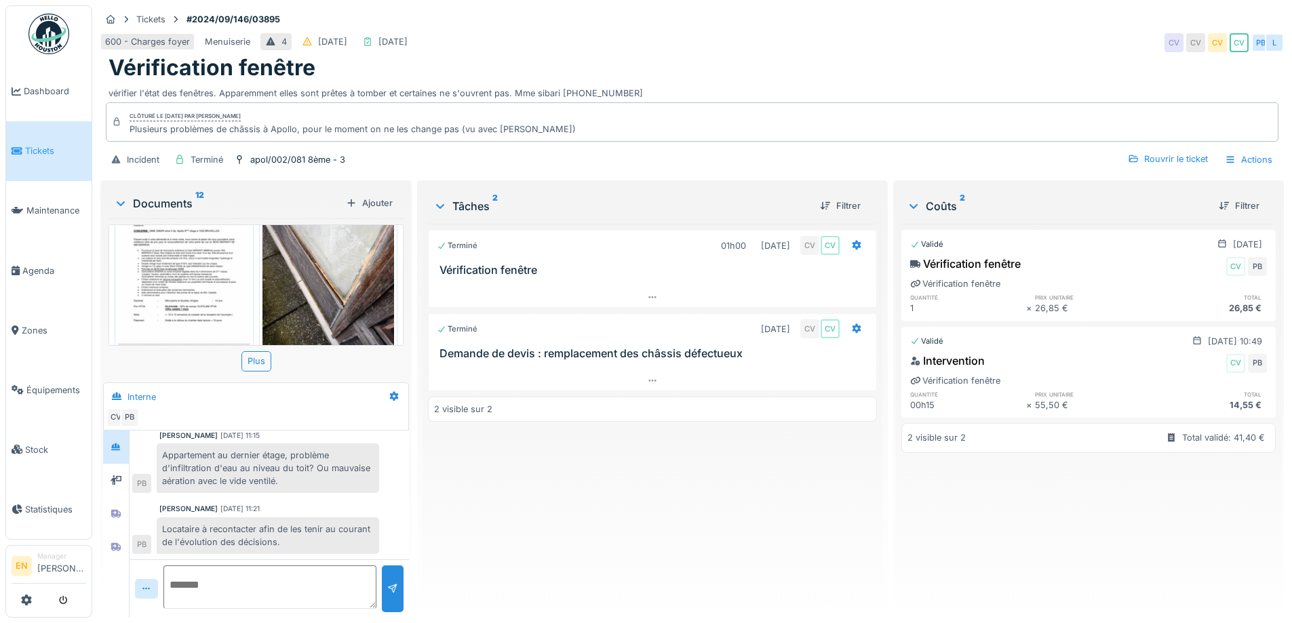
click at [332, 278] on img at bounding box center [328, 260] width 132 height 176
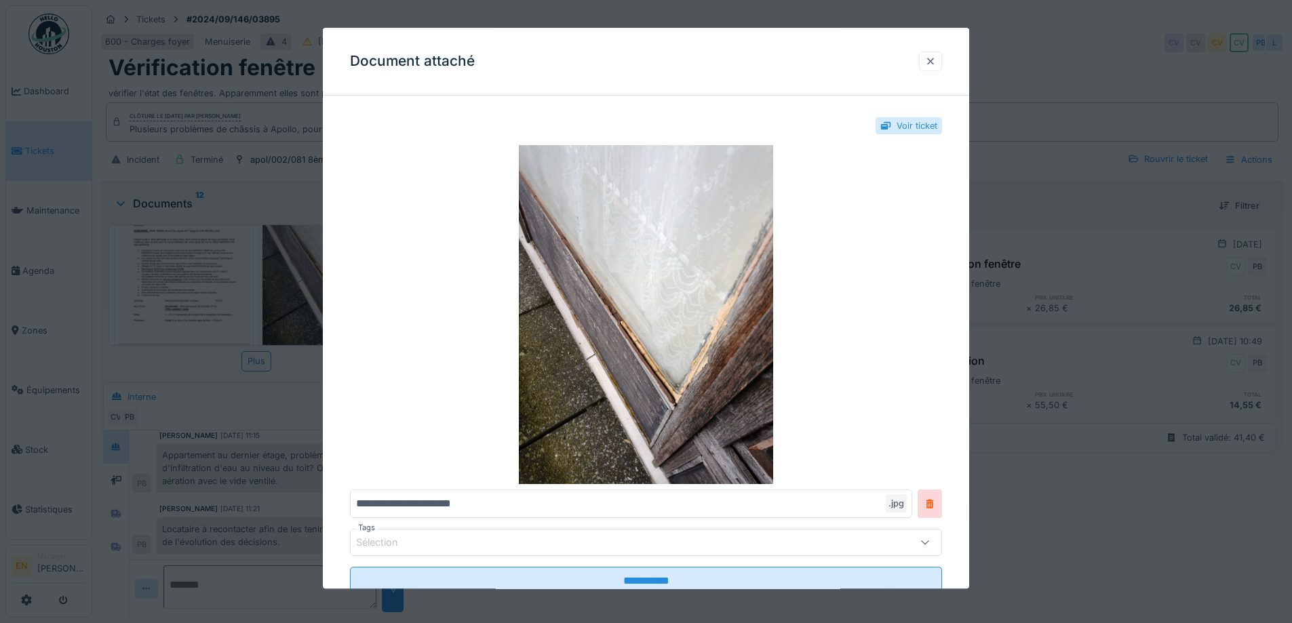
click at [941, 60] on div at bounding box center [930, 62] width 23 height 20
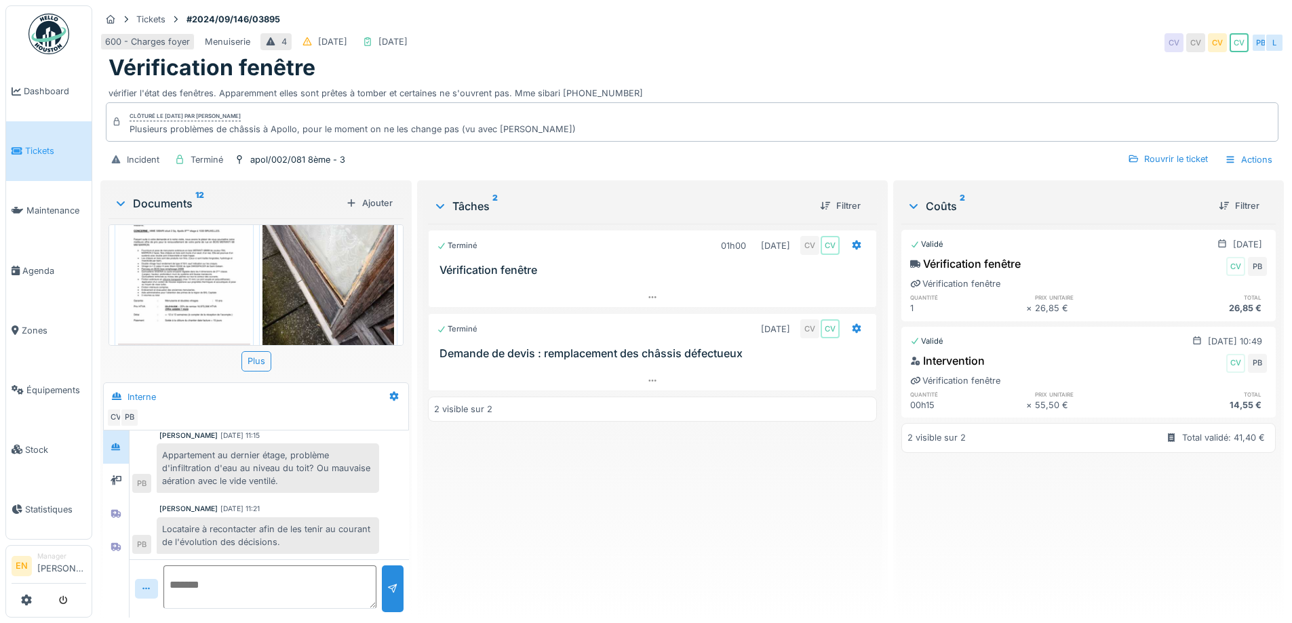
click at [149, 258] on img at bounding box center [184, 265] width 132 height 186
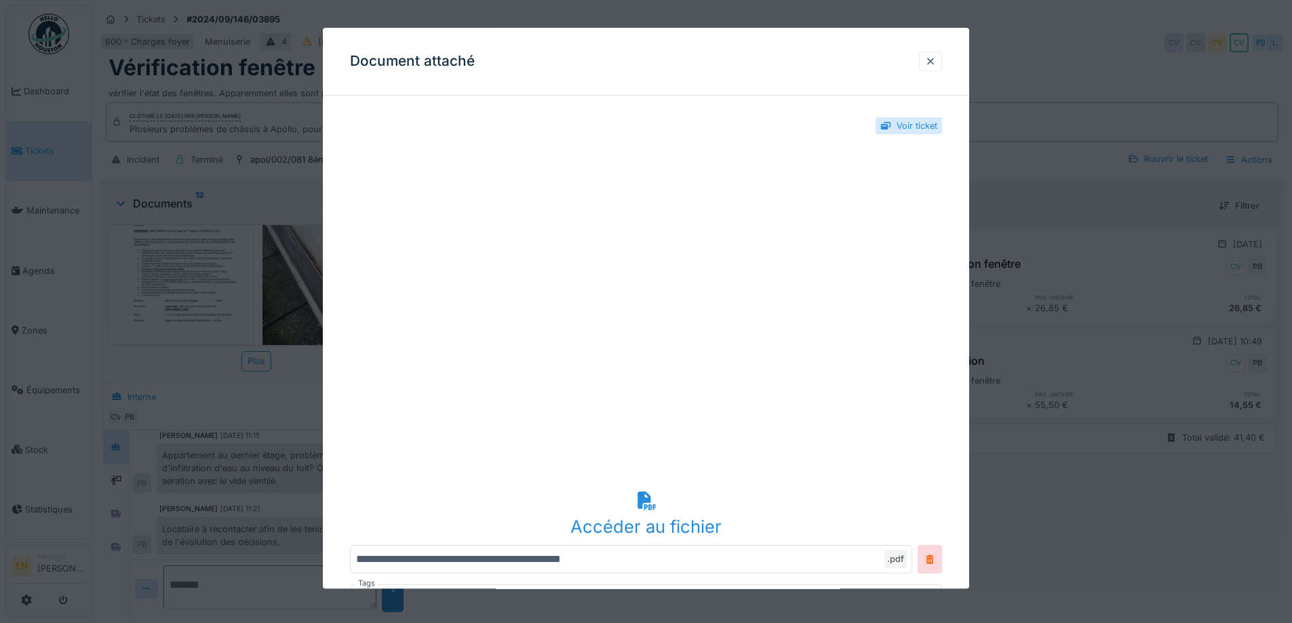
scroll to position [0, 0]
click at [936, 58] on div at bounding box center [930, 61] width 11 height 13
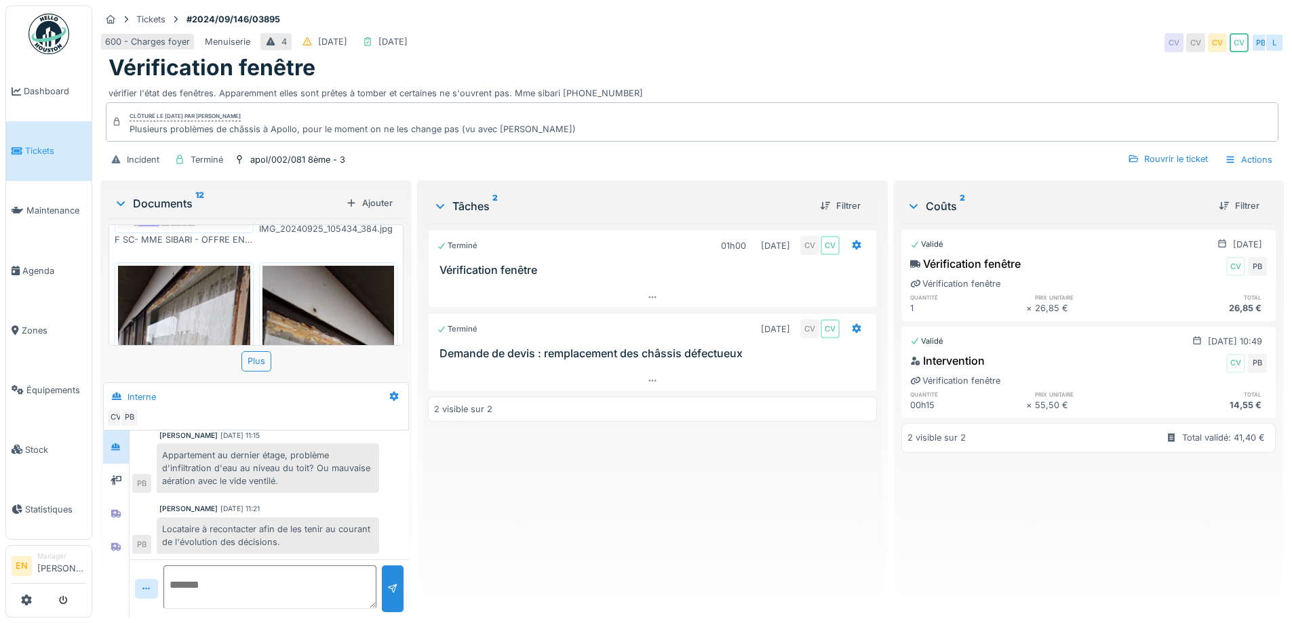
scroll to position [203, 0]
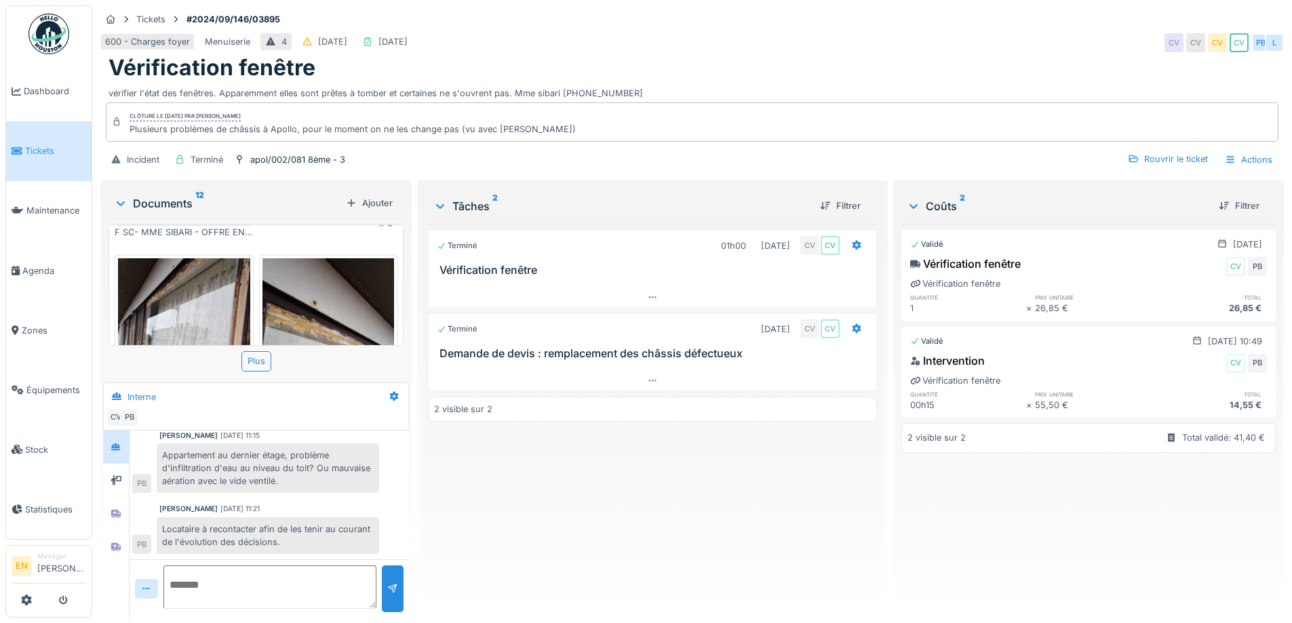
click at [300, 313] on img at bounding box center [328, 346] width 132 height 176
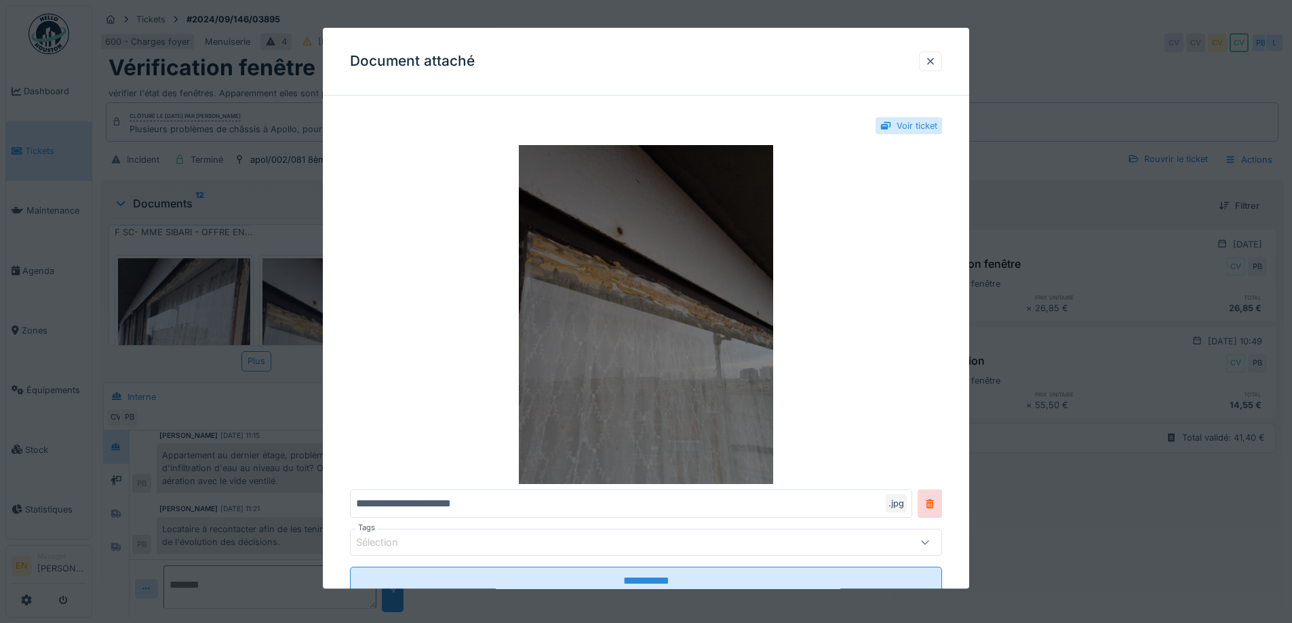
click at [608, 344] on img at bounding box center [646, 315] width 592 height 339
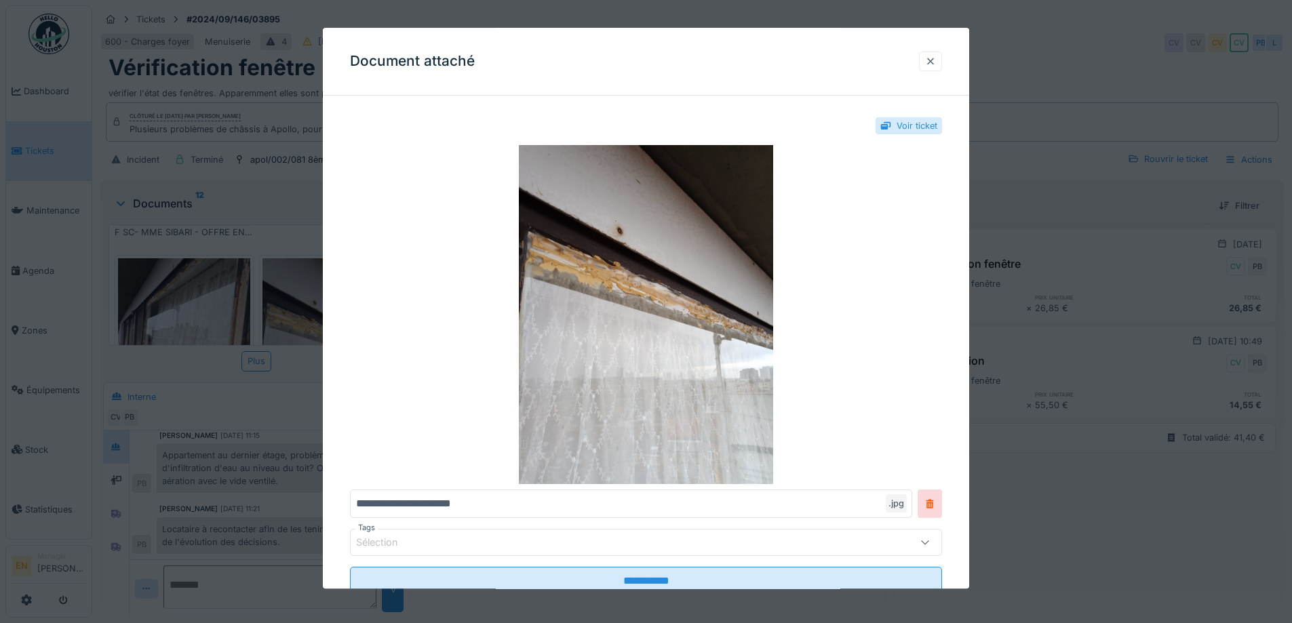
click at [931, 64] on div at bounding box center [930, 61] width 11 height 13
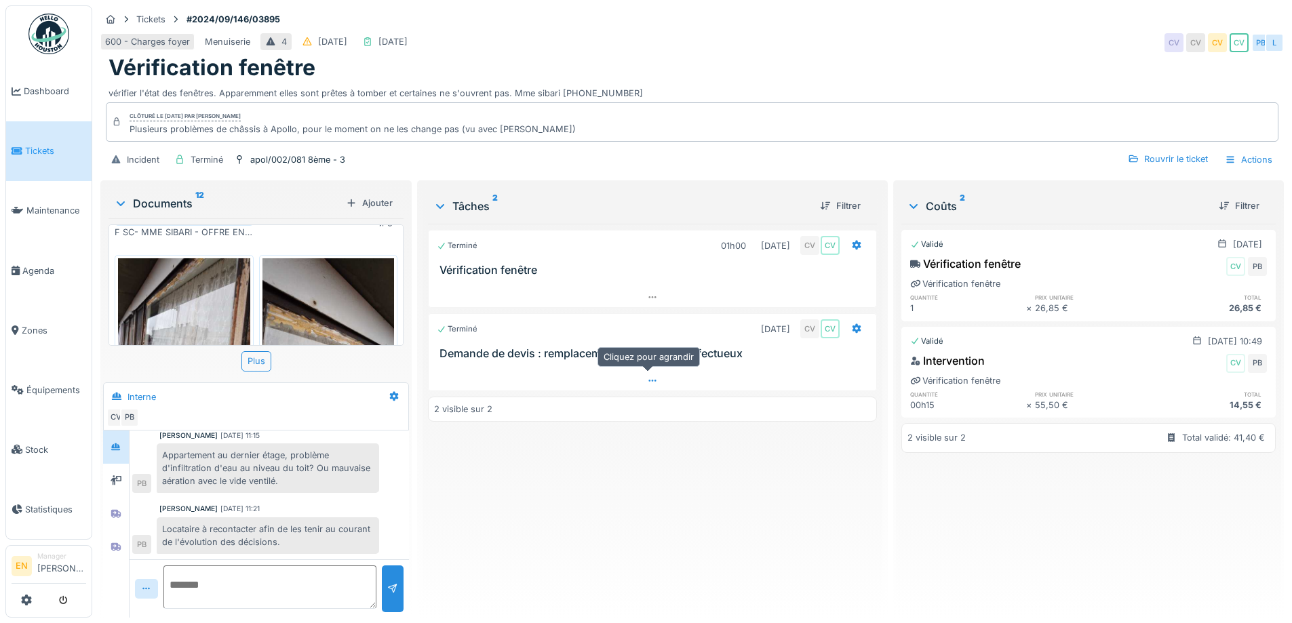
click at [647, 378] on icon at bounding box center [652, 380] width 11 height 9
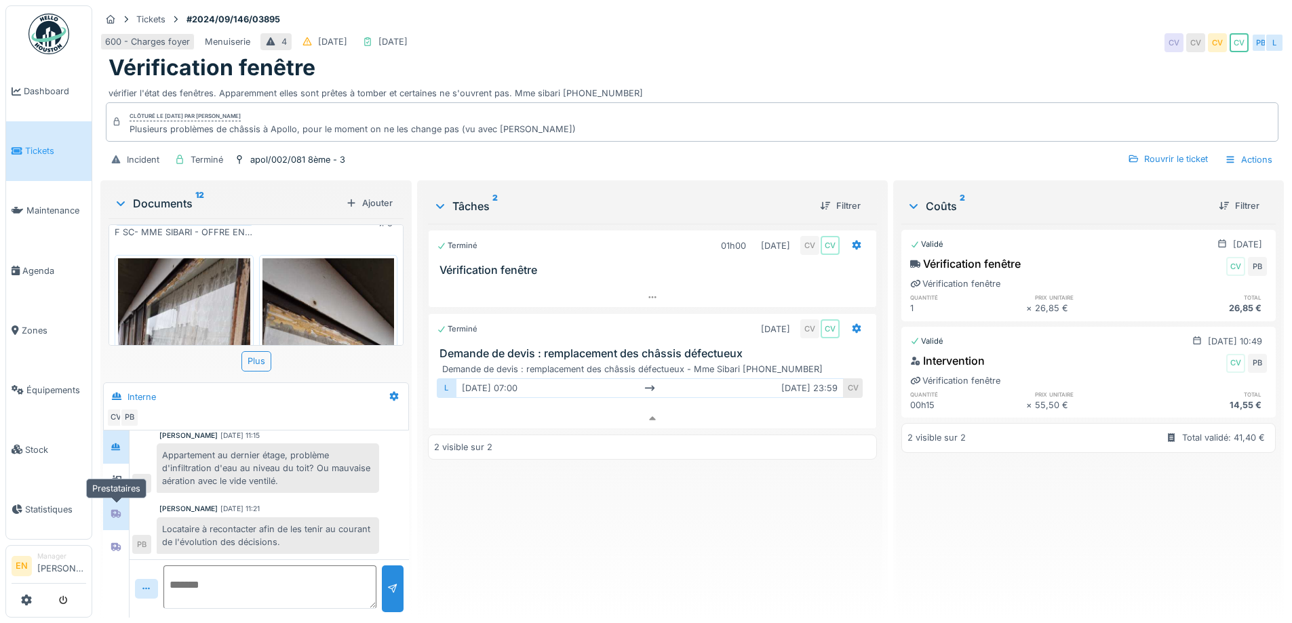
click at [120, 510] on icon at bounding box center [115, 514] width 9 height 8
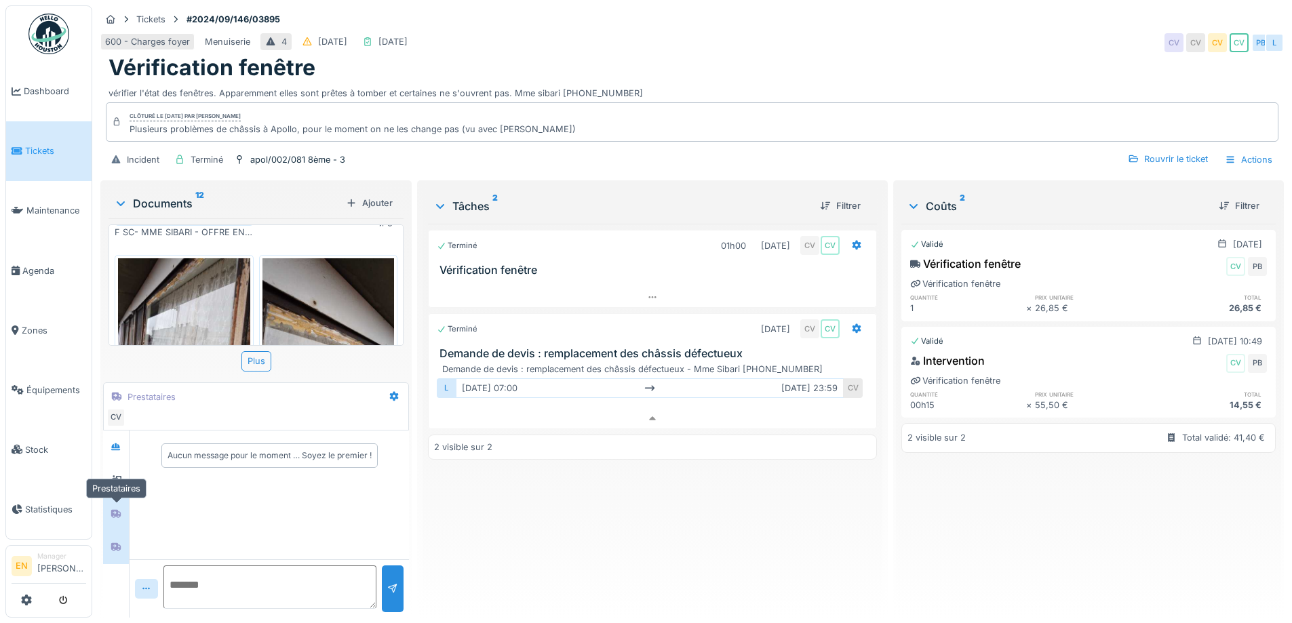
scroll to position [0, 0]
click at [123, 538] on div at bounding box center [116, 546] width 20 height 17
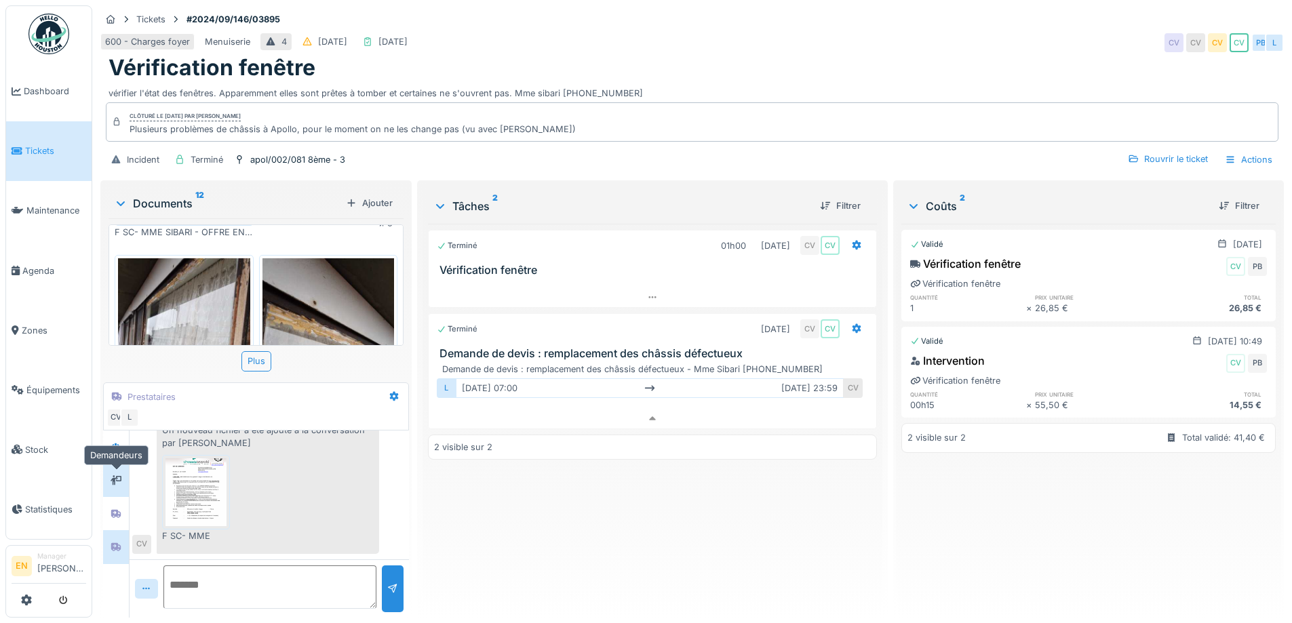
click at [119, 475] on icon at bounding box center [116, 479] width 11 height 9
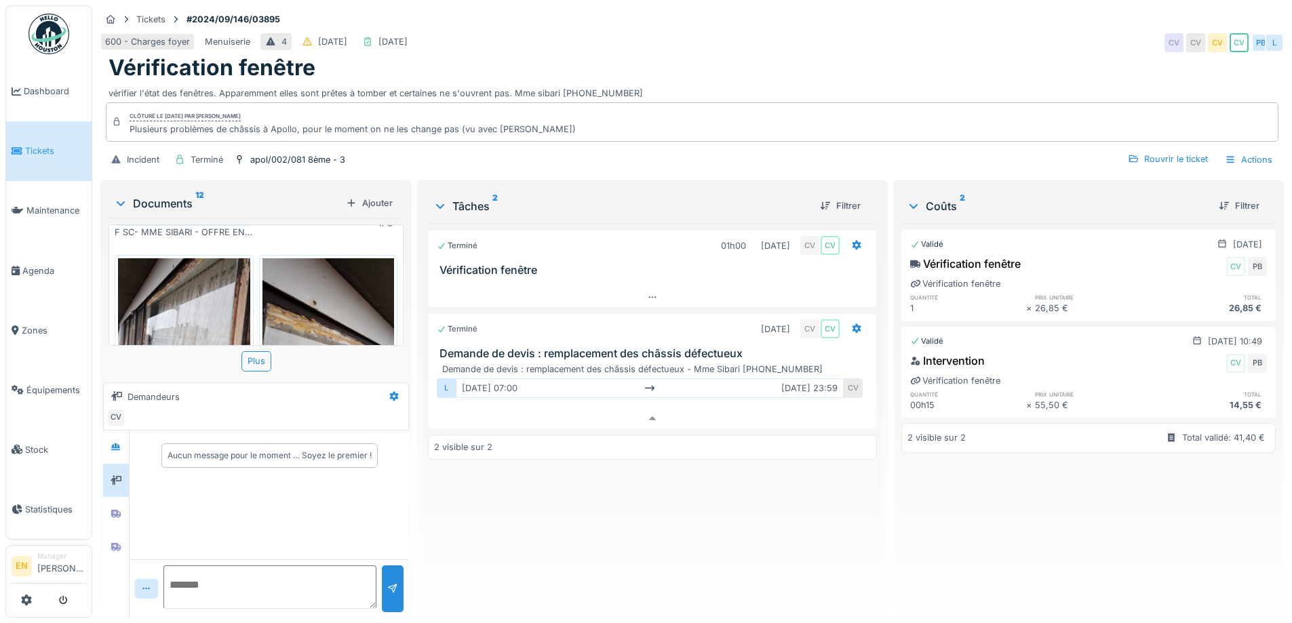
click at [549, 521] on div "Terminé 01h00 [DATE] CV CV Vérification fenêtre Terminé [DATE] CV CV Demande de…" at bounding box center [652, 415] width 448 height 383
click at [548, 519] on div "Terminé 01h00 [DATE] CV CV Vérification fenêtre Terminé [DATE] CV CV Demande de…" at bounding box center [652, 415] width 448 height 383
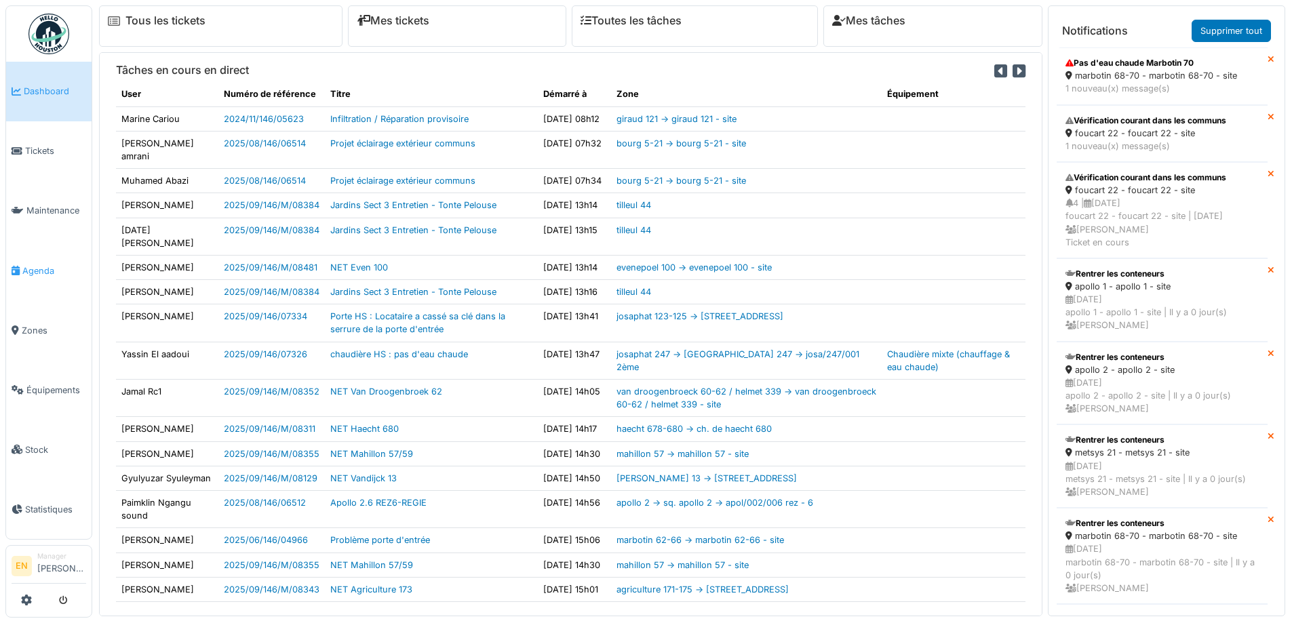
click at [39, 266] on span "Agenda" at bounding box center [54, 270] width 64 height 13
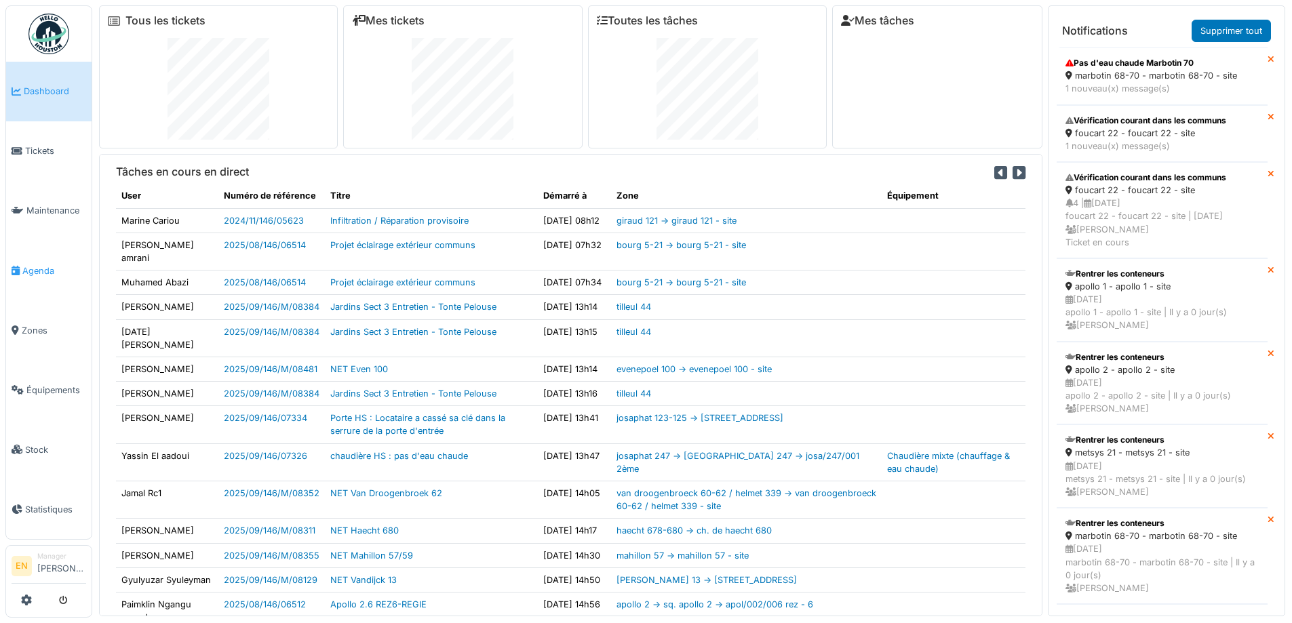
click at [35, 268] on span "Agenda" at bounding box center [54, 270] width 64 height 13
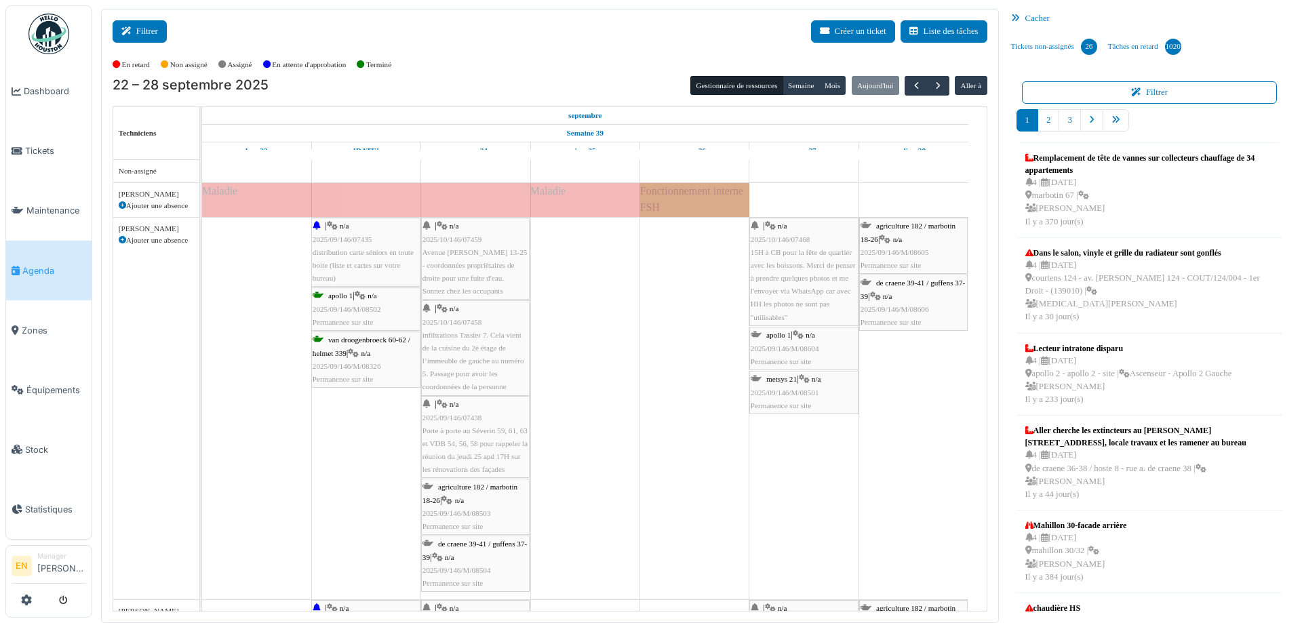
click at [126, 34] on icon at bounding box center [128, 31] width 15 height 9
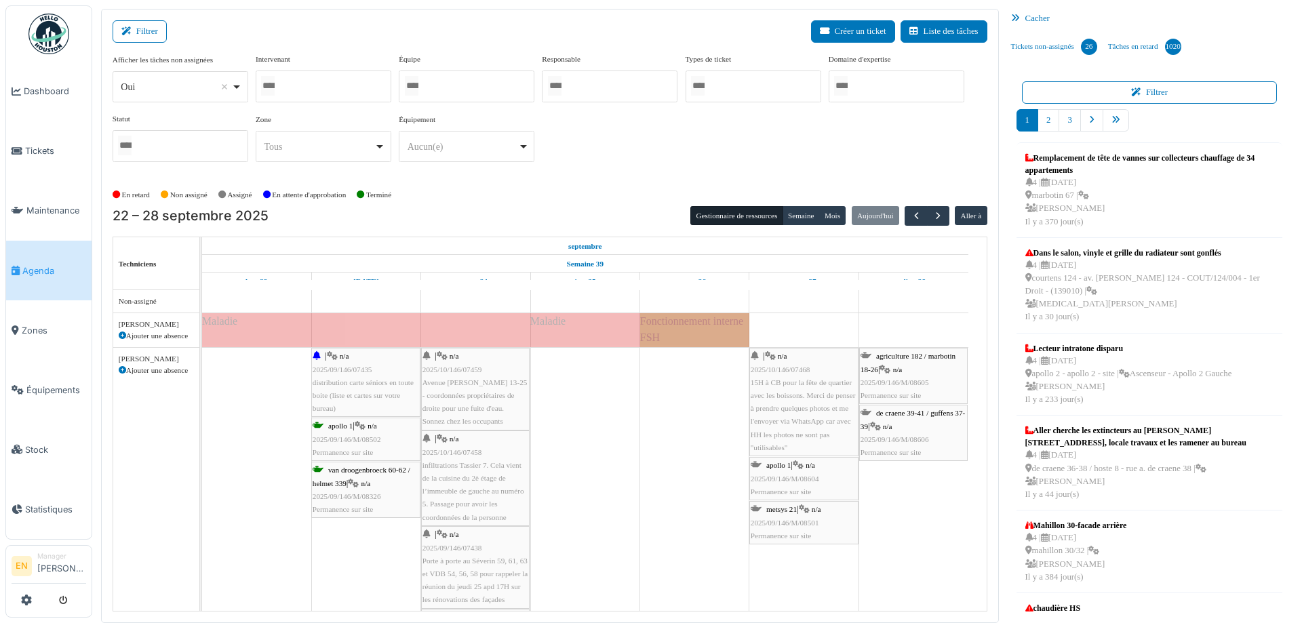
click at [243, 92] on div "*** Oui Remove item" at bounding box center [181, 86] width 136 height 31
select select "**"
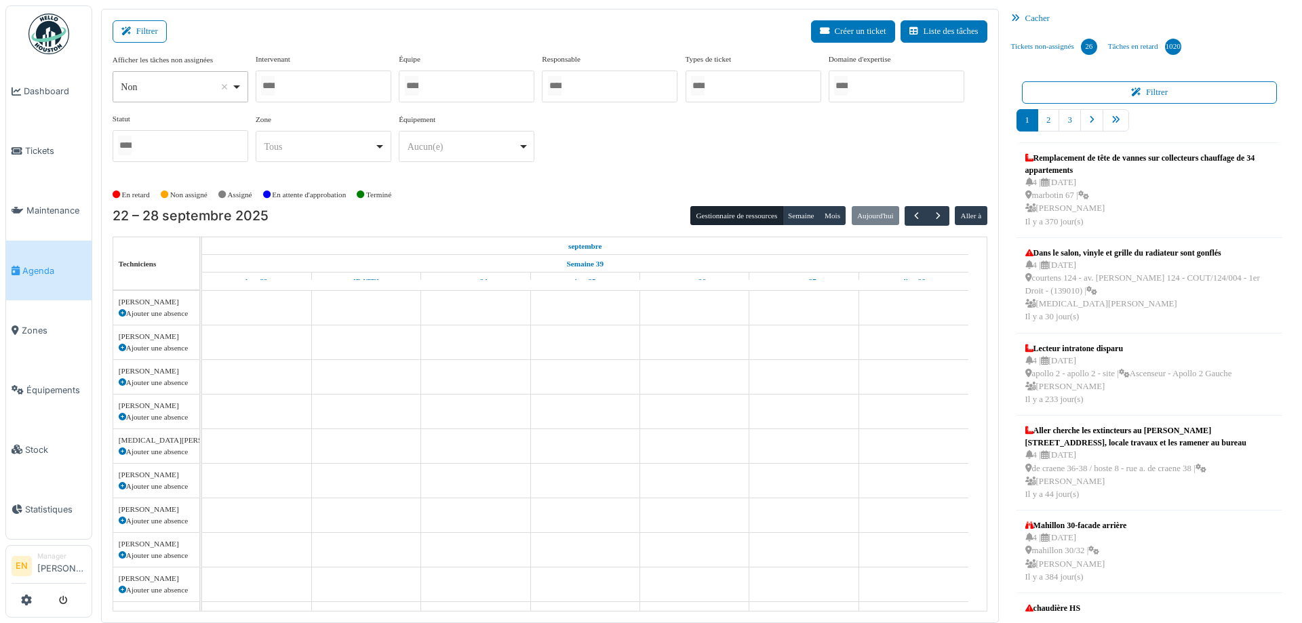
click at [361, 82] on div at bounding box center [324, 87] width 136 height 32
type input "****"
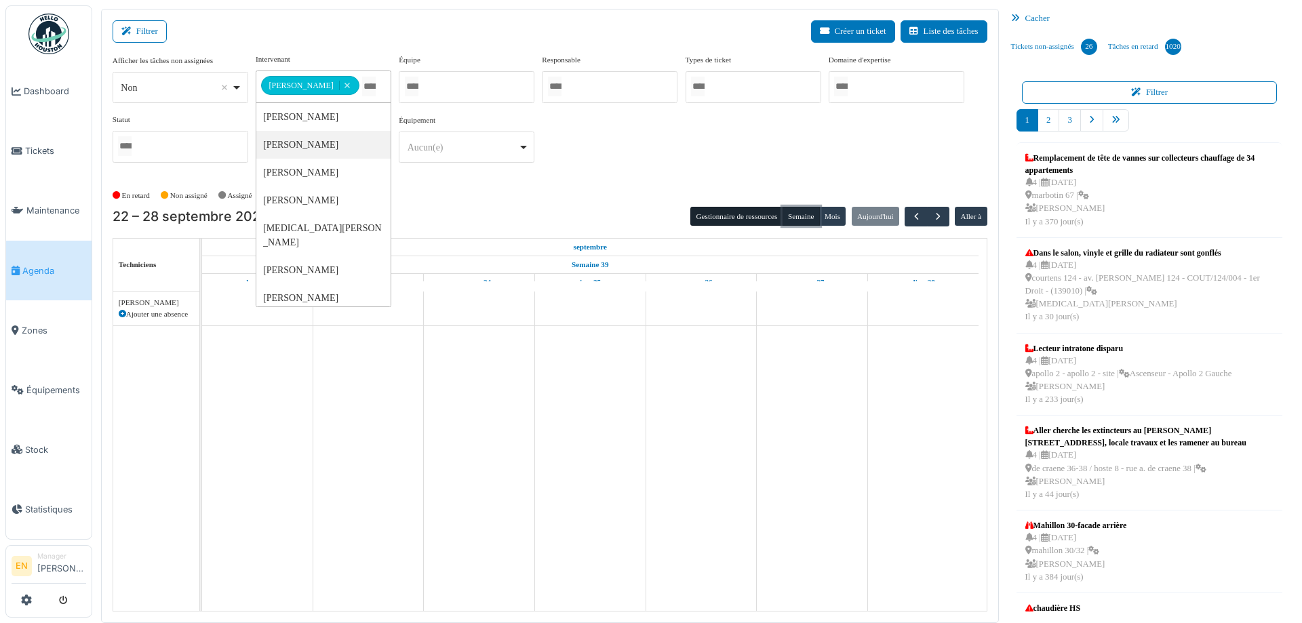
click at [801, 214] on button "Semaine" at bounding box center [801, 216] width 37 height 19
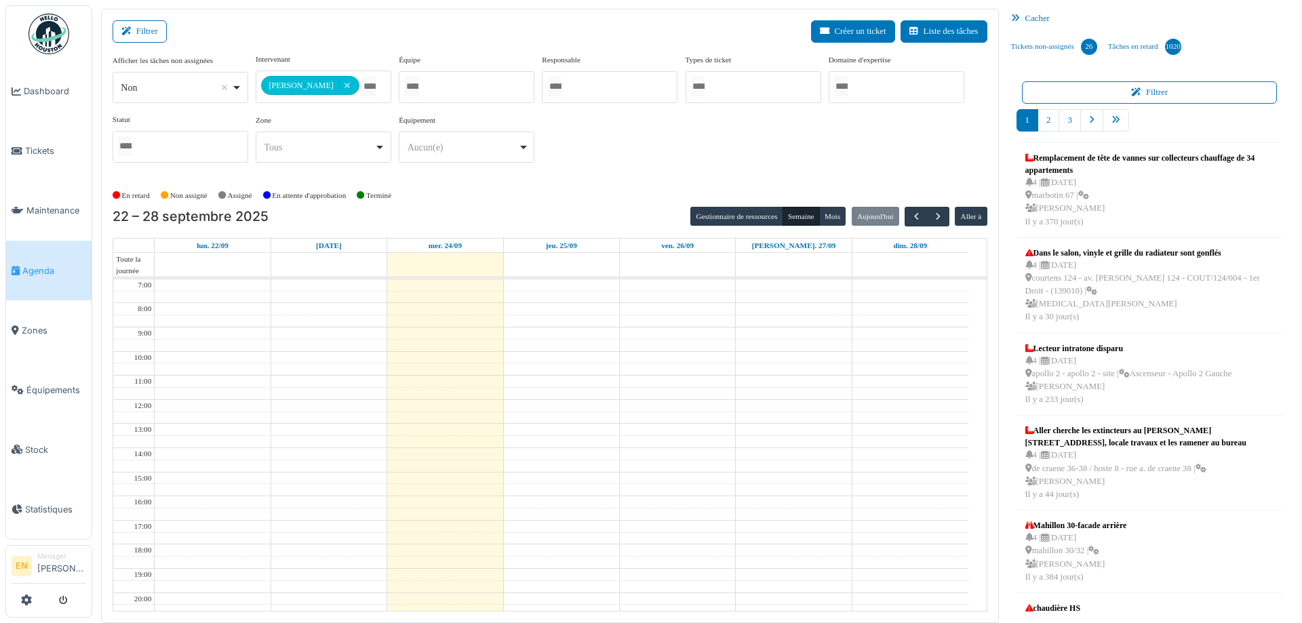
click at [587, 180] on div "**********" at bounding box center [550, 119] width 875 height 131
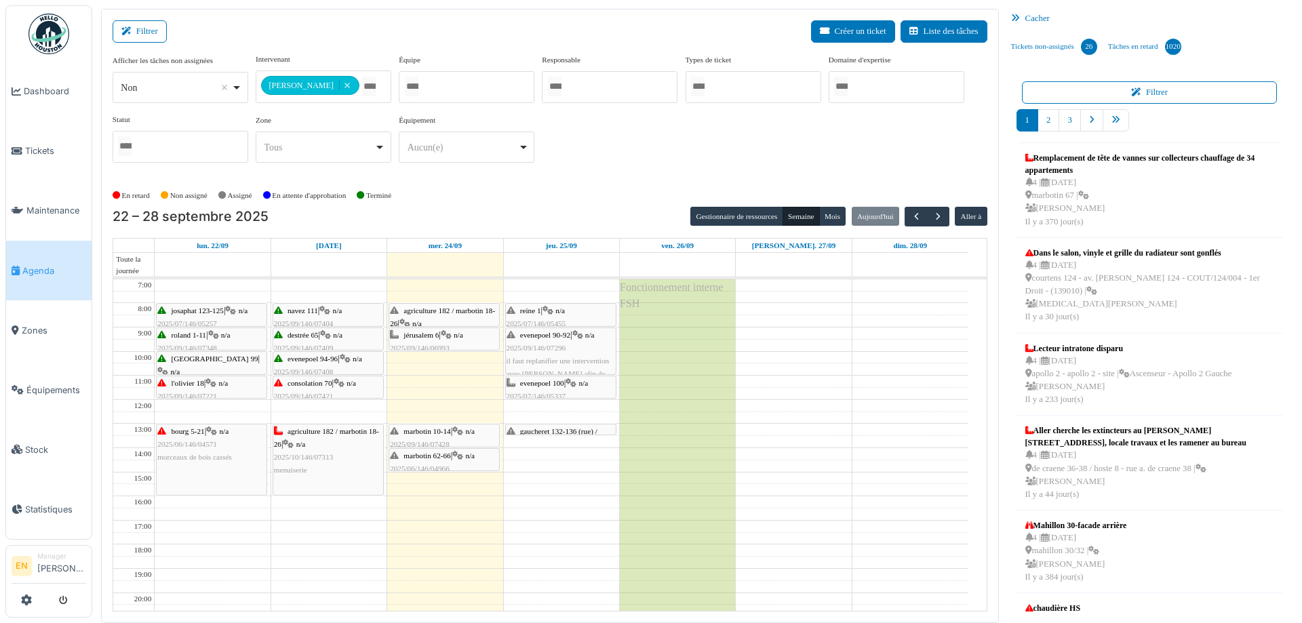
click at [439, 436] on div "marbotin 10-14 | n/a 2025/09/146/07428 Fenêtre de la sdb qui ne se ferme pas co…" at bounding box center [444, 451] width 108 height 52
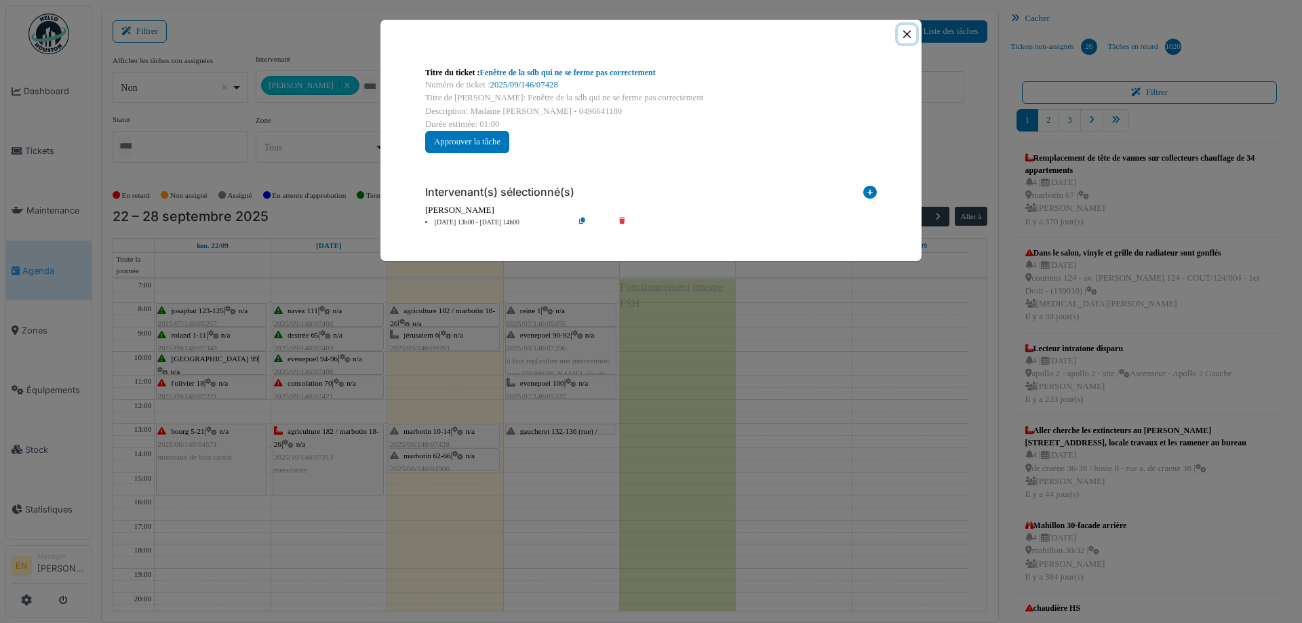
click at [911, 34] on button "Close" at bounding box center [907, 34] width 18 height 18
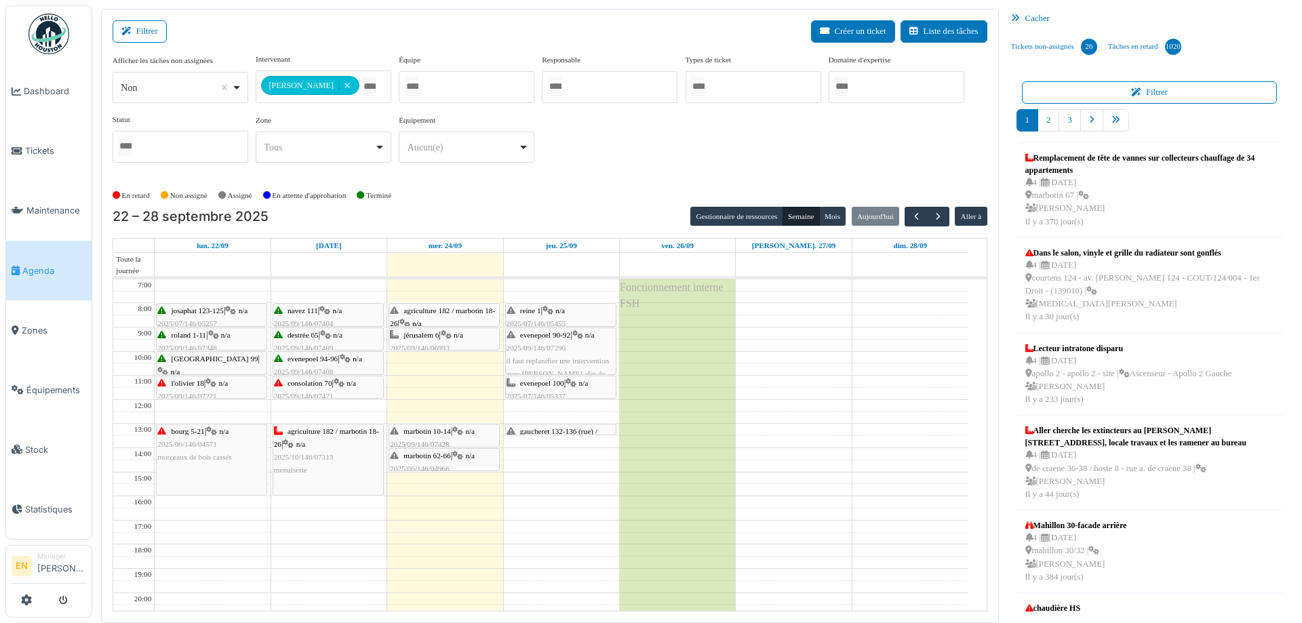
click at [660, 138] on div "**********" at bounding box center [550, 114] width 875 height 120
click at [637, 186] on div "En retard Non assigné Assigné En attente d'approbation Terminé" at bounding box center [550, 195] width 875 height 22
click at [439, 458] on span "marbotin 62-66" at bounding box center [426, 456] width 47 height 8
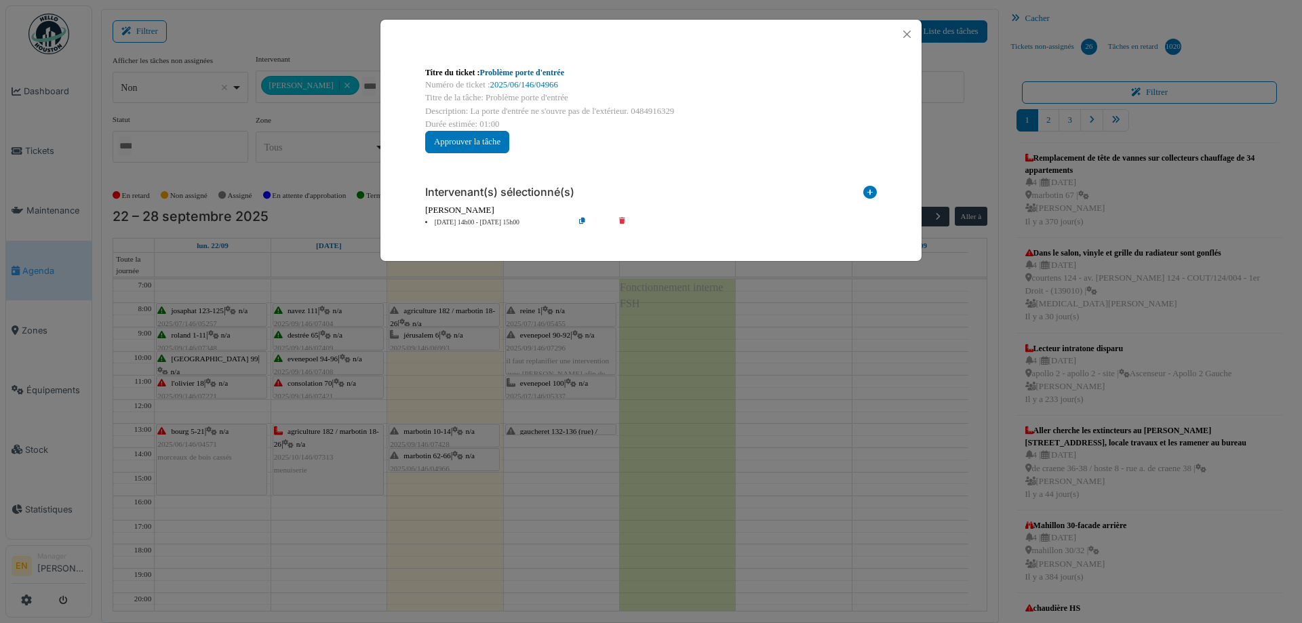
click at [555, 71] on link "Problème porte d'entrée" at bounding box center [522, 72] width 84 height 9
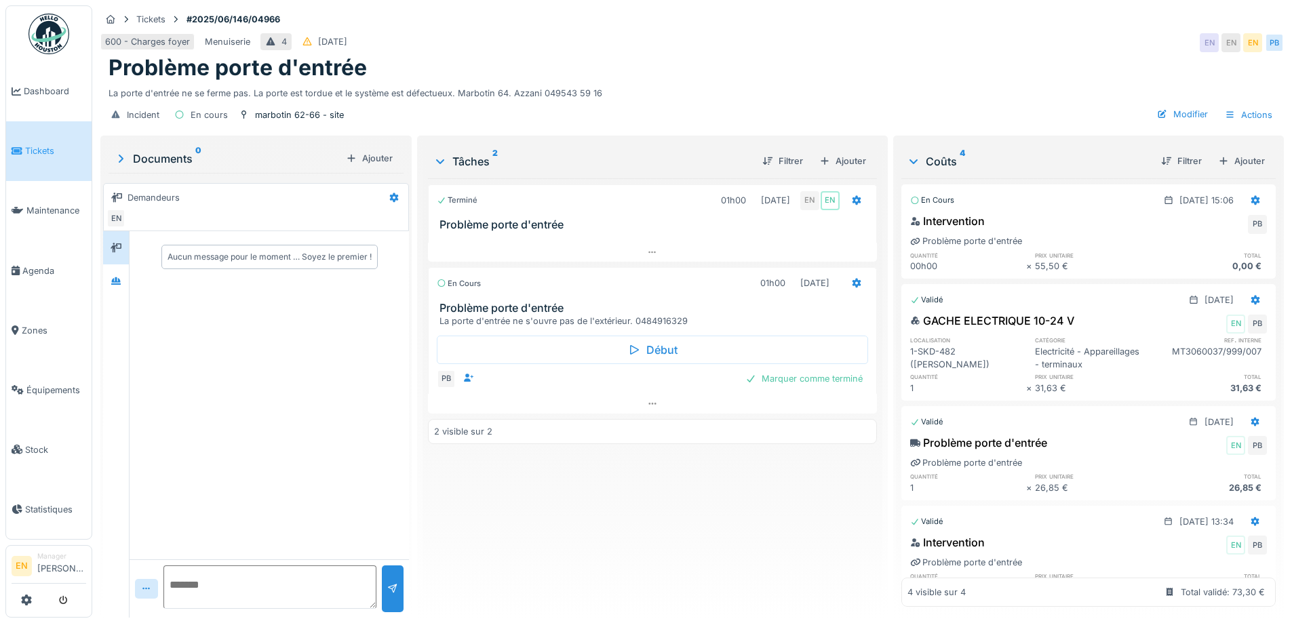
click at [519, 222] on h3 "Problème porte d'entrée" at bounding box center [654, 224] width 431 height 13
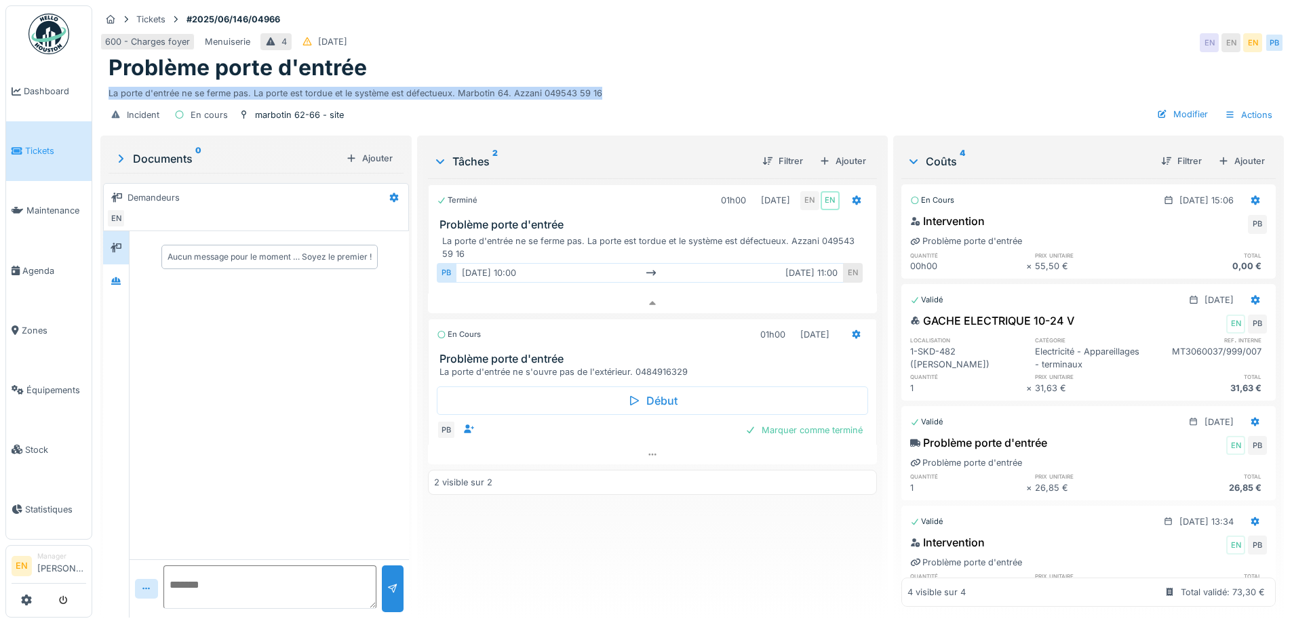
drag, startPoint x: 606, startPoint y: 79, endPoint x: 100, endPoint y: 81, distance: 505.2
click at [100, 81] on div "Problème porte d'entrée La porte d'entrée ne se ferme pas. La porte est tordue …" at bounding box center [691, 77] width 1183 height 45
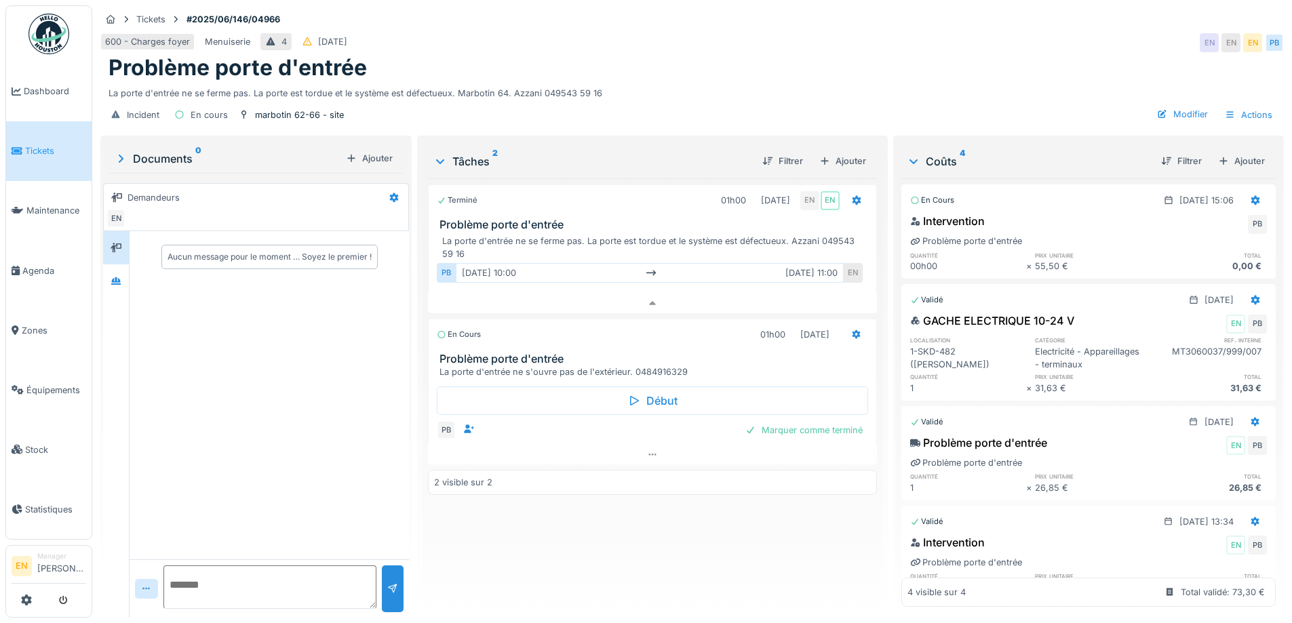
click at [576, 100] on div "Incident En cours marbotin 62-66 - site Modifier Actions" at bounding box center [691, 115] width 1183 height 31
click at [995, 63] on div "Problème porte d'entrée" at bounding box center [691, 68] width 1167 height 26
